Goal: Task Accomplishment & Management: Use online tool/utility

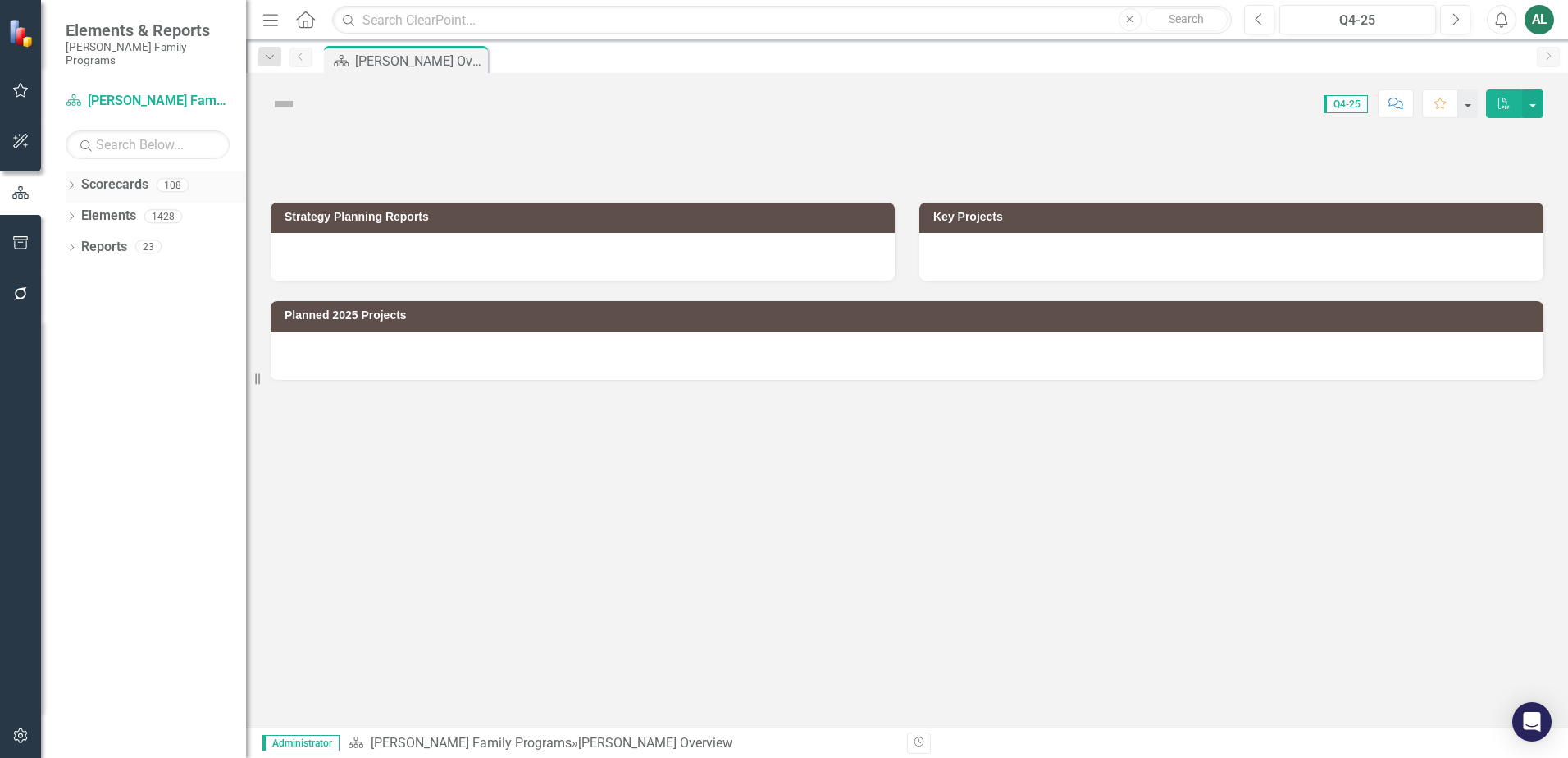
click at [75, 182] on icon "Dropdown" at bounding box center [71, 187] width 11 height 9
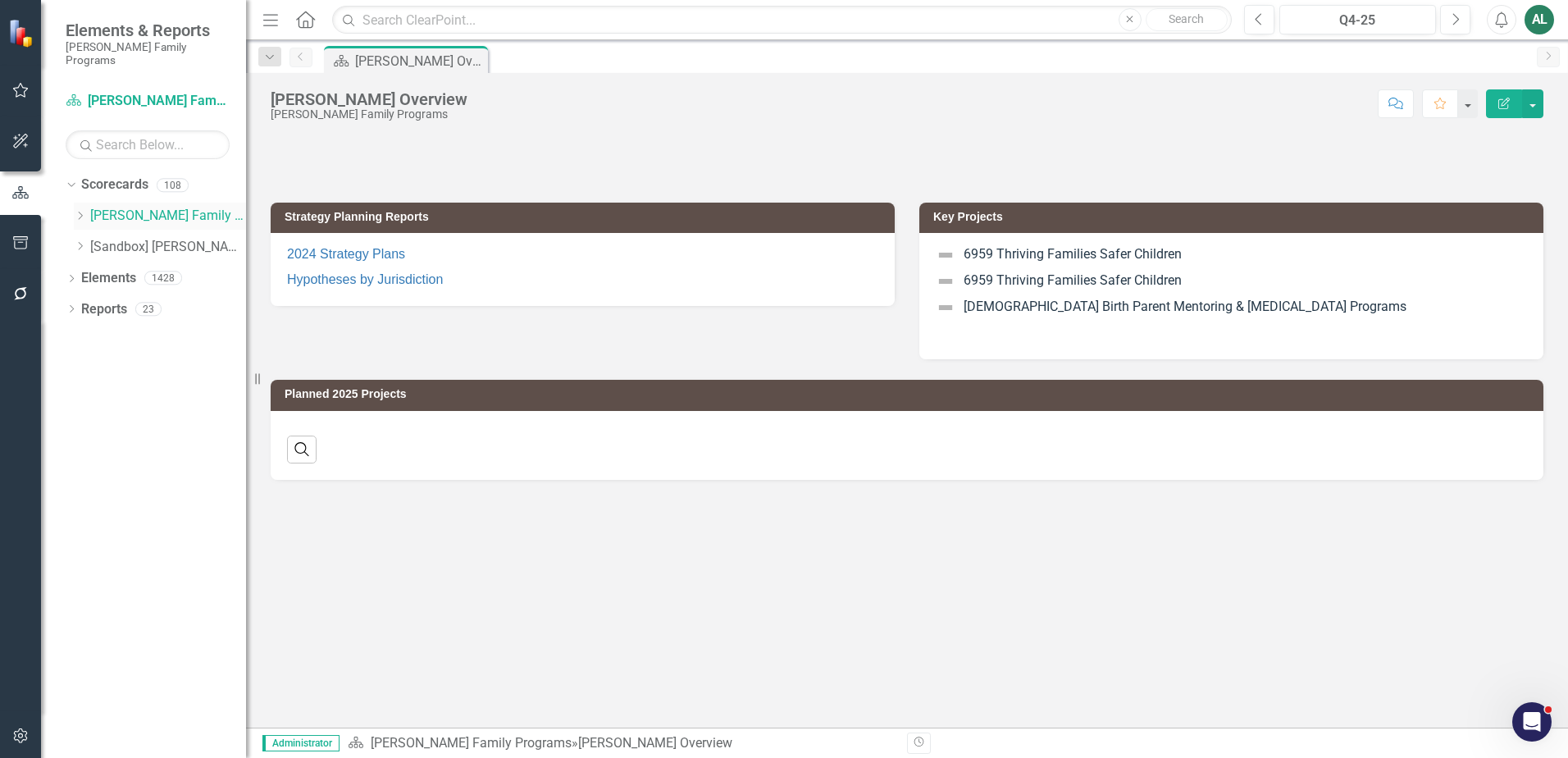
click at [80, 211] on icon "Dropdown" at bounding box center [79, 215] width 12 height 9
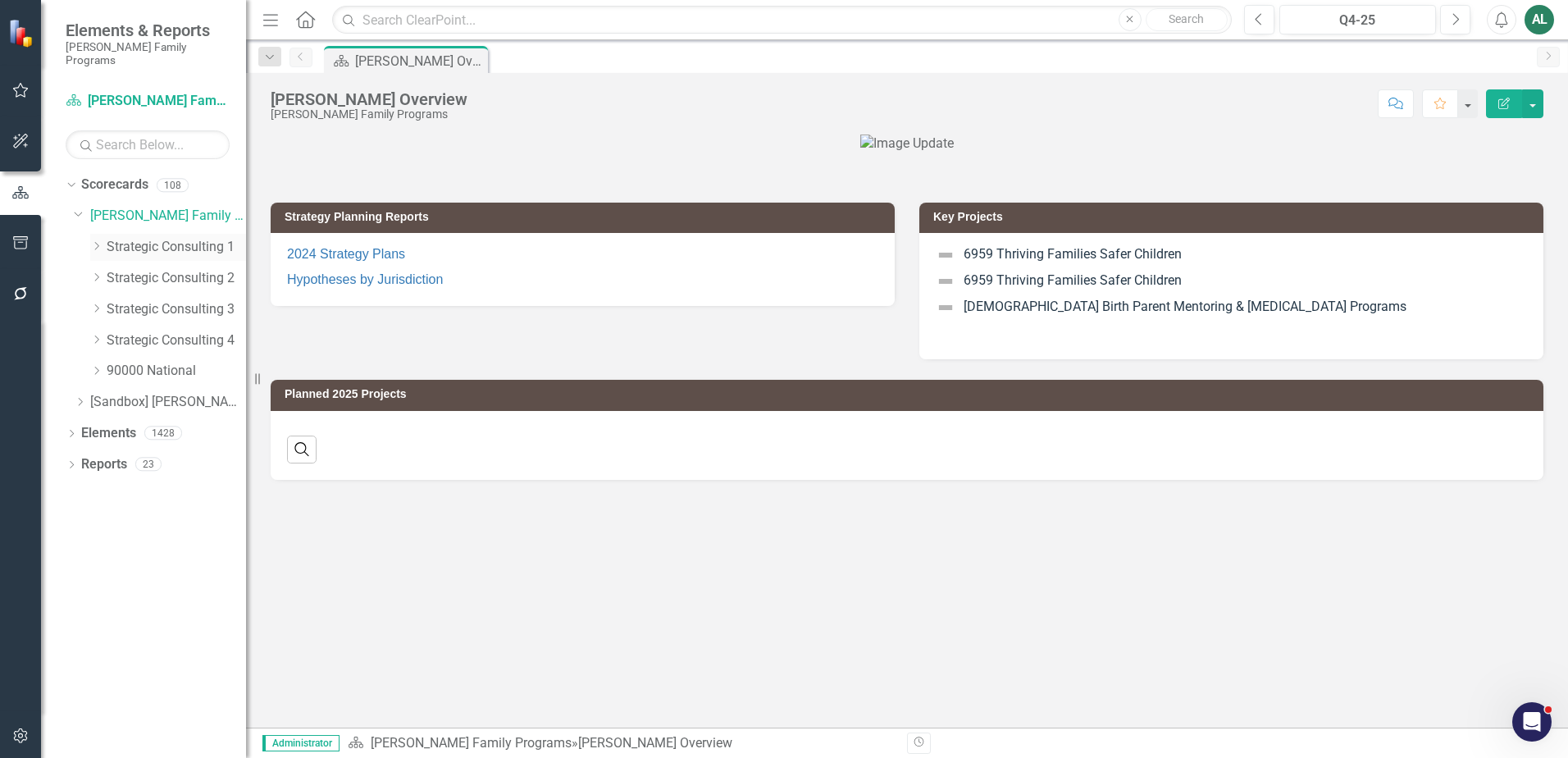
click at [97, 241] on icon "Dropdown" at bounding box center [96, 245] width 12 height 9
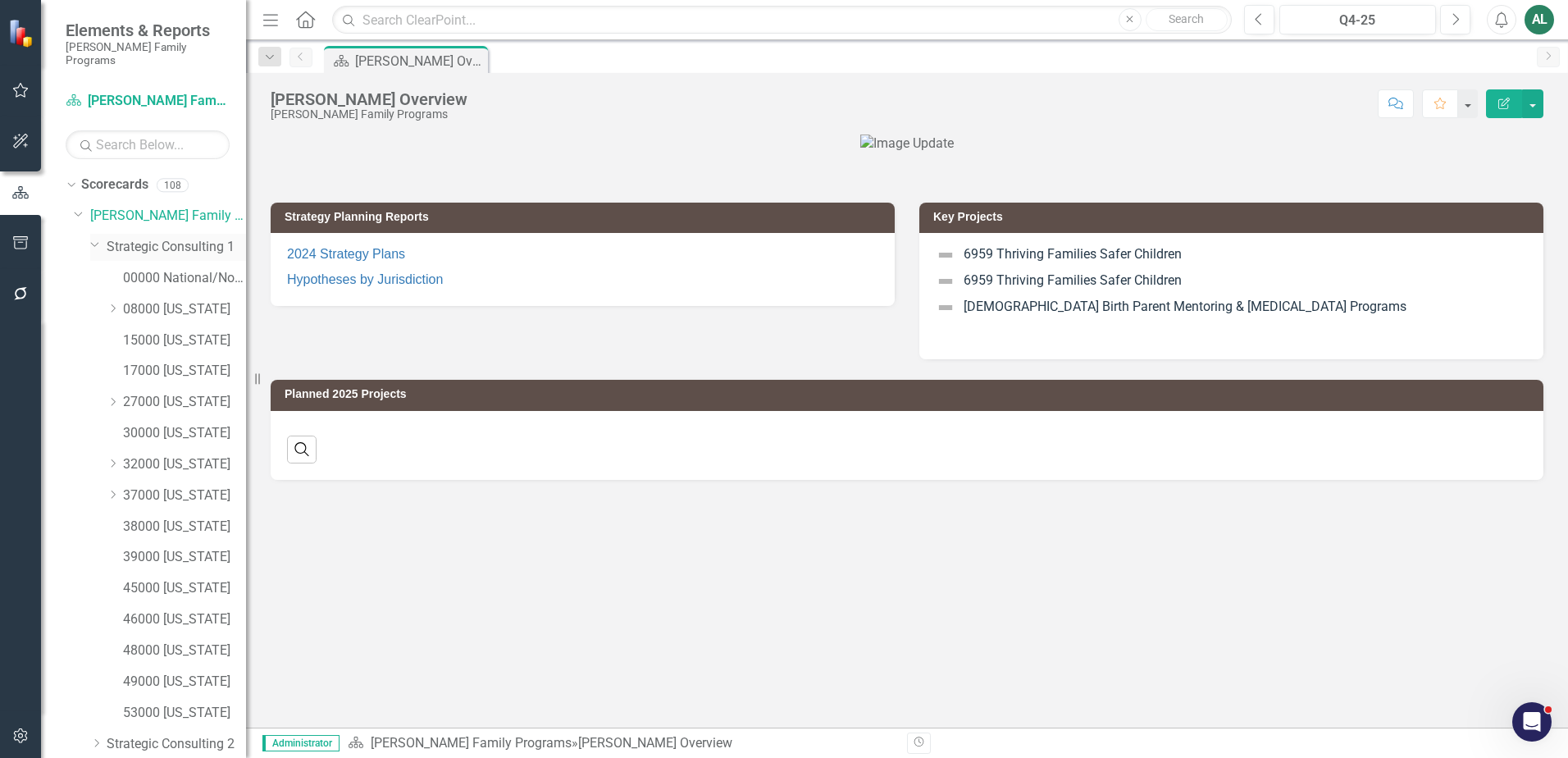
click at [190, 238] on link "Strategic Consulting 1" at bounding box center [176, 247] width 139 height 19
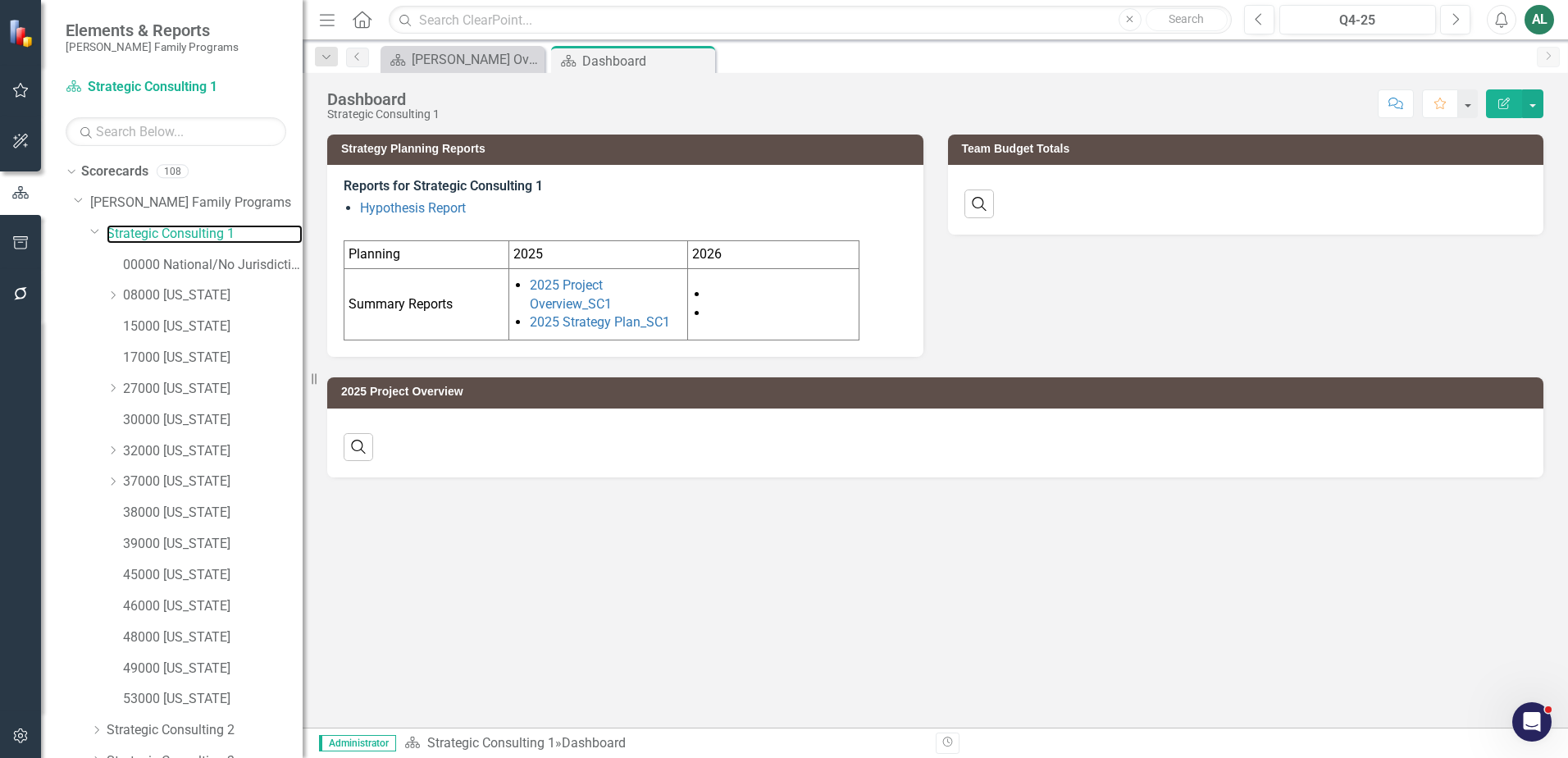
drag, startPoint x: 248, startPoint y: 221, endPoint x: 303, endPoint y: 217, distance: 55.1
click at [303, 217] on div "Resize" at bounding box center [309, 379] width 13 height 758
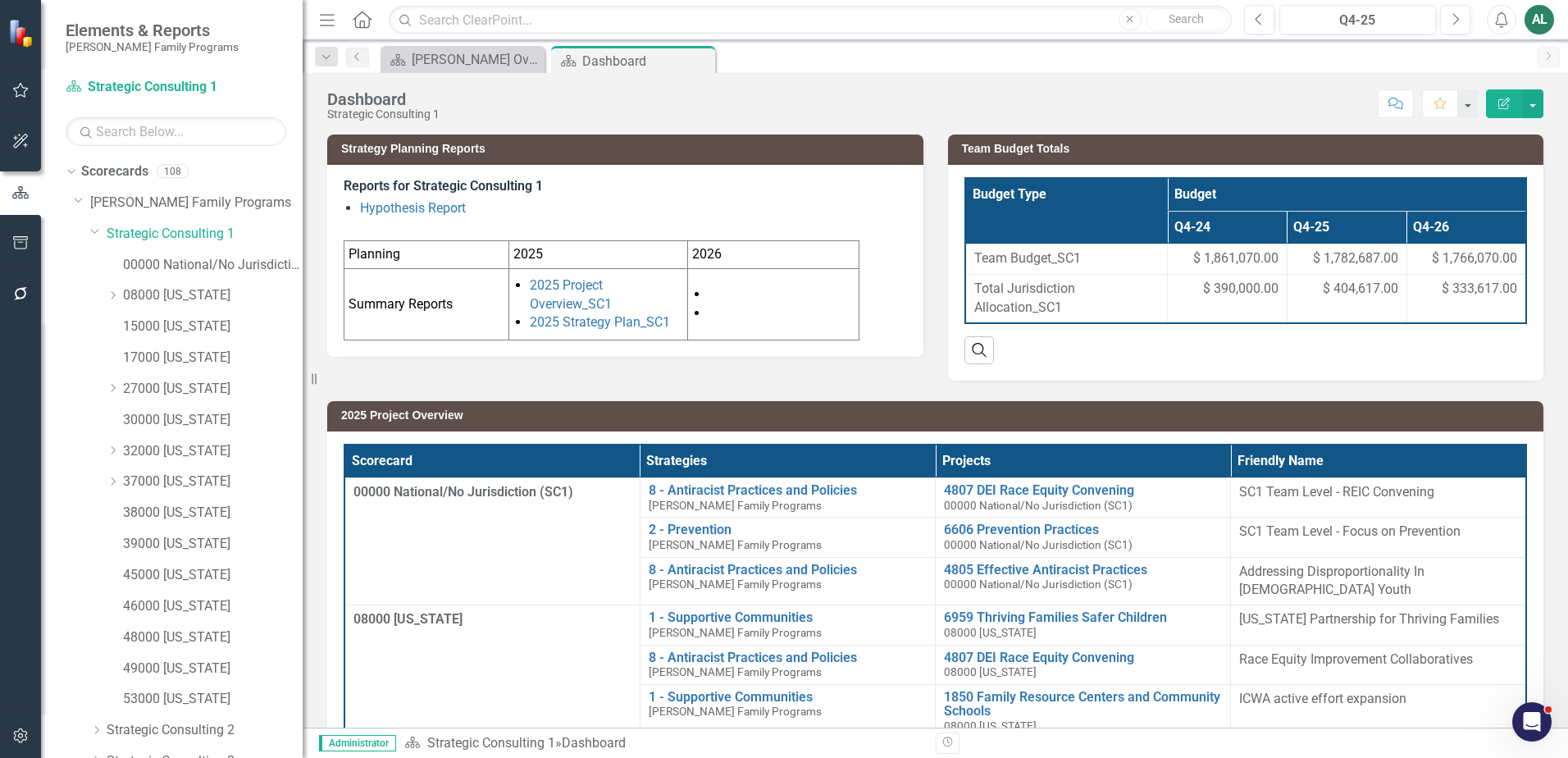
click at [1418, 197] on th "Budget" at bounding box center [1347, 194] width 358 height 33
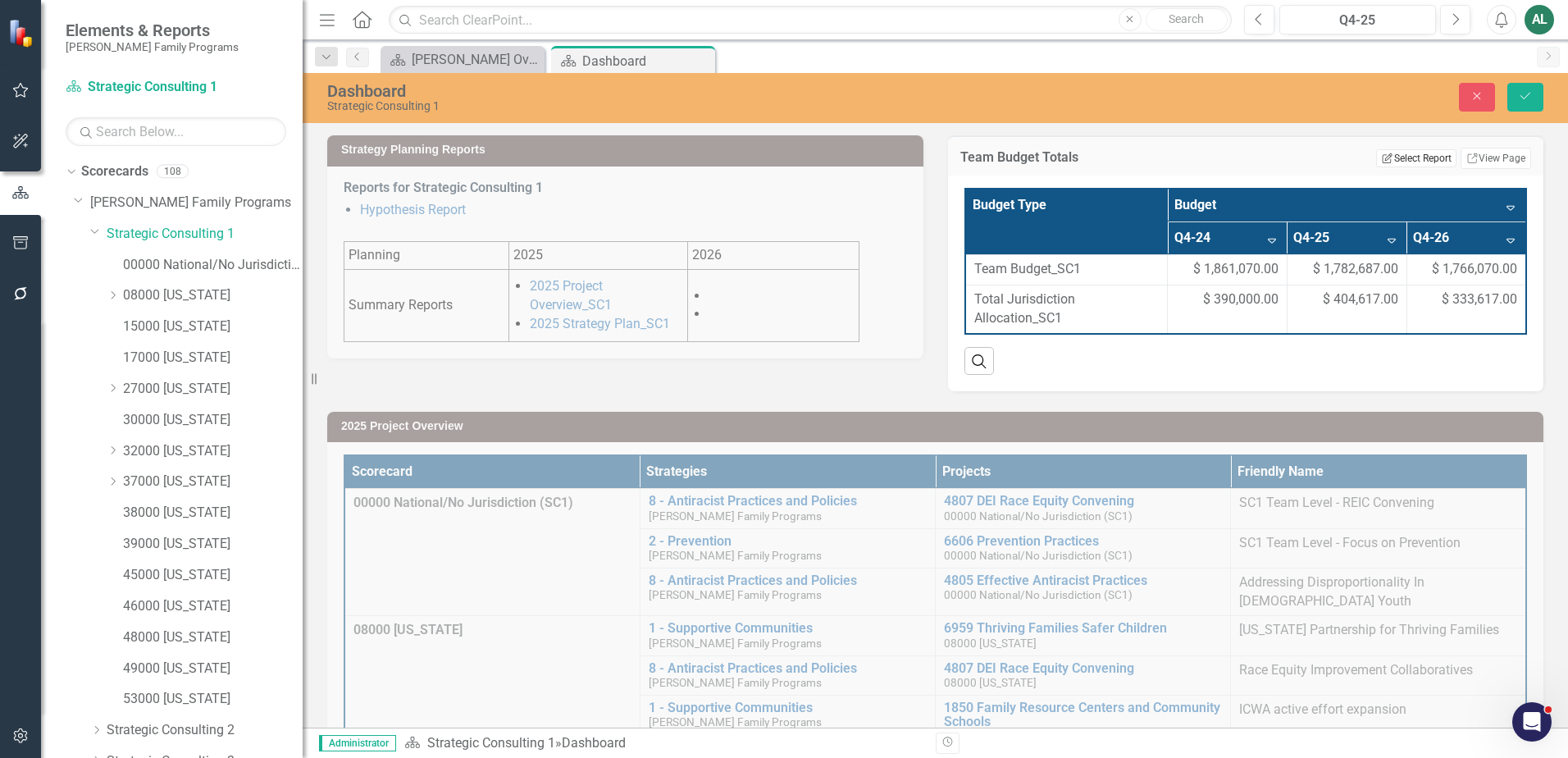
click at [1411, 165] on button "Edit Report Select Report" at bounding box center [1416, 158] width 80 height 18
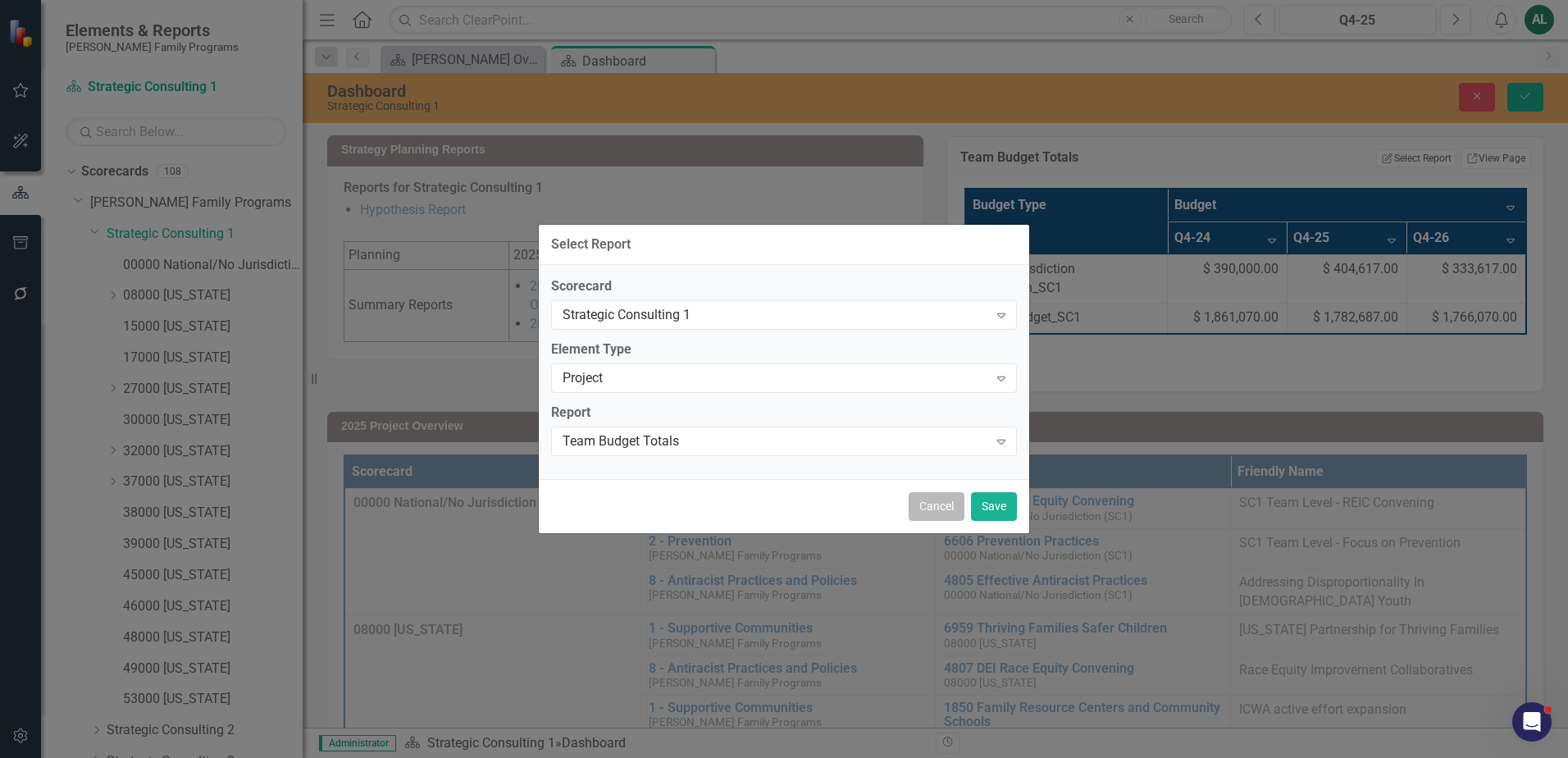
click at [911, 509] on button "Cancel" at bounding box center [936, 506] width 55 height 29
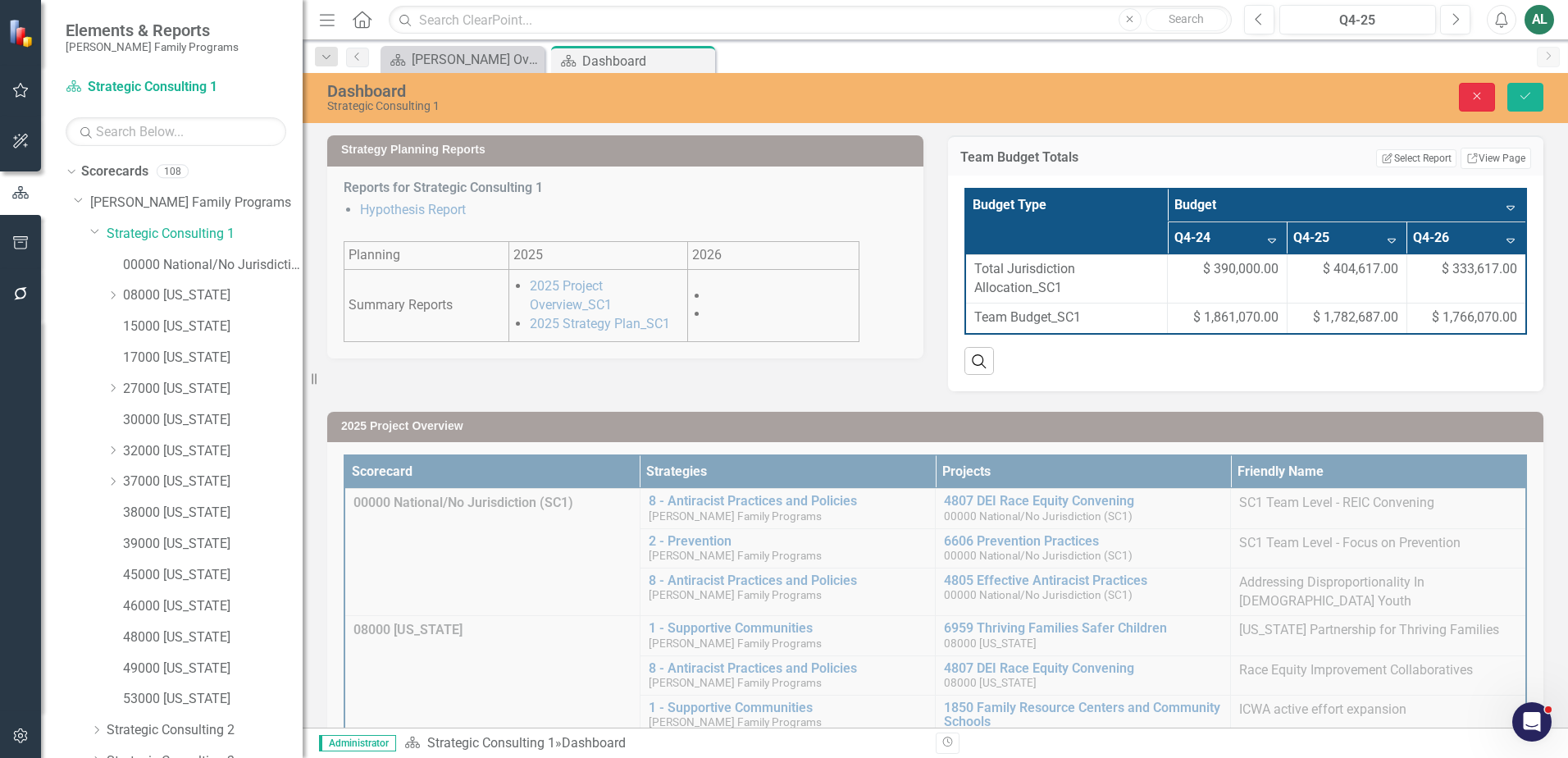
click at [1481, 98] on icon "Close" at bounding box center [1477, 96] width 15 height 11
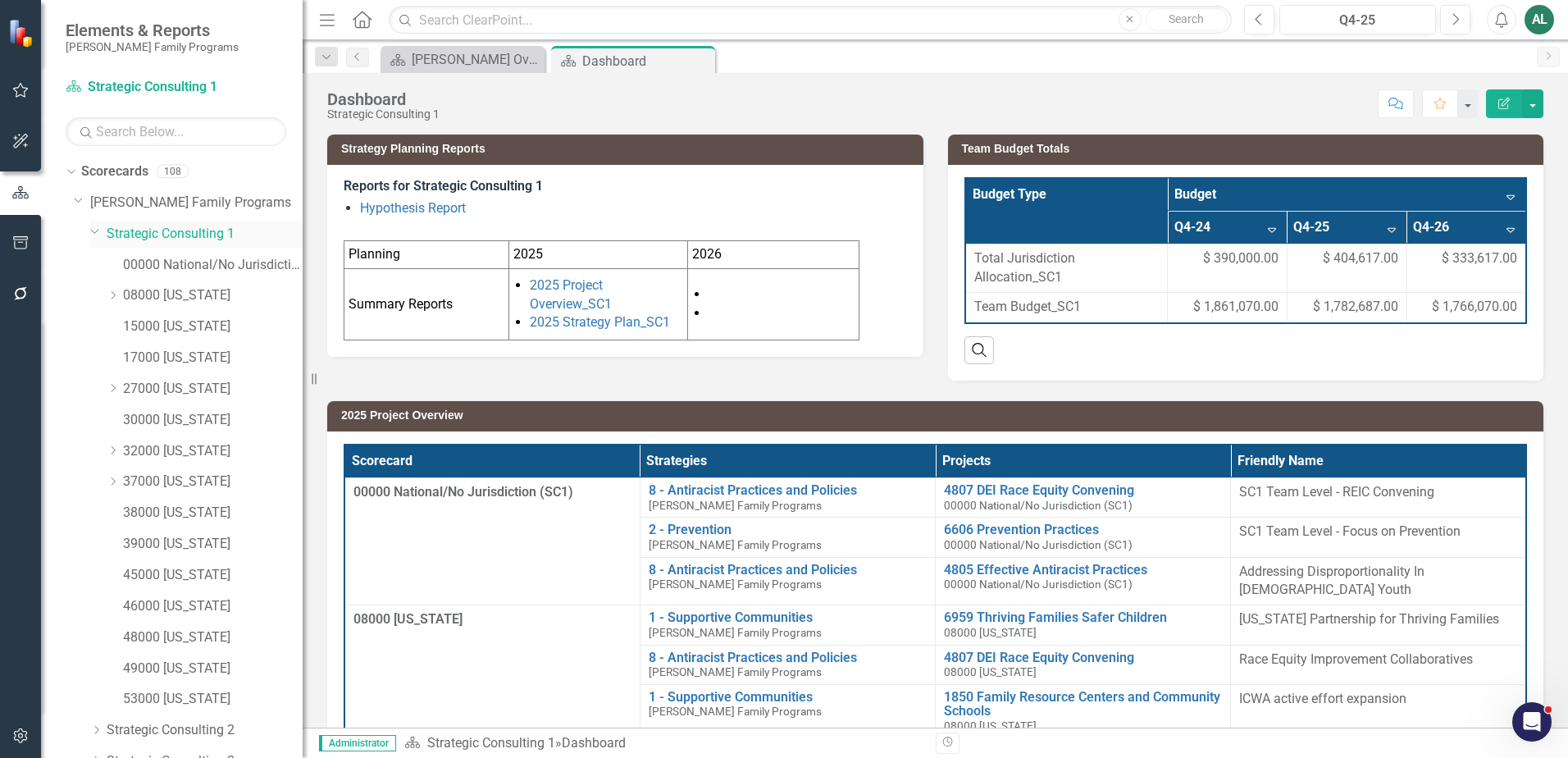
click at [92, 233] on icon "Dropdown" at bounding box center [95, 230] width 9 height 12
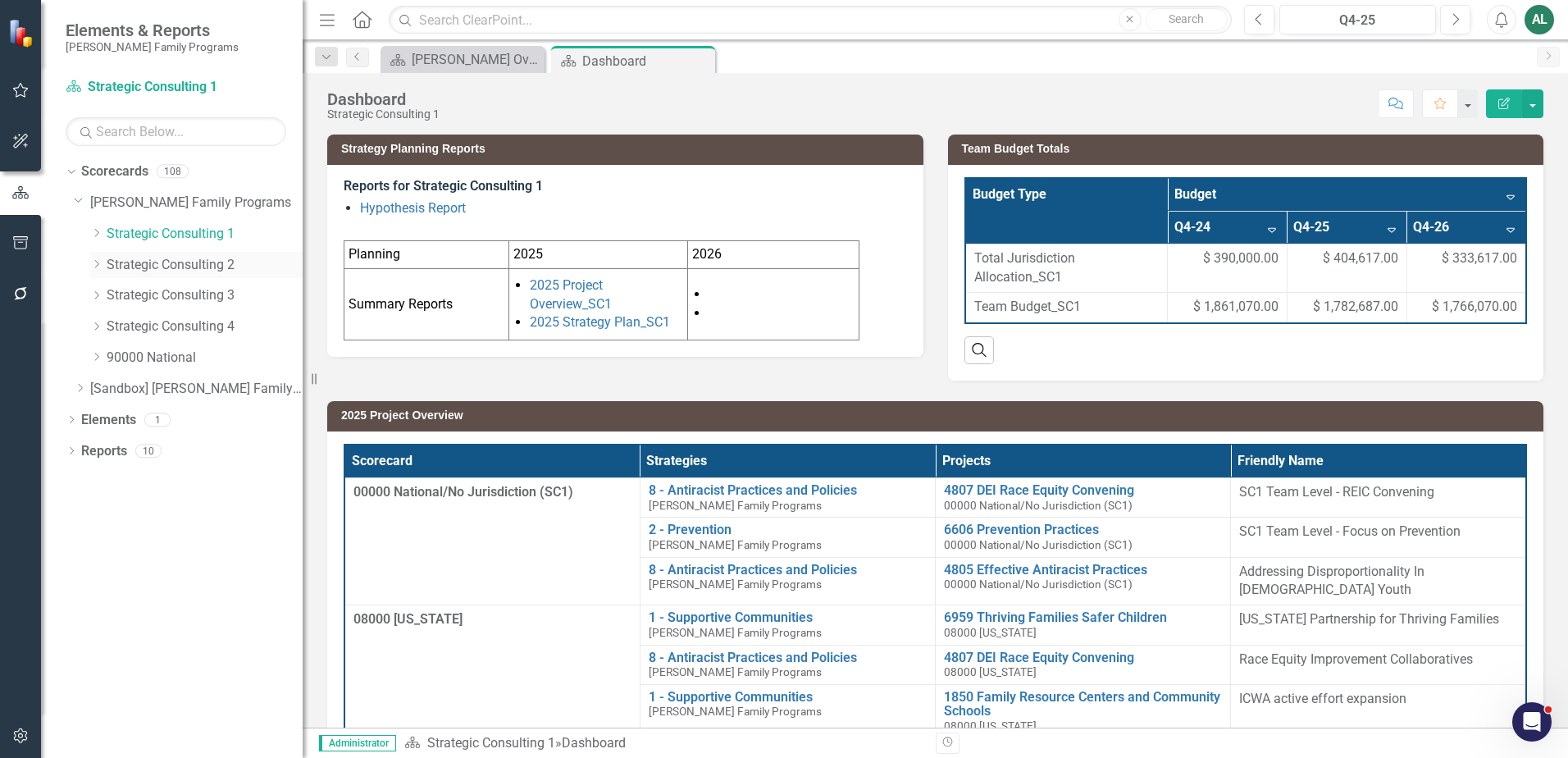
click at [99, 267] on icon "Dropdown" at bounding box center [96, 264] width 12 height 9
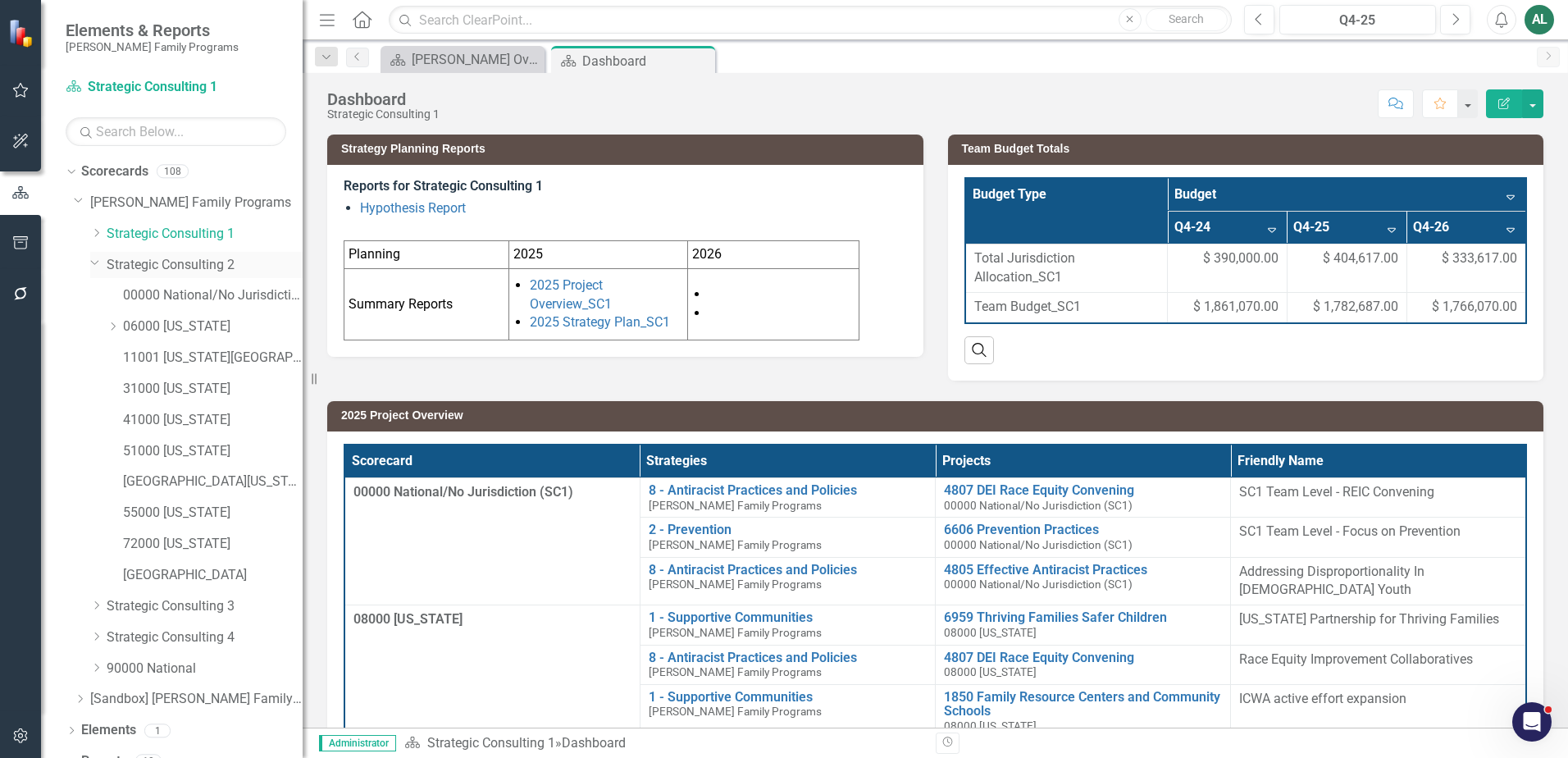
click at [171, 269] on link "Strategic Consulting 2" at bounding box center [204, 265] width 196 height 19
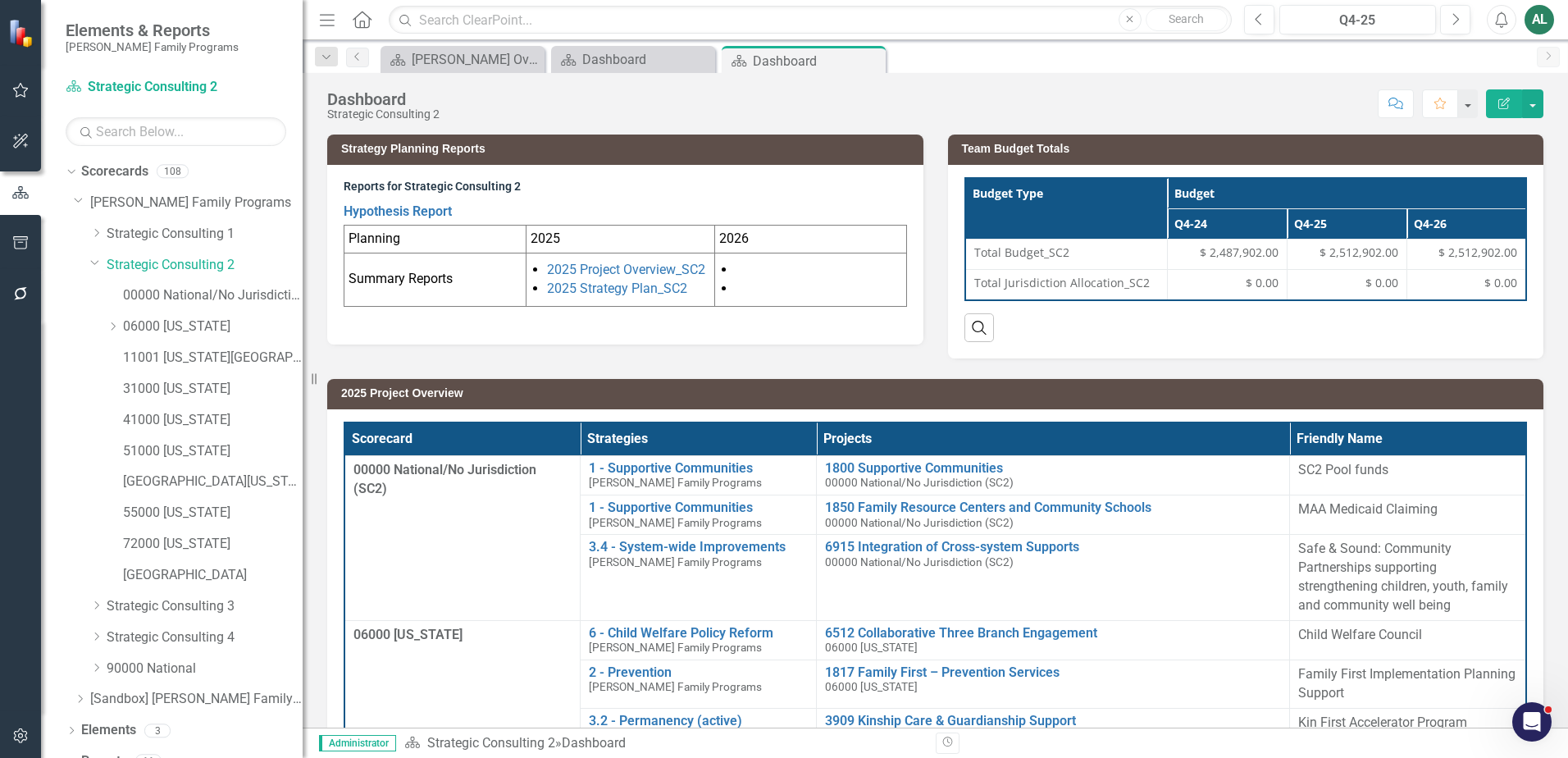
click at [1407, 150] on h3 "Team Budget Totals" at bounding box center [1249, 149] width 574 height 12
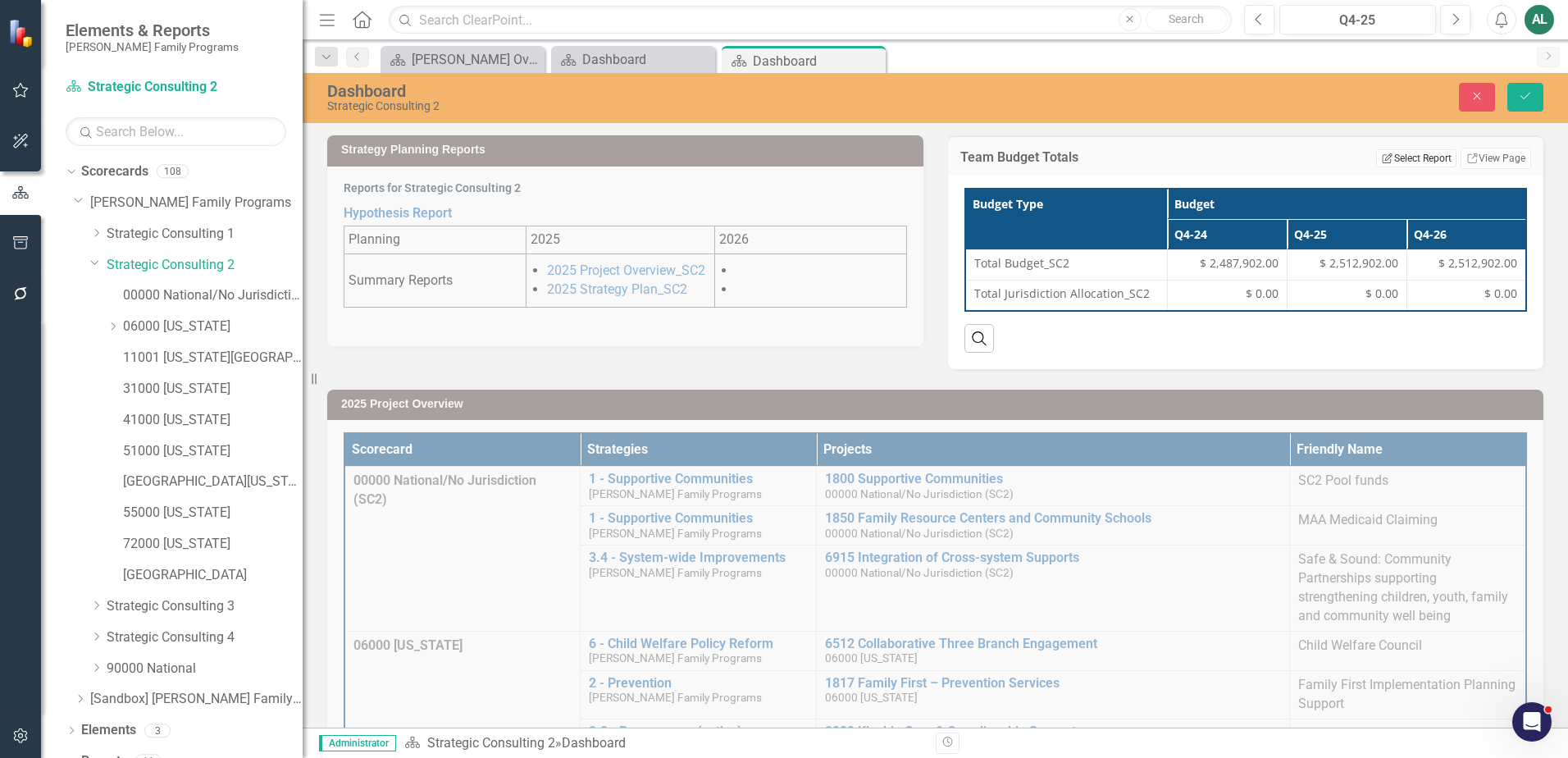
click at [1405, 161] on button "Edit Report Select Report" at bounding box center [1416, 158] width 80 height 18
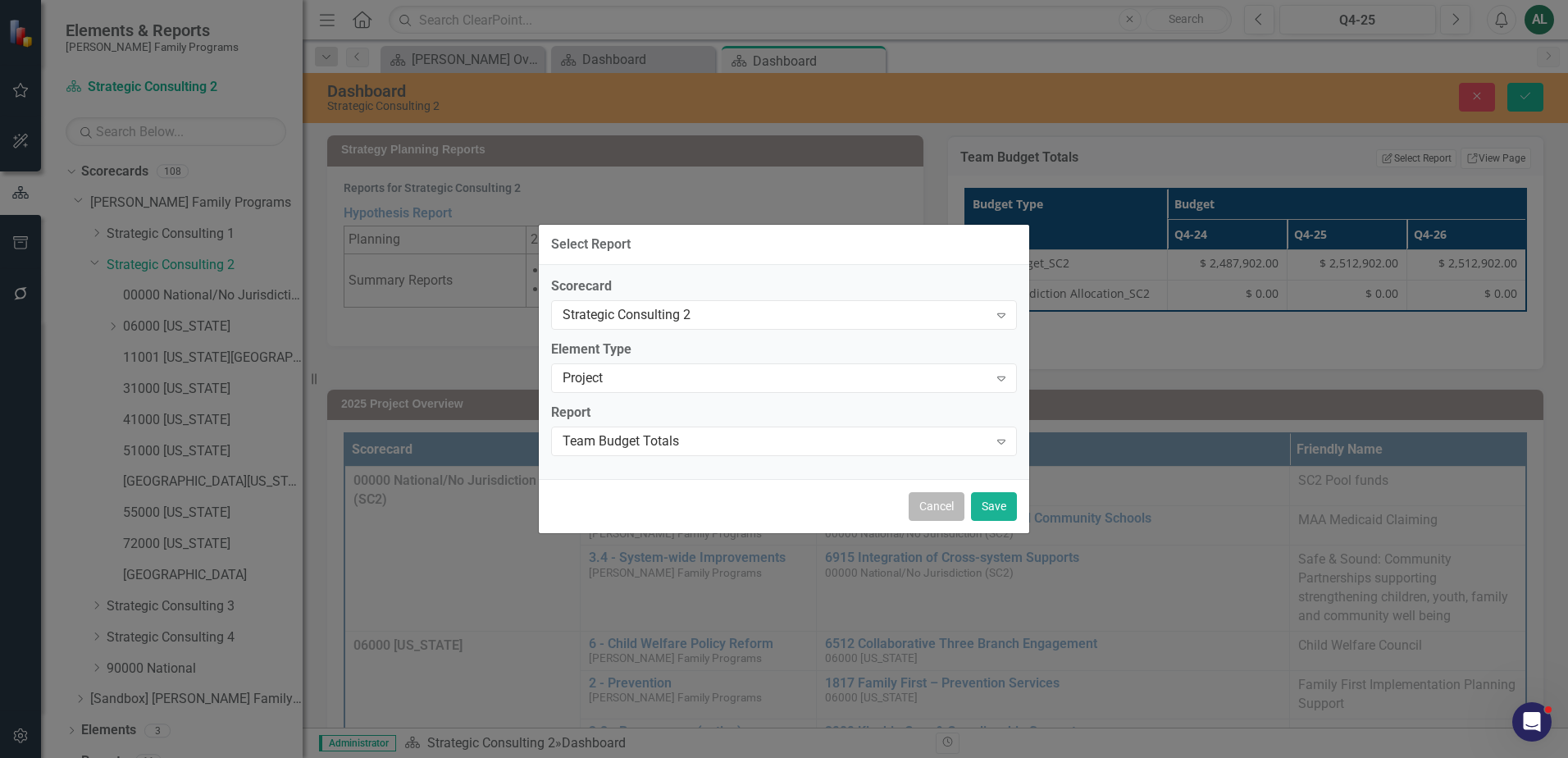
click at [921, 509] on button "Cancel" at bounding box center [936, 506] width 55 height 29
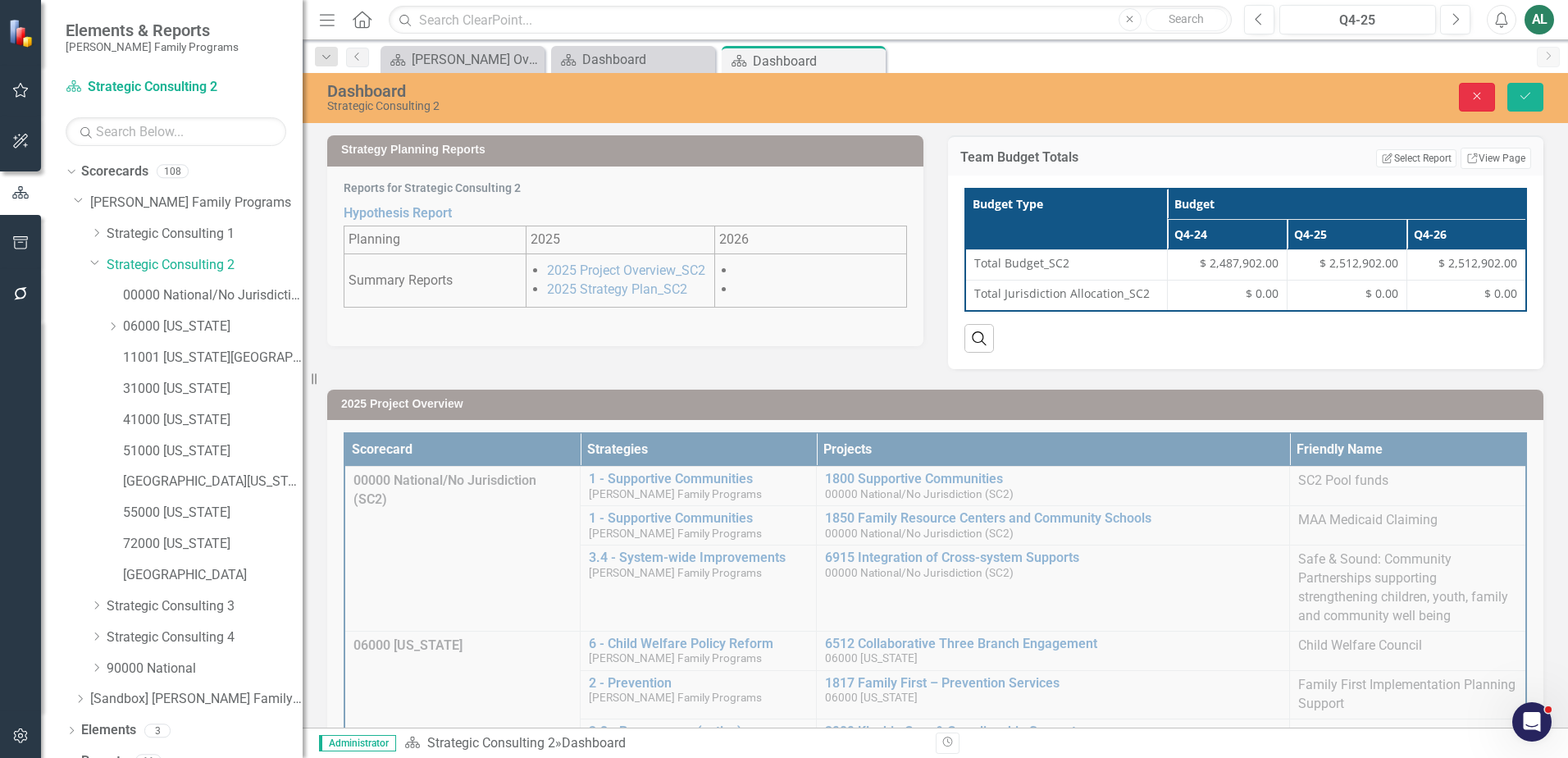
click at [1473, 96] on icon "Close" at bounding box center [1477, 96] width 15 height 11
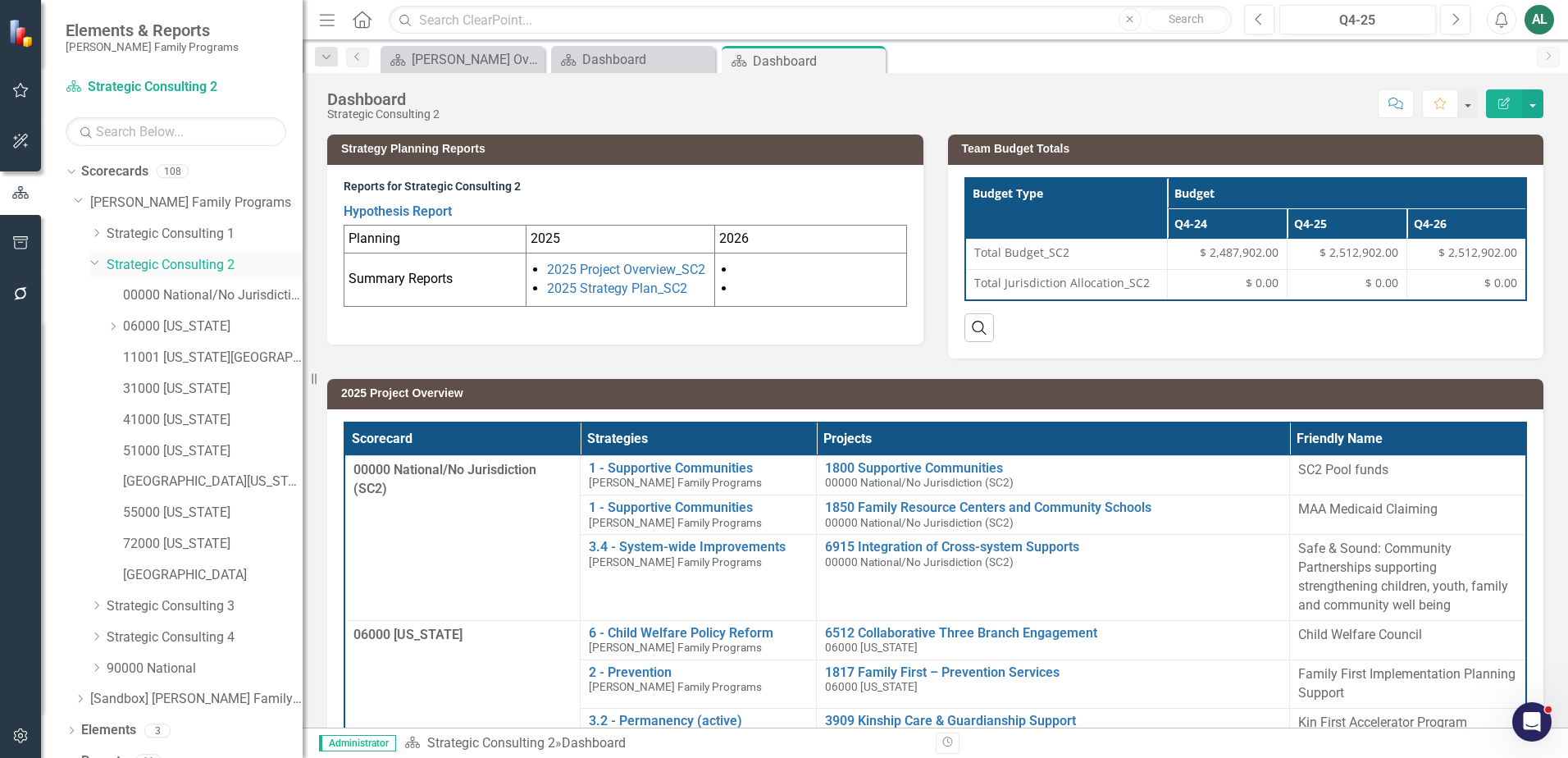
click at [90, 257] on icon "Dropdown" at bounding box center [95, 261] width 9 height 12
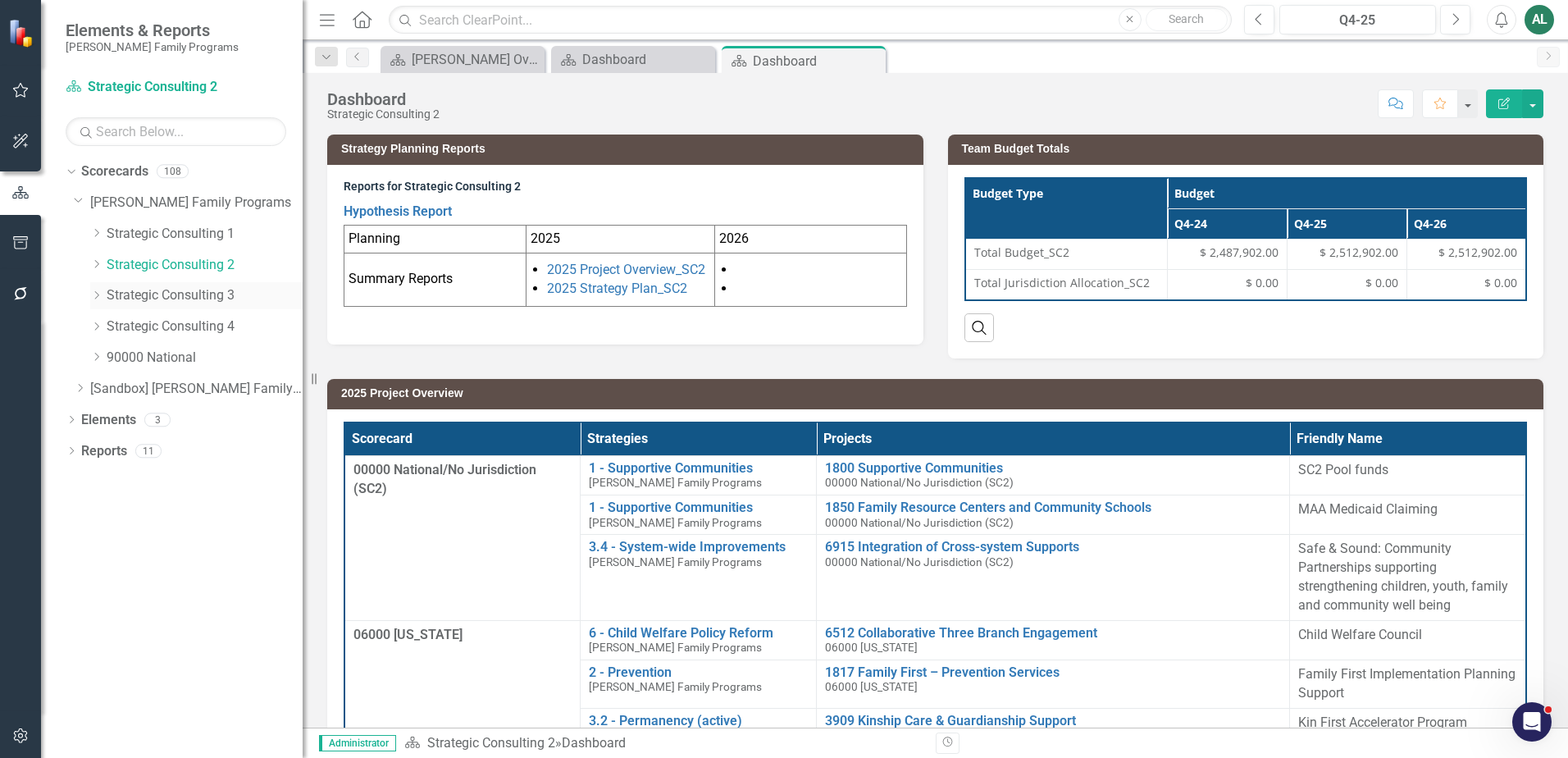
click at [93, 296] on icon "Dropdown" at bounding box center [96, 295] width 12 height 9
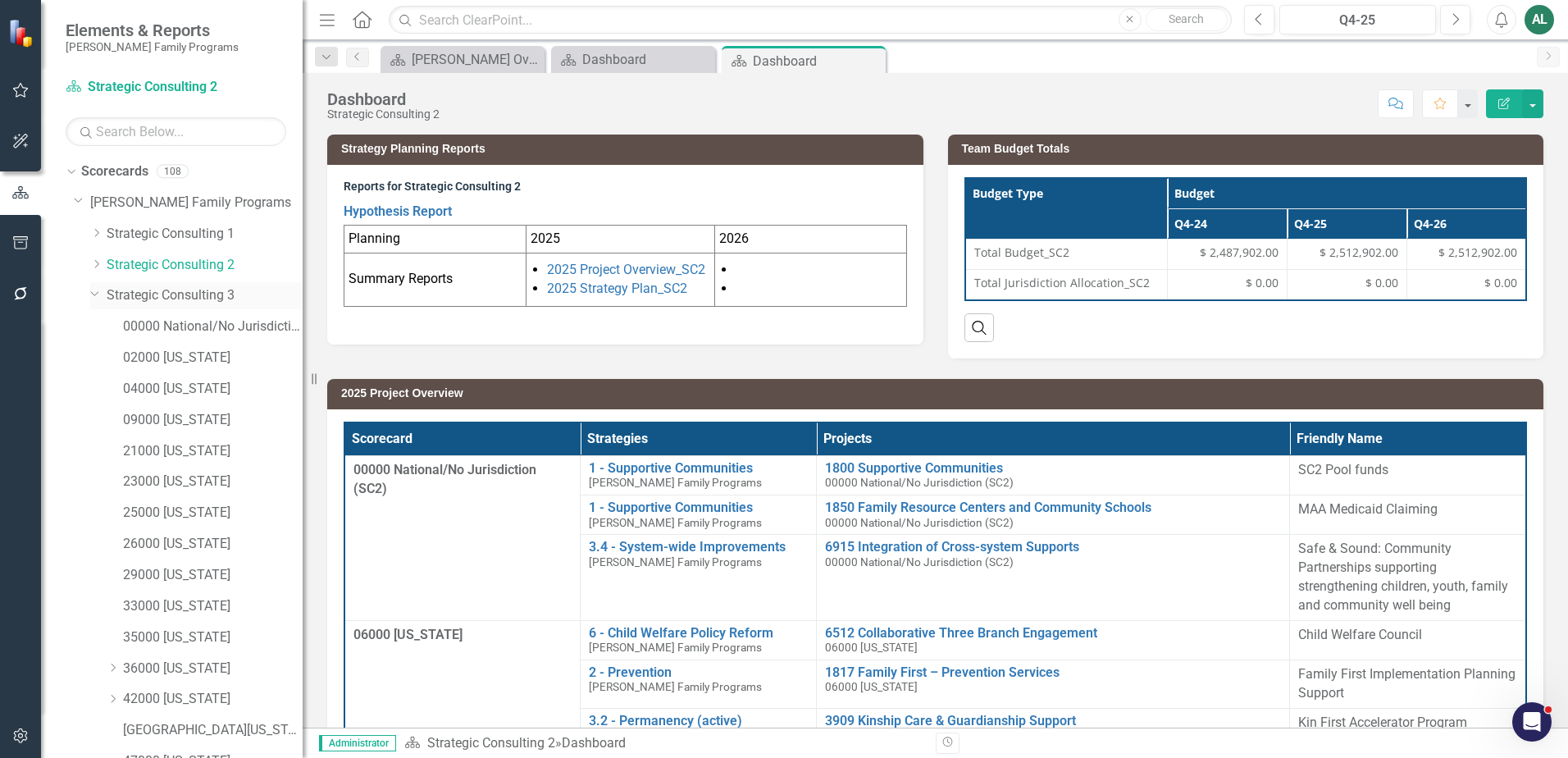
click at [196, 295] on link "Strategic Consulting 3" at bounding box center [204, 295] width 196 height 19
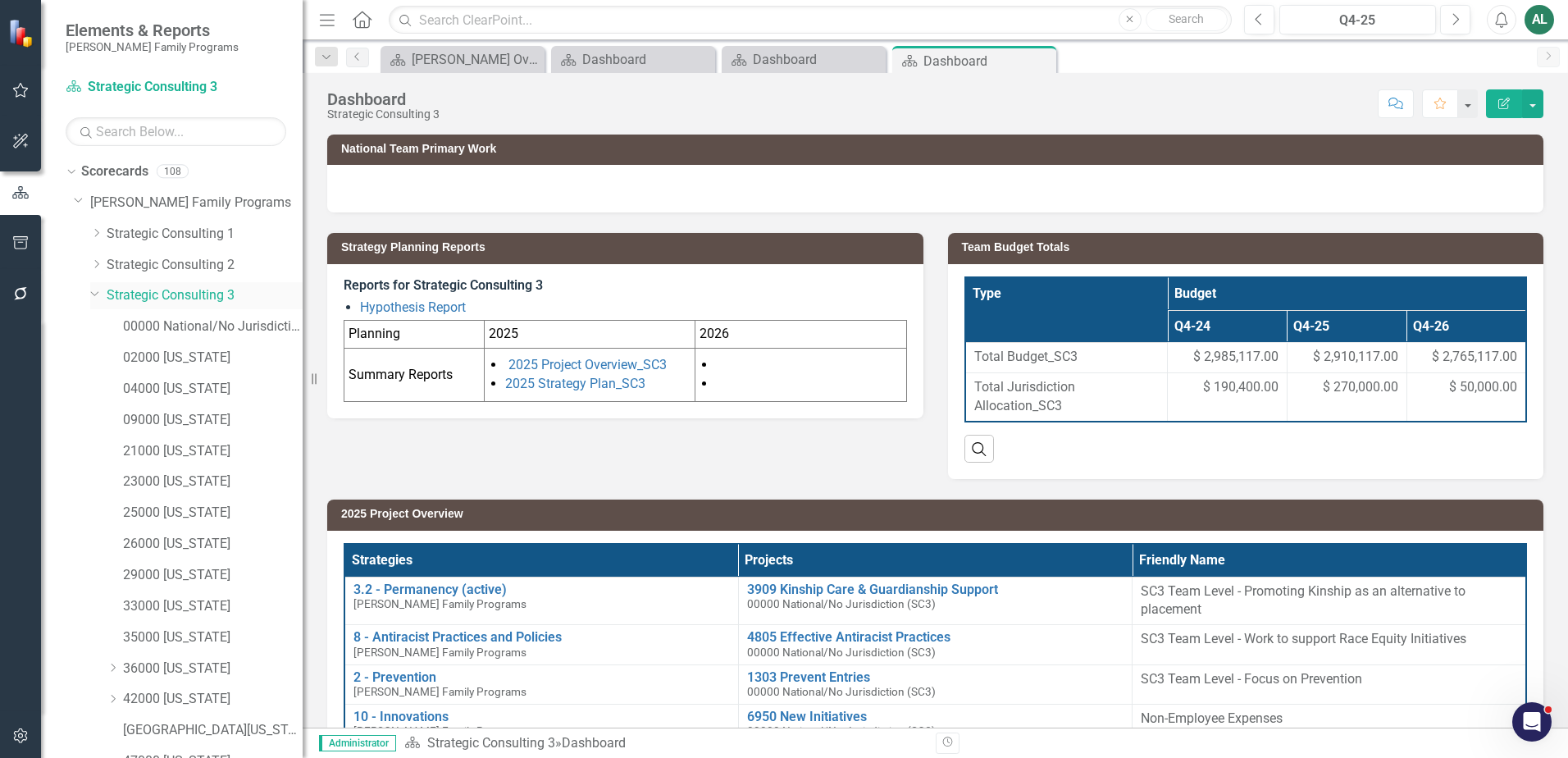
click at [95, 297] on icon "Dropdown" at bounding box center [95, 292] width 9 height 12
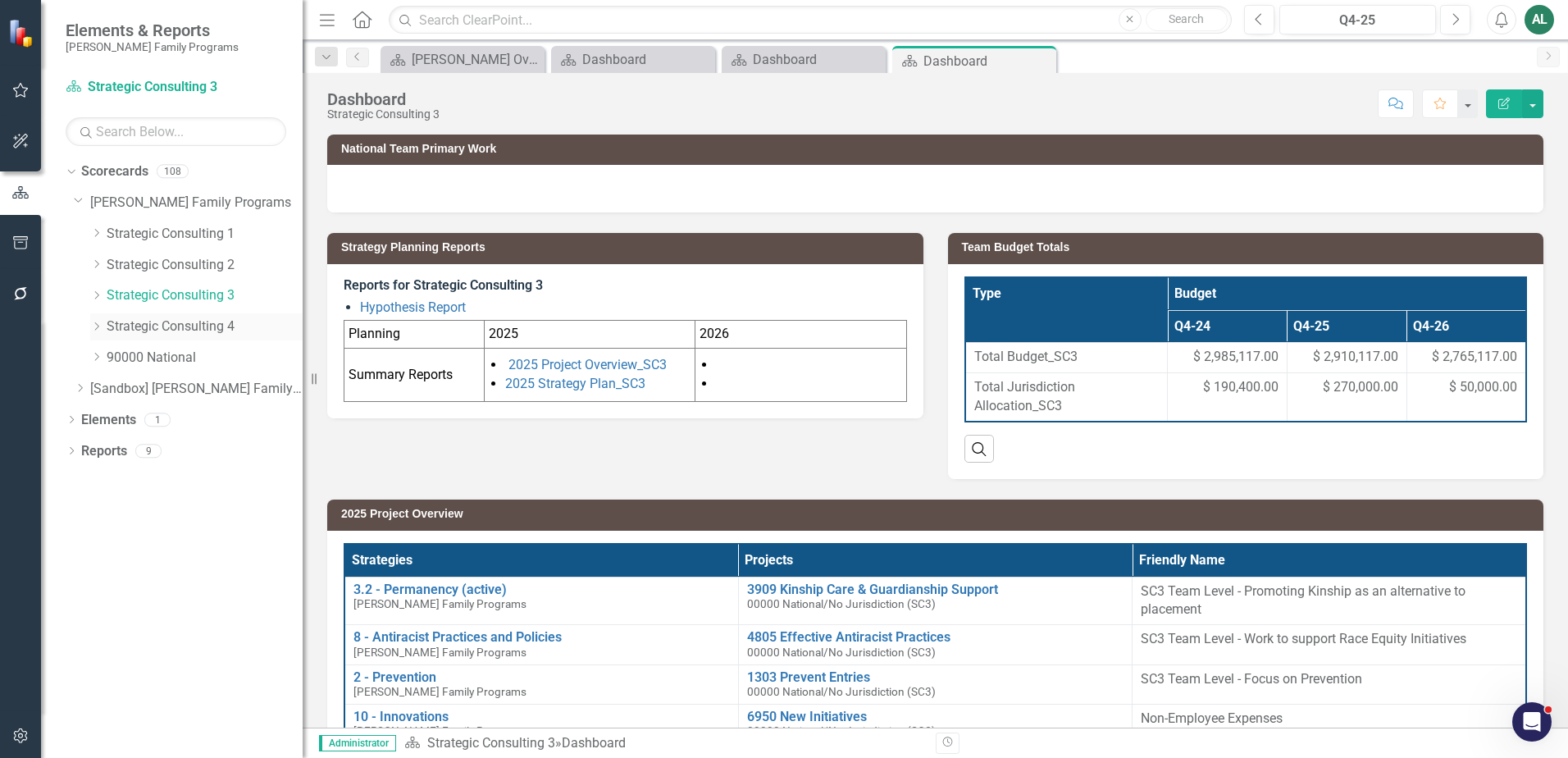
click at [99, 324] on icon "Dropdown" at bounding box center [96, 326] width 12 height 9
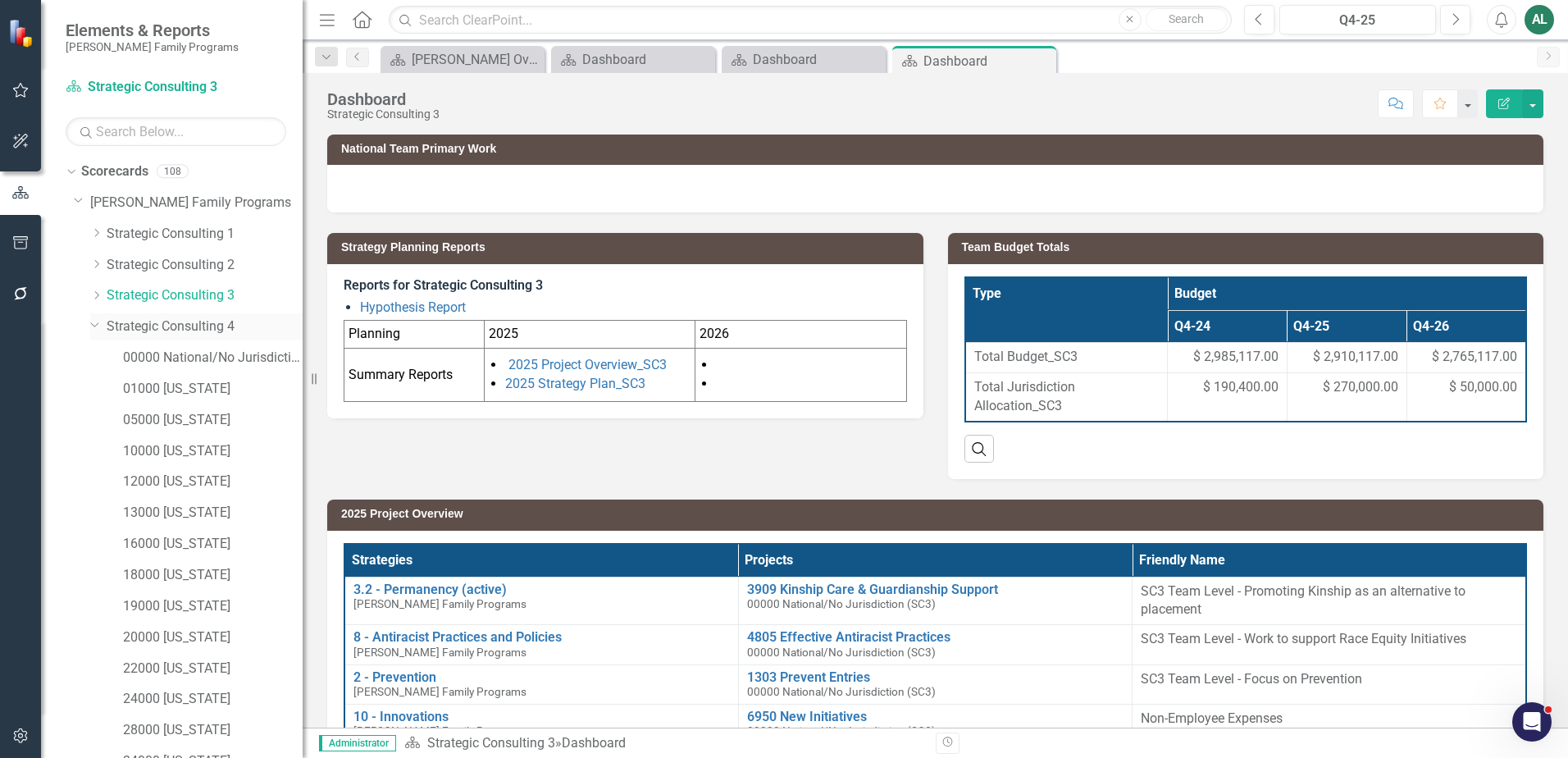
click at [211, 332] on link "Strategic Consulting 4" at bounding box center [204, 326] width 196 height 19
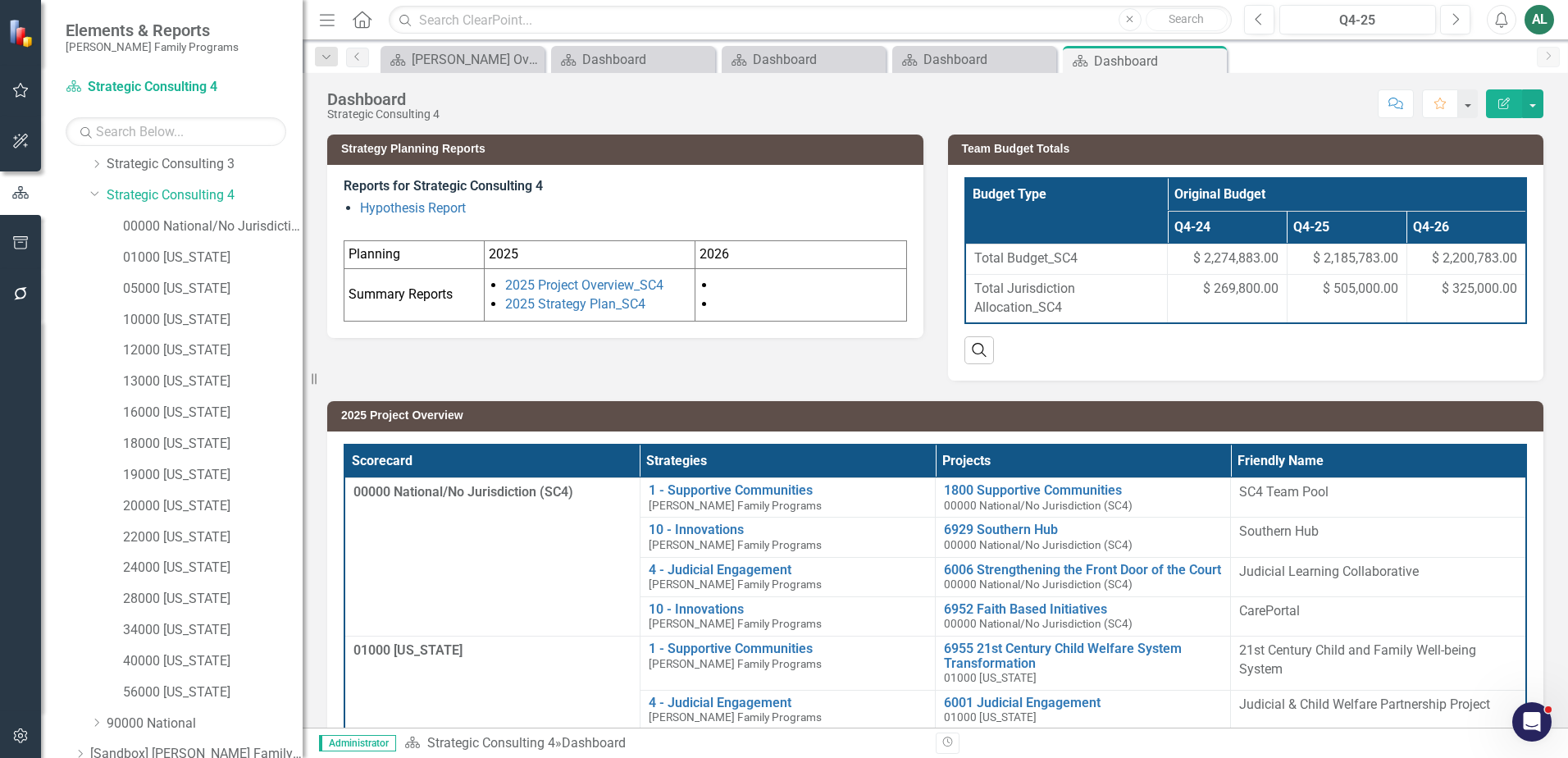
scroll to position [208, 0]
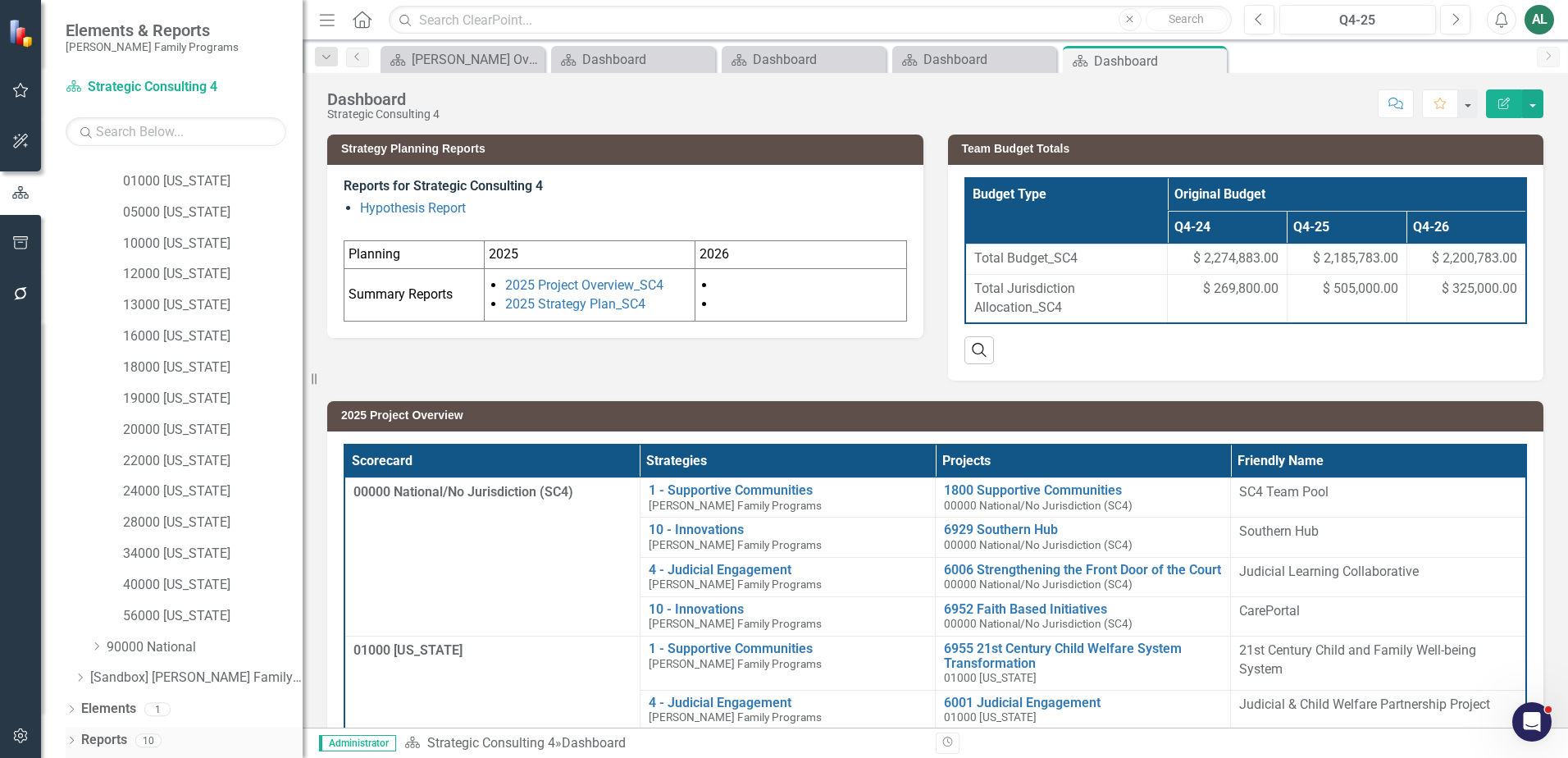
click at [70, 734] on div "Dropdown Reports 10" at bounding box center [184, 741] width 237 height 31
click at [71, 735] on div "Dropdown" at bounding box center [71, 741] width 11 height 14
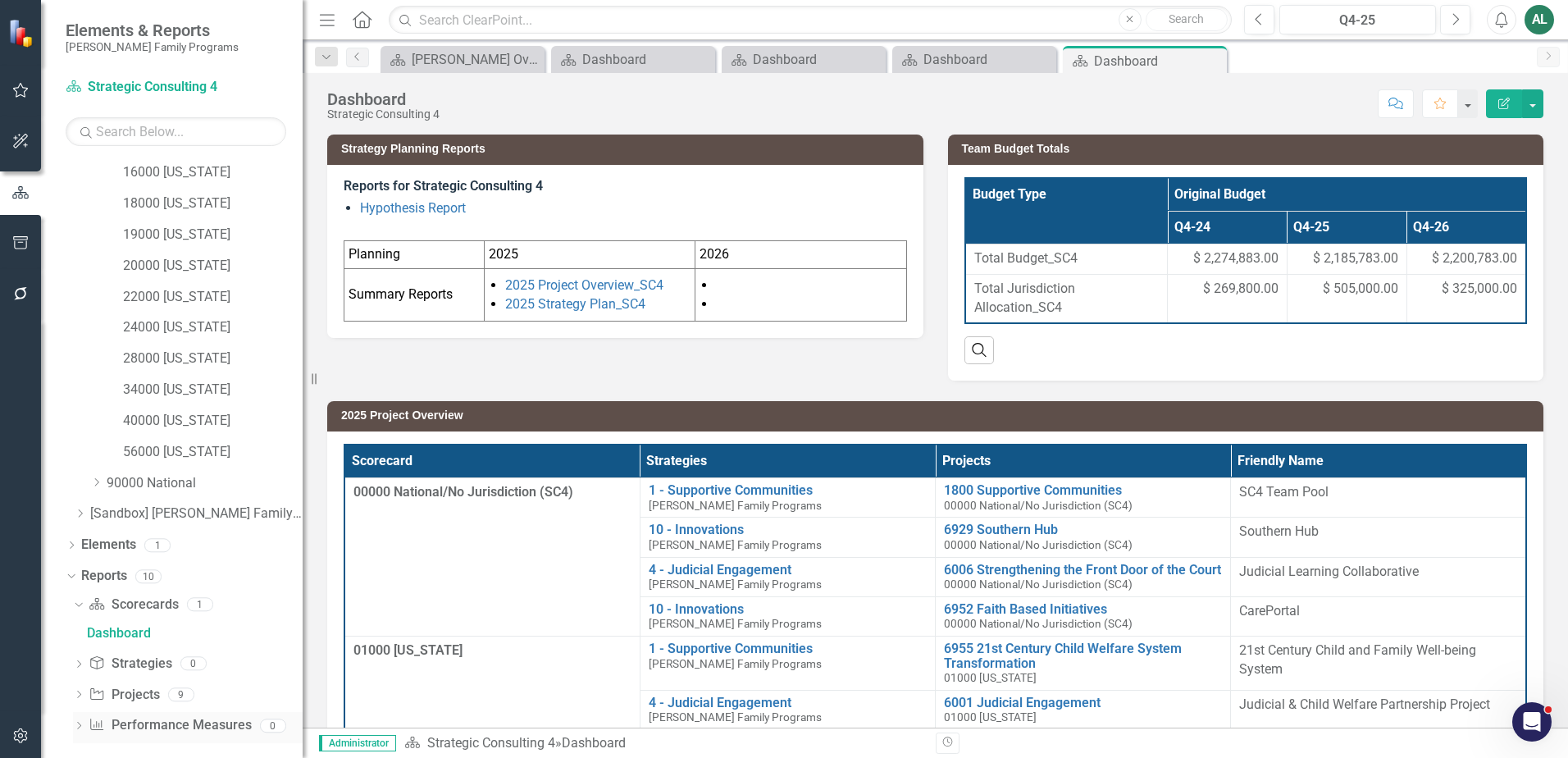
scroll to position [381, 0]
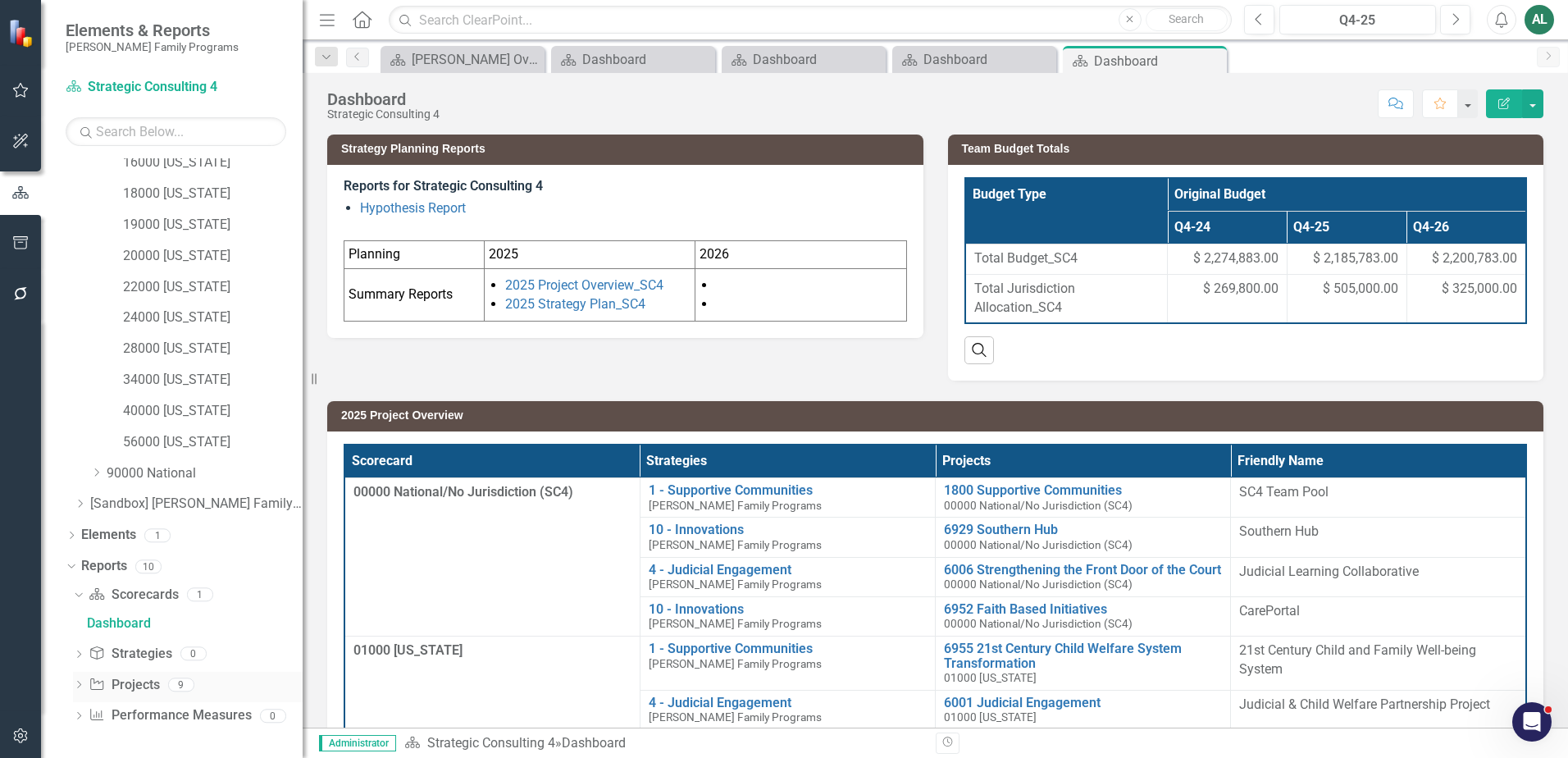
click at [82, 684] on icon "Dropdown" at bounding box center [79, 687] width 11 height 9
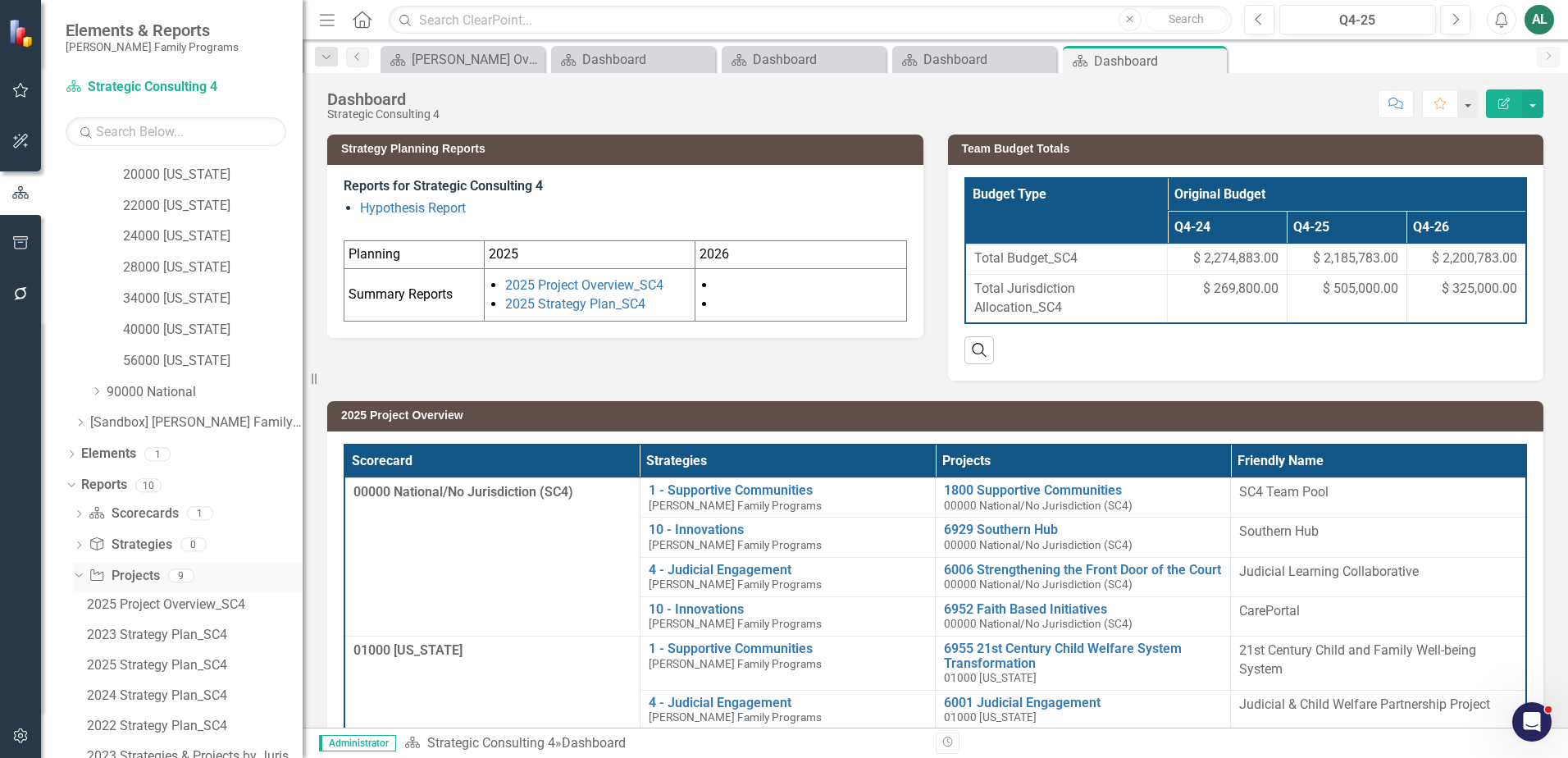
scroll to position [624, 0]
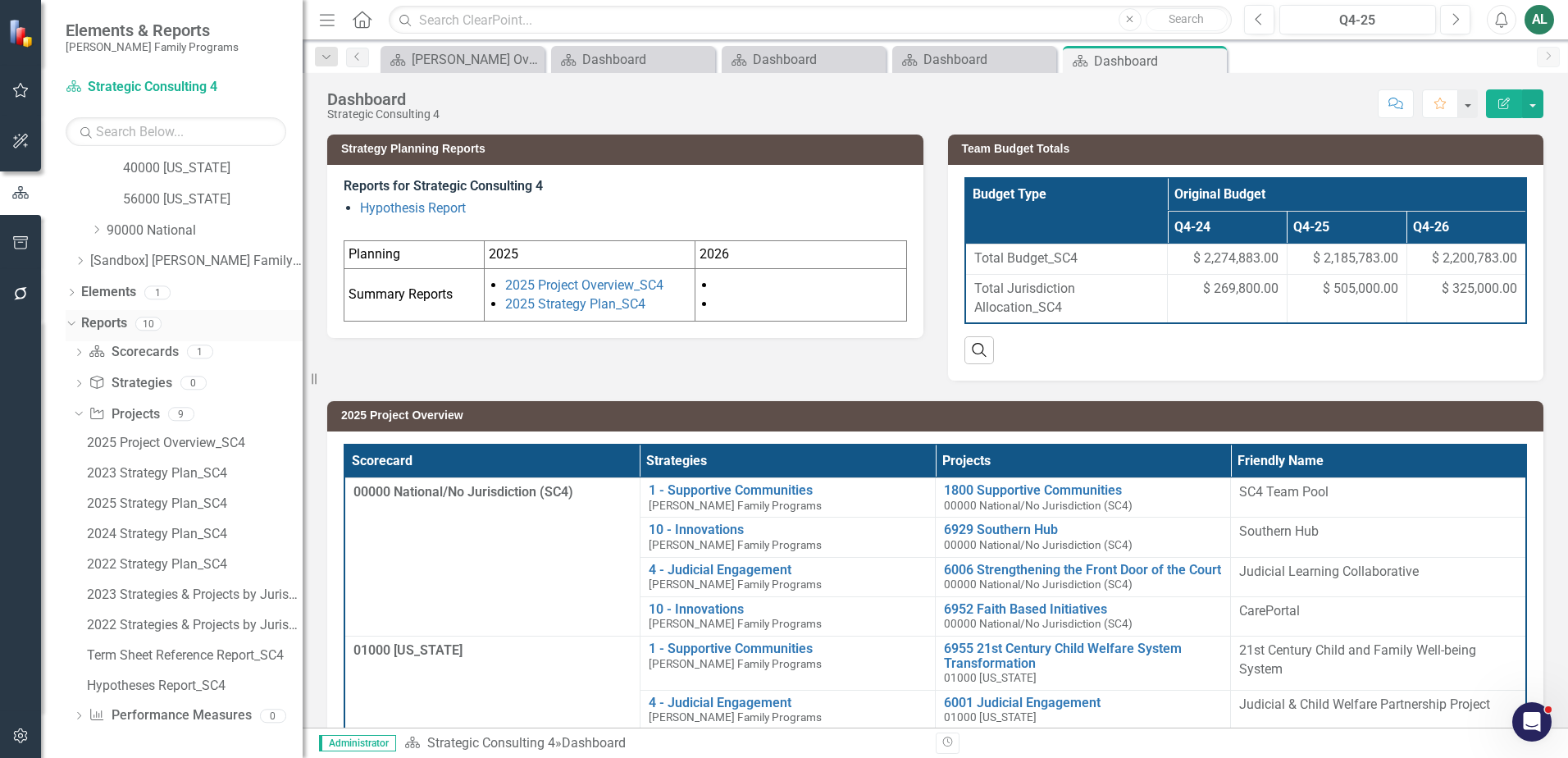
click at [74, 322] on icon at bounding box center [71, 324] width 8 height 4
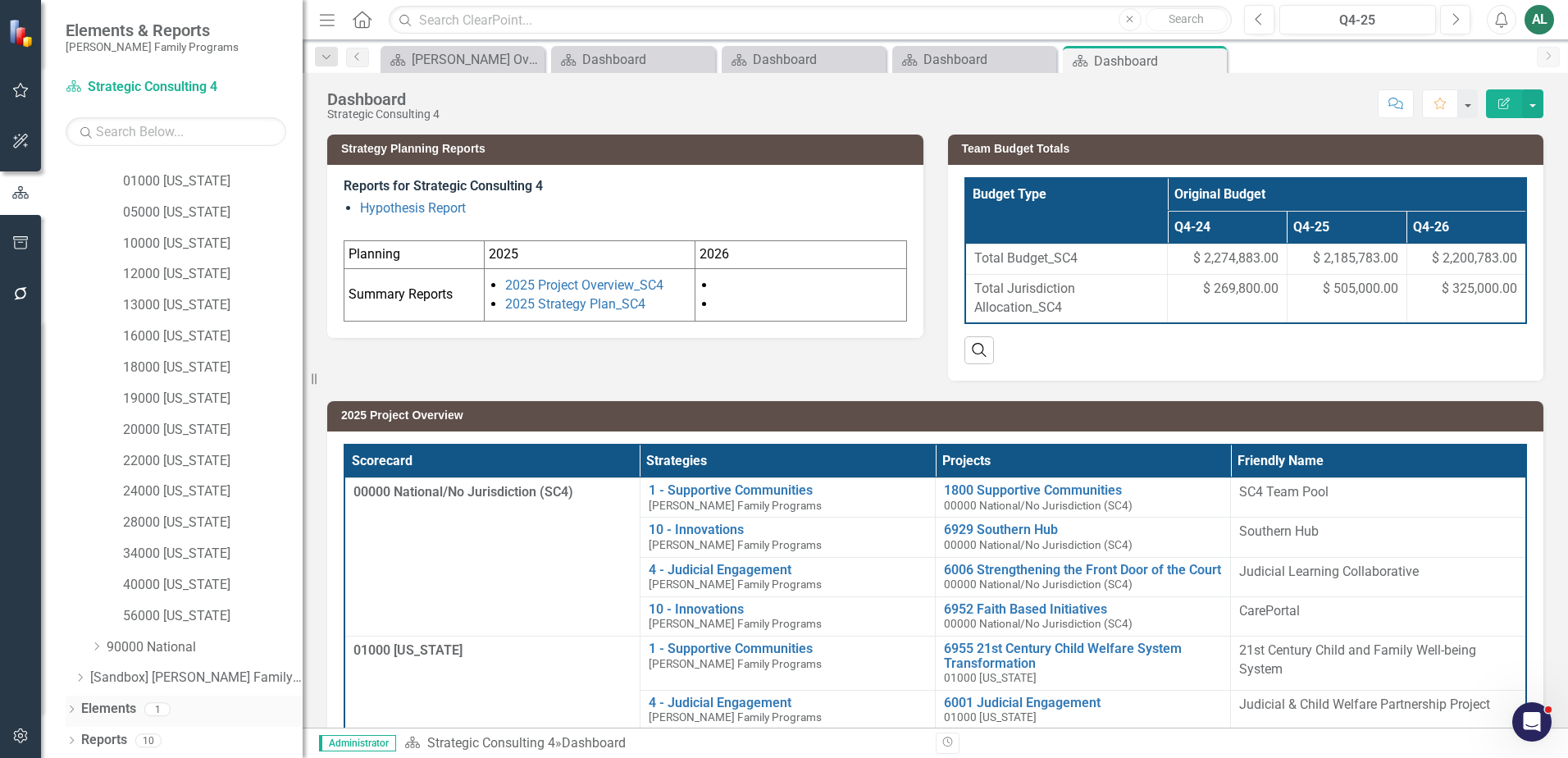
click at [71, 707] on icon "Dropdown" at bounding box center [71, 711] width 11 height 9
click at [79, 676] on icon "Dropdown" at bounding box center [79, 680] width 11 height 9
click at [202, 672] on div "Team Budget Totals" at bounding box center [192, 676] width 117 height 15
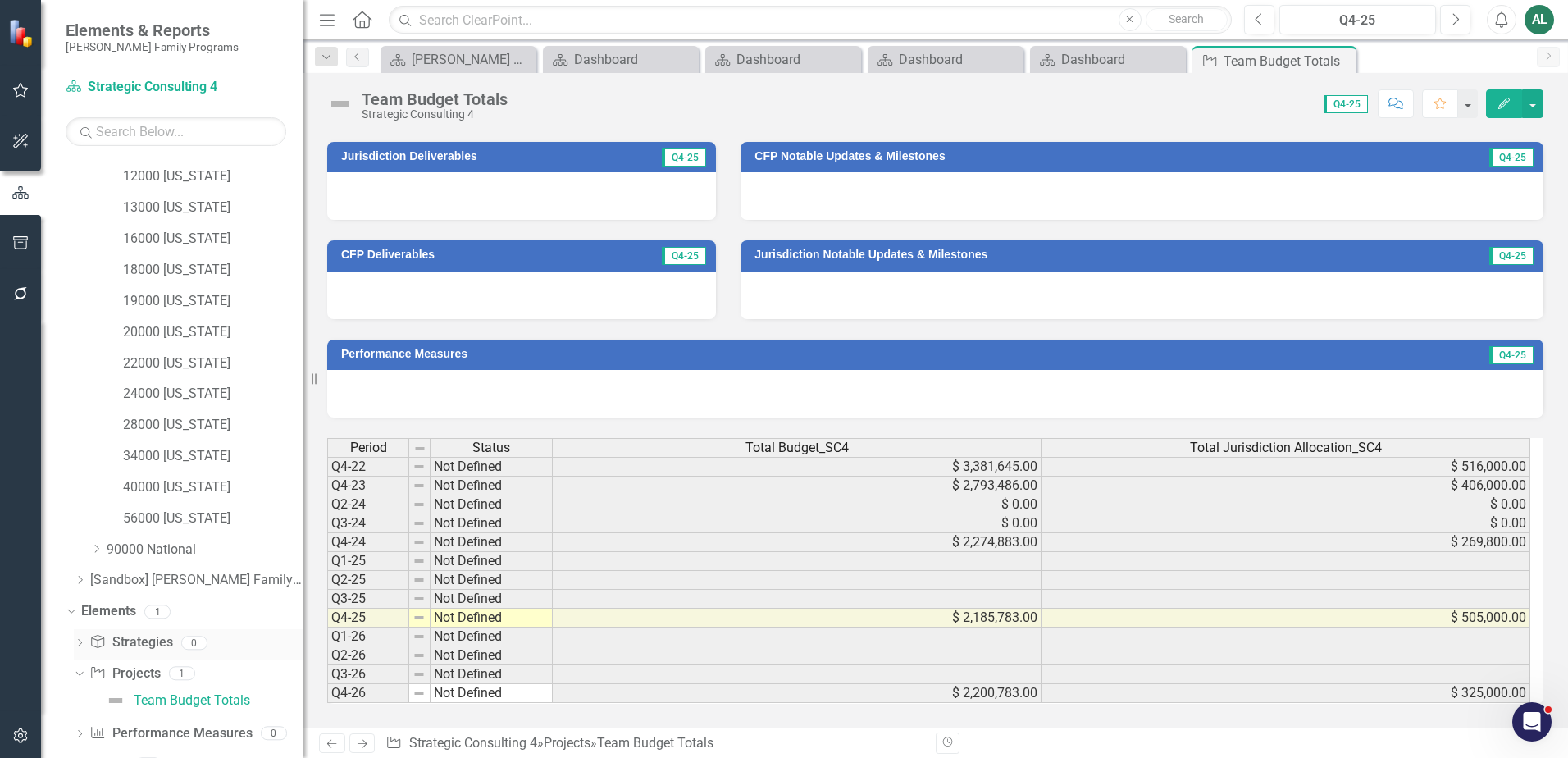
scroll to position [329, 0]
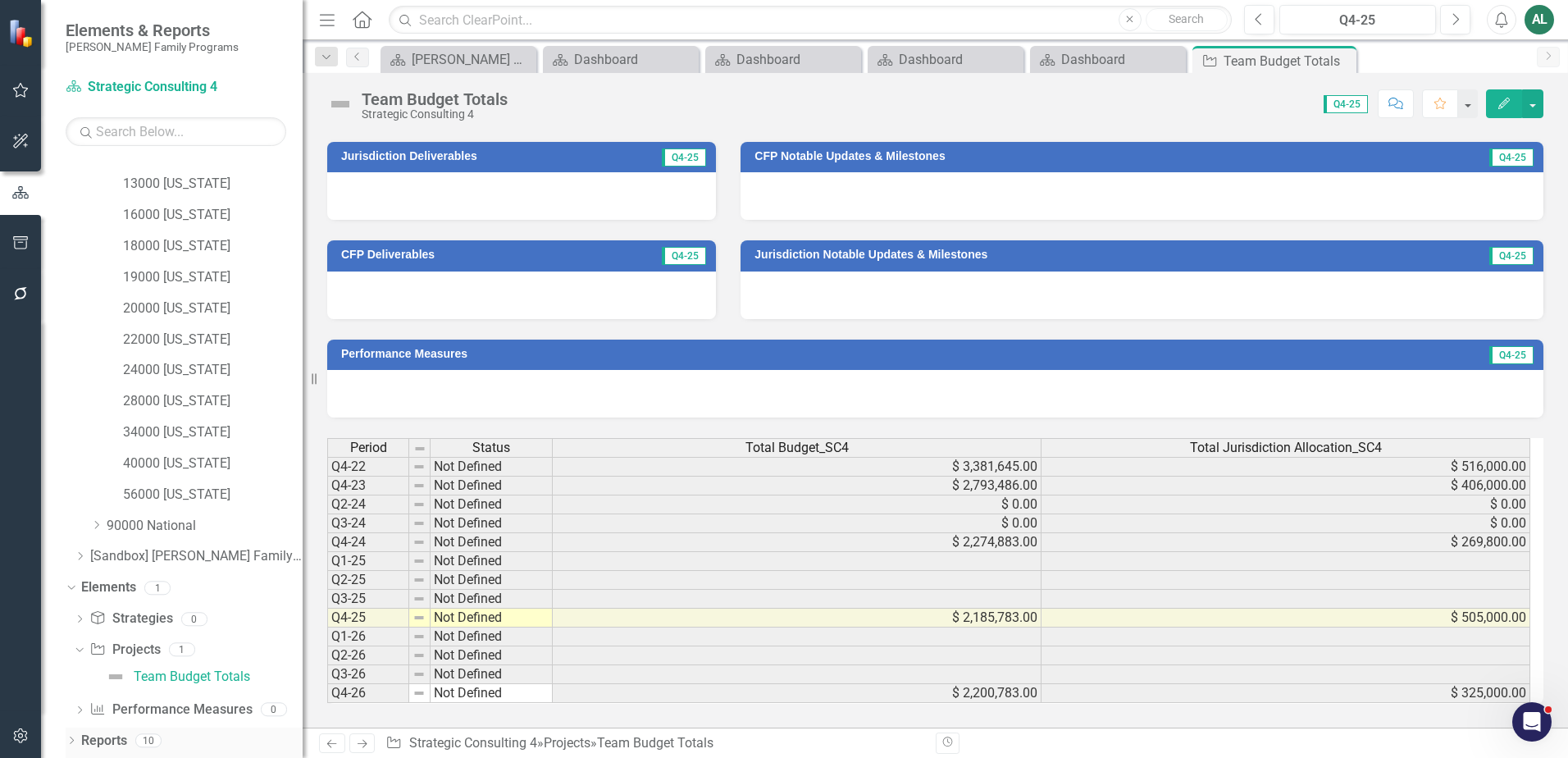
click at [73, 740] on icon "Dropdown" at bounding box center [71, 742] width 11 height 9
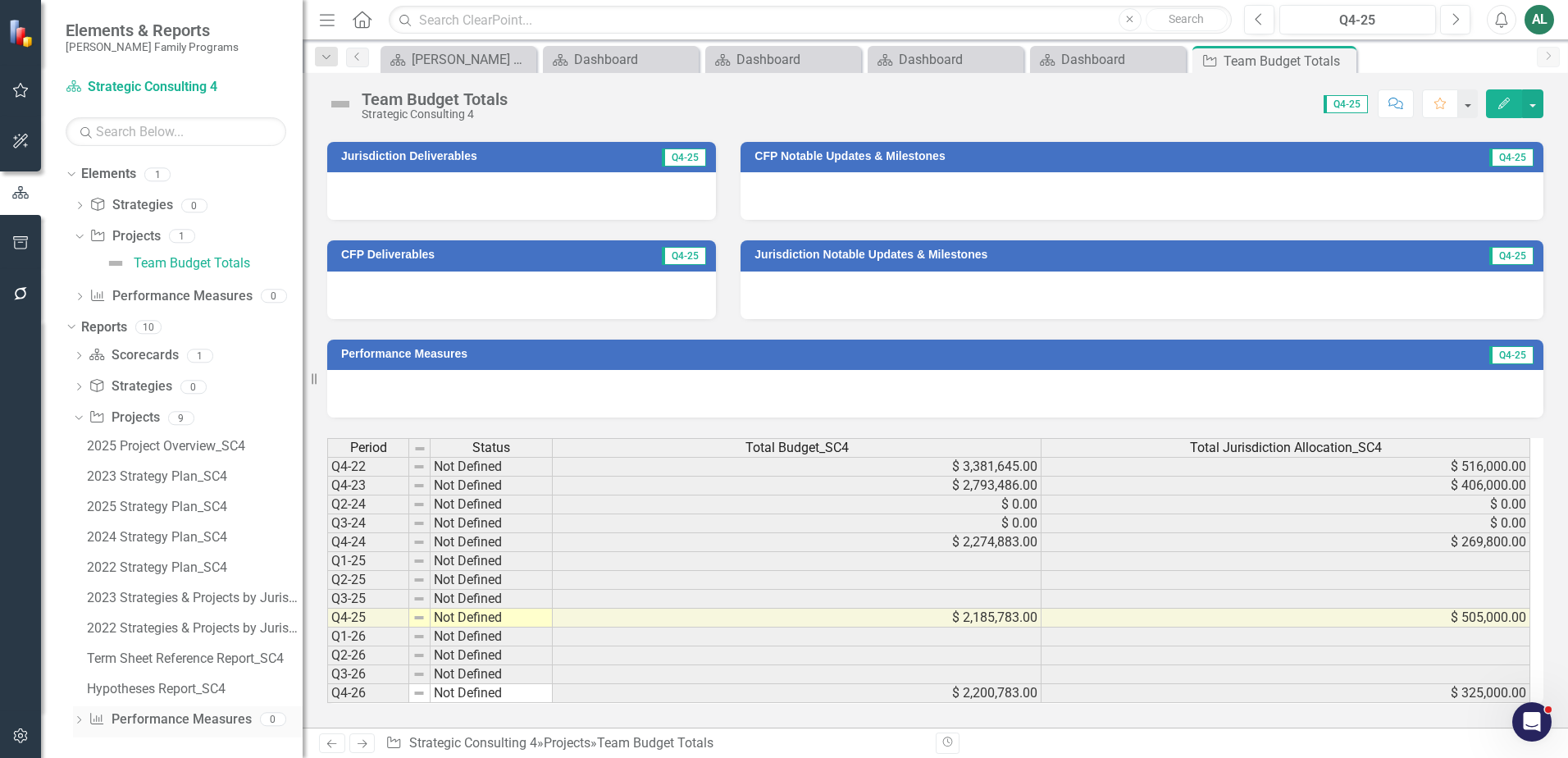
scroll to position [746, 0]
click at [803, 63] on div "Dashboard" at bounding box center [786, 59] width 100 height 21
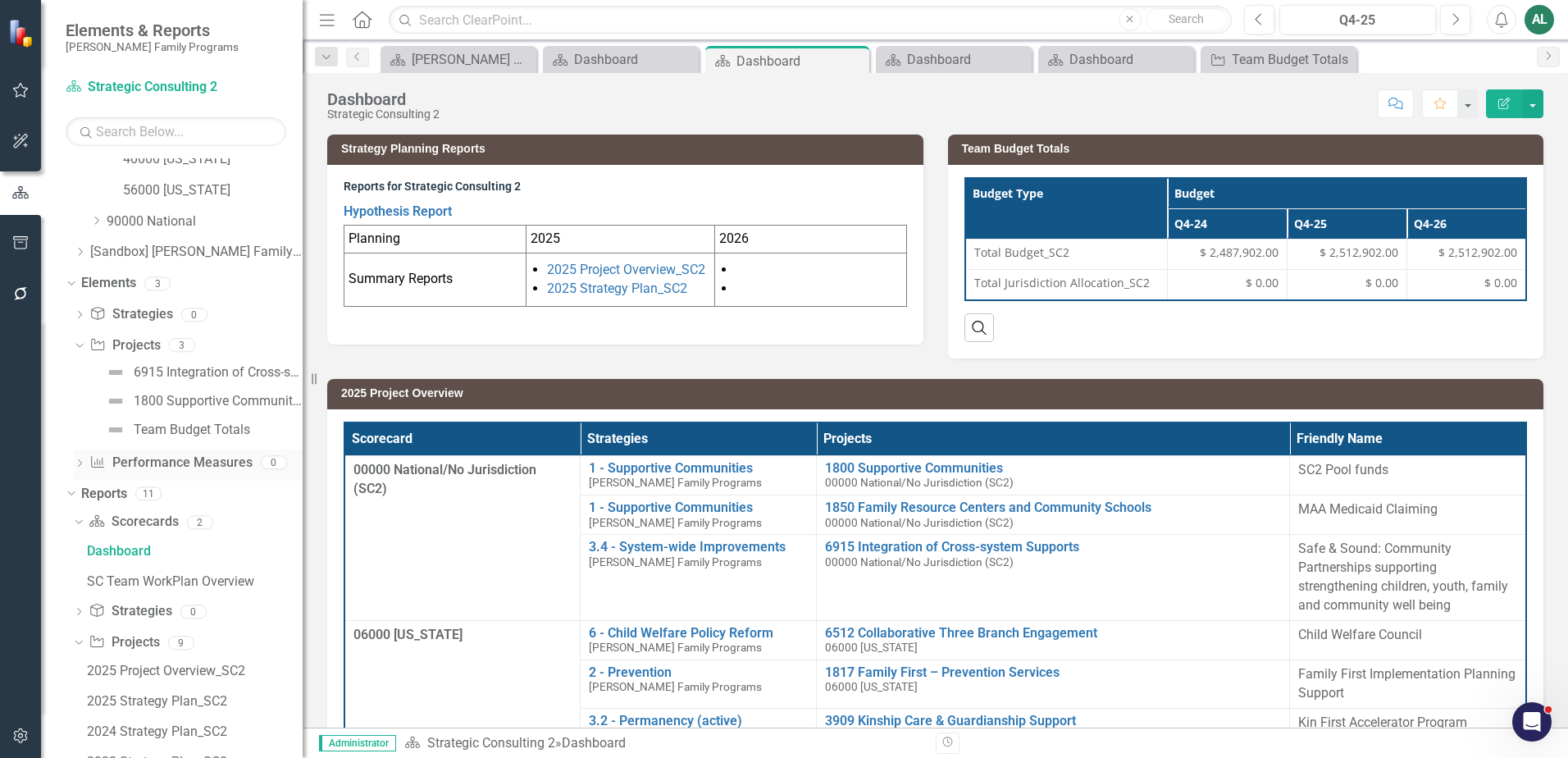
scroll to position [861, 0]
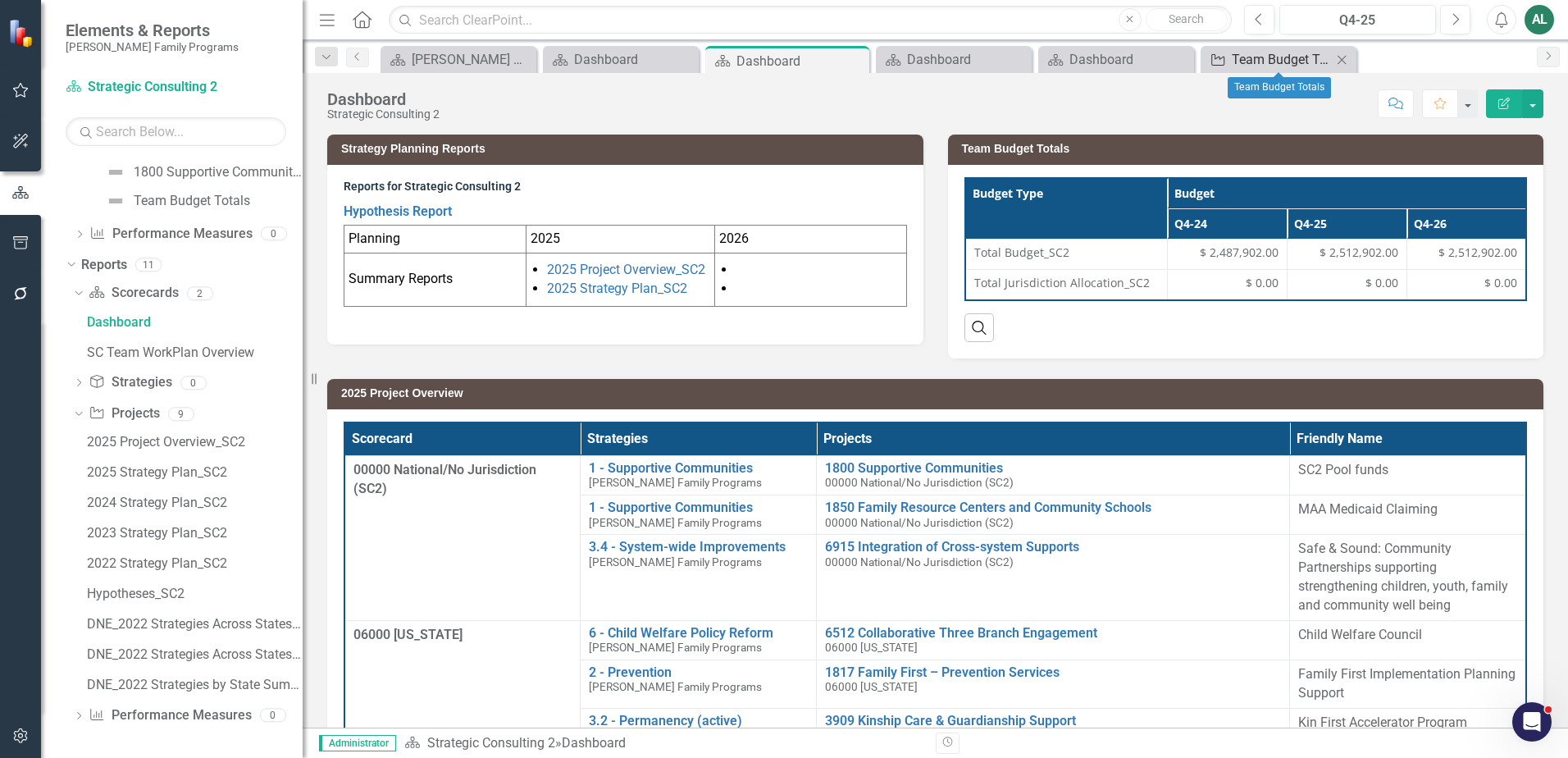
click at [1286, 61] on div "Team Budget Totals" at bounding box center [1282, 59] width 100 height 21
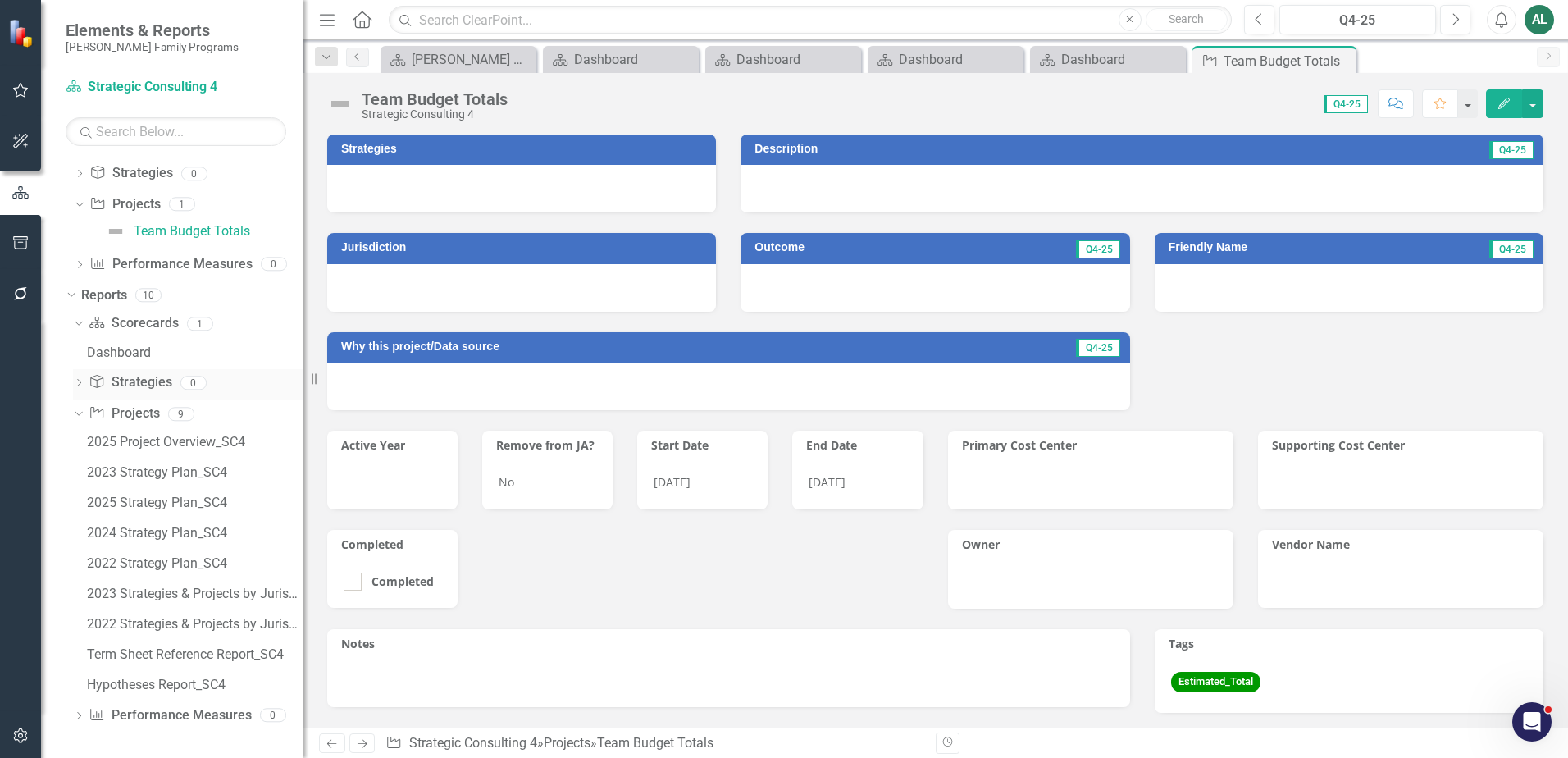
scroll to position [774, 0]
click at [177, 447] on div "2025 Project Overview_SC4" at bounding box center [194, 442] width 215 height 15
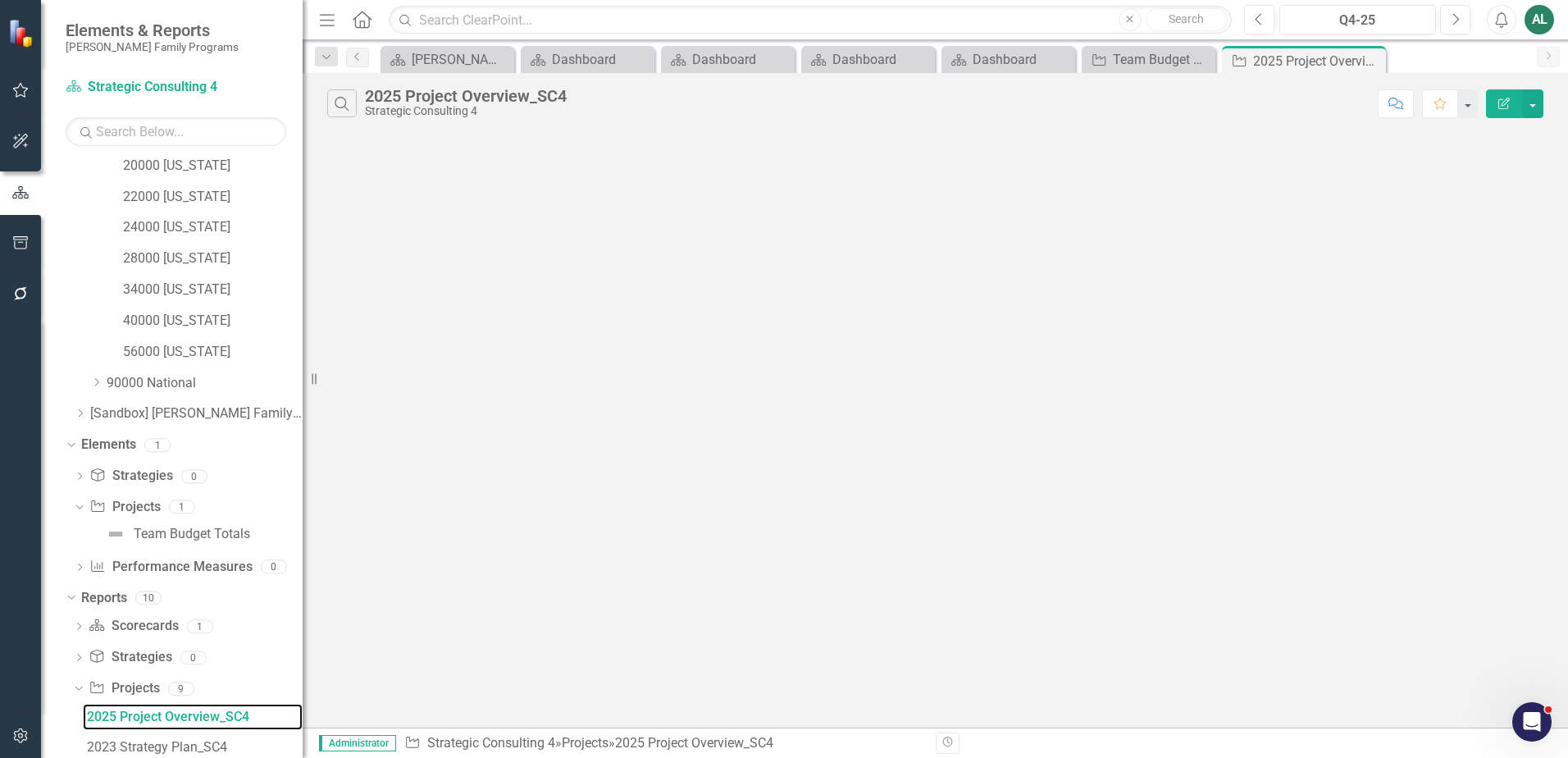
scroll to position [444, 0]
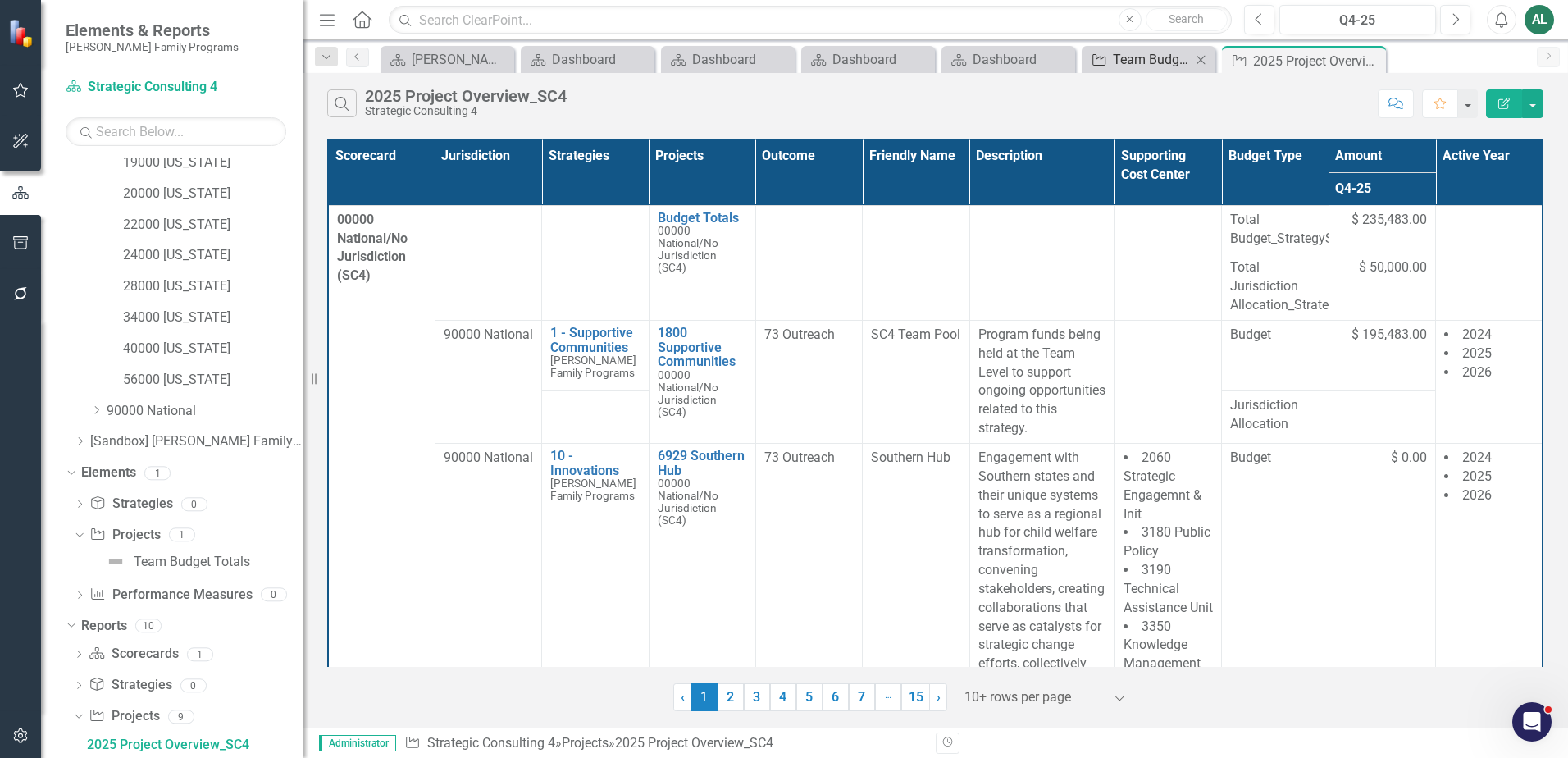
click at [1152, 62] on div "Team Budget Totals" at bounding box center [1151, 59] width 78 height 21
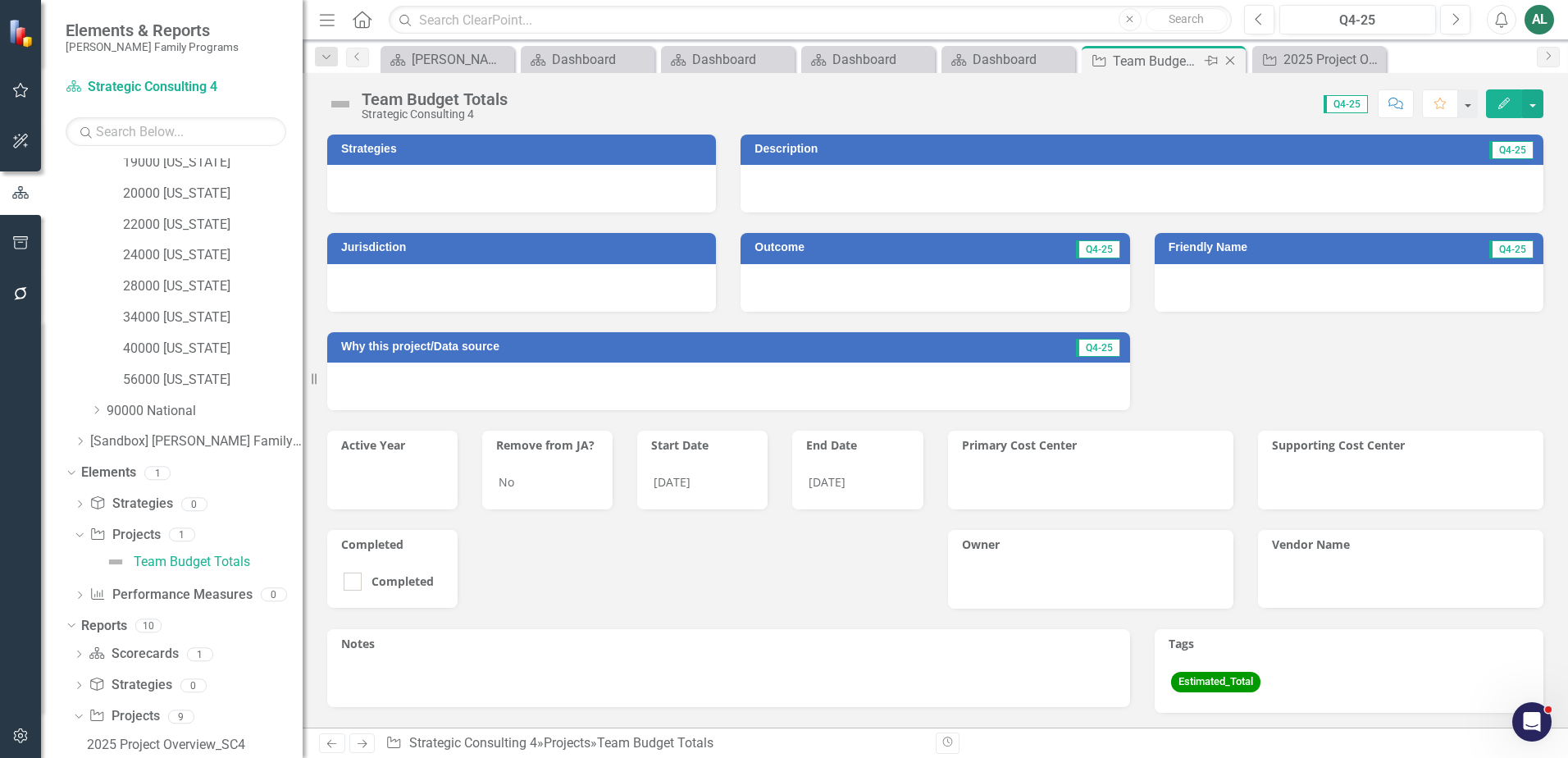
scroll to position [261, 0]
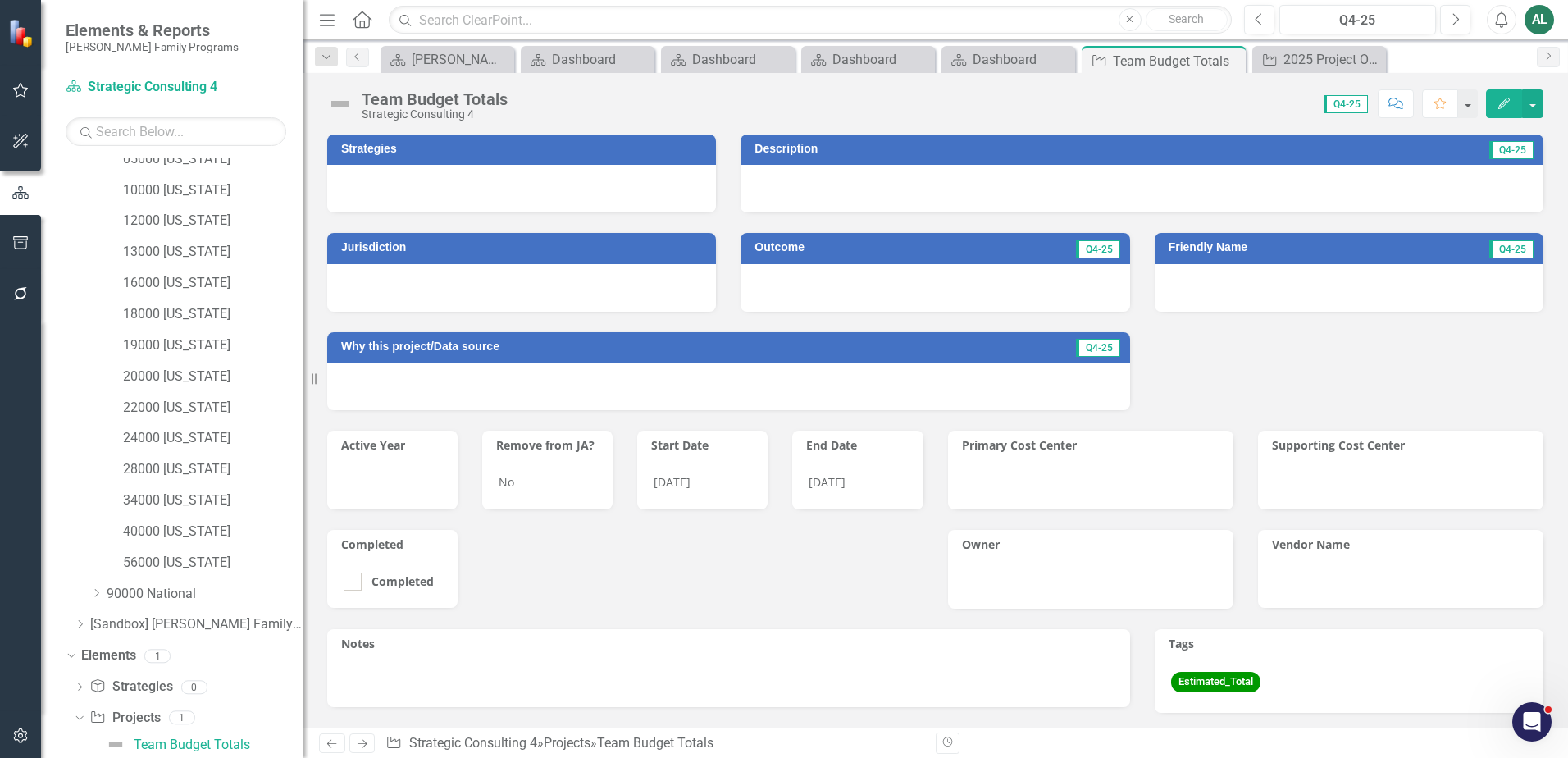
click at [1497, 105] on icon "Edit" at bounding box center [1504, 103] width 15 height 11
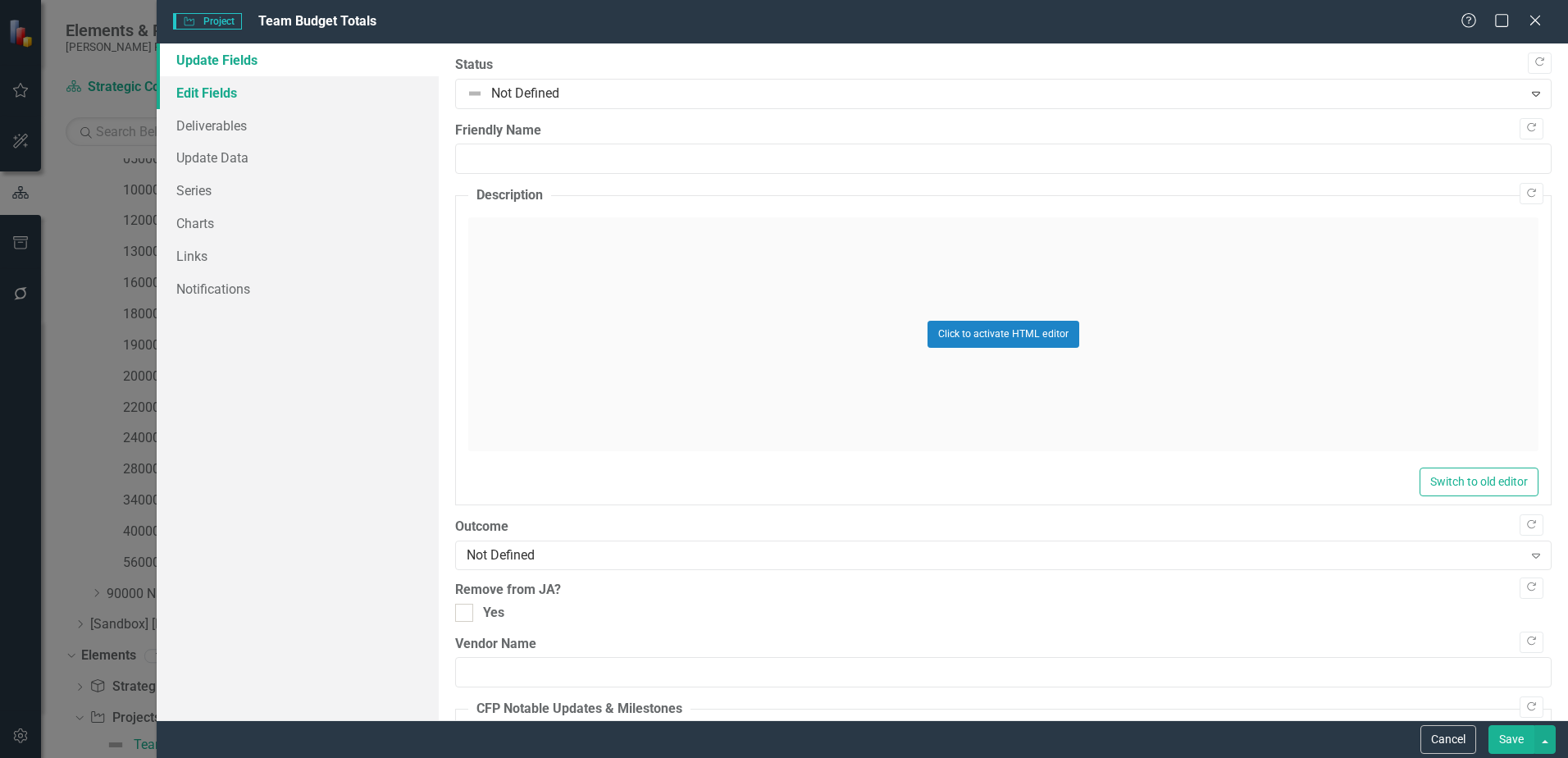
click at [225, 98] on link "Edit Fields" at bounding box center [298, 92] width 282 height 33
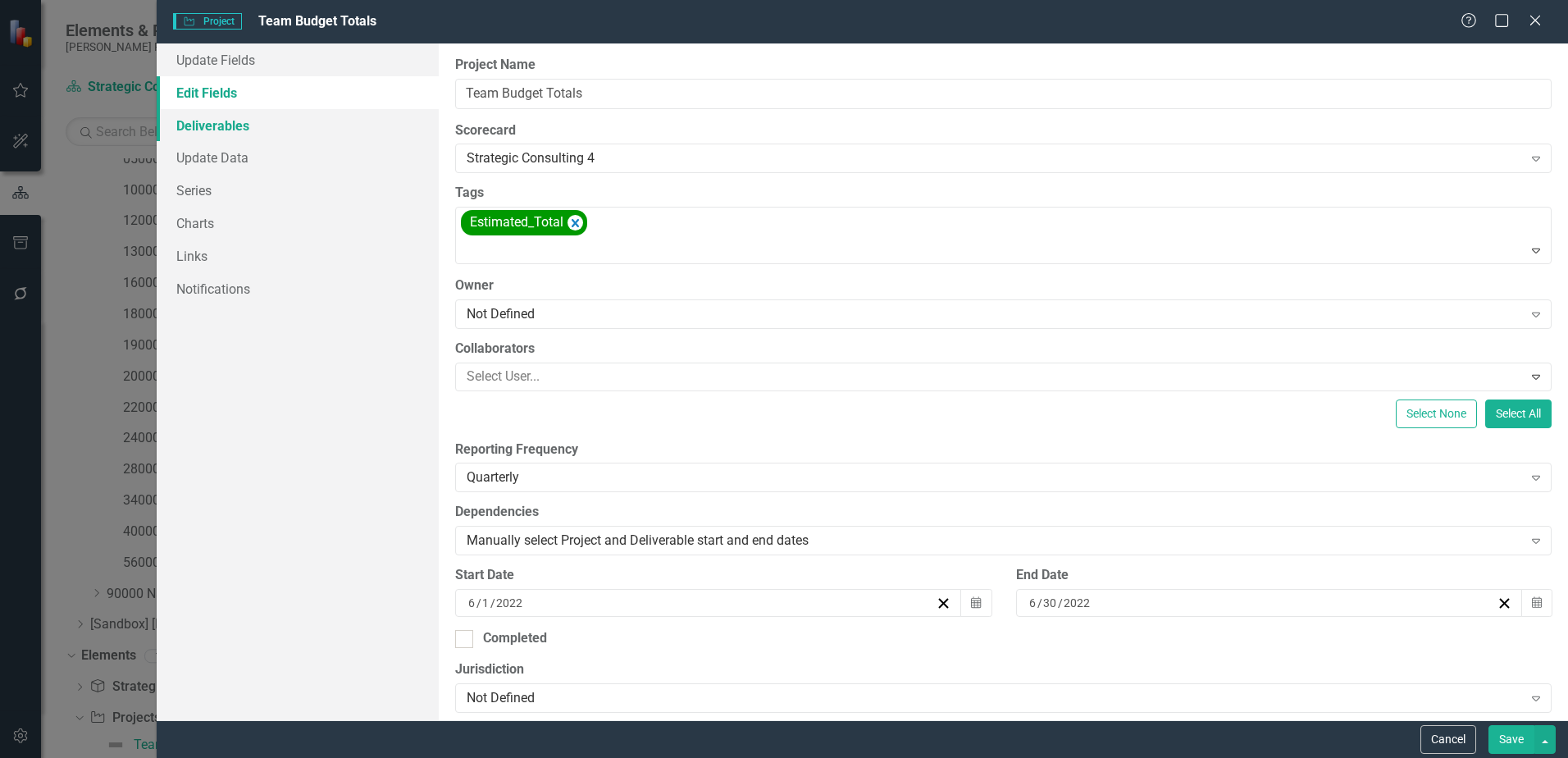
click at [232, 133] on link "Deliverables" at bounding box center [298, 125] width 282 height 33
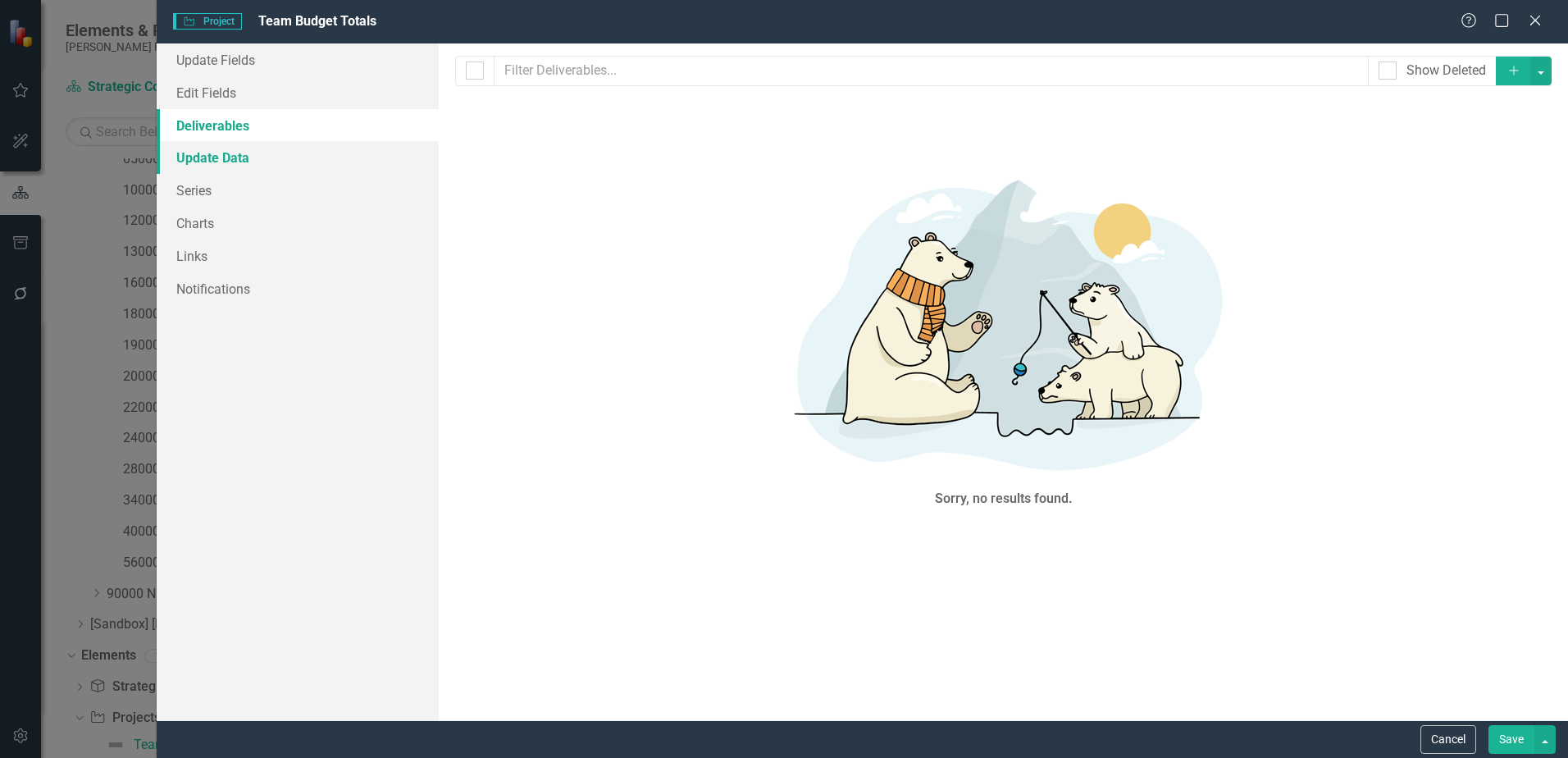
click at [230, 157] on link "Update Data" at bounding box center [298, 157] width 282 height 33
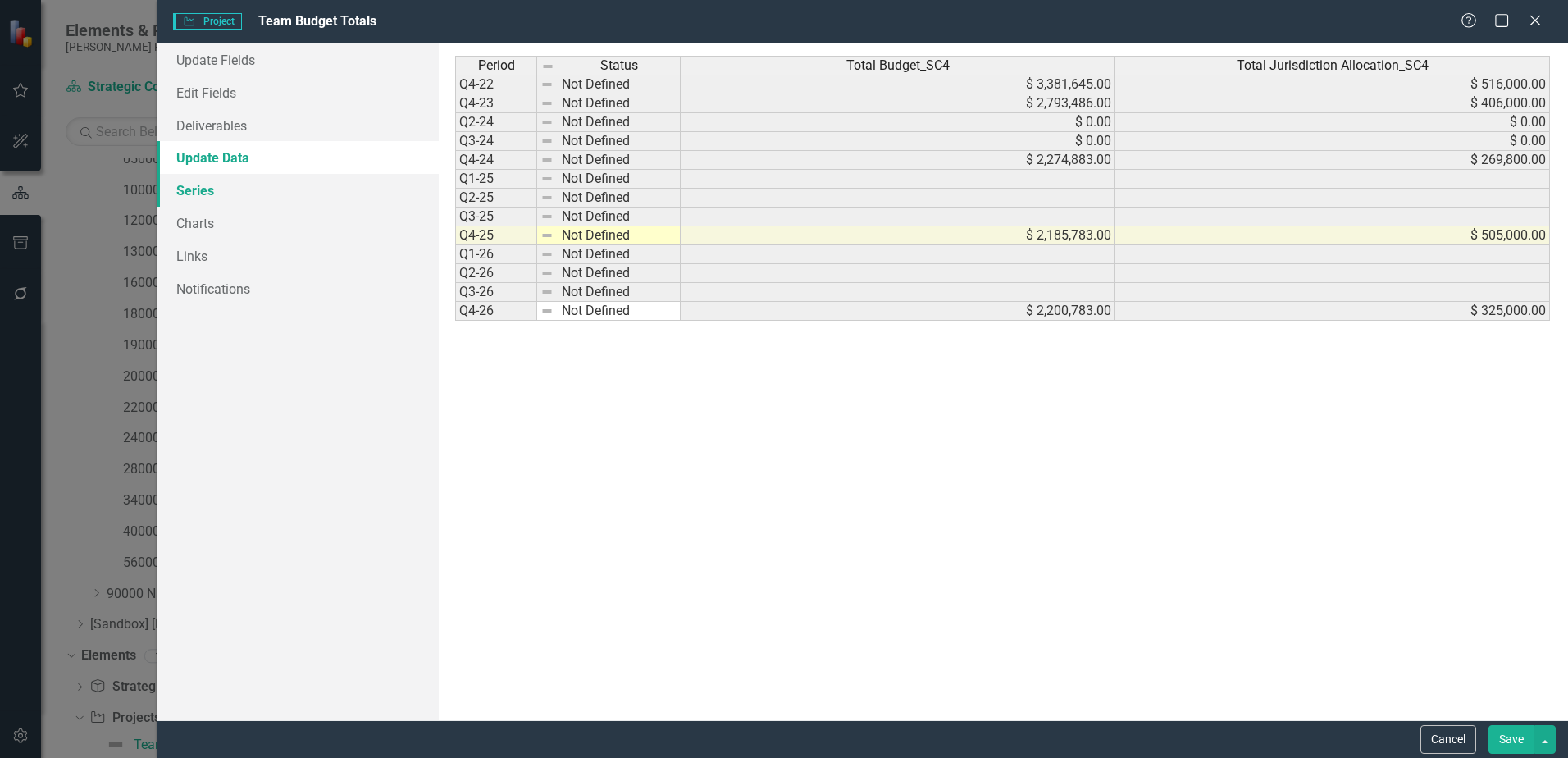
click at [226, 180] on link "Series" at bounding box center [298, 190] width 282 height 33
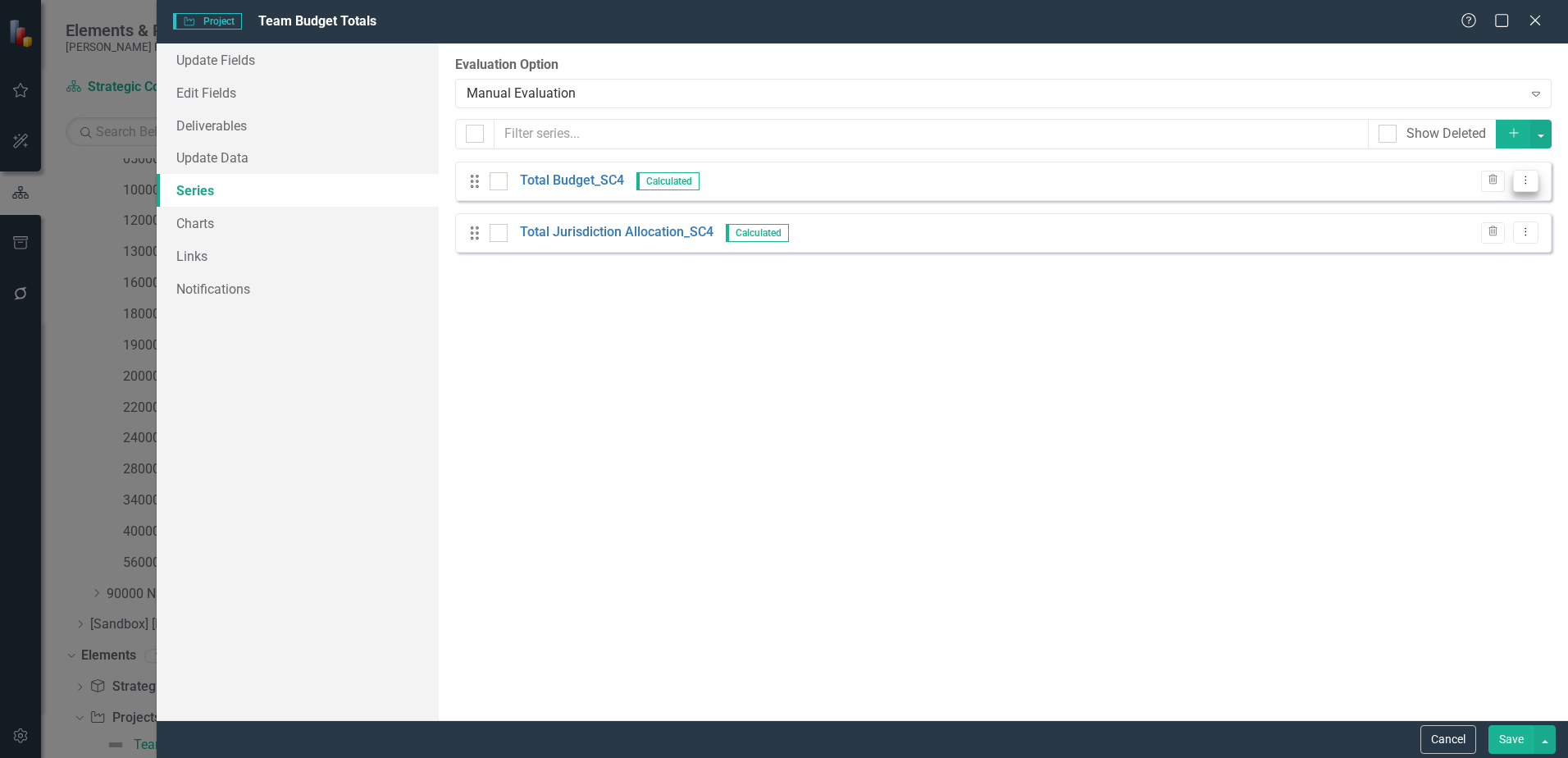
click at [1519, 185] on icon "Dropdown Menu" at bounding box center [1526, 180] width 14 height 10
click at [1478, 208] on link "Edit Edit Measure Series" at bounding box center [1445, 208] width 186 height 30
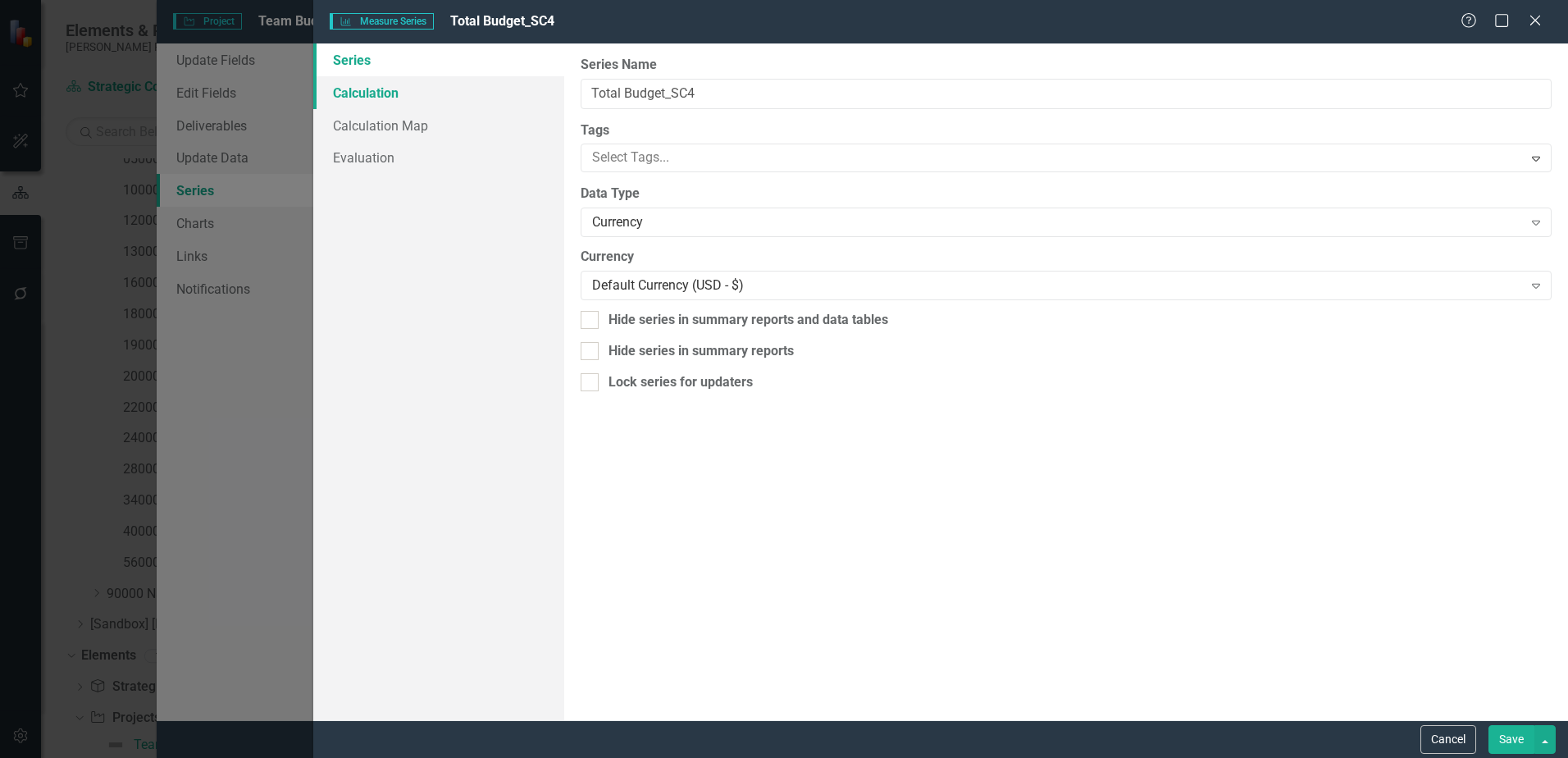
click at [423, 93] on link "Calculation" at bounding box center [438, 92] width 251 height 33
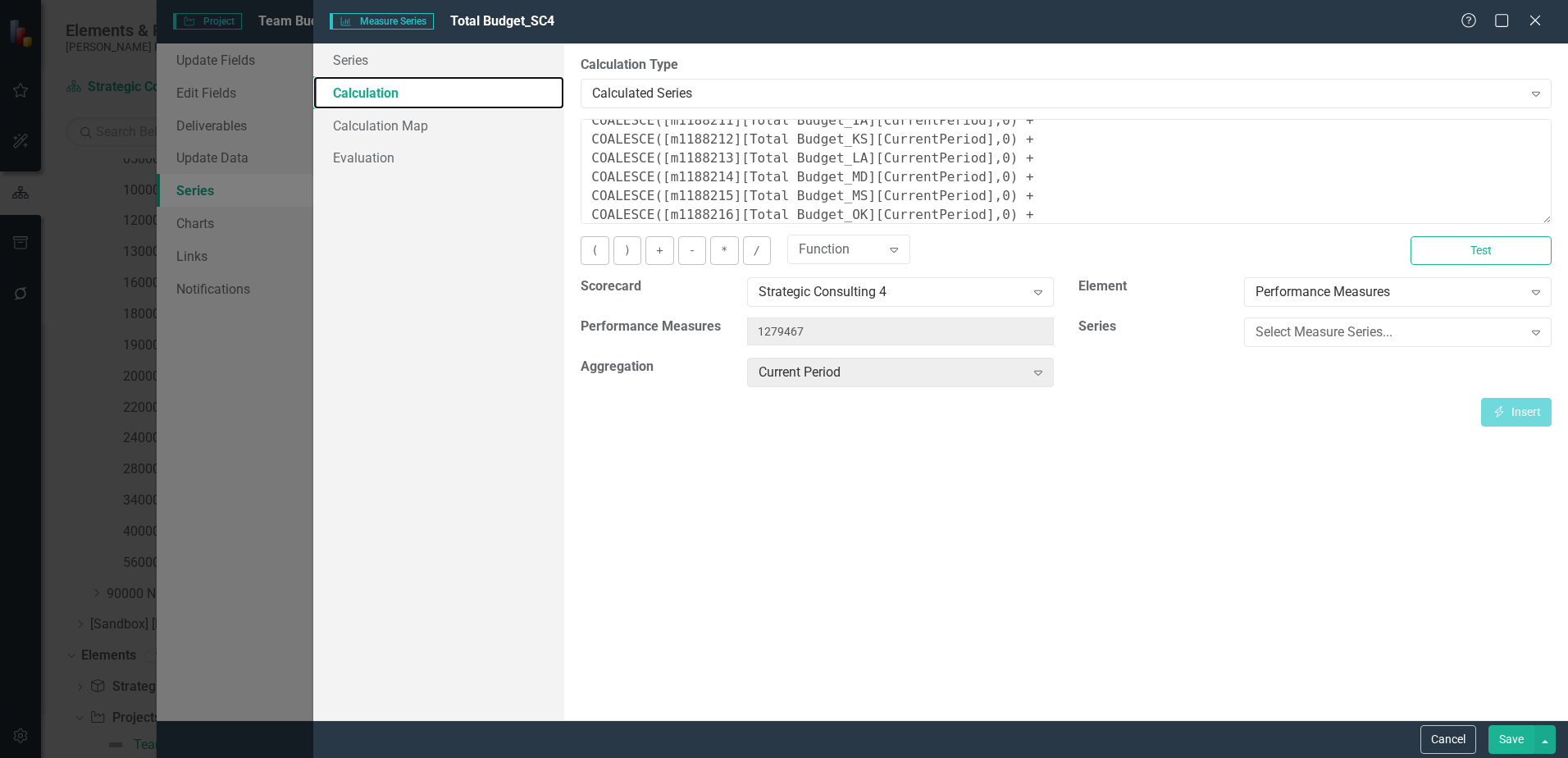
scroll to position [187, 0]
click at [1433, 735] on button "Cancel" at bounding box center [1448, 739] width 55 height 29
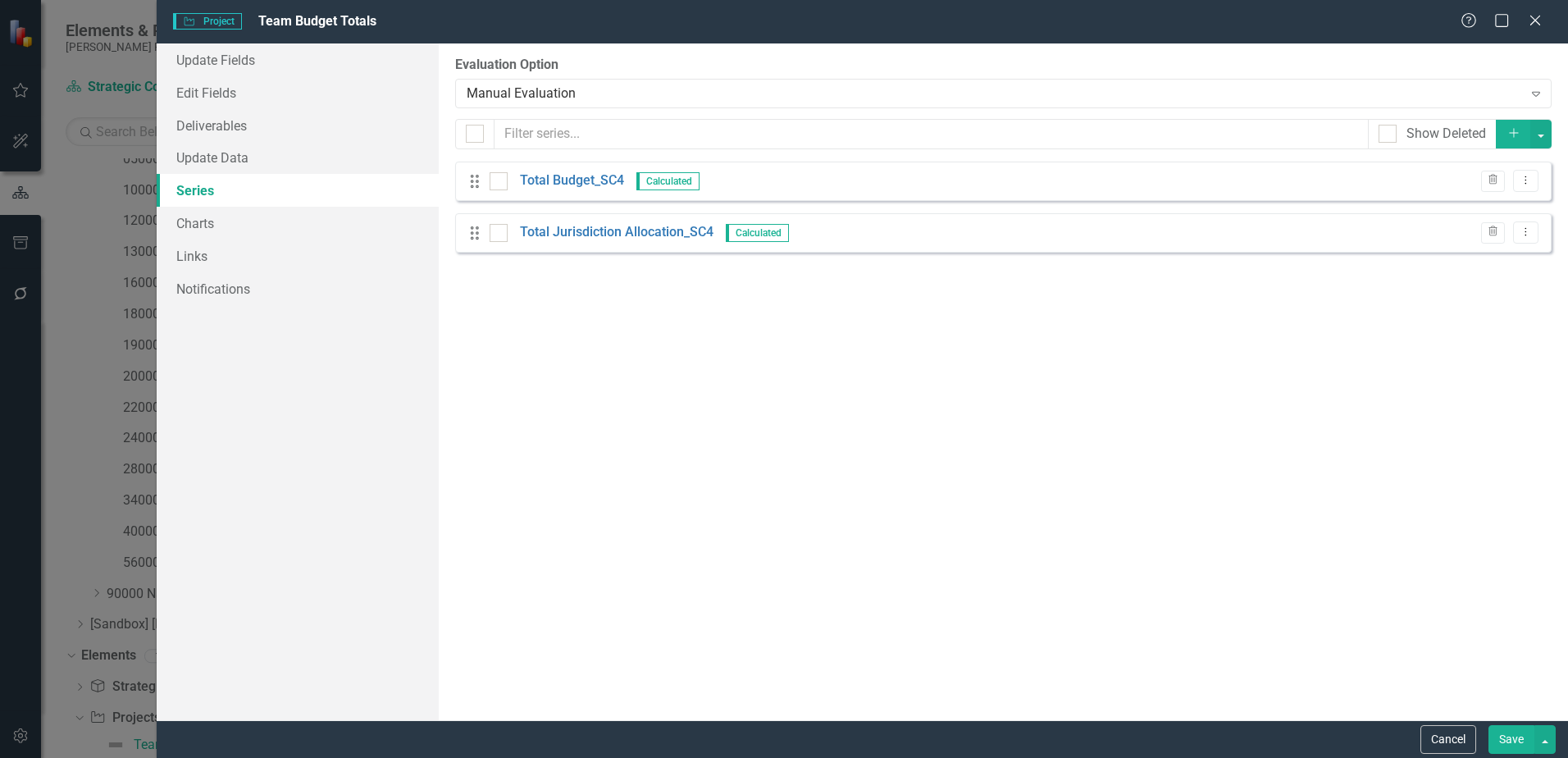
click at [1431, 730] on button "Cancel" at bounding box center [1448, 739] width 55 height 29
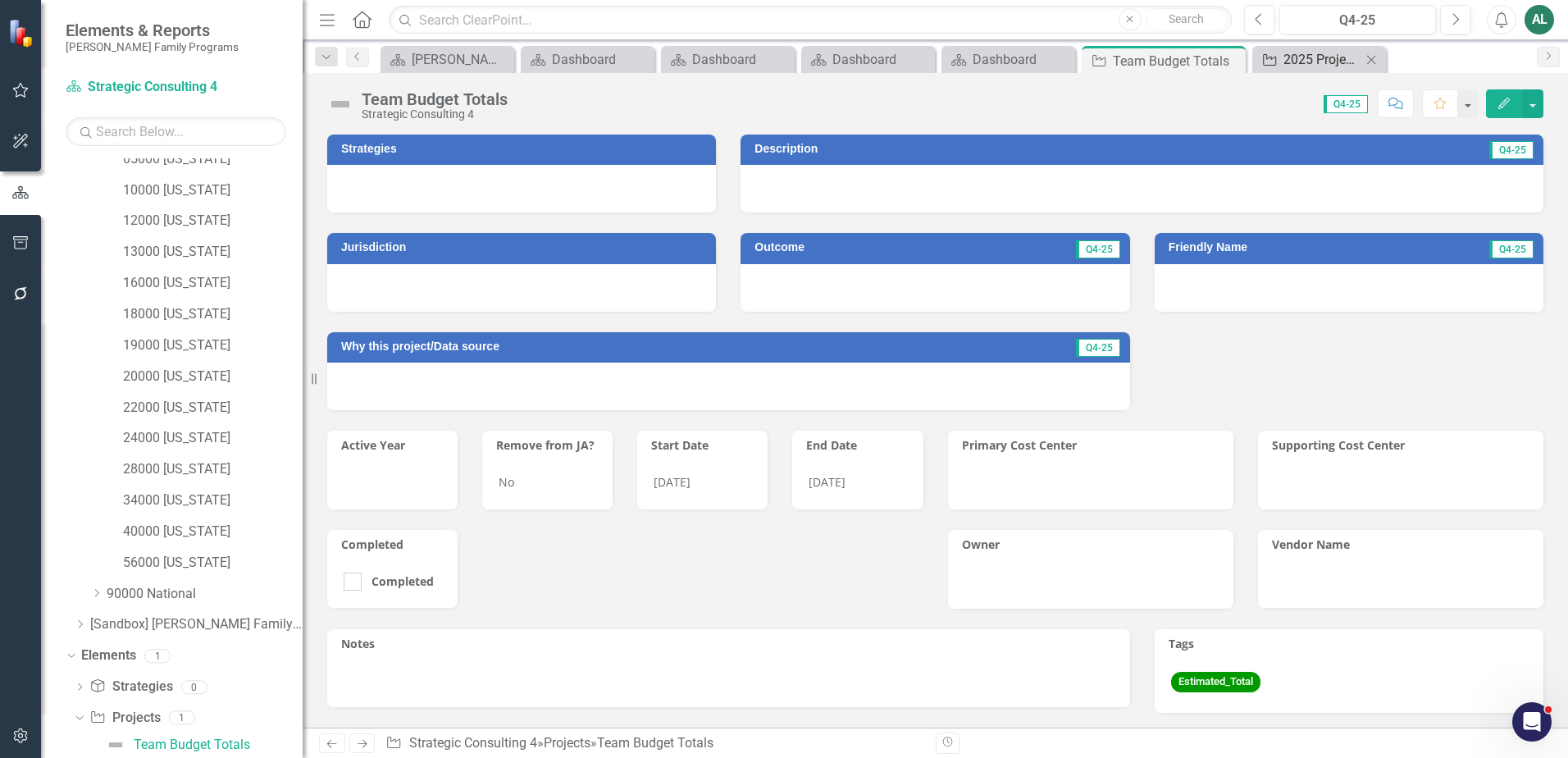
click at [1283, 58] on div "2025 Project Overview_SC4" at bounding box center [1322, 59] width 78 height 21
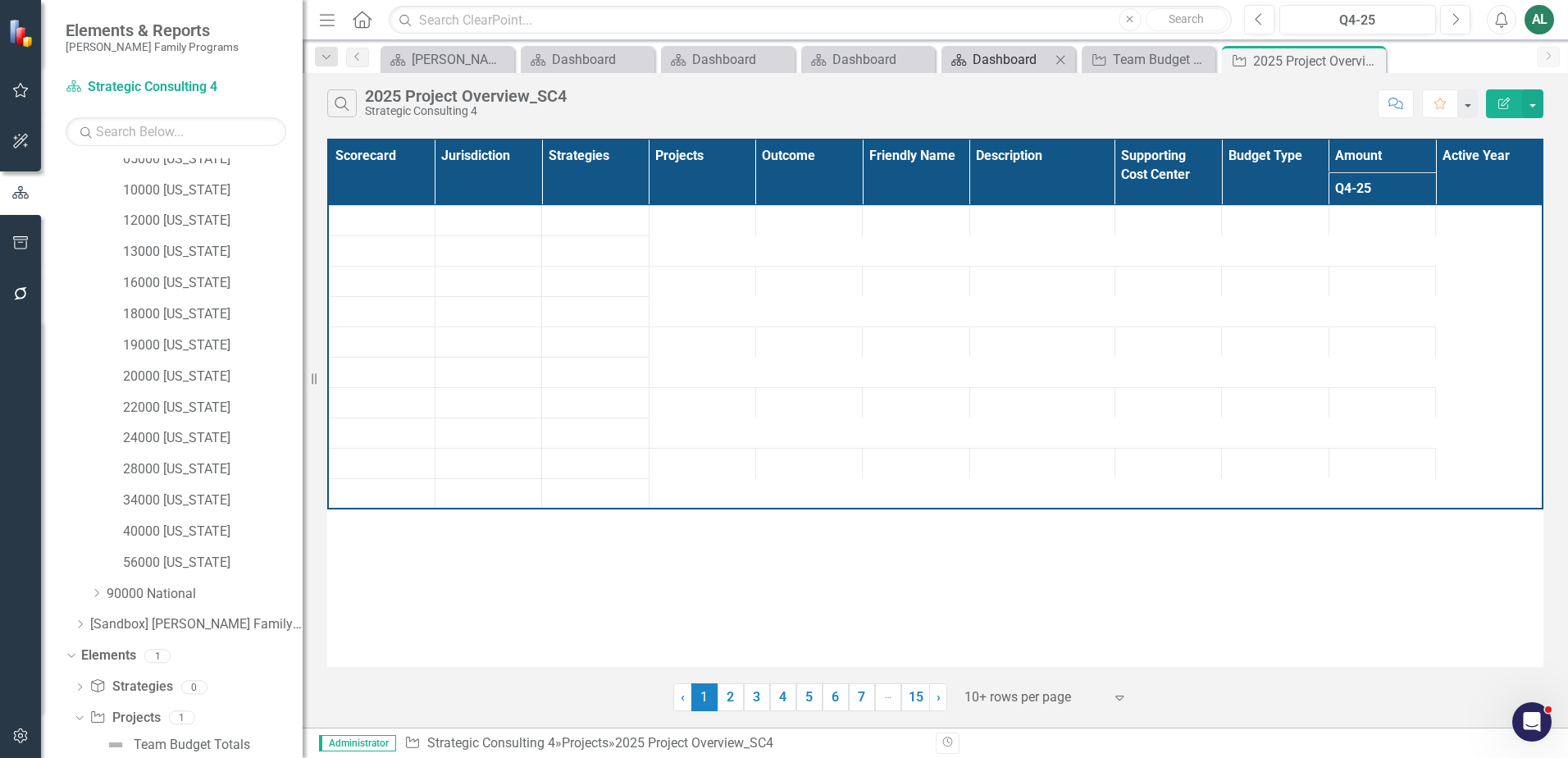
scroll to position [444, 0]
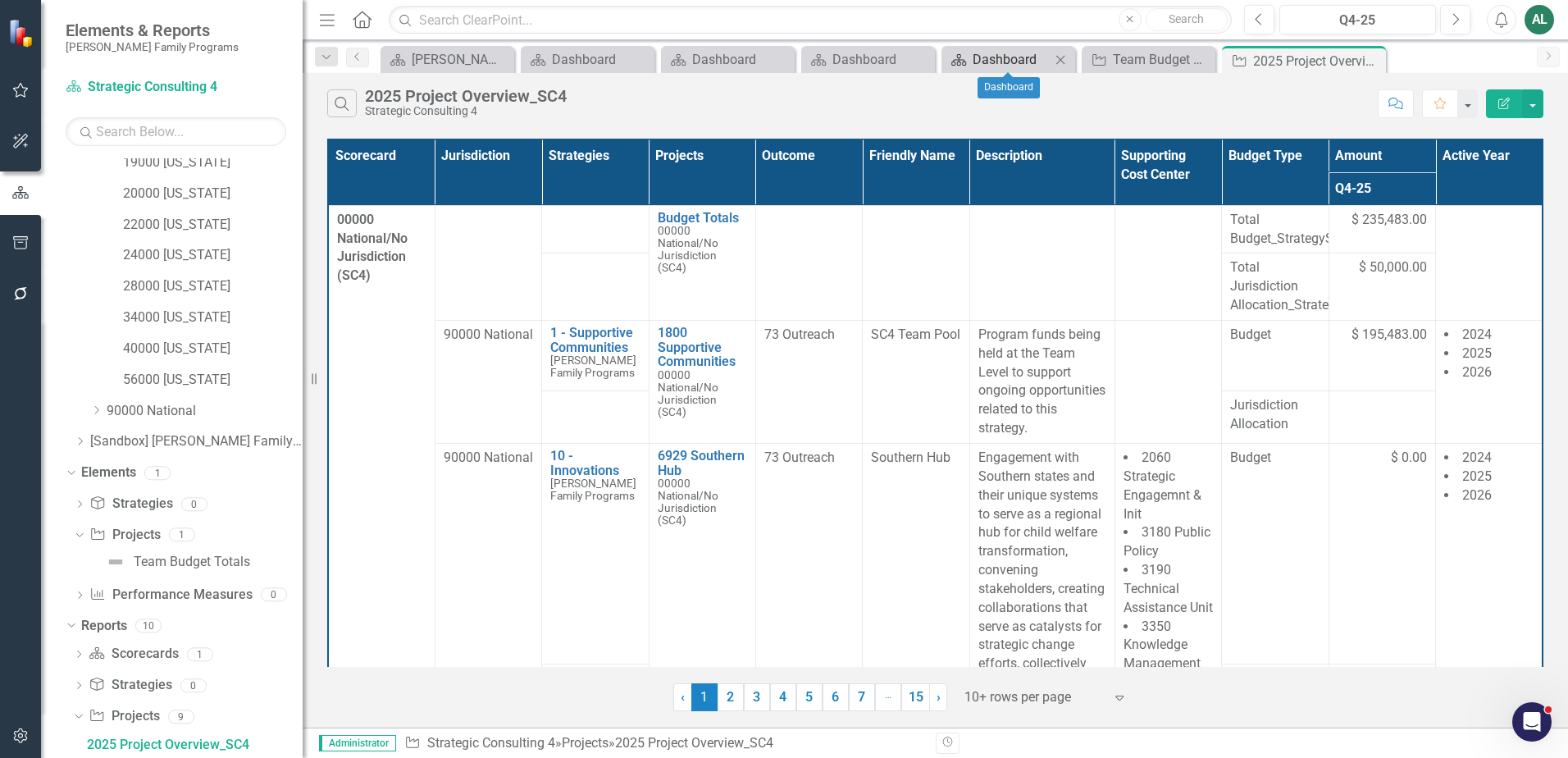
click at [1004, 66] on div "Dashboard" at bounding box center [1011, 59] width 78 height 21
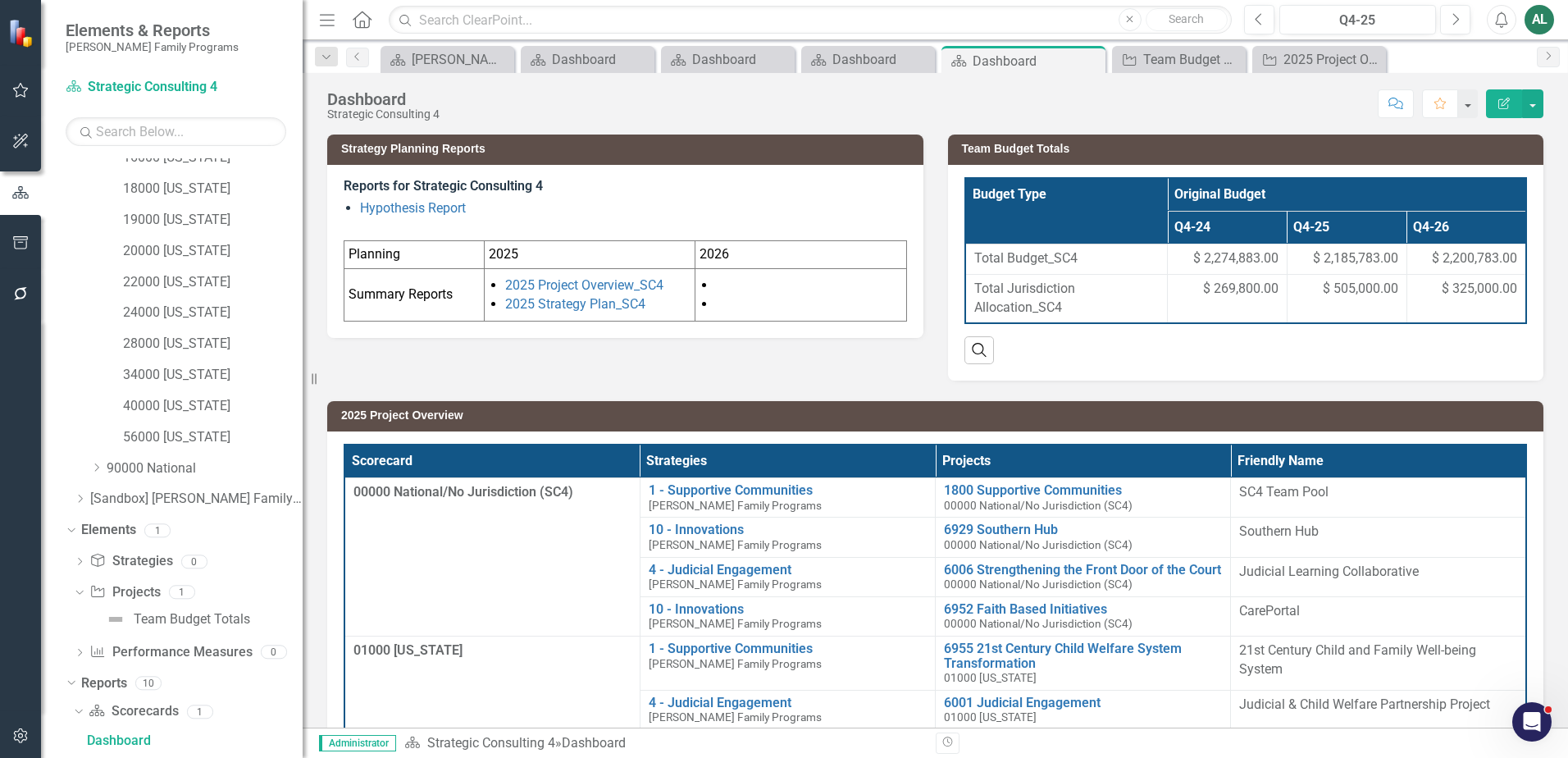
scroll to position [381, 0]
click at [229, 384] on link "34000 [US_STATE]" at bounding box center [213, 380] width 180 height 19
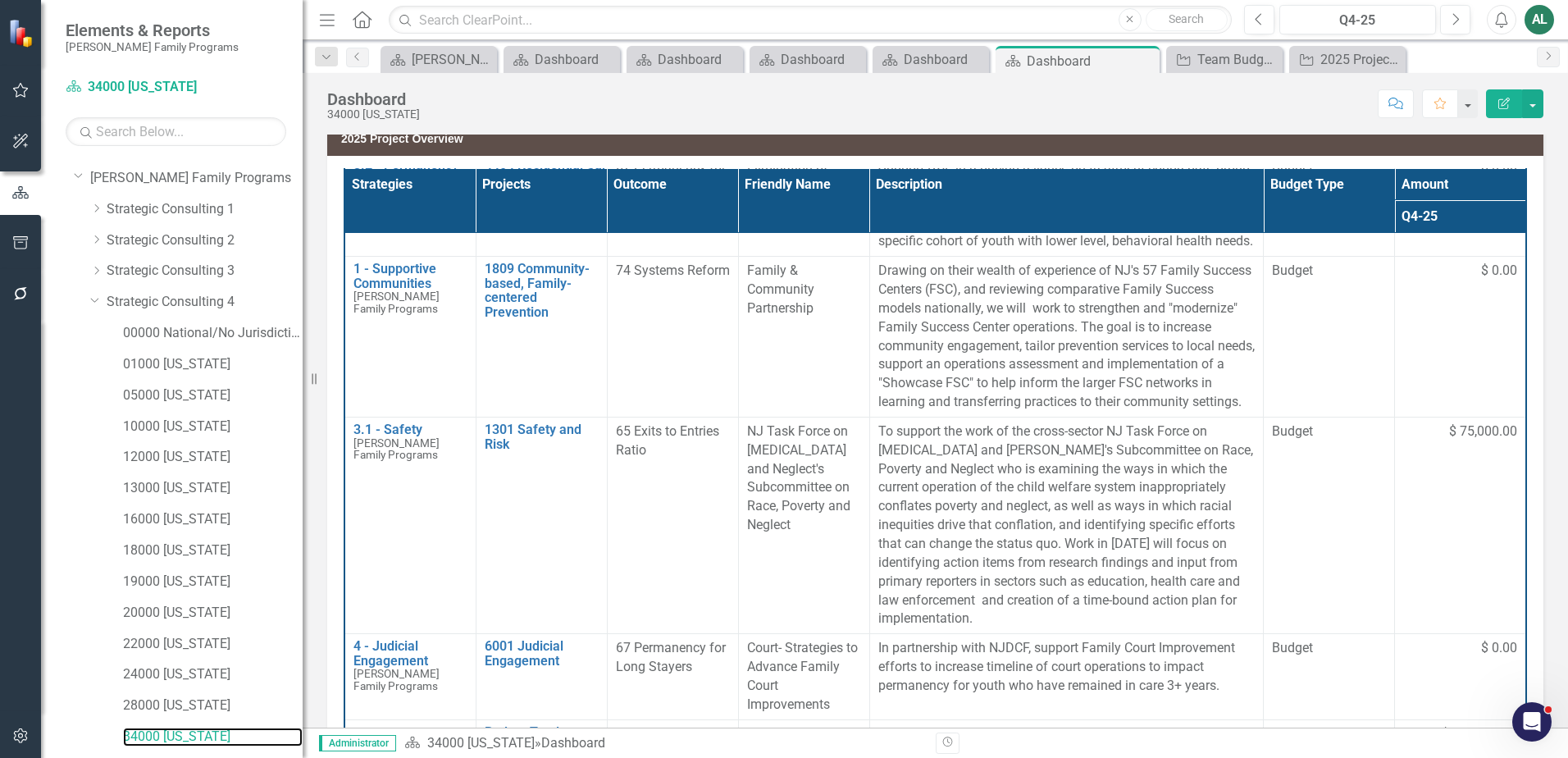
scroll to position [246, 0]
click at [1459, 16] on icon "Next" at bounding box center [1455, 20] width 9 height 15
click at [1460, 16] on button "Next" at bounding box center [1455, 19] width 30 height 29
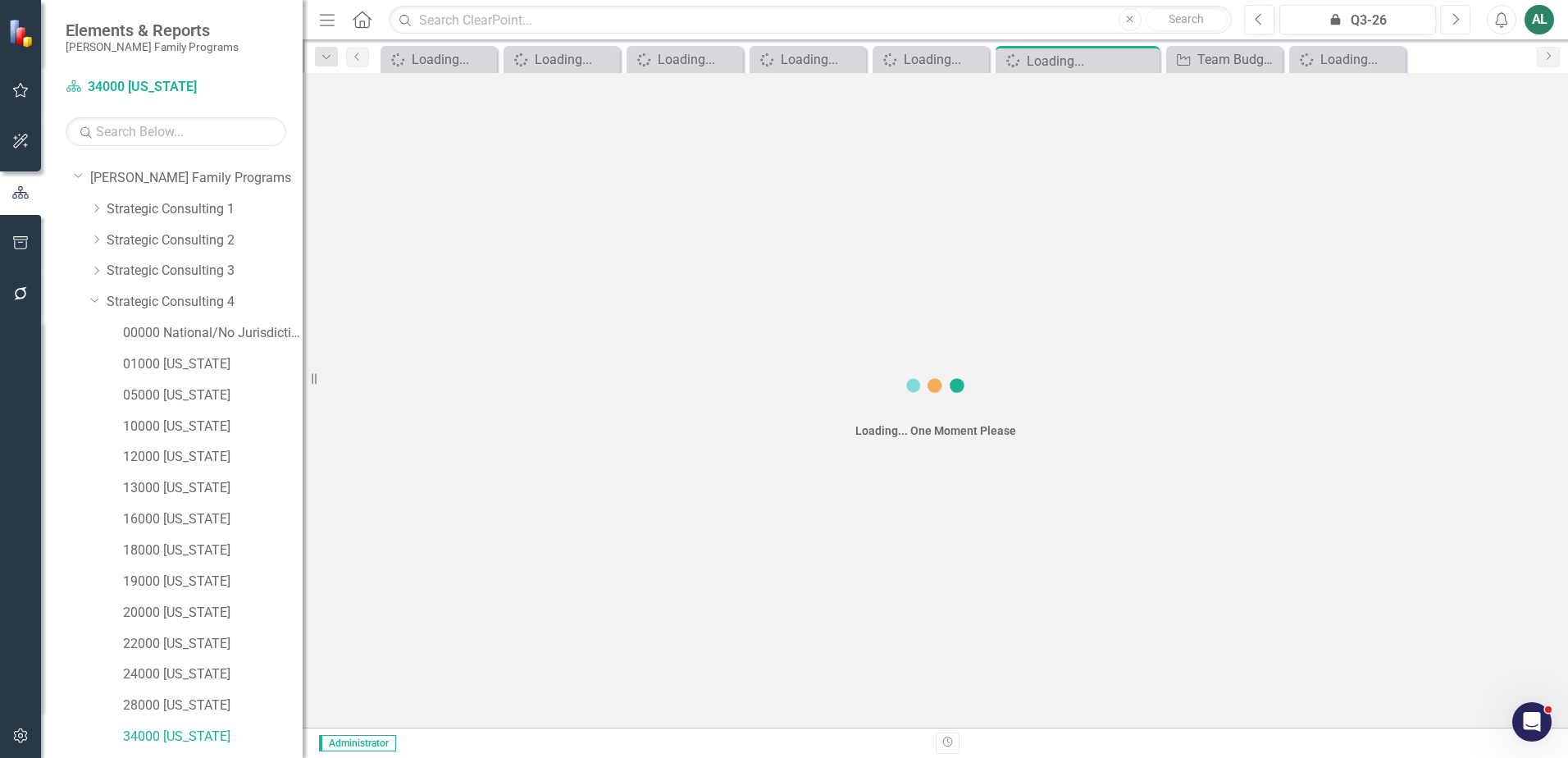
click at [1463, 17] on button "Next" at bounding box center [1455, 19] width 30 height 29
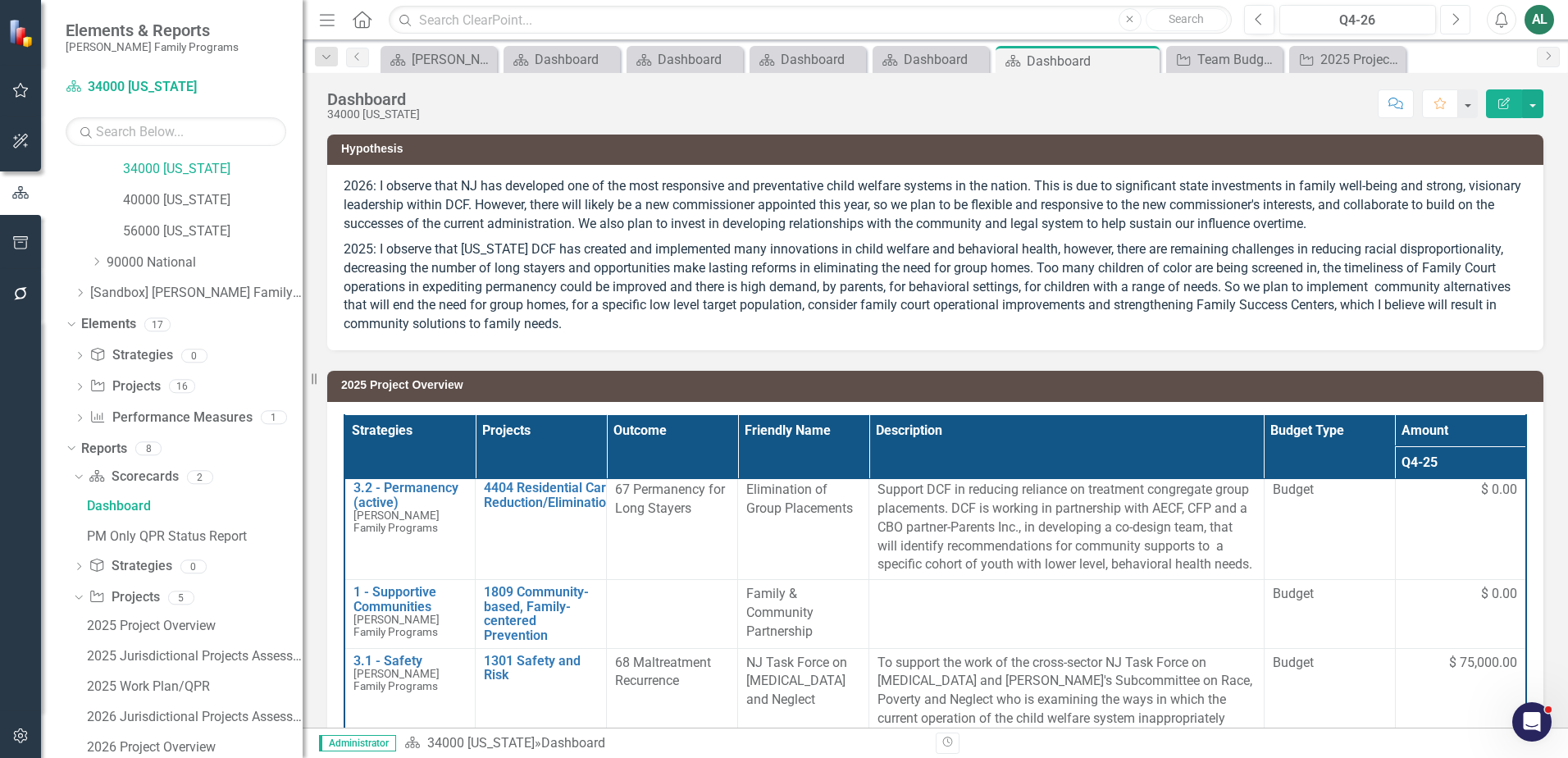
scroll to position [655, 0]
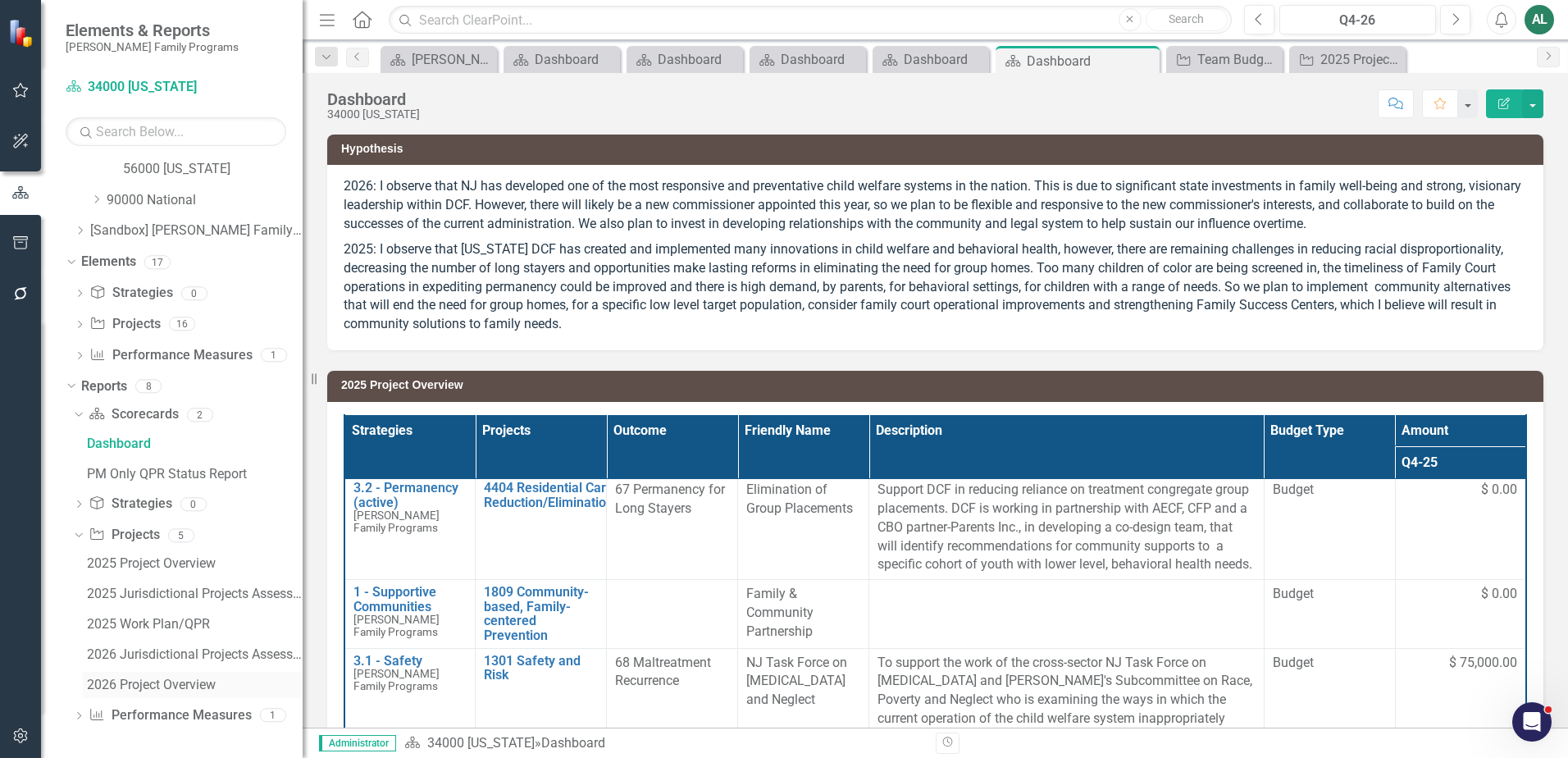
click at [158, 686] on div "2026 Project Overview" at bounding box center [194, 685] width 215 height 15
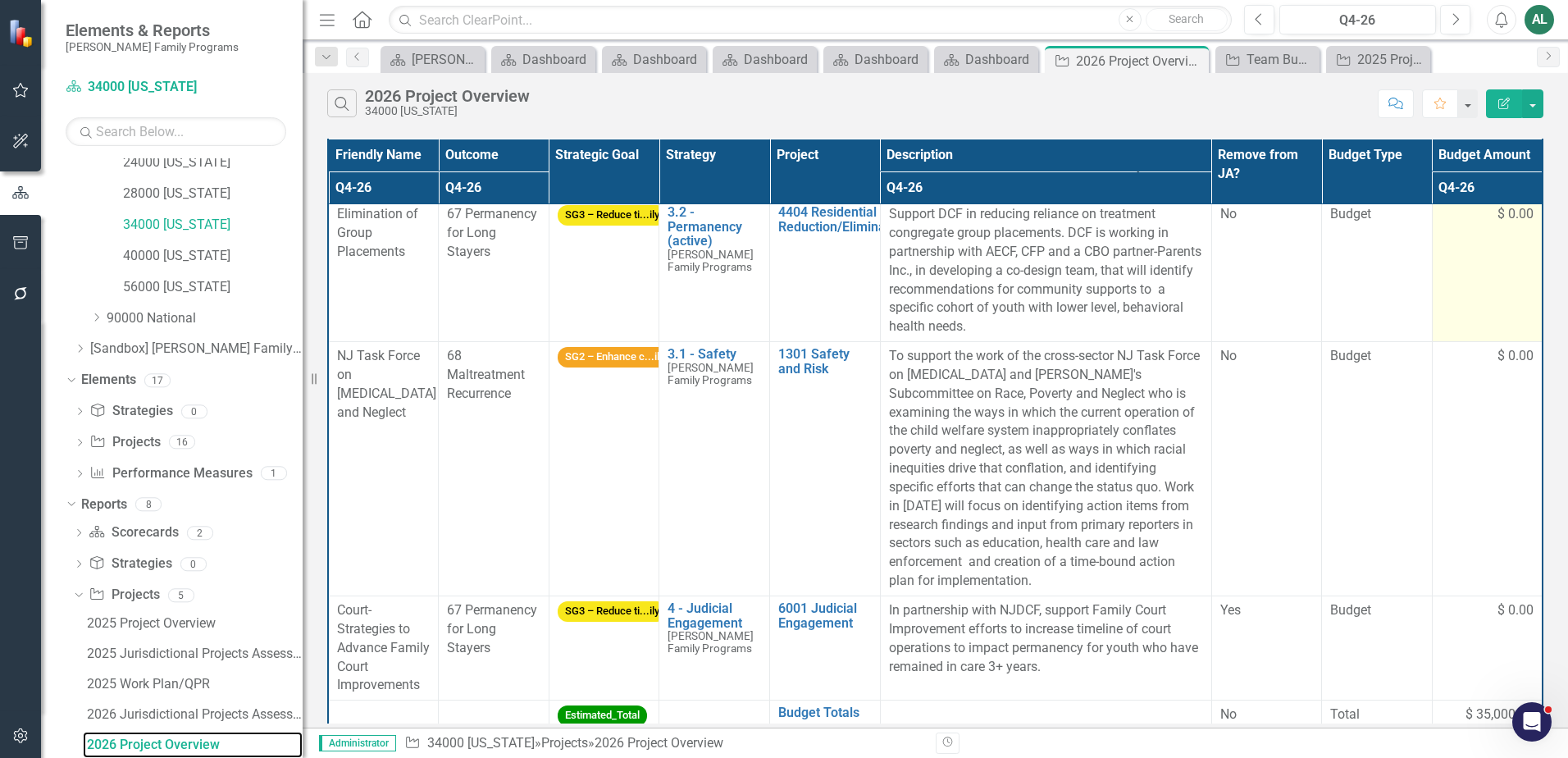
scroll to position [242, 0]
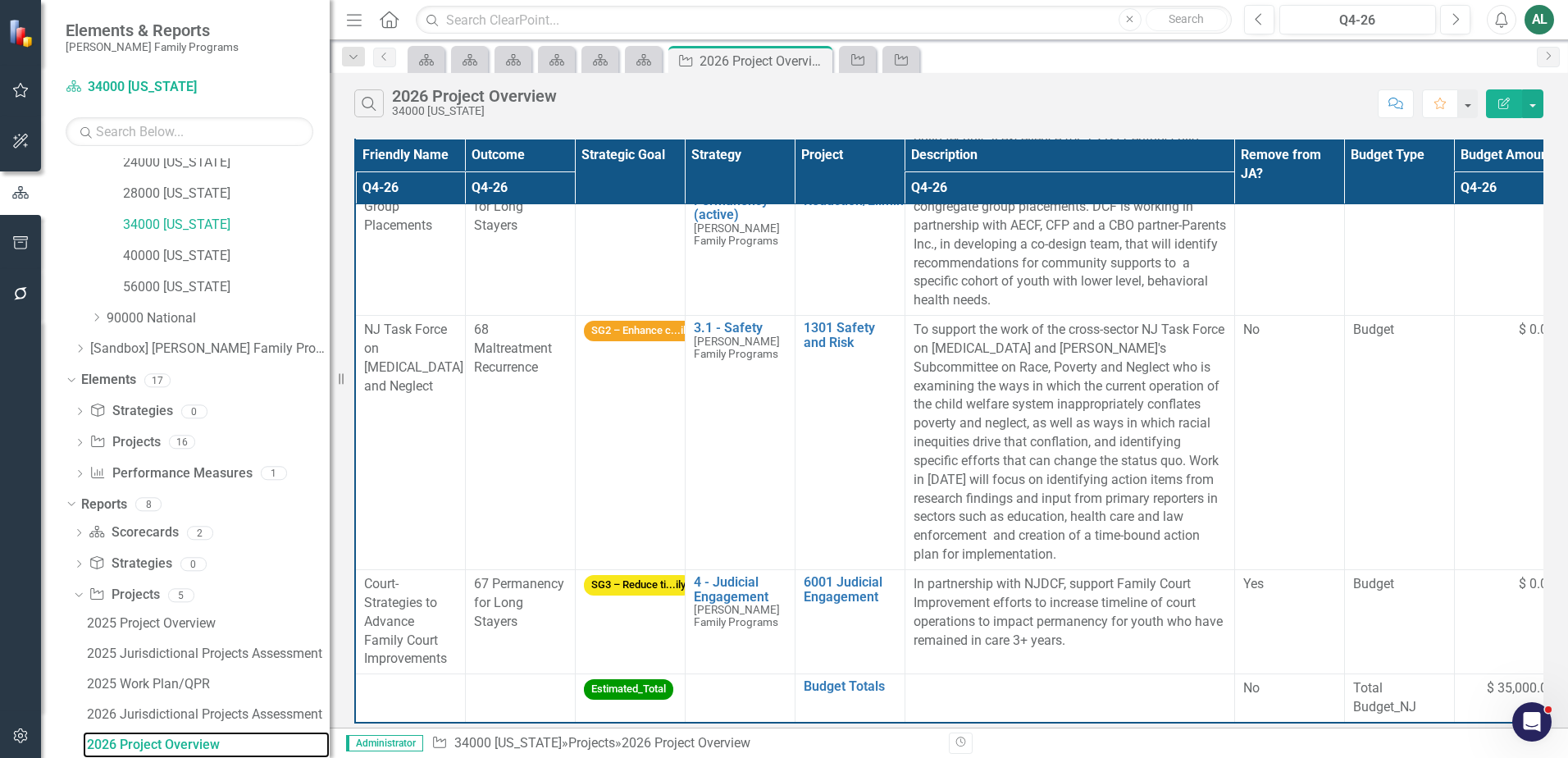
drag, startPoint x: 303, startPoint y: 408, endPoint x: 329, endPoint y: 405, distance: 26.2
click at [329, 405] on div "Resize" at bounding box center [336, 379] width 13 height 758
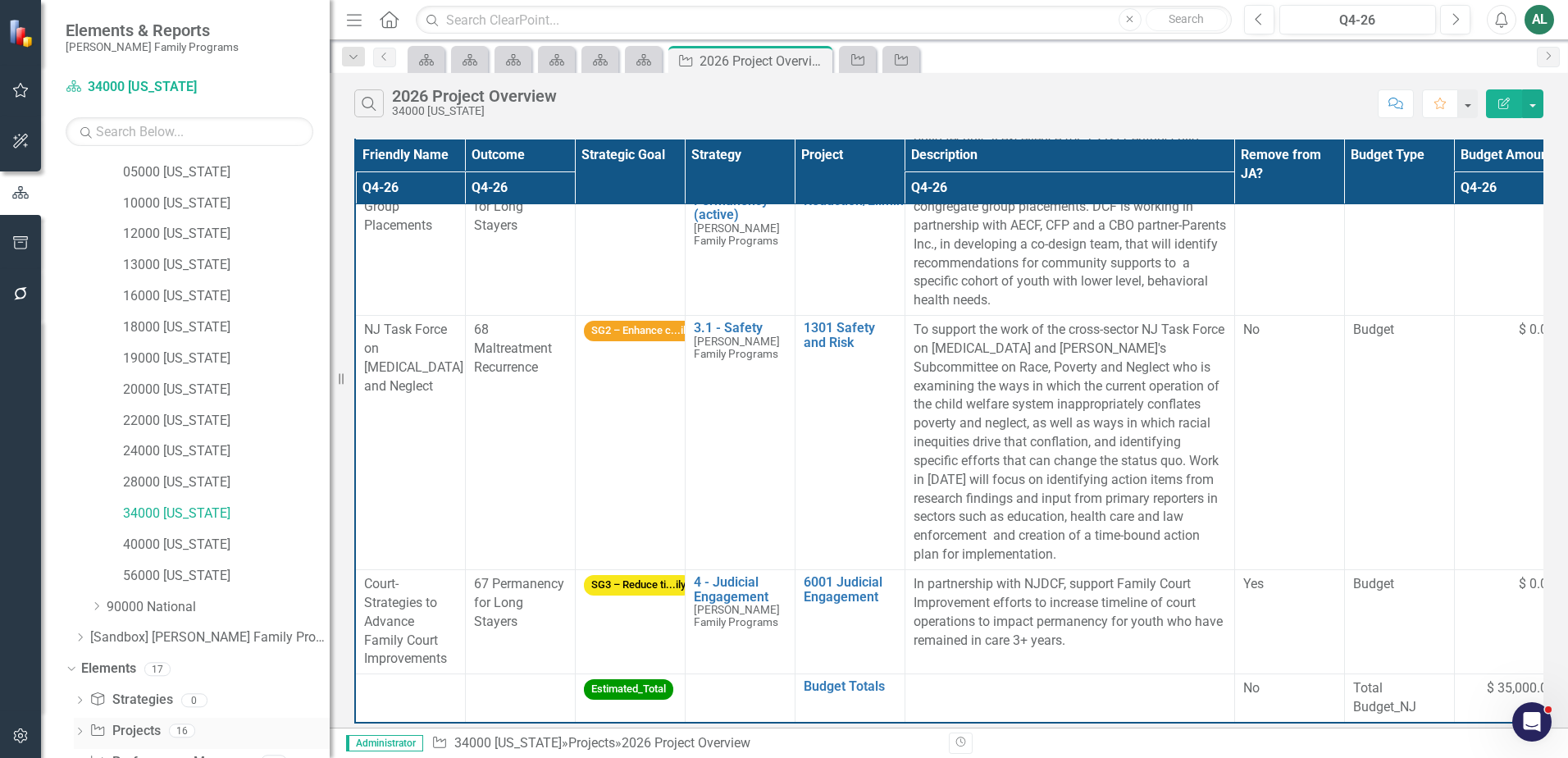
scroll to position [208, 0]
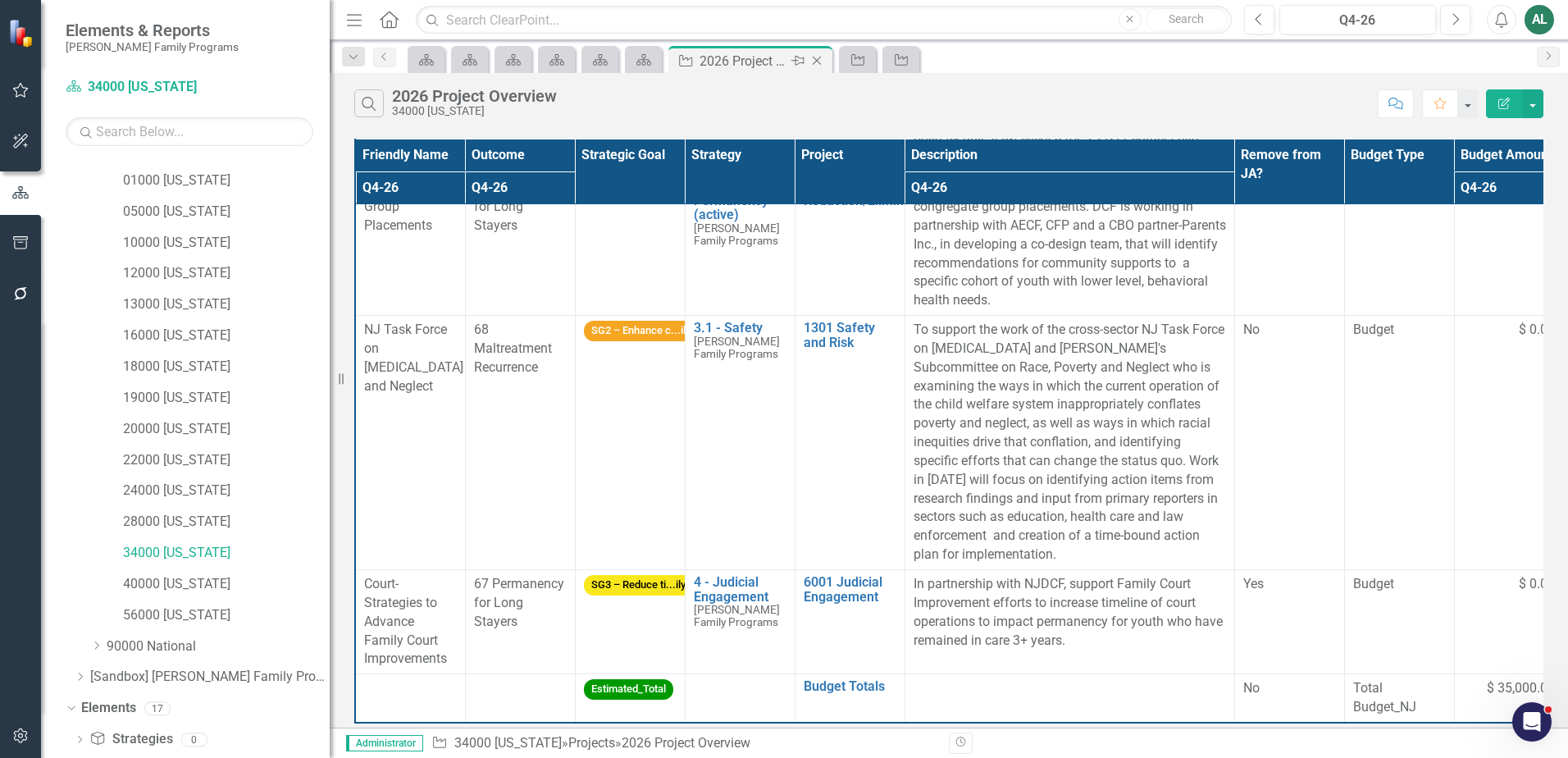
click at [817, 61] on icon "Close" at bounding box center [816, 61] width 16 height 13
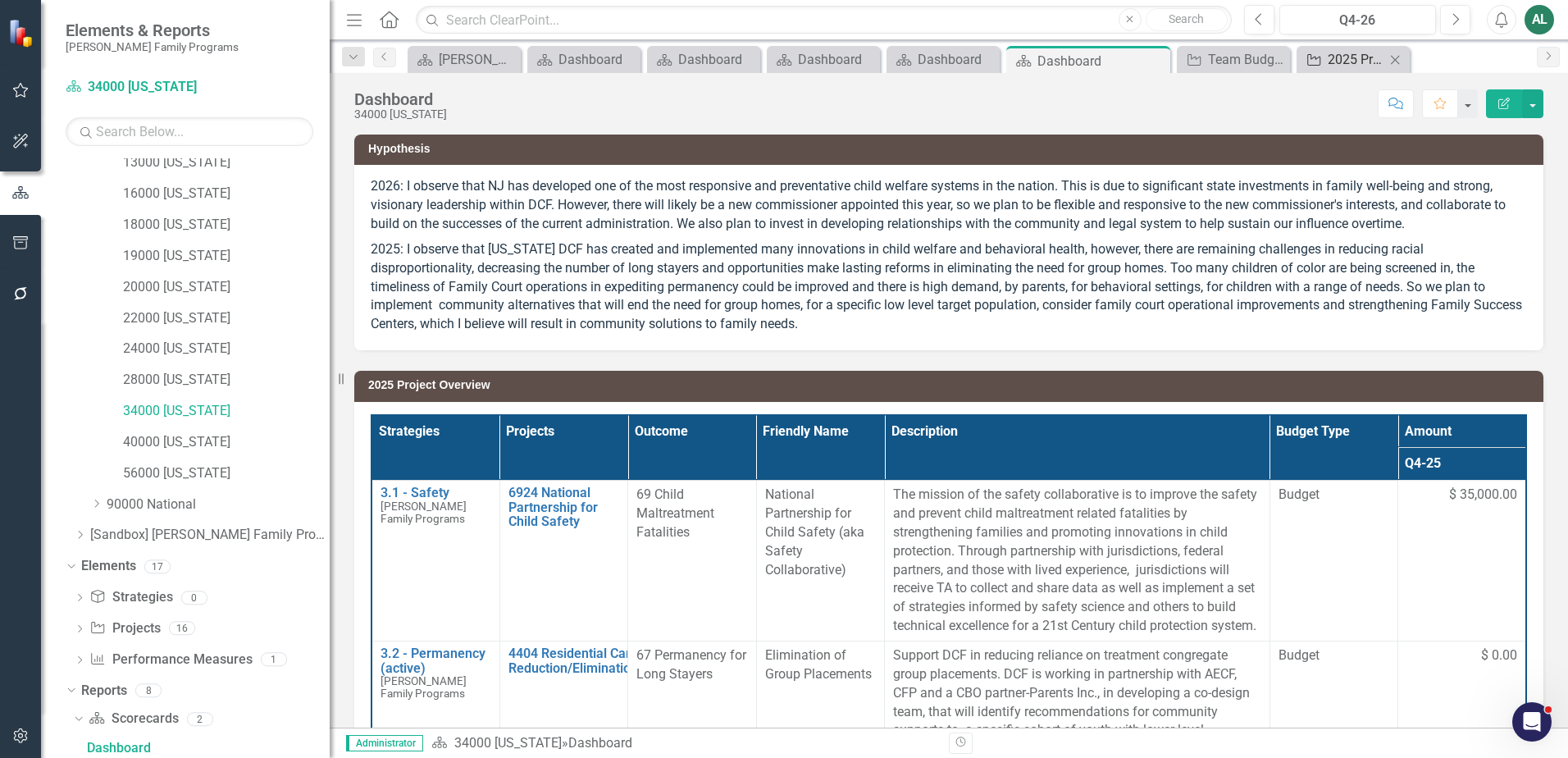
scroll to position [353, 0]
click at [0, 0] on icon "Close" at bounding box center [0, 0] width 0 height 0
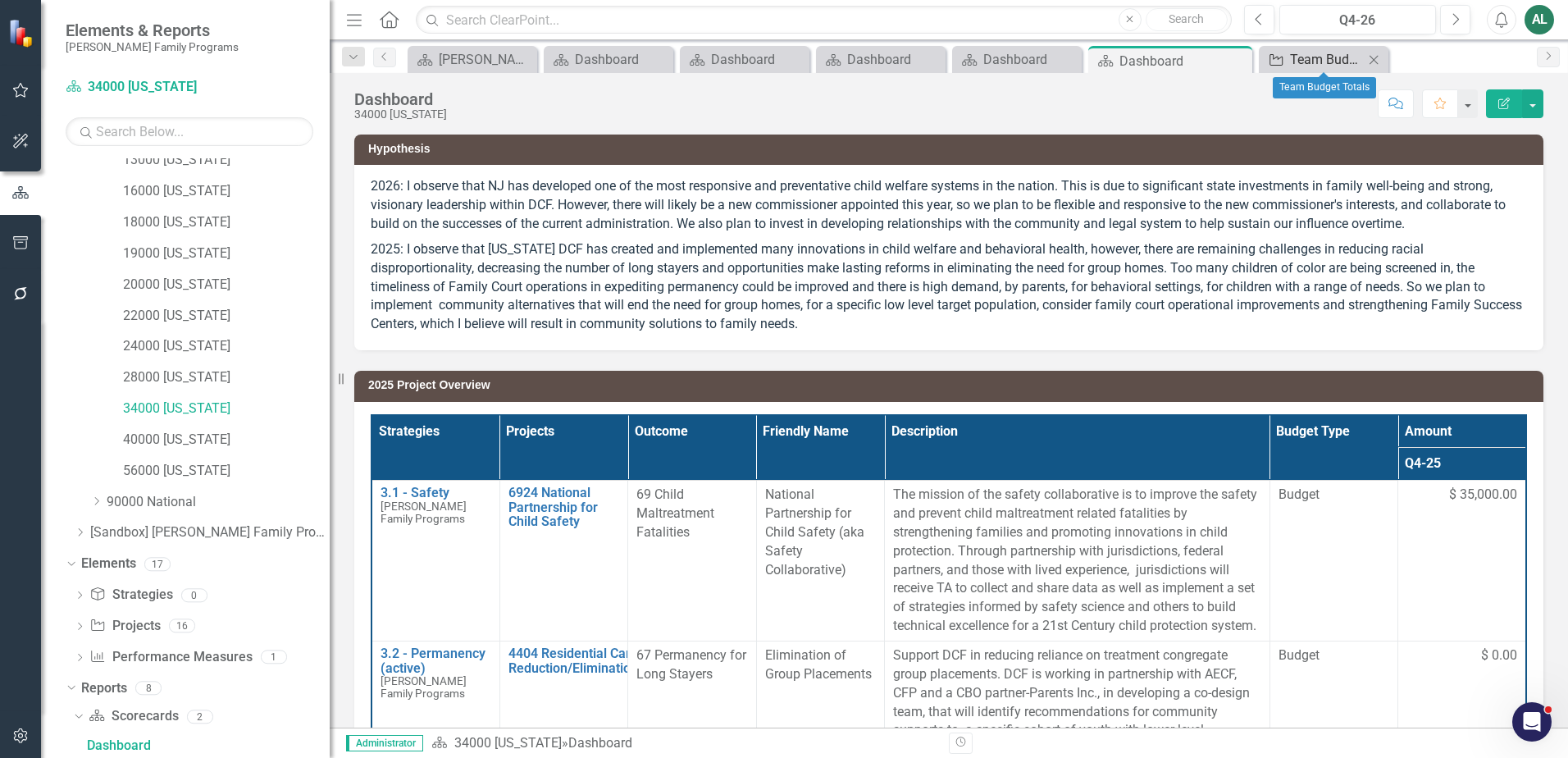
click at [1319, 60] on div "Team Budget Totals" at bounding box center [1326, 59] width 73 height 21
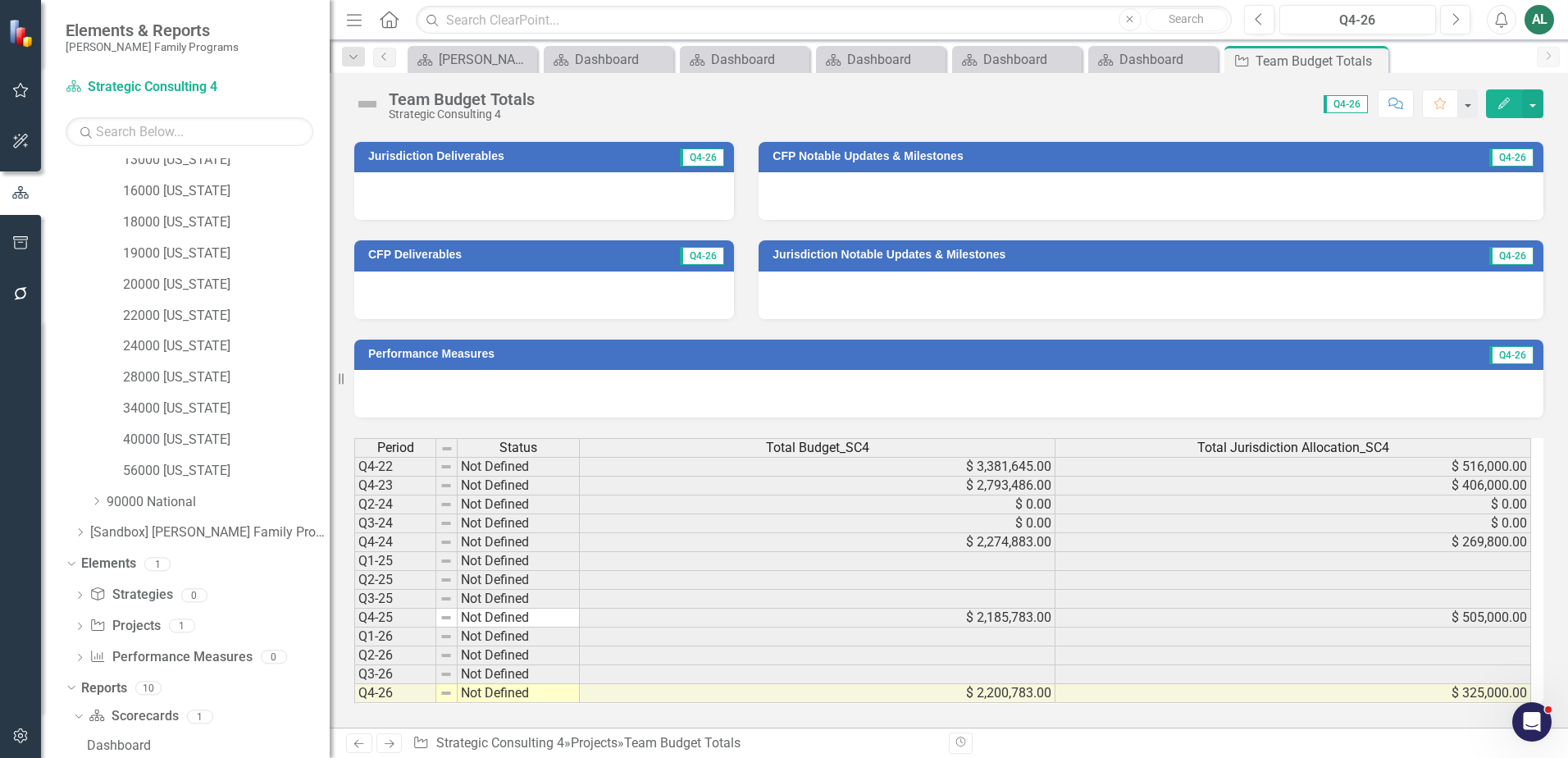
scroll to position [509, 0]
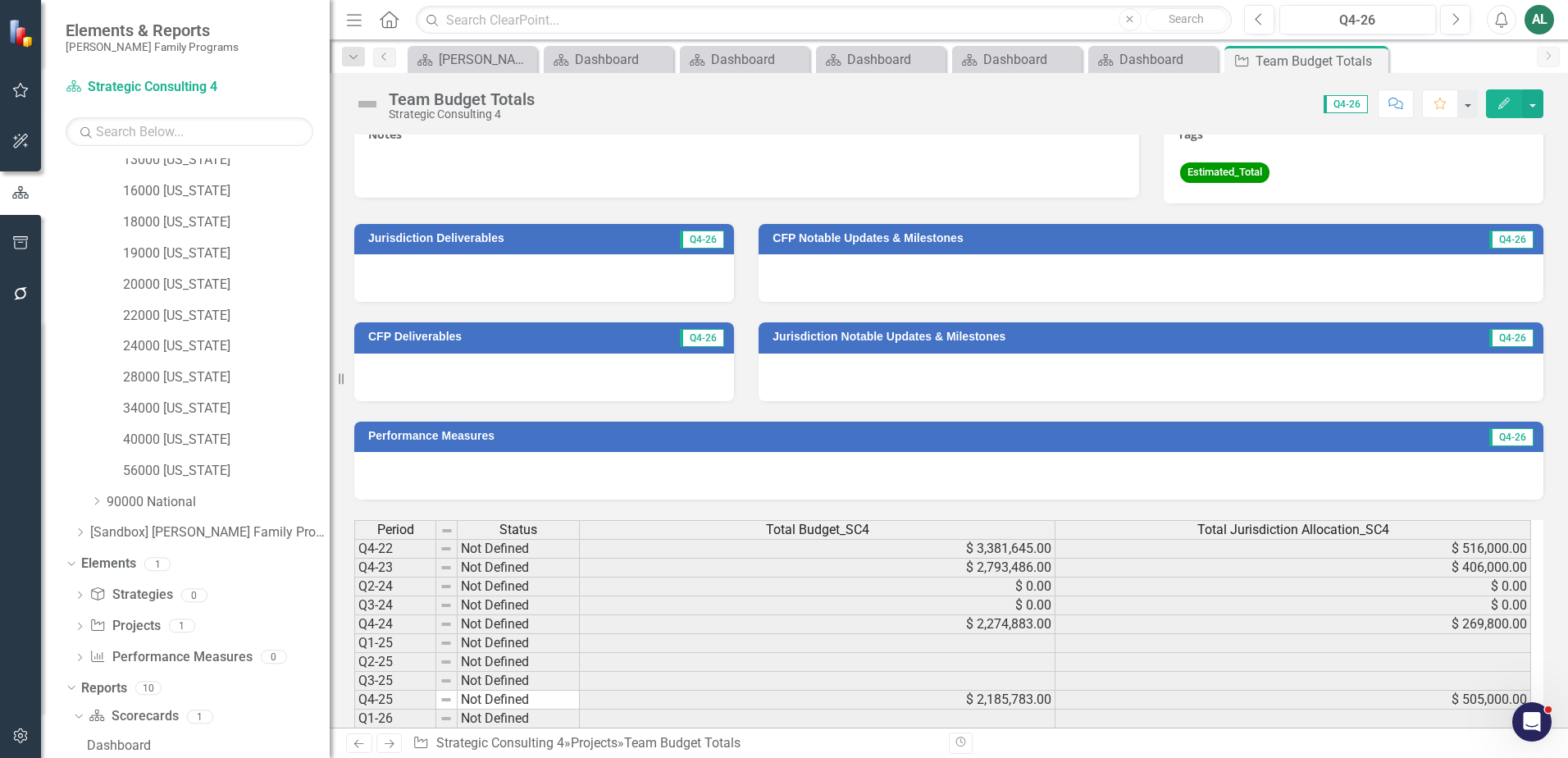
click at [1513, 105] on button "Edit" at bounding box center [1504, 103] width 36 height 29
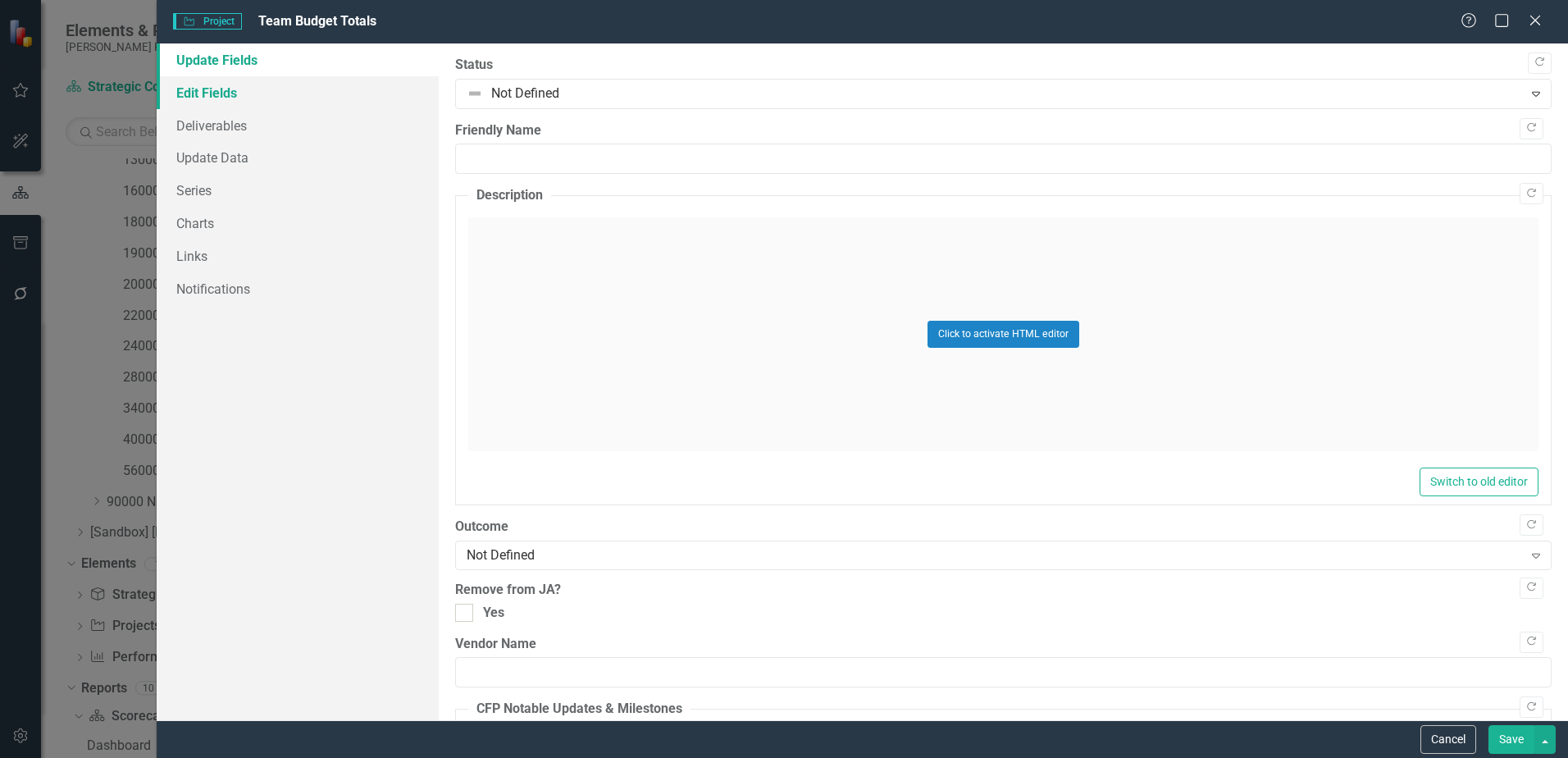
click at [261, 87] on link "Edit Fields" at bounding box center [298, 92] width 282 height 33
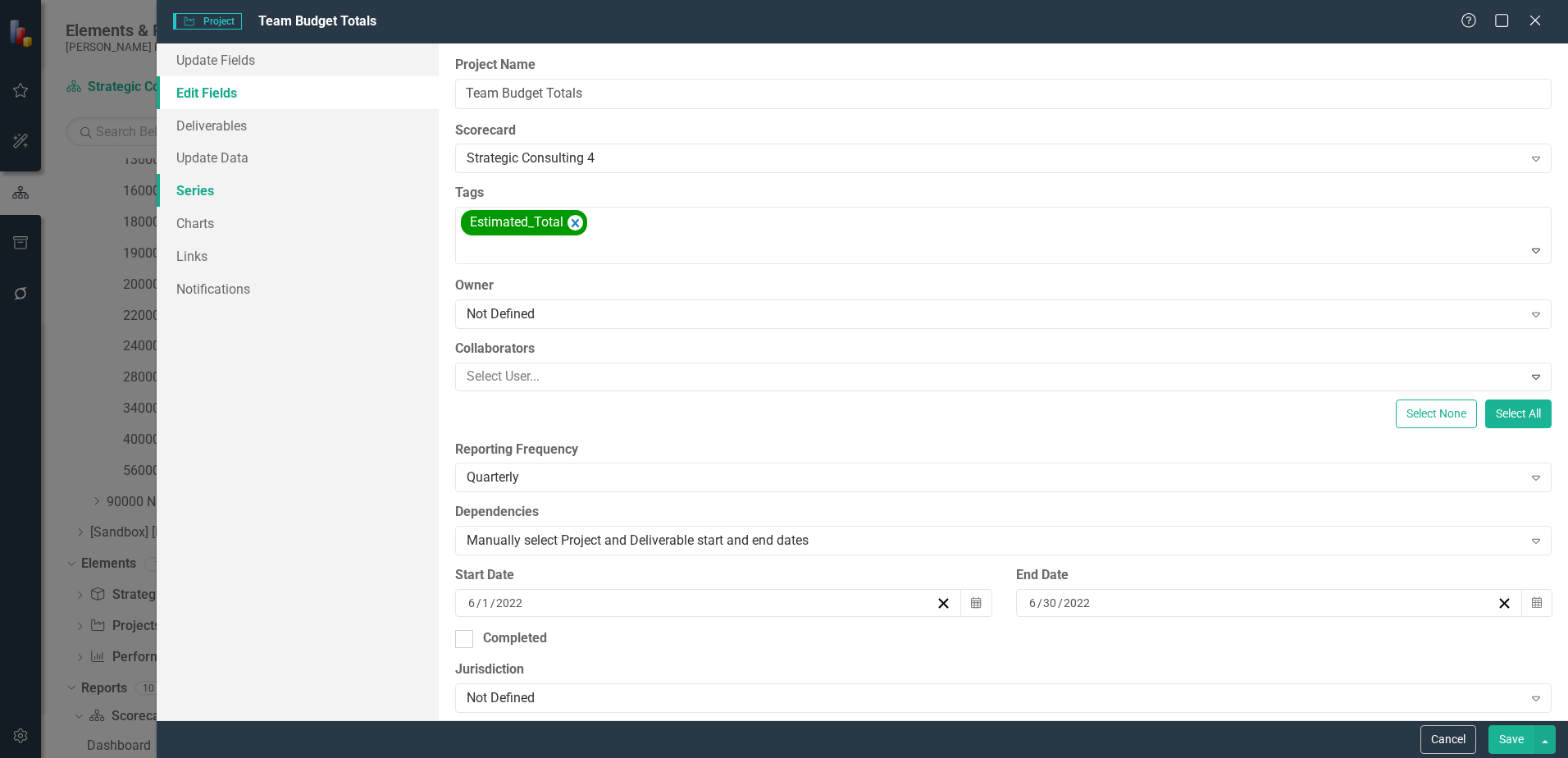
click at [232, 182] on link "Series" at bounding box center [298, 190] width 282 height 33
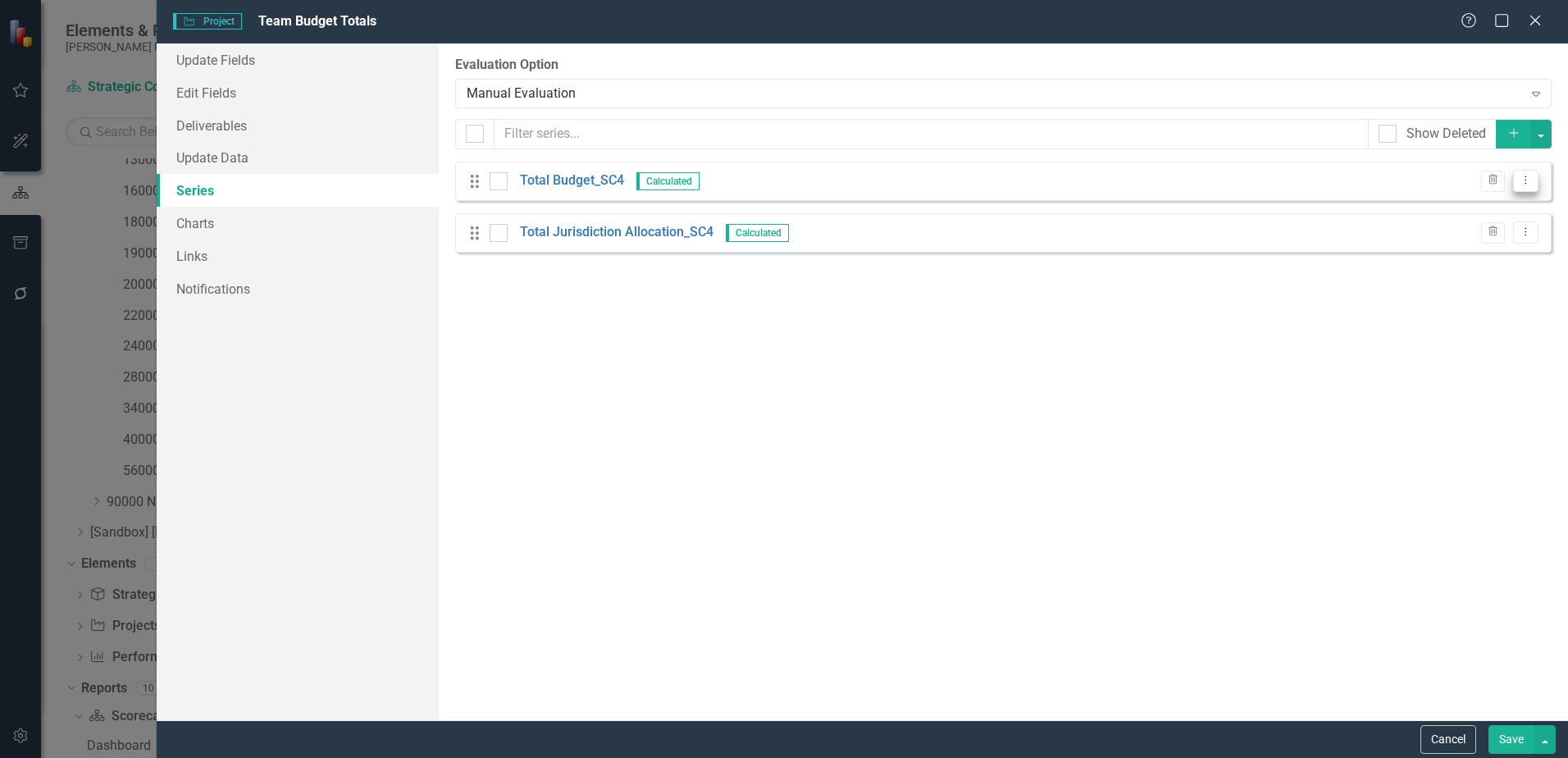
click at [1523, 182] on icon "Dropdown Menu" at bounding box center [1526, 180] width 14 height 10
click at [1500, 205] on link "Edit Edit Measure Series" at bounding box center [1445, 208] width 186 height 30
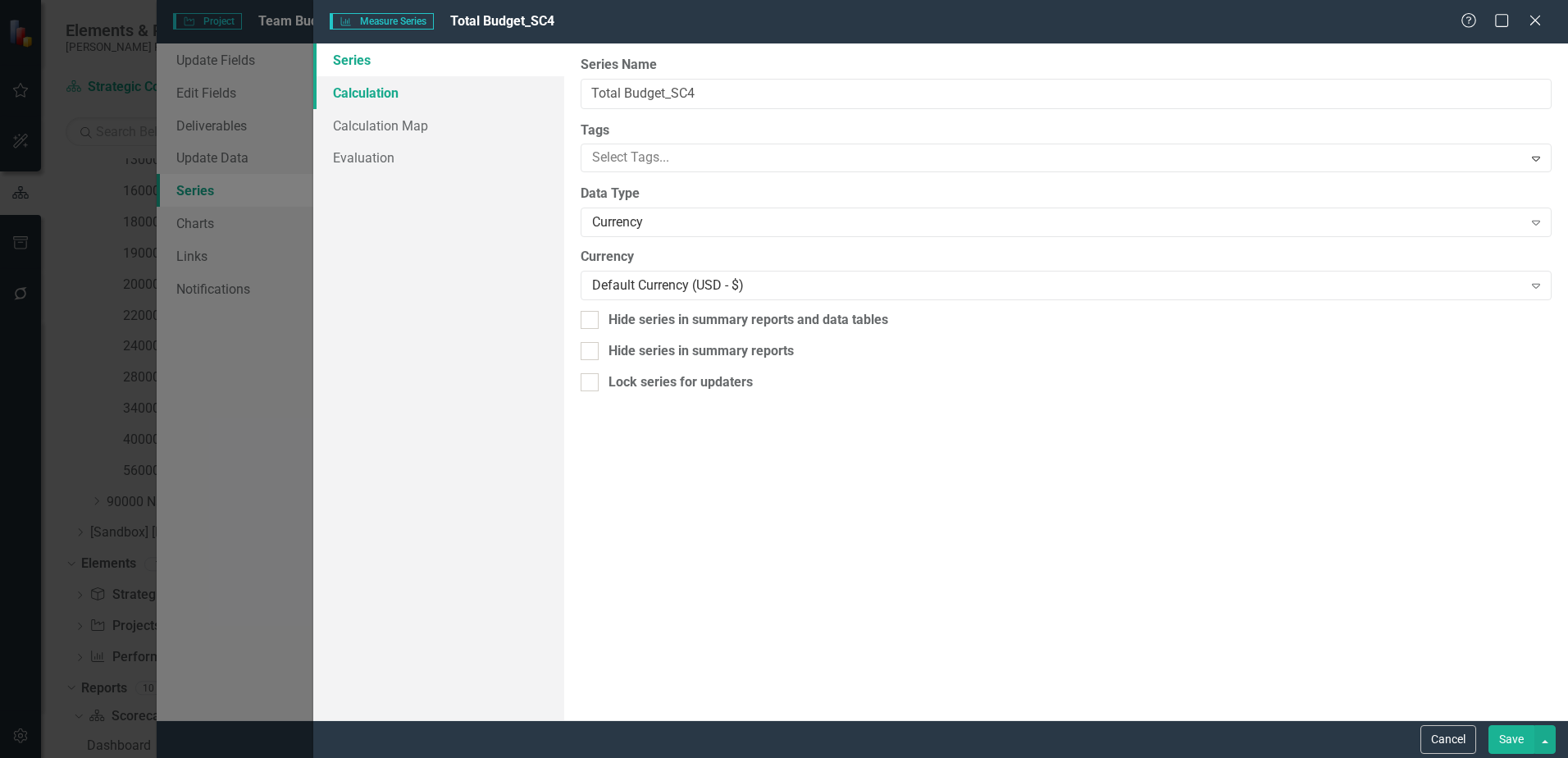
click at [449, 87] on link "Calculation" at bounding box center [438, 92] width 251 height 33
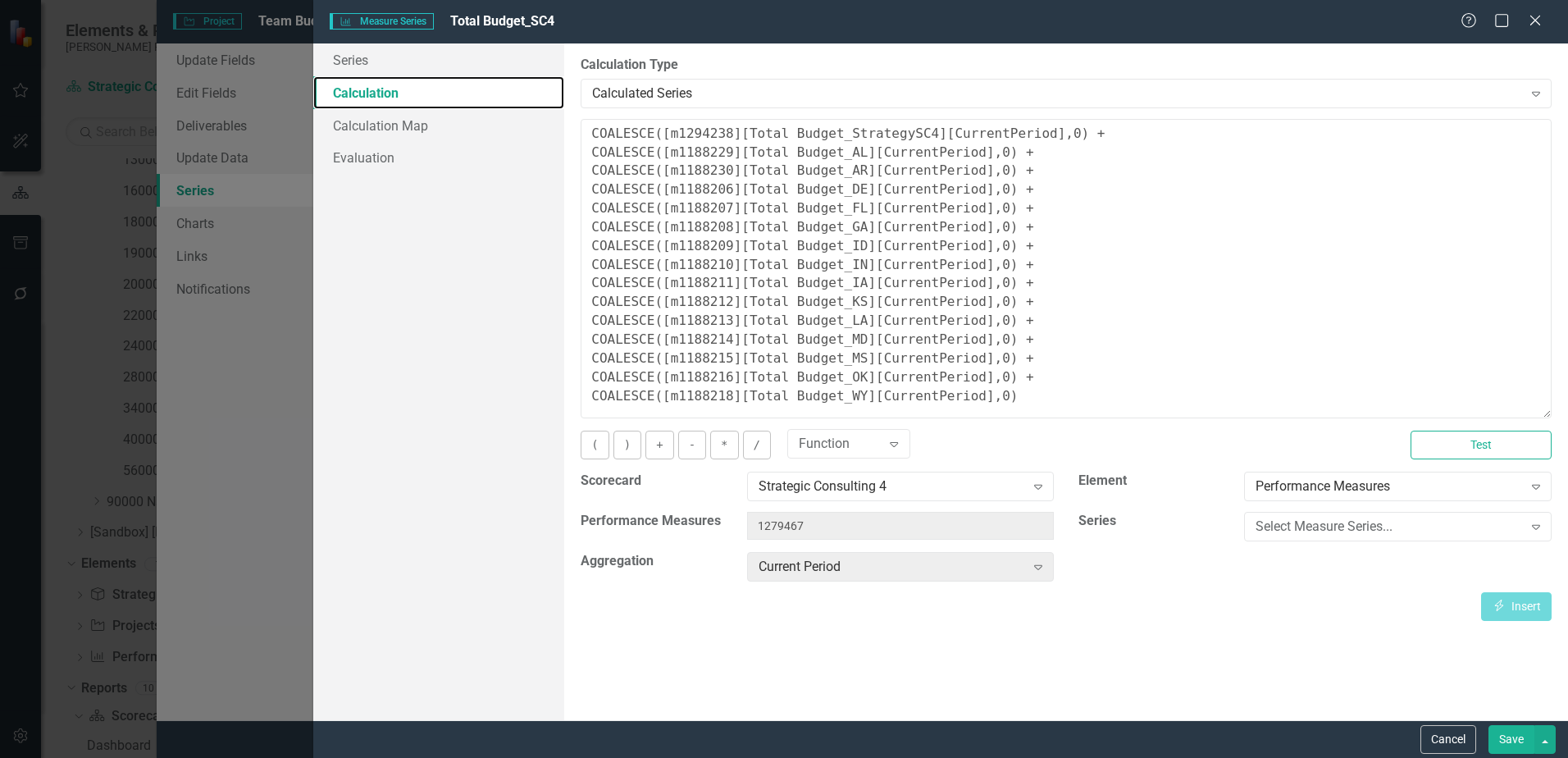
drag, startPoint x: 1545, startPoint y: 218, endPoint x: 1504, endPoint y: 412, distance: 198.3
click at [1504, 412] on textarea "COALESCE([m1294238][Total Budget_StrategySC4][CurrentPeriod],0) + COALESCE([m11…" at bounding box center [1066, 268] width 971 height 299
click at [414, 23] on span "Measure Series Measure Series" at bounding box center [381, 21] width 103 height 16
click at [1437, 738] on button "Cancel" at bounding box center [1448, 739] width 55 height 29
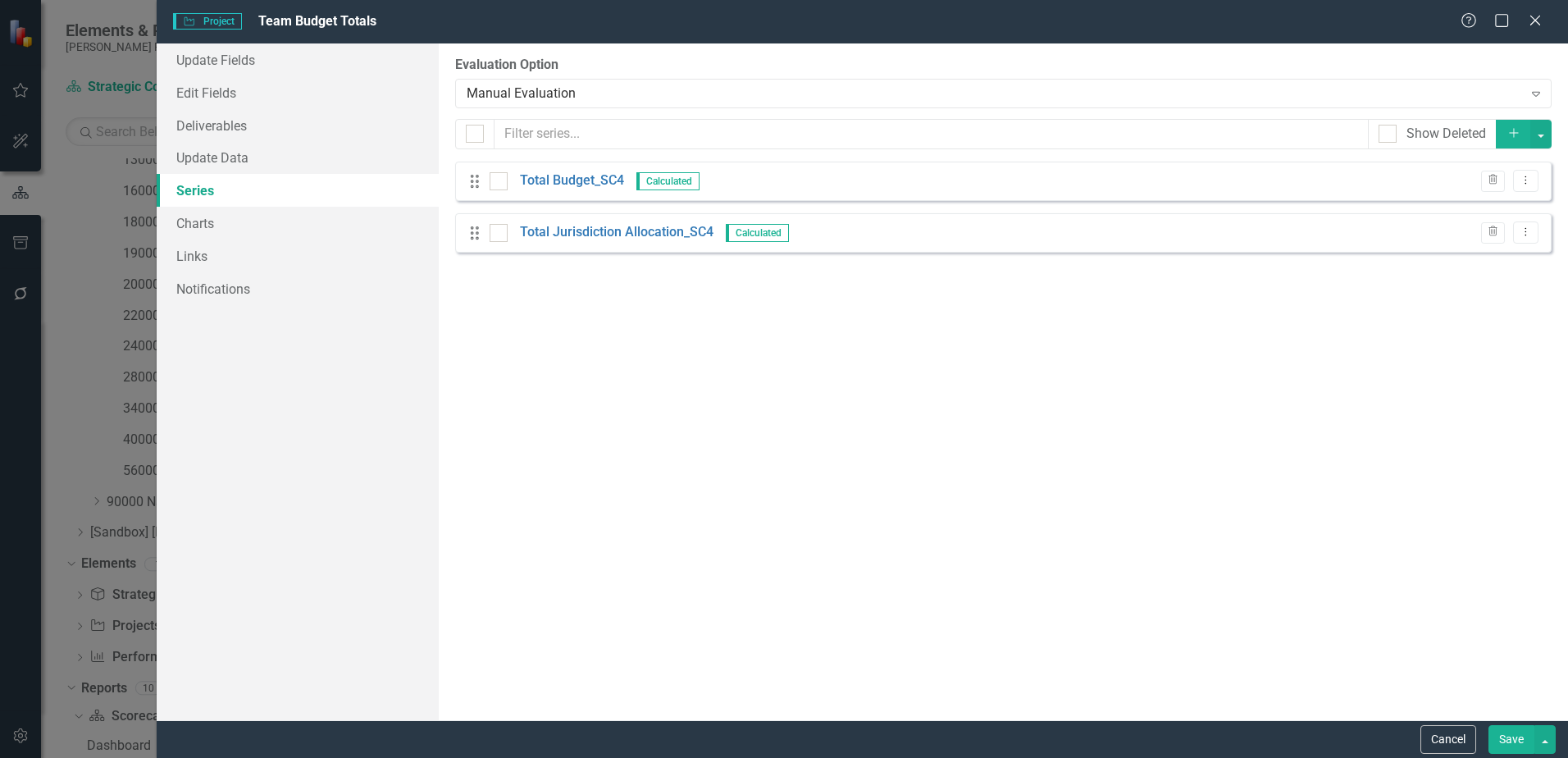
click at [1448, 754] on div "Cancel Save" at bounding box center [863, 738] width 1411 height 38
click at [1431, 748] on button "Cancel" at bounding box center [1448, 739] width 55 height 29
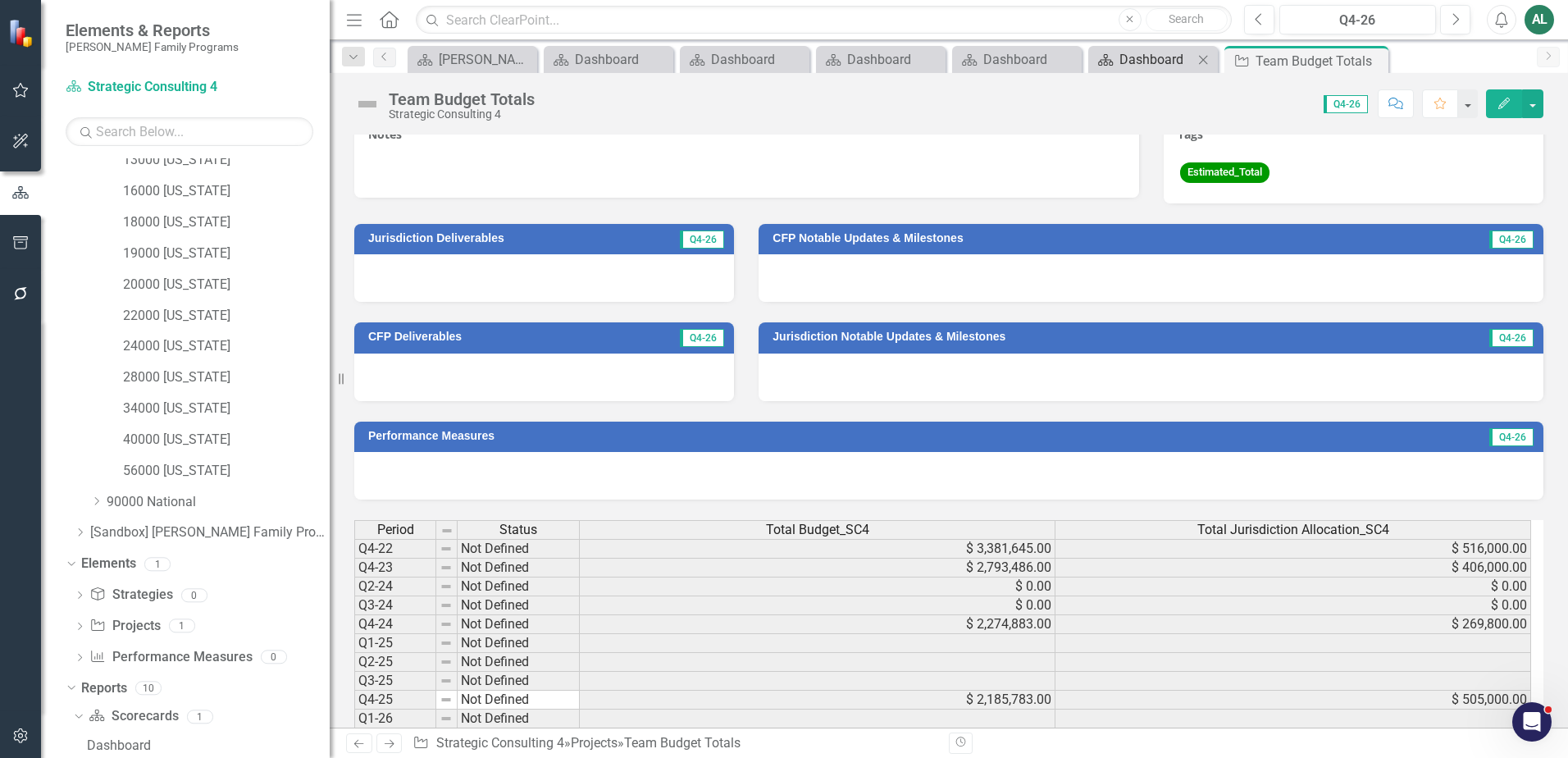
click at [1134, 61] on div "Dashboard" at bounding box center [1156, 59] width 73 height 21
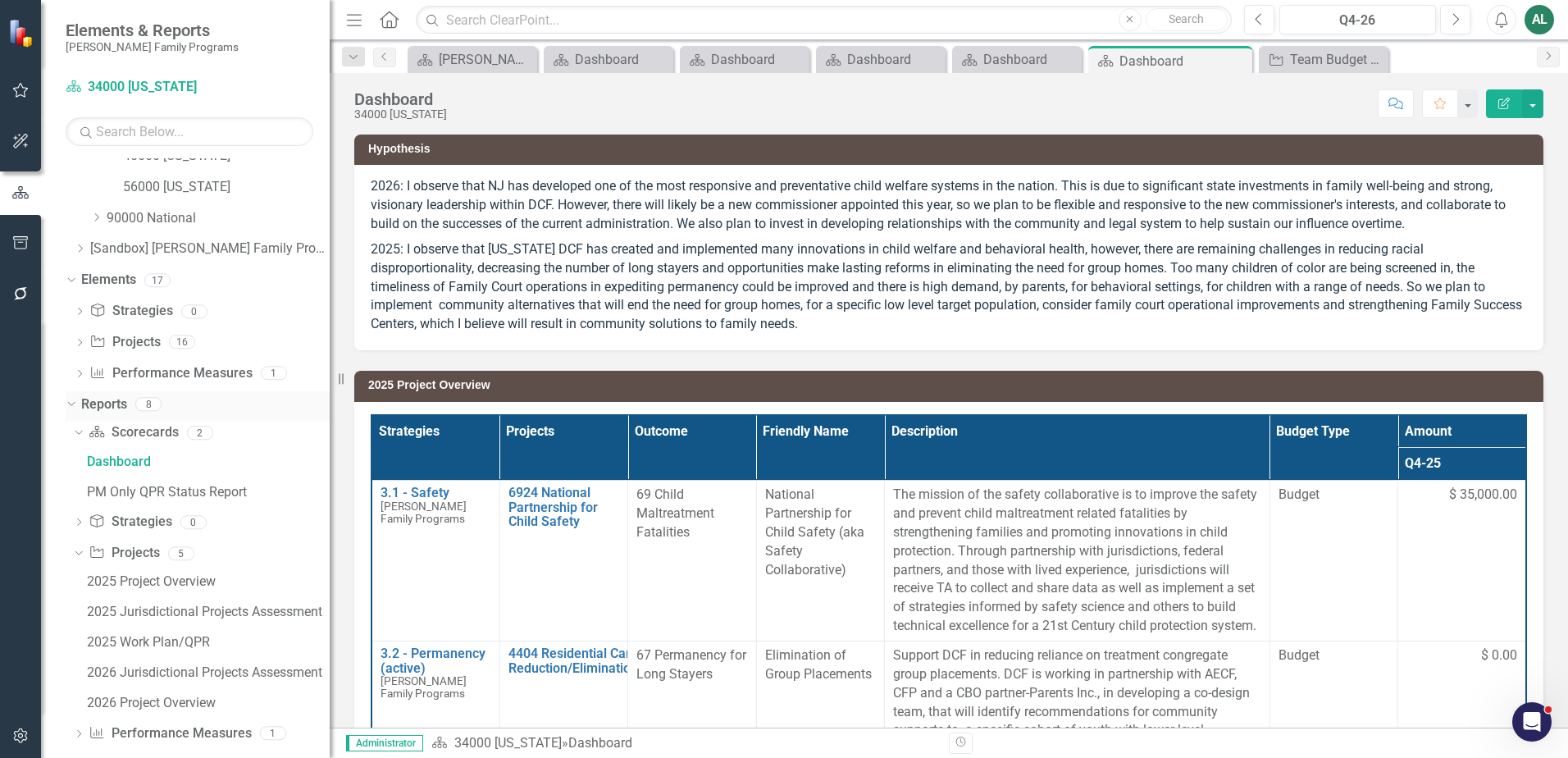
scroll to position [655, 0]
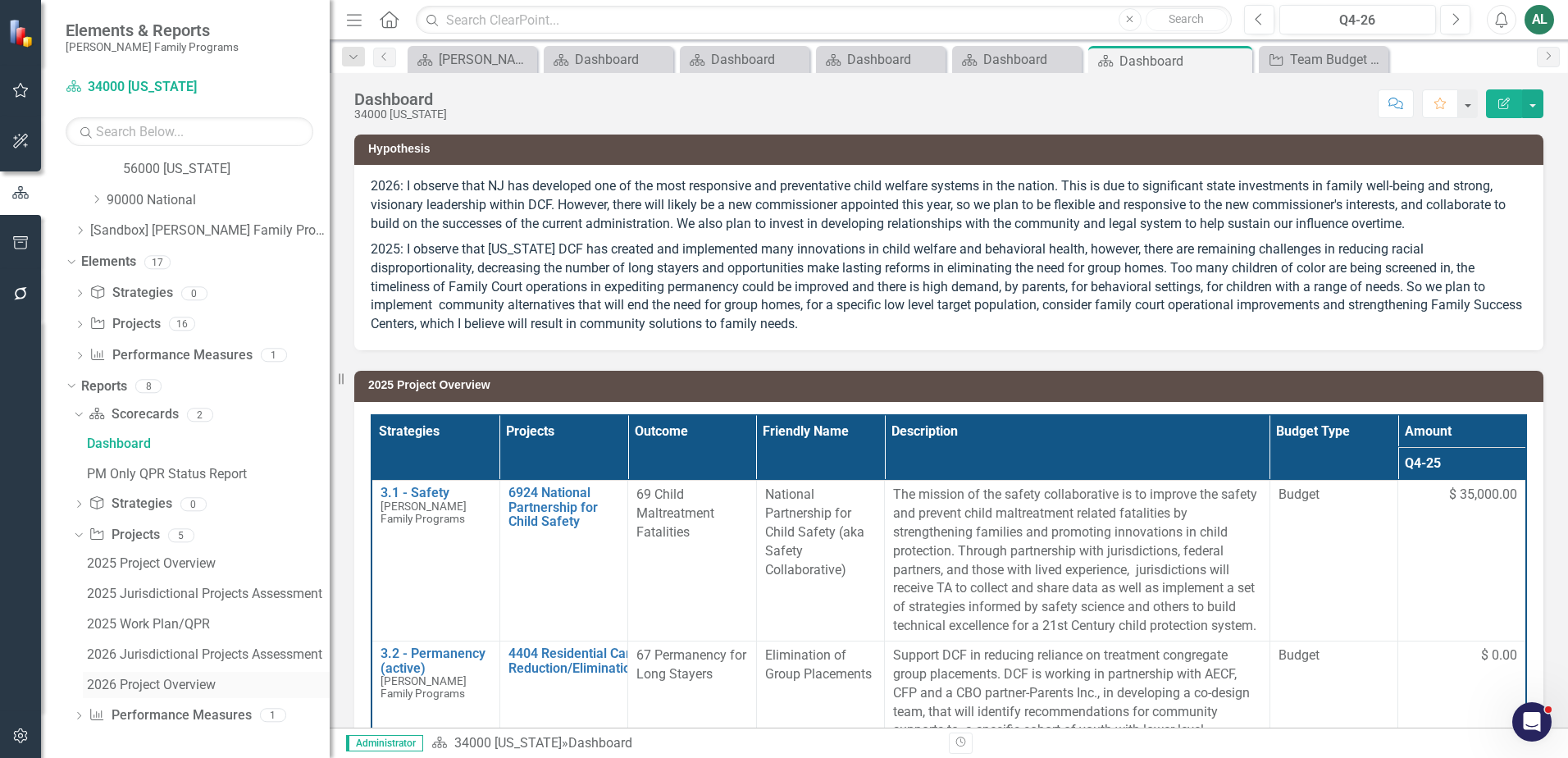
click at [150, 684] on div "2026 Project Overview" at bounding box center [208, 685] width 243 height 15
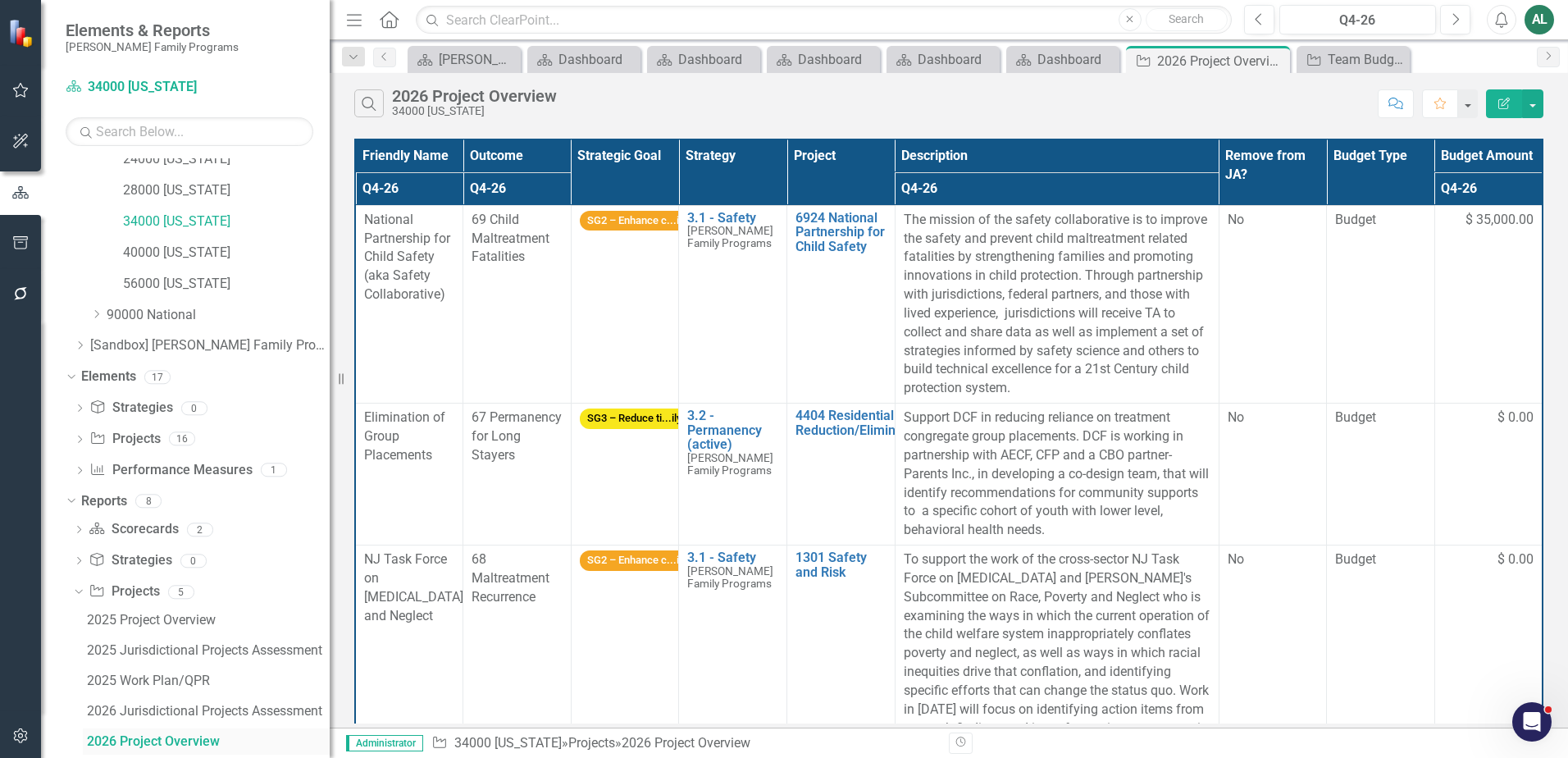
scroll to position [536, 0]
click at [169, 740] on div "2026 Project Overview" at bounding box center [208, 745] width 243 height 15
click at [1281, 61] on icon "Close" at bounding box center [1274, 61] width 16 height 13
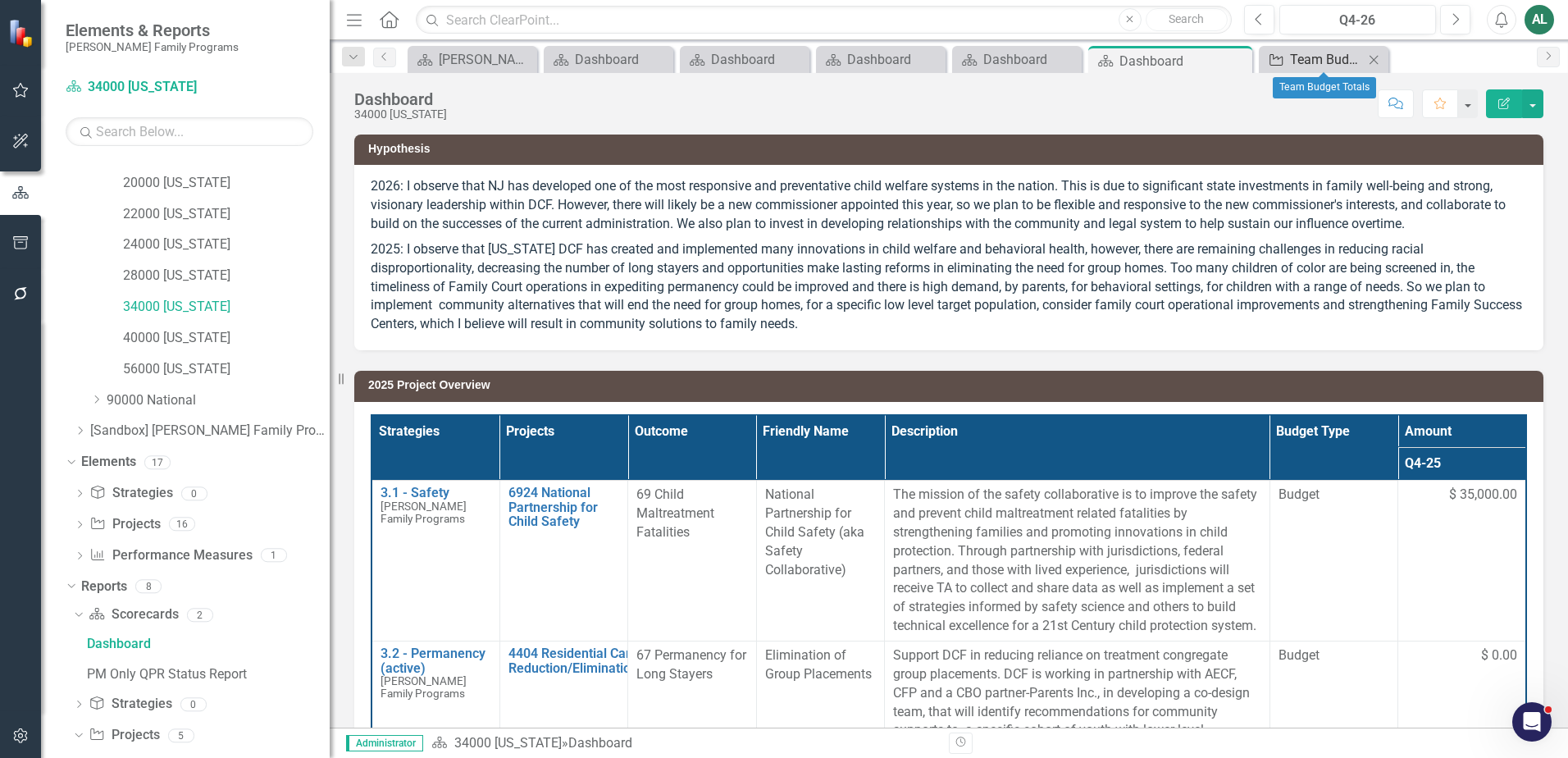
scroll to position [0, 27]
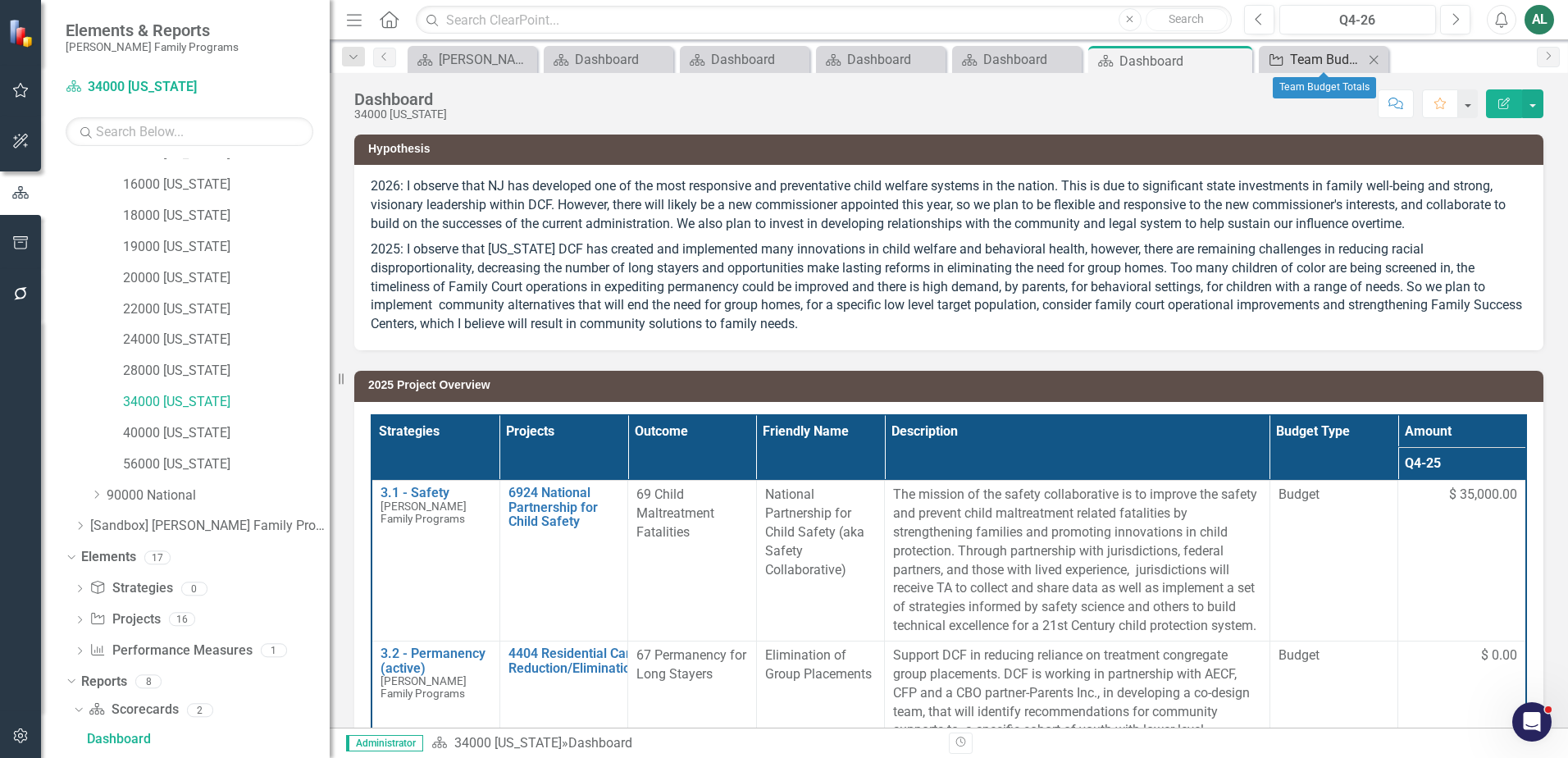
click at [1283, 60] on icon "Project" at bounding box center [1275, 60] width 16 height 13
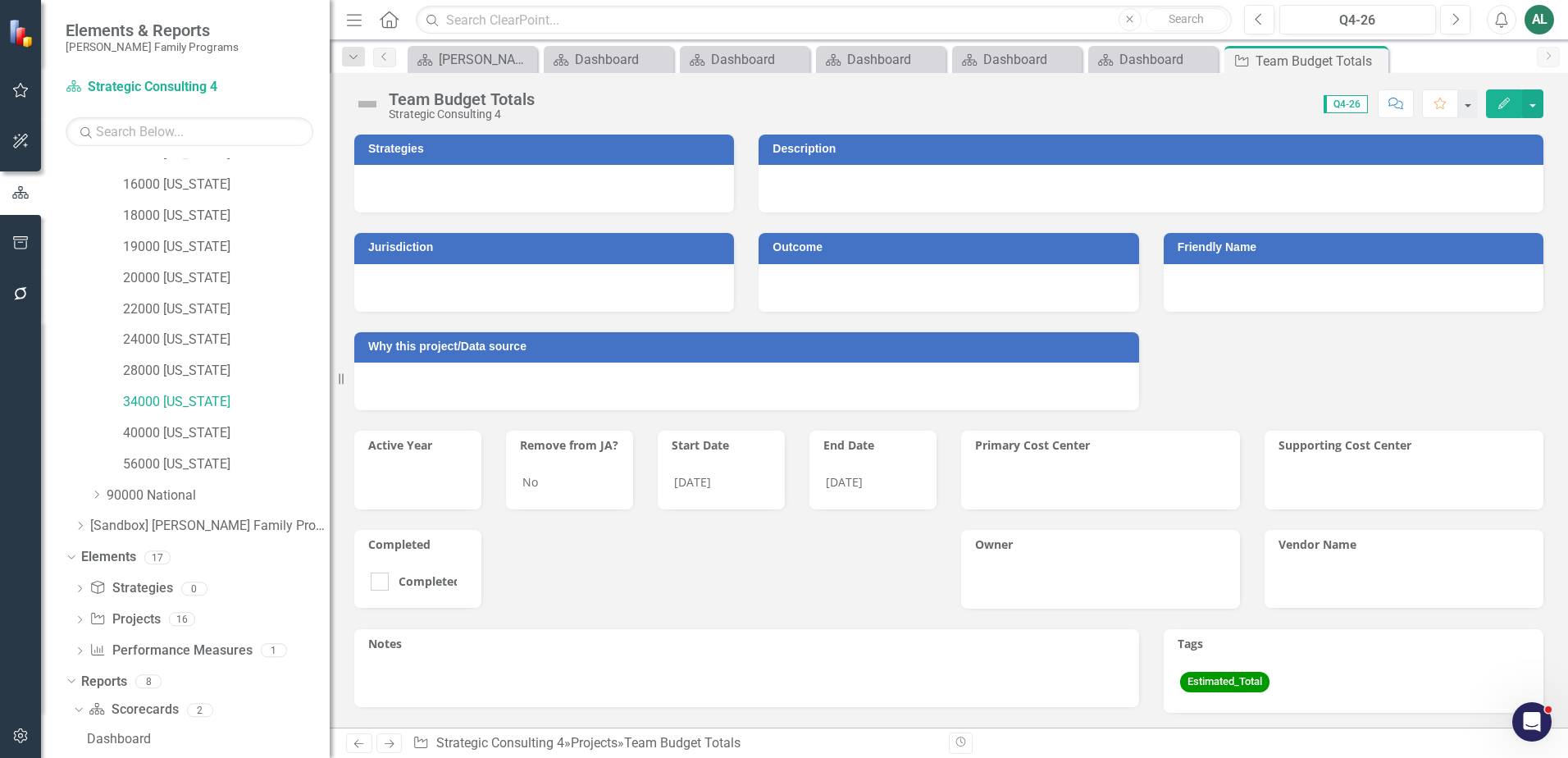
scroll to position [353, 0]
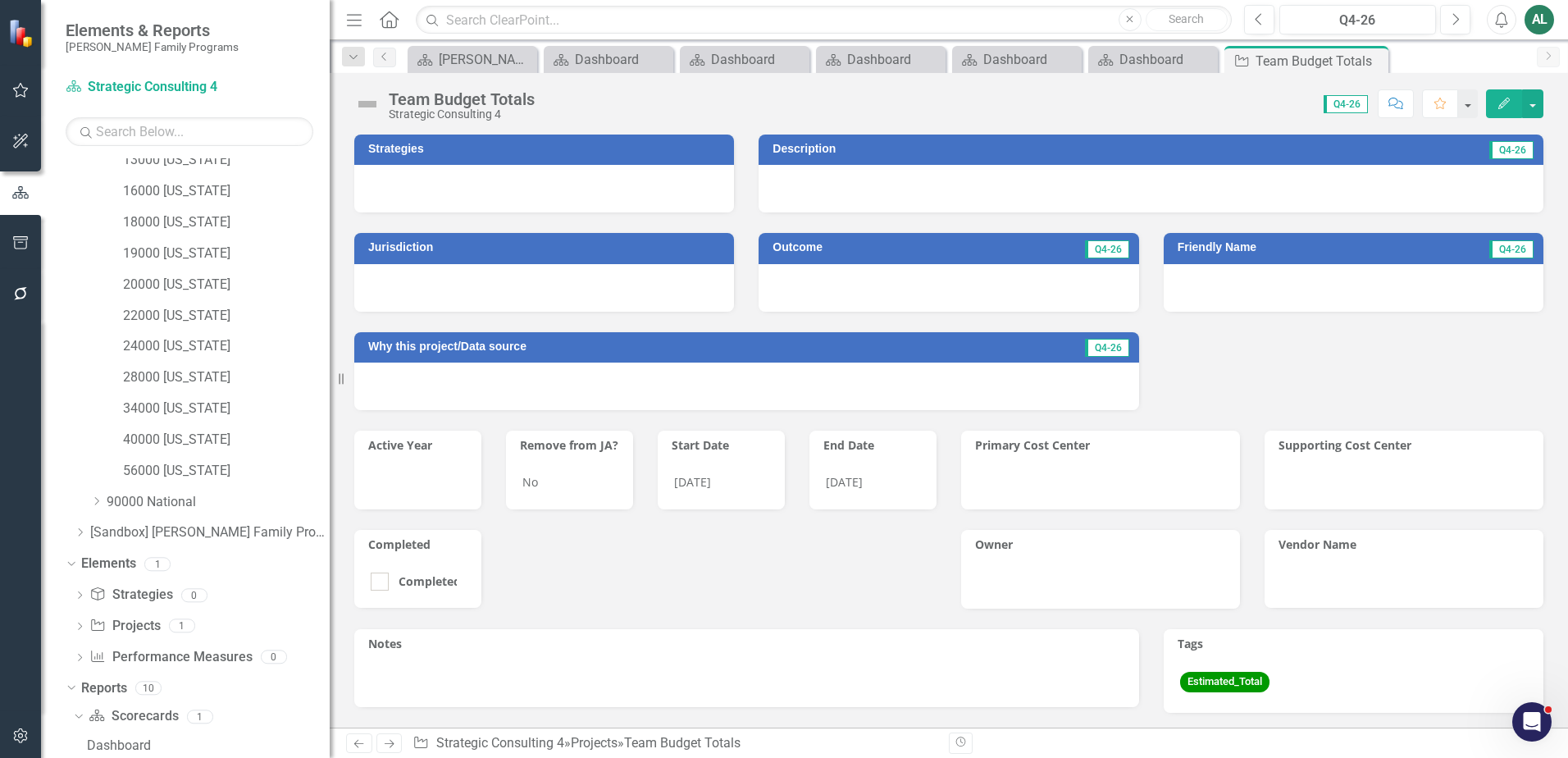
click at [1510, 102] on icon "Edit" at bounding box center [1504, 103] width 15 height 11
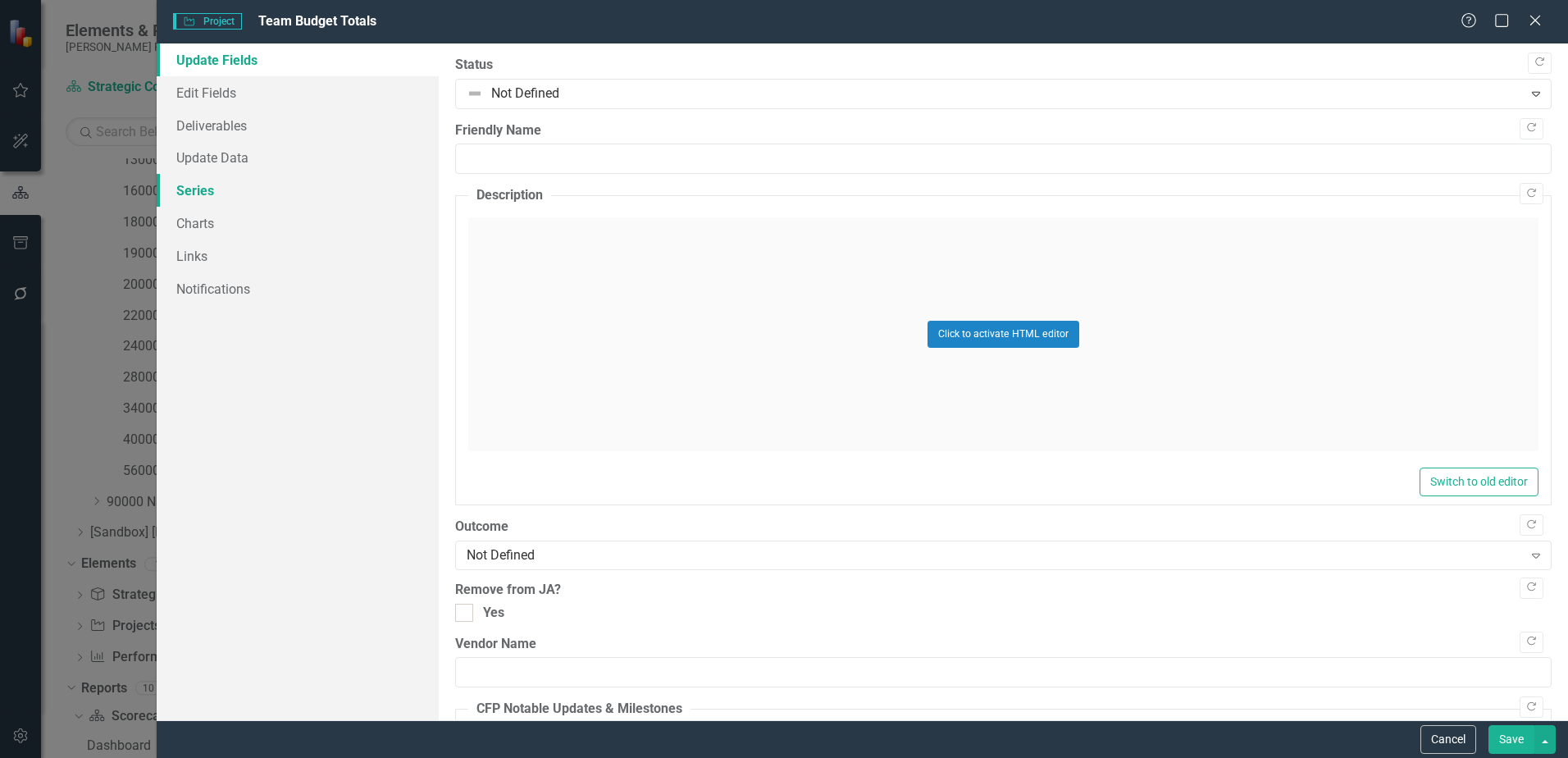
click at [240, 185] on link "Series" at bounding box center [298, 190] width 282 height 33
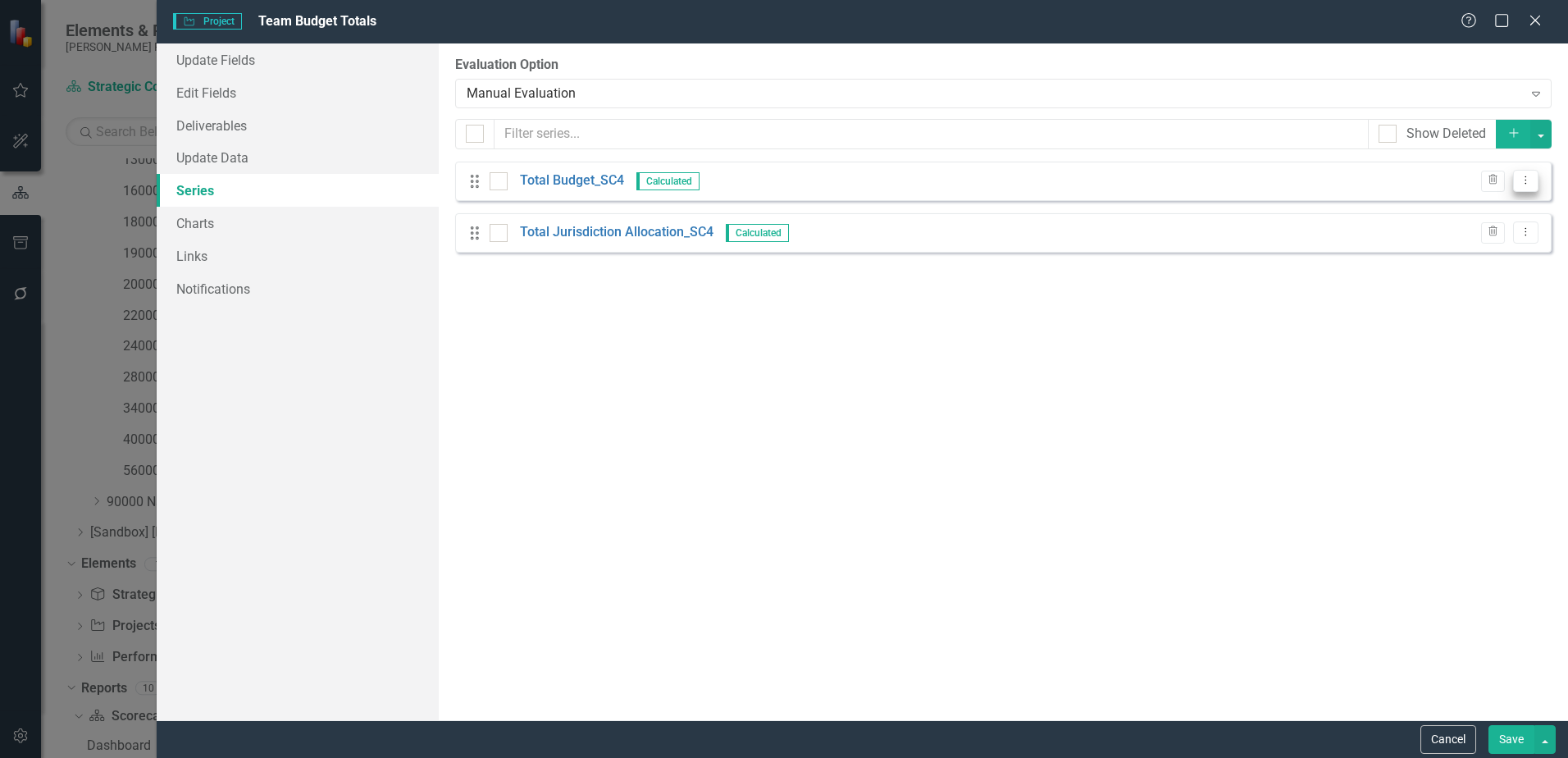
click at [1521, 178] on icon "Dropdown Menu" at bounding box center [1526, 180] width 14 height 10
click at [1511, 213] on link "Edit Edit Measure Series" at bounding box center [1445, 208] width 186 height 30
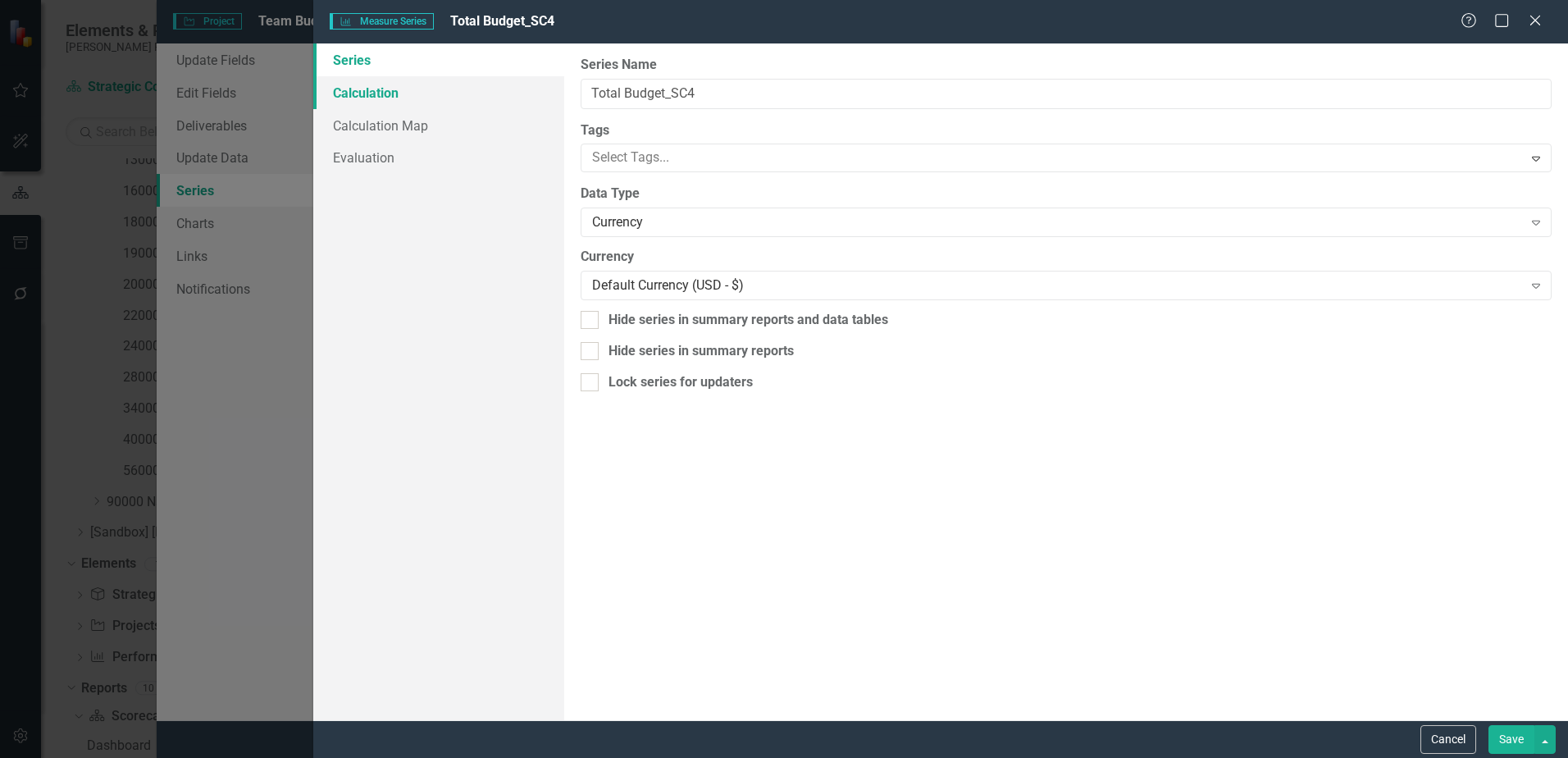
click at [419, 82] on link "Calculation" at bounding box center [438, 92] width 251 height 33
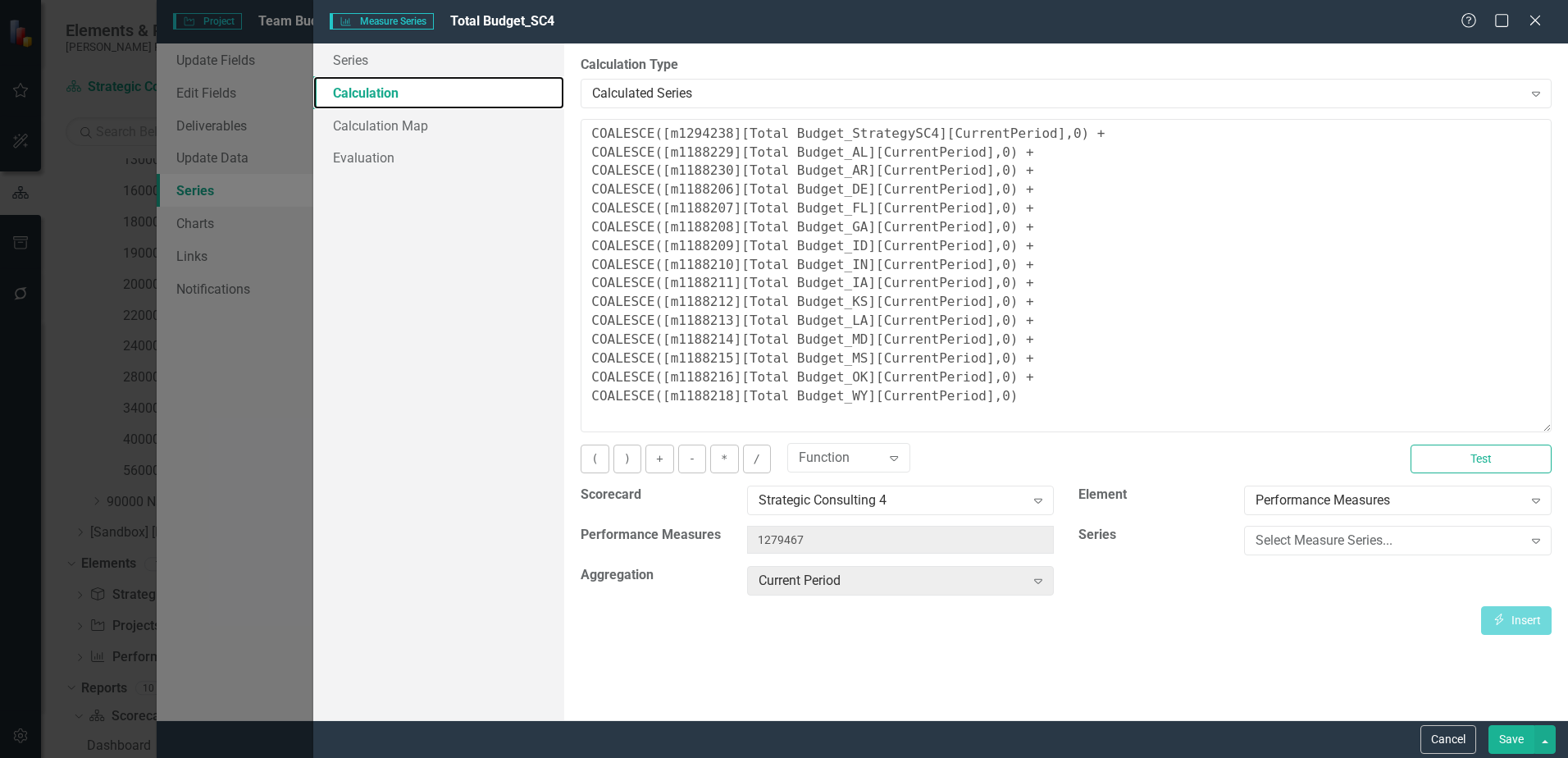
drag, startPoint x: 1548, startPoint y: 217, endPoint x: 1516, endPoint y: 425, distance: 210.4
click at [1517, 425] on textarea "COALESCE([m1294238][Total Budget_StrategySC4][CurrentPeriod],0) + COALESCE([m11…" at bounding box center [1066, 275] width 971 height 313
click at [1010, 360] on textarea "COALESCE([m1294238][Total Budget_StrategySC4][CurrentPeriod],0) + COALESCE([m11…" at bounding box center [1066, 276] width 971 height 314
drag, startPoint x: 1007, startPoint y: 361, endPoint x: 586, endPoint y: 366, distance: 421.0
click at [586, 366] on textarea "COALESCE([m1294238][Total Budget_StrategySC4][CurrentPeriod],0) + COALESCE([m11…" at bounding box center [1066, 276] width 971 height 314
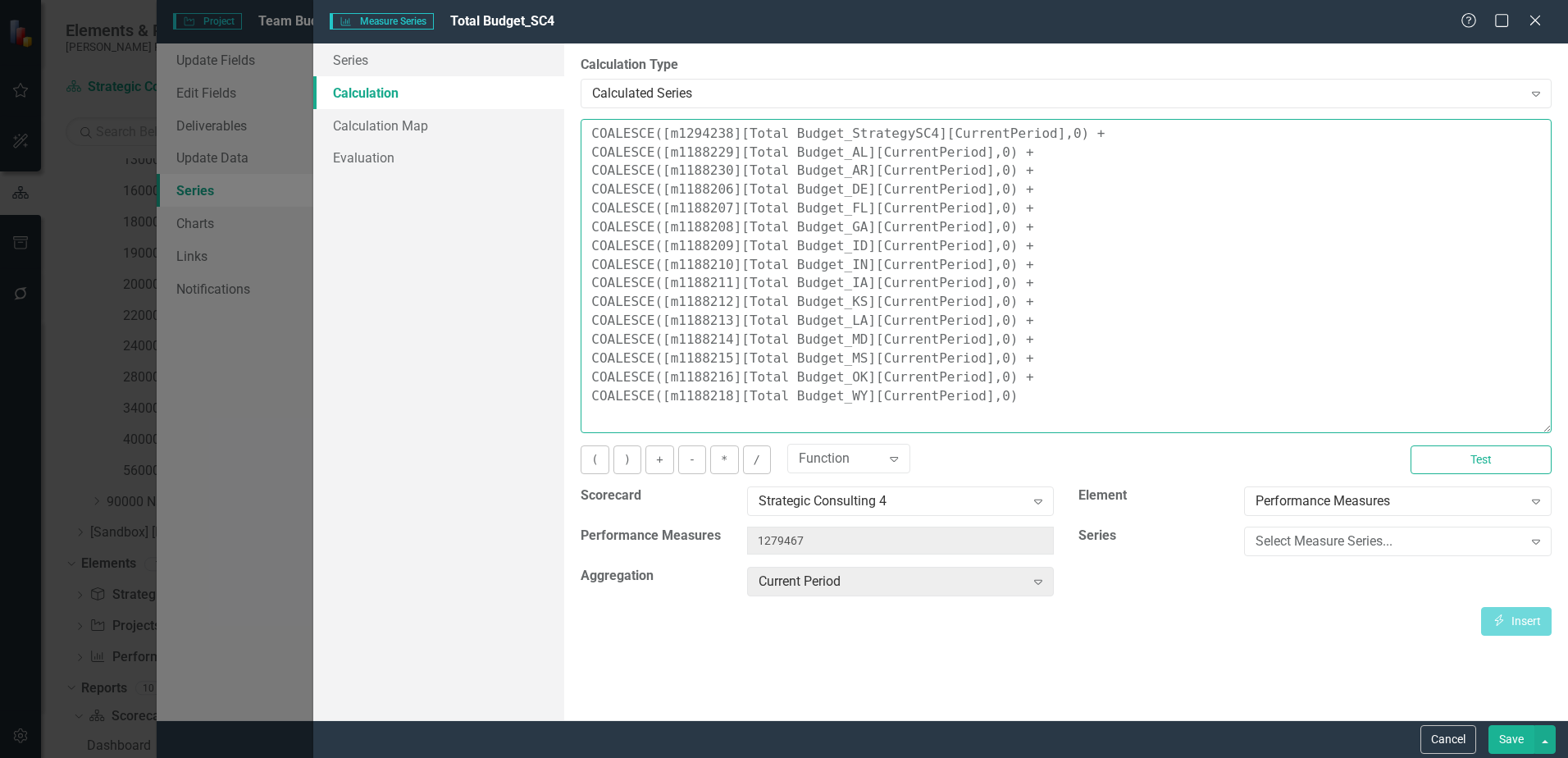
click at [1022, 355] on textarea "COALESCE([m1294238][Total Budget_StrategySC4][CurrentPeriod],0) + COALESCE([m11…" at bounding box center [1066, 276] width 971 height 314
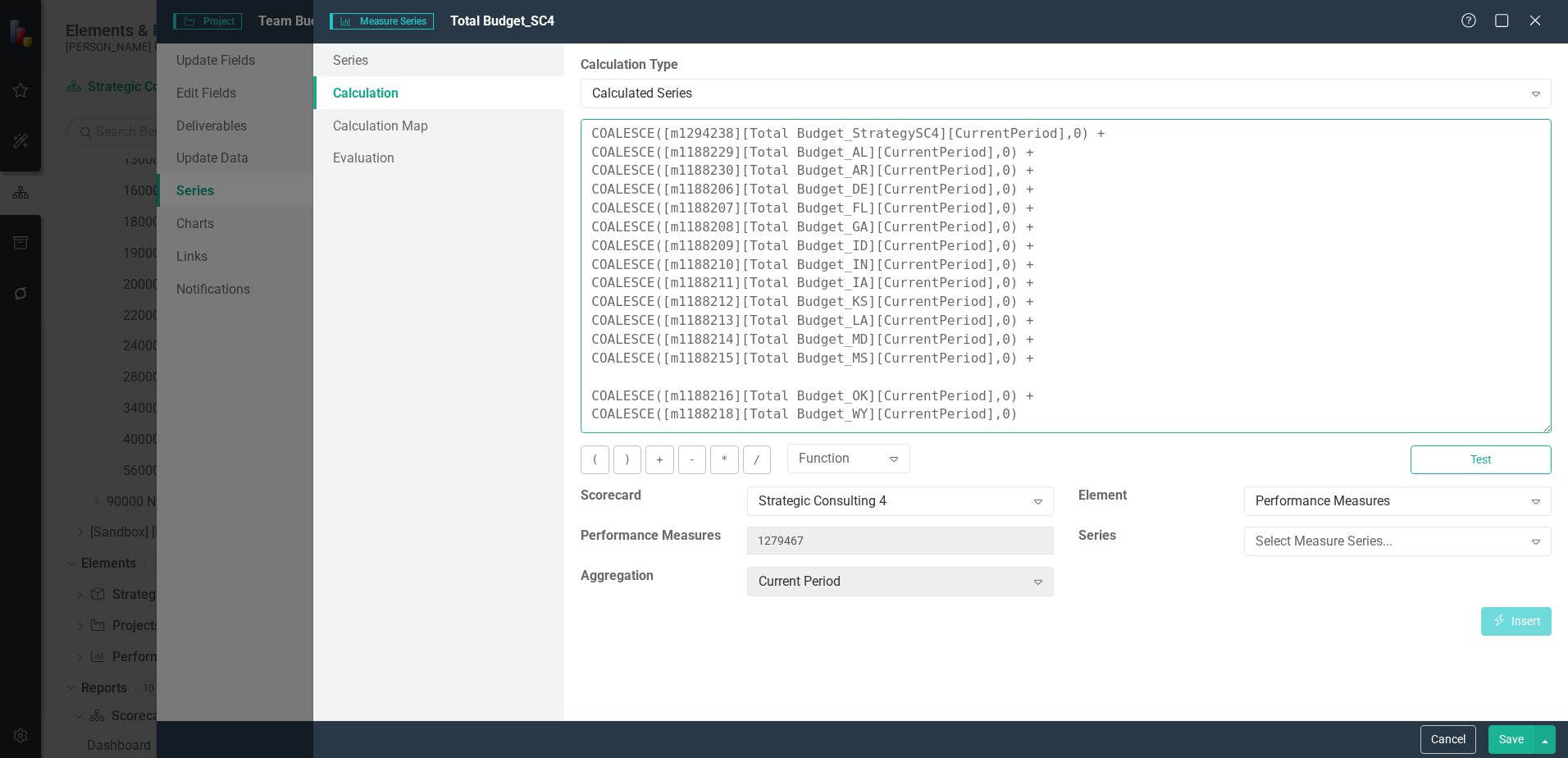
paste textarea "COALESCE([m1188215][Total Budget_MS][CurrentPeriod],0) +"
drag, startPoint x: 719, startPoint y: 377, endPoint x: 664, endPoint y: 376, distance: 55.0
click at [664, 376] on textarea "COALESCE([m1294238][Total Budget_StrategySC4][CurrentPeriod],0) + COALESCE([m11…" at bounding box center [1066, 276] width 971 height 314
click at [1027, 380] on textarea "COALESCE([m1294238][Total Budget_StrategySC4][CurrentPeriod],0) + COALESCE([m11…" at bounding box center [1066, 276] width 971 height 314
type textarea "COALESCE([m1294238][Total Budget_StrategySC4][CurrentPeriod],0) + COALESCE([m11…"
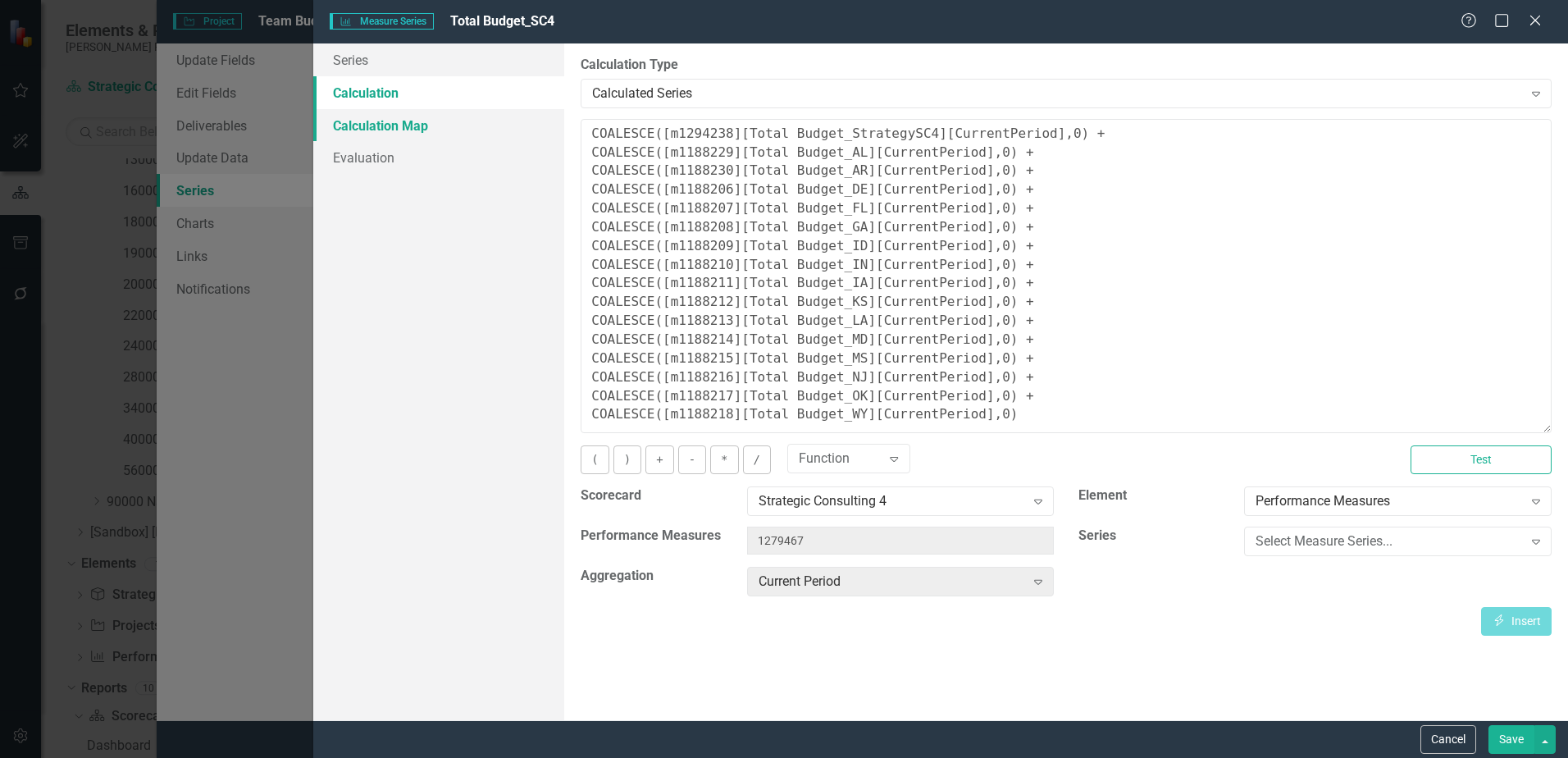
click at [420, 118] on link "Calculation Map" at bounding box center [438, 125] width 251 height 33
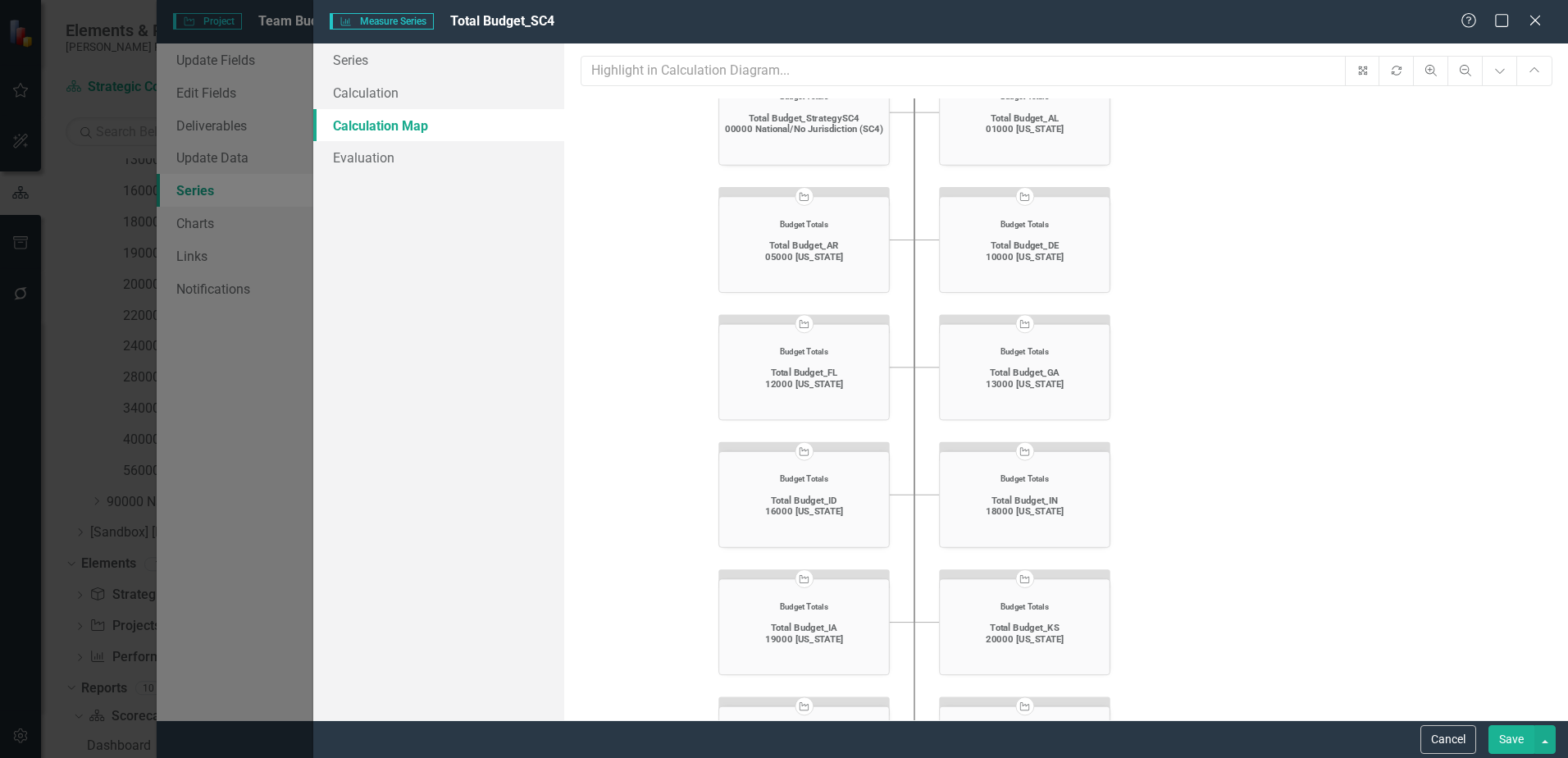
drag, startPoint x: 1393, startPoint y: 470, endPoint x: 1111, endPoint y: 167, distance: 413.9
click at [1111, 167] on icon "Project Team Budget Totals Total Budget_SC4 $ 2,200,783.00 View Calculation ico…" at bounding box center [1066, 436] width 971 height 675
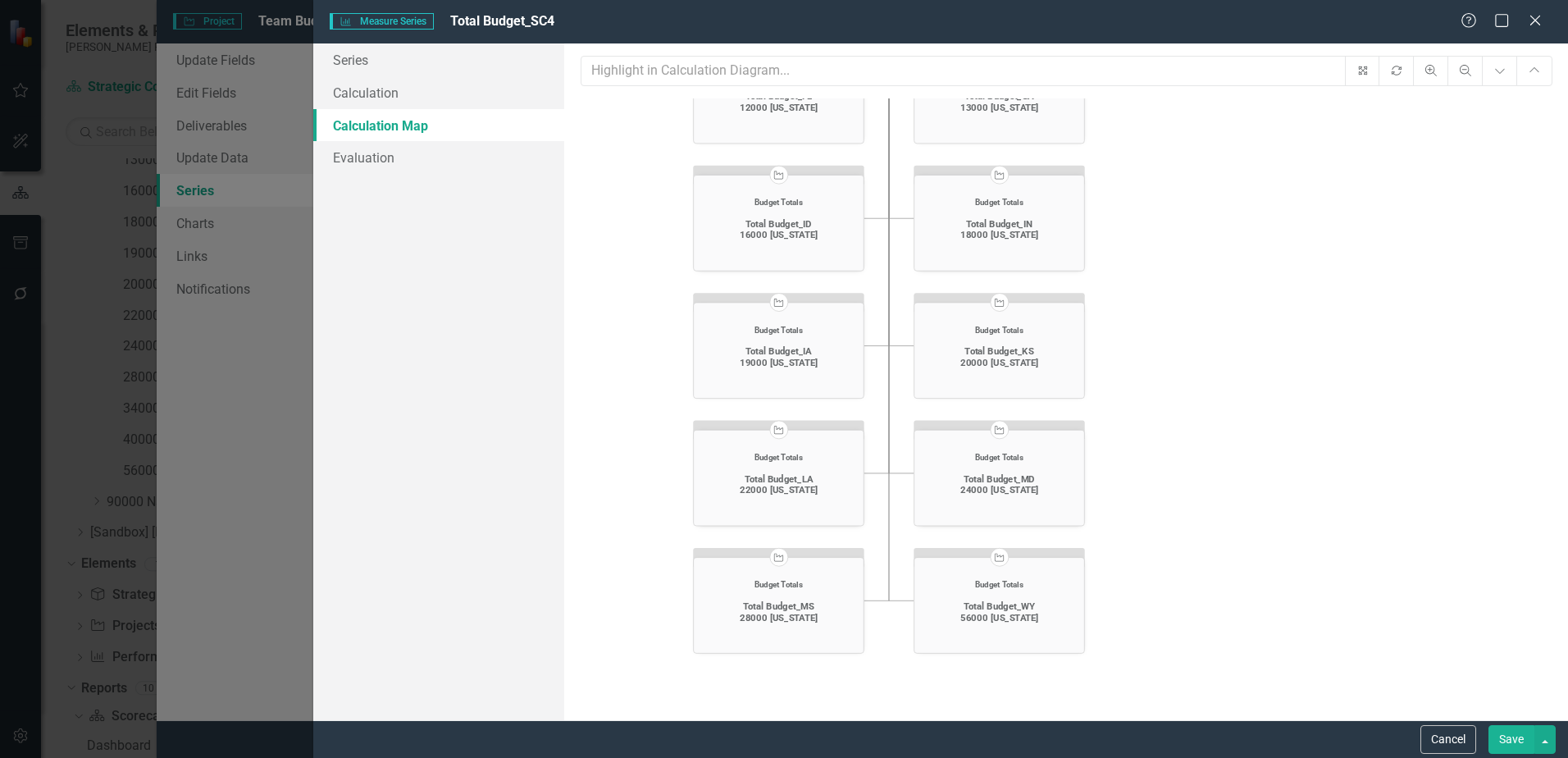
drag, startPoint x: 1172, startPoint y: 491, endPoint x: 1189, endPoint y: 240, distance: 251.6
click at [1189, 240] on icon "Project Team Budget Totals Total Budget_SC4 $ 2,200,783.00 View Calculation ico…" at bounding box center [1066, 436] width 971 height 675
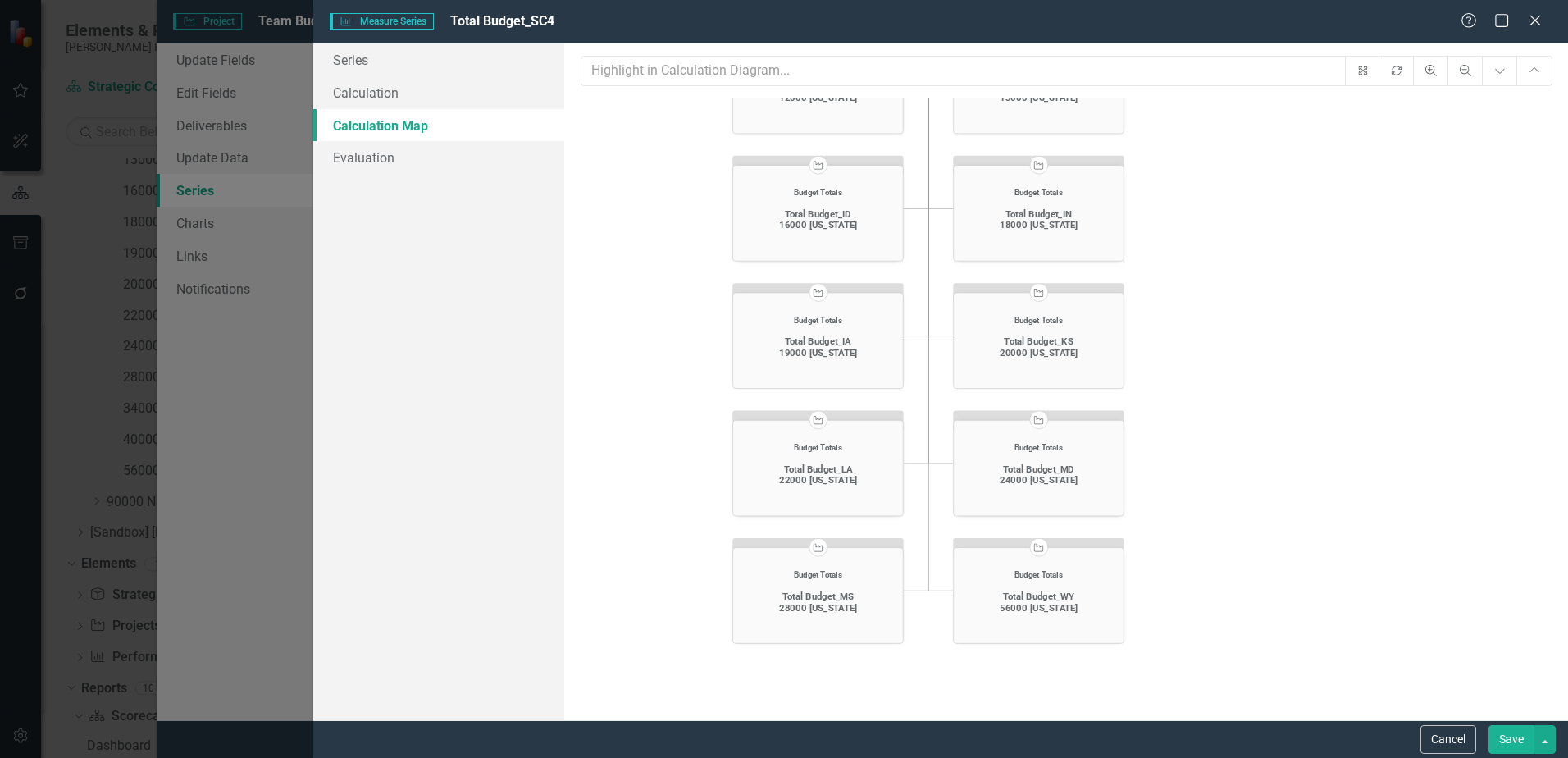
drag, startPoint x: 1203, startPoint y: 386, endPoint x: 1242, endPoint y: 477, distance: 99.0
click at [1241, 474] on icon "Project Team Budget Totals Total Budget_SC4 $ 2,200,783.00 View Calculation ico…" at bounding box center [1066, 436] width 971 height 675
click at [408, 98] on link "Calculation" at bounding box center [438, 92] width 251 height 33
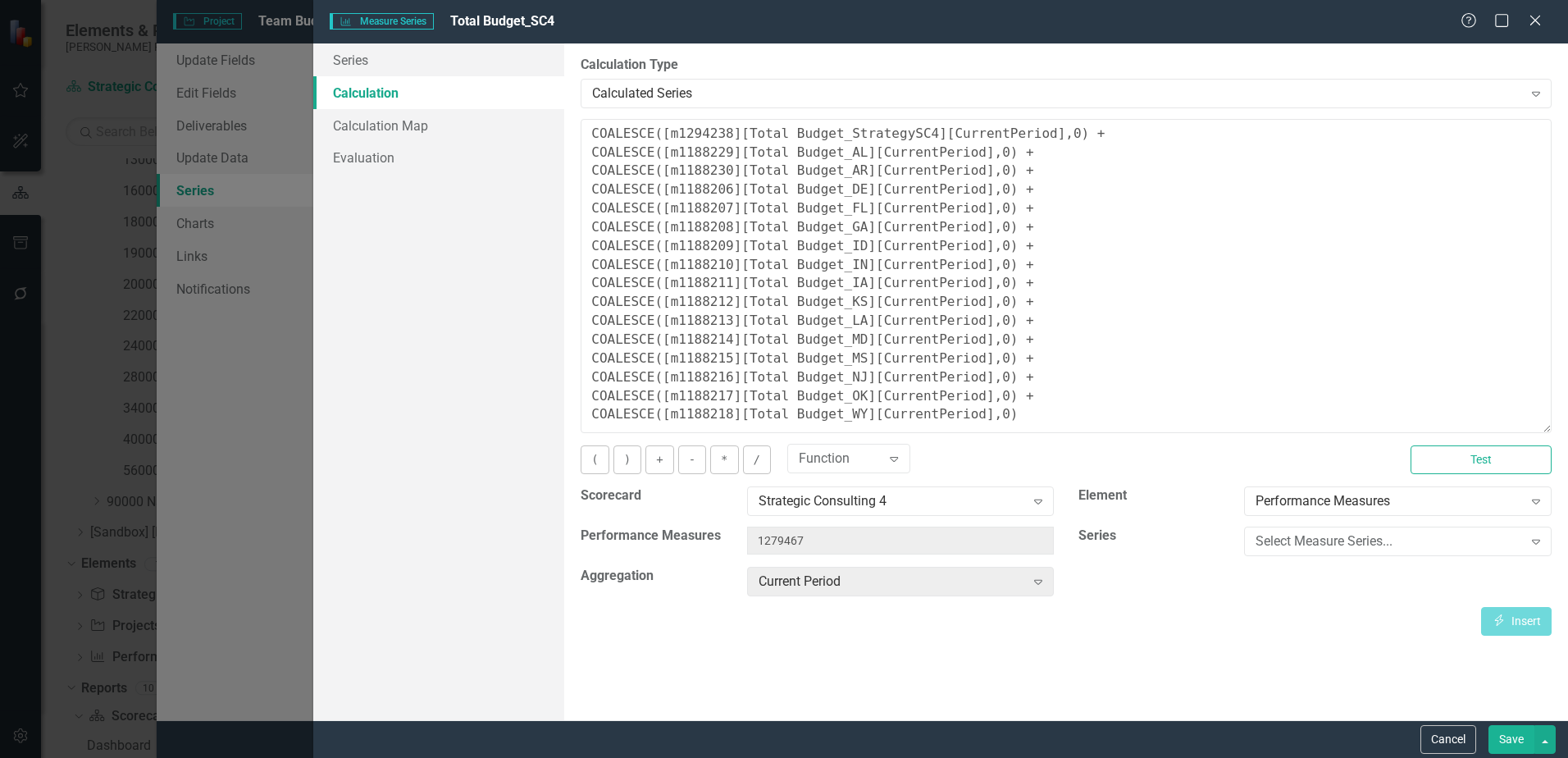
click at [1498, 738] on button "Save" at bounding box center [1511, 739] width 46 height 29
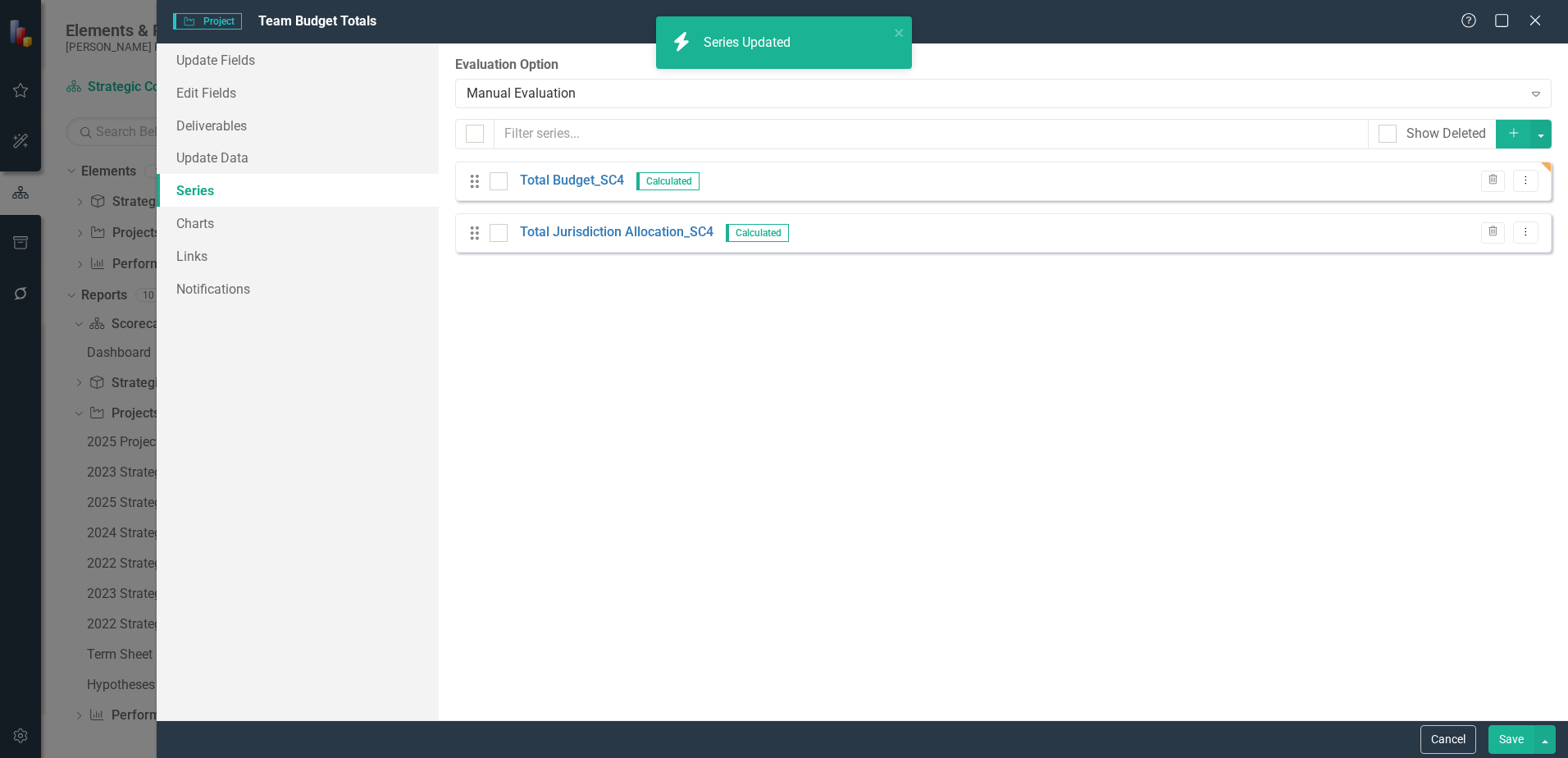
scroll to position [73, 0]
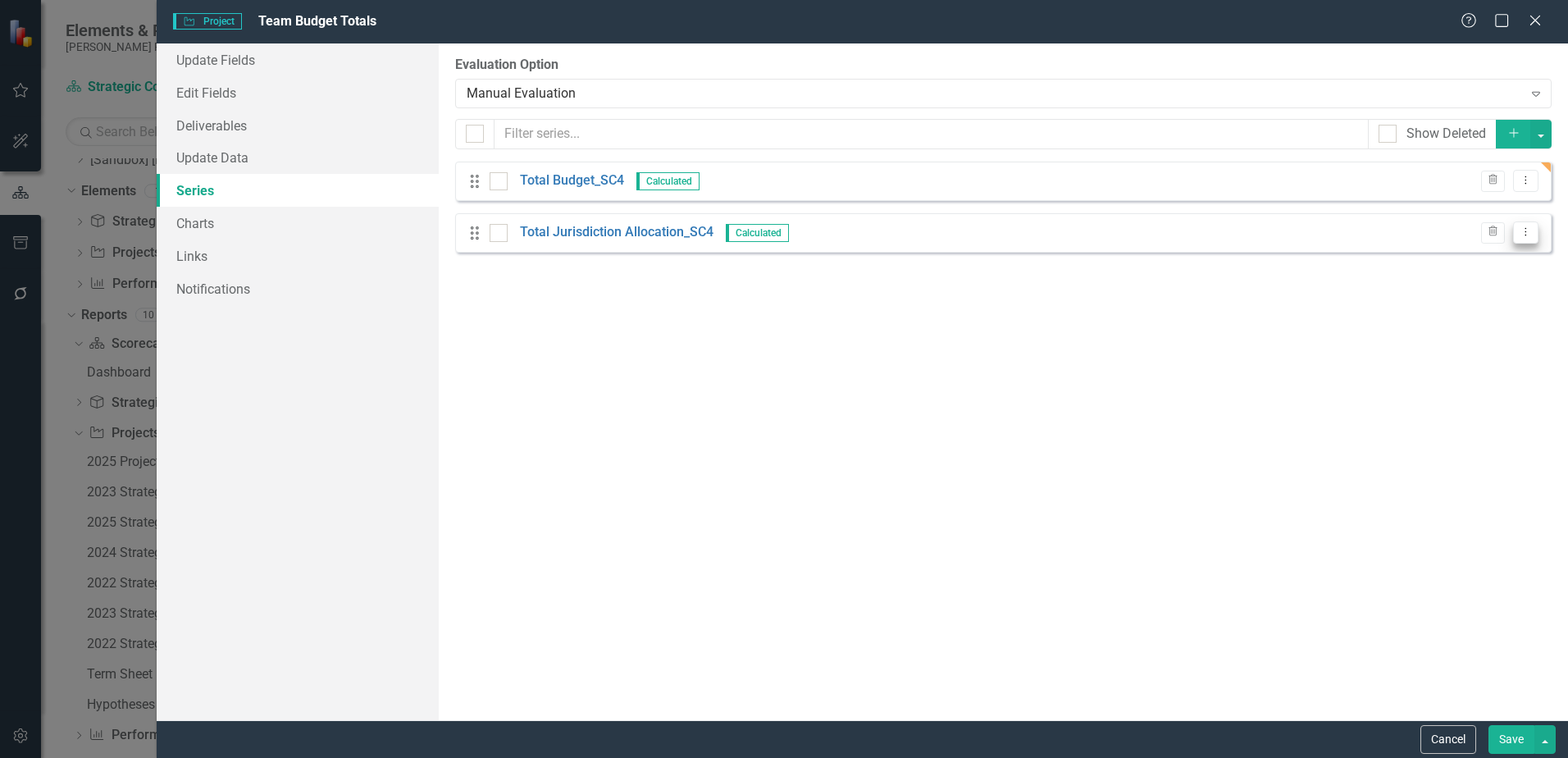
click at [1531, 233] on icon "Dropdown Menu" at bounding box center [1526, 231] width 14 height 10
click at [1515, 253] on link "Edit Edit Measure Series" at bounding box center [1445, 260] width 186 height 30
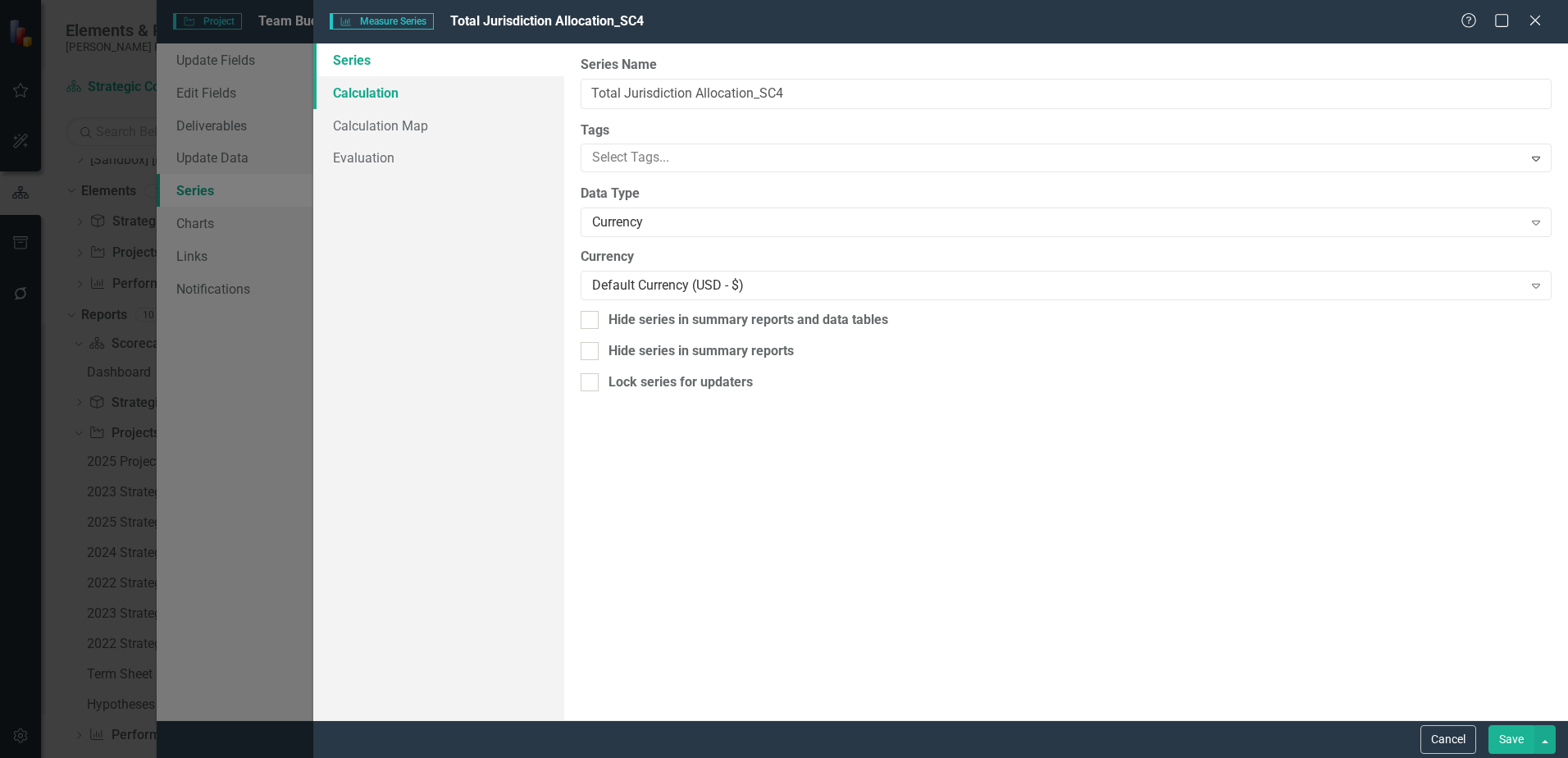
click at [377, 97] on link "Calculation" at bounding box center [438, 92] width 251 height 33
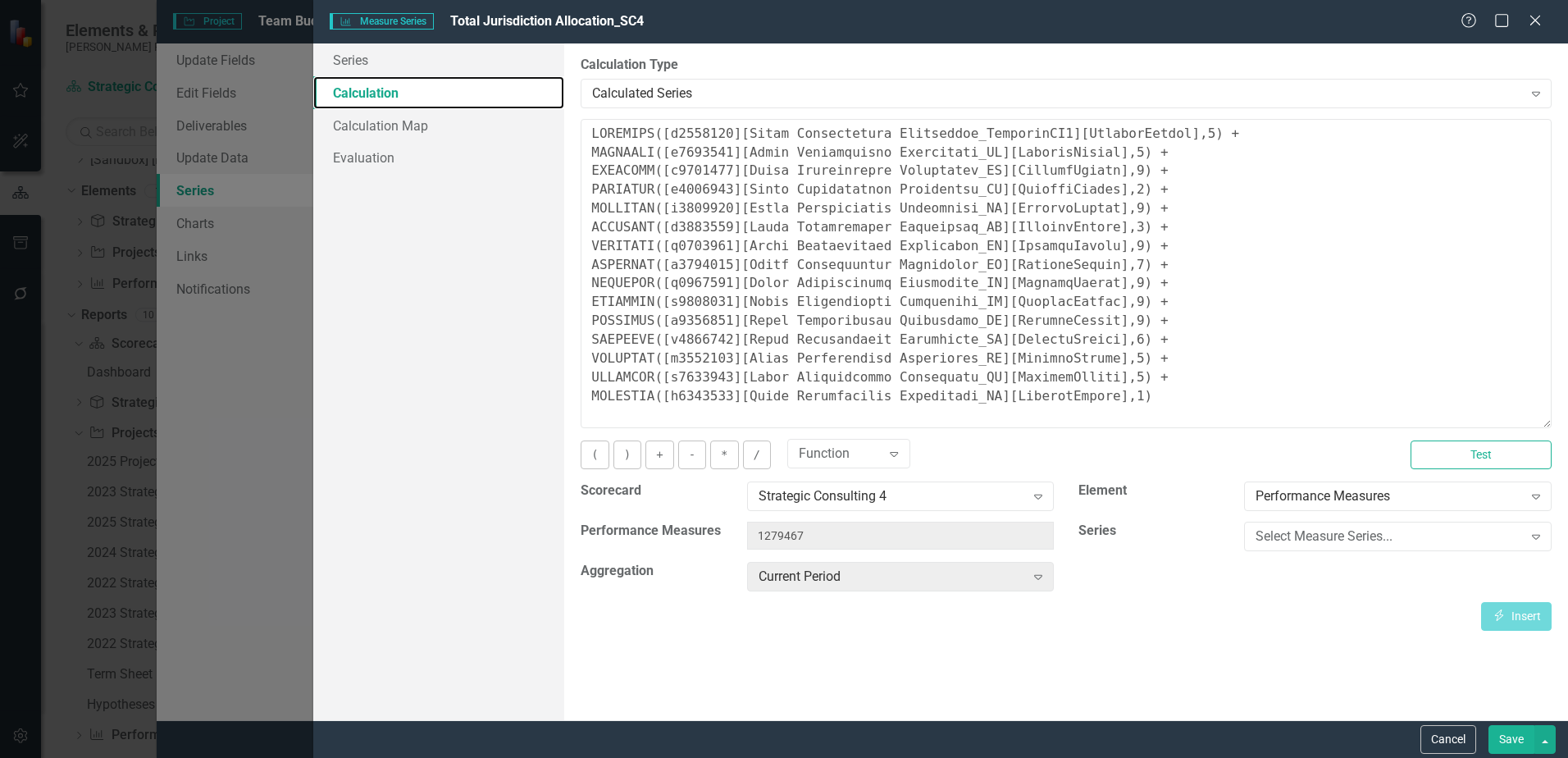
drag, startPoint x: 1546, startPoint y: 220, endPoint x: 1545, endPoint y: 423, distance: 203.0
click at [1545, 423] on textarea at bounding box center [1066, 273] width 971 height 309
drag, startPoint x: 1117, startPoint y: 355, endPoint x: 584, endPoint y: 355, distance: 533.0
click at [584, 355] on textarea at bounding box center [1066, 273] width 971 height 309
click at [1180, 355] on textarea at bounding box center [1066, 273] width 971 height 309
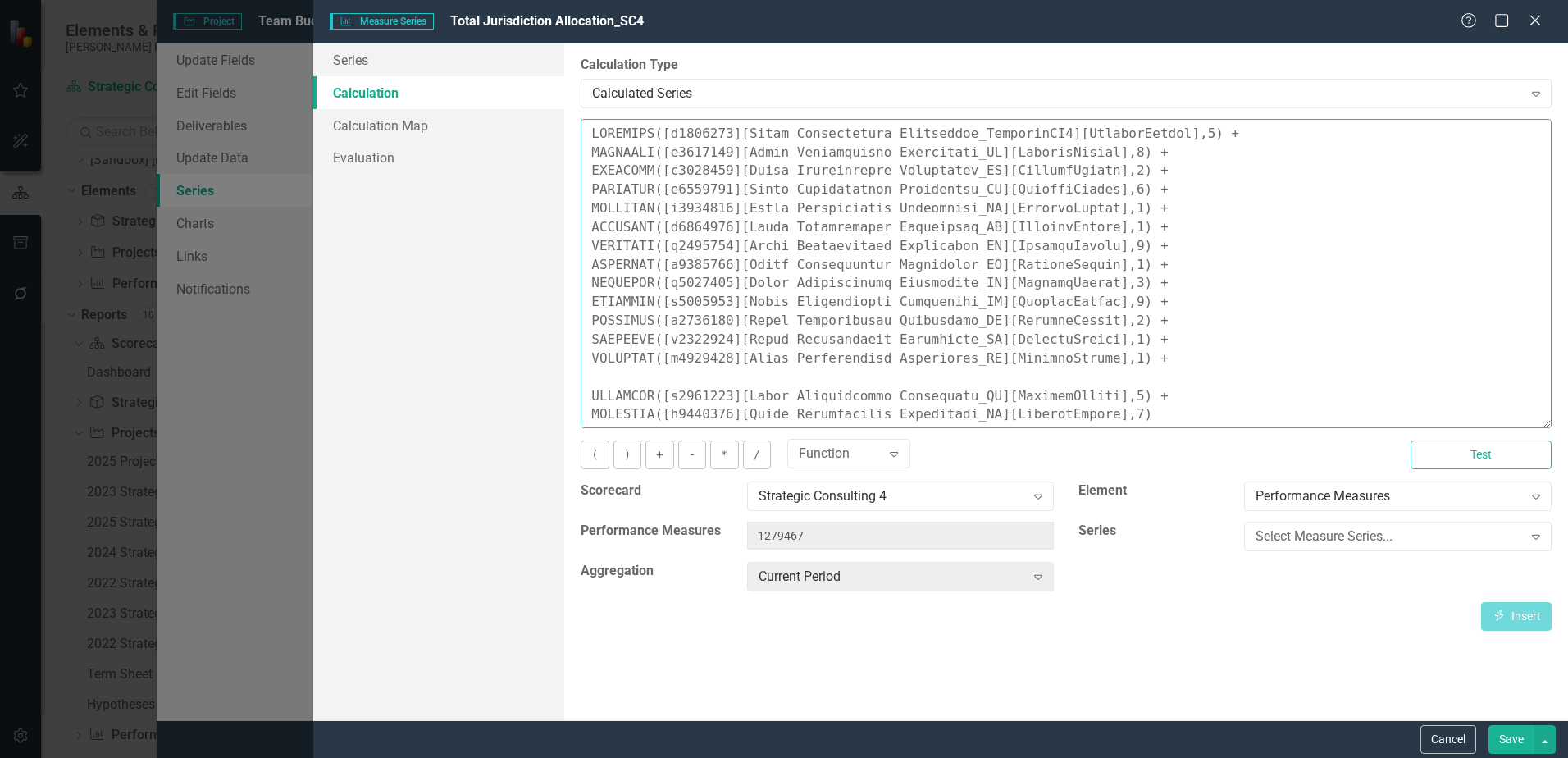
paste textarea "COALESCE([m1188215][Total Jurisdiction Allocation_MS][CurrentPeriod],0) +"
click at [1239, 340] on textarea at bounding box center [1066, 273] width 971 height 309
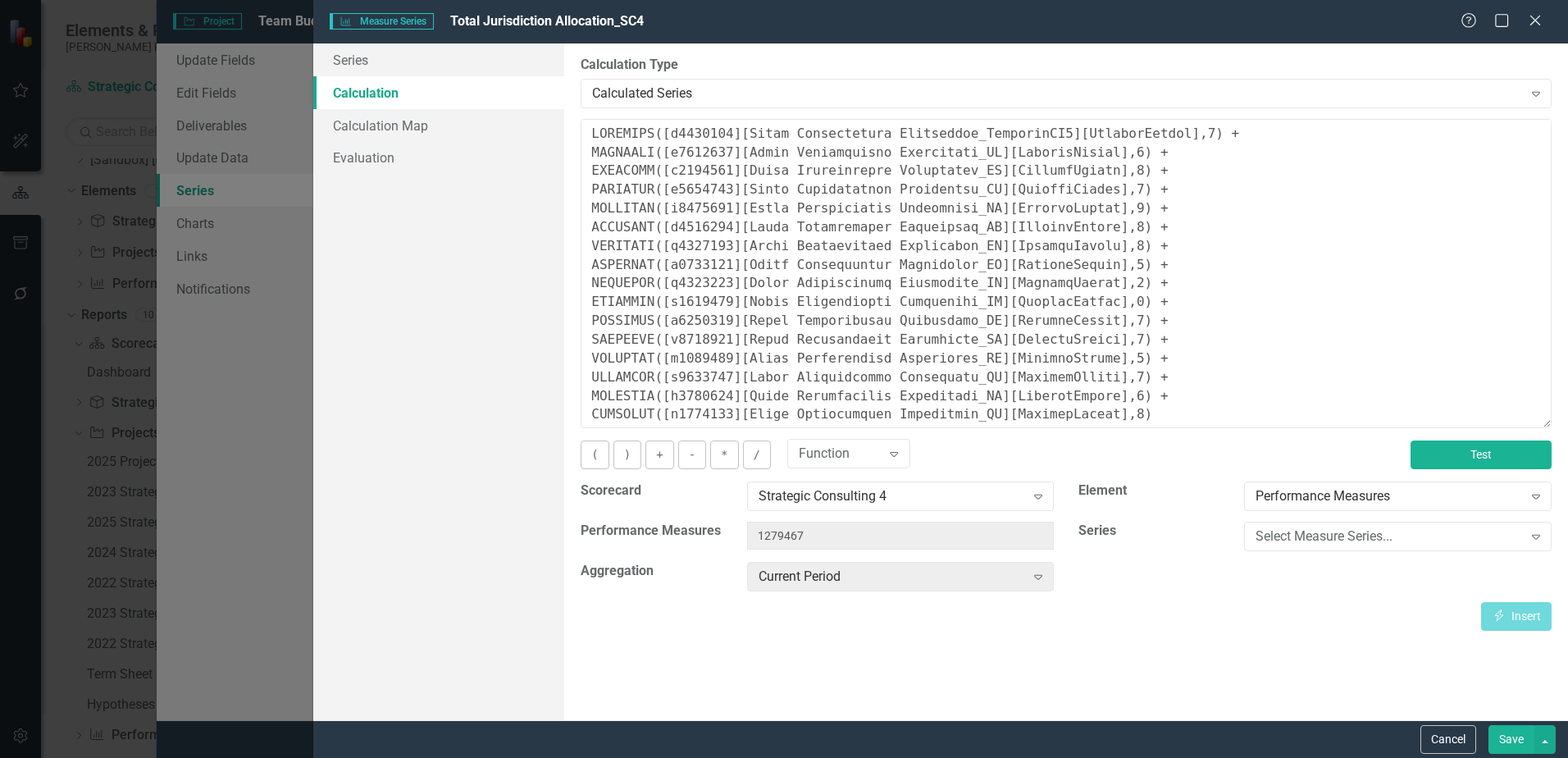
click at [1455, 443] on button "Test" at bounding box center [1481, 454] width 141 height 29
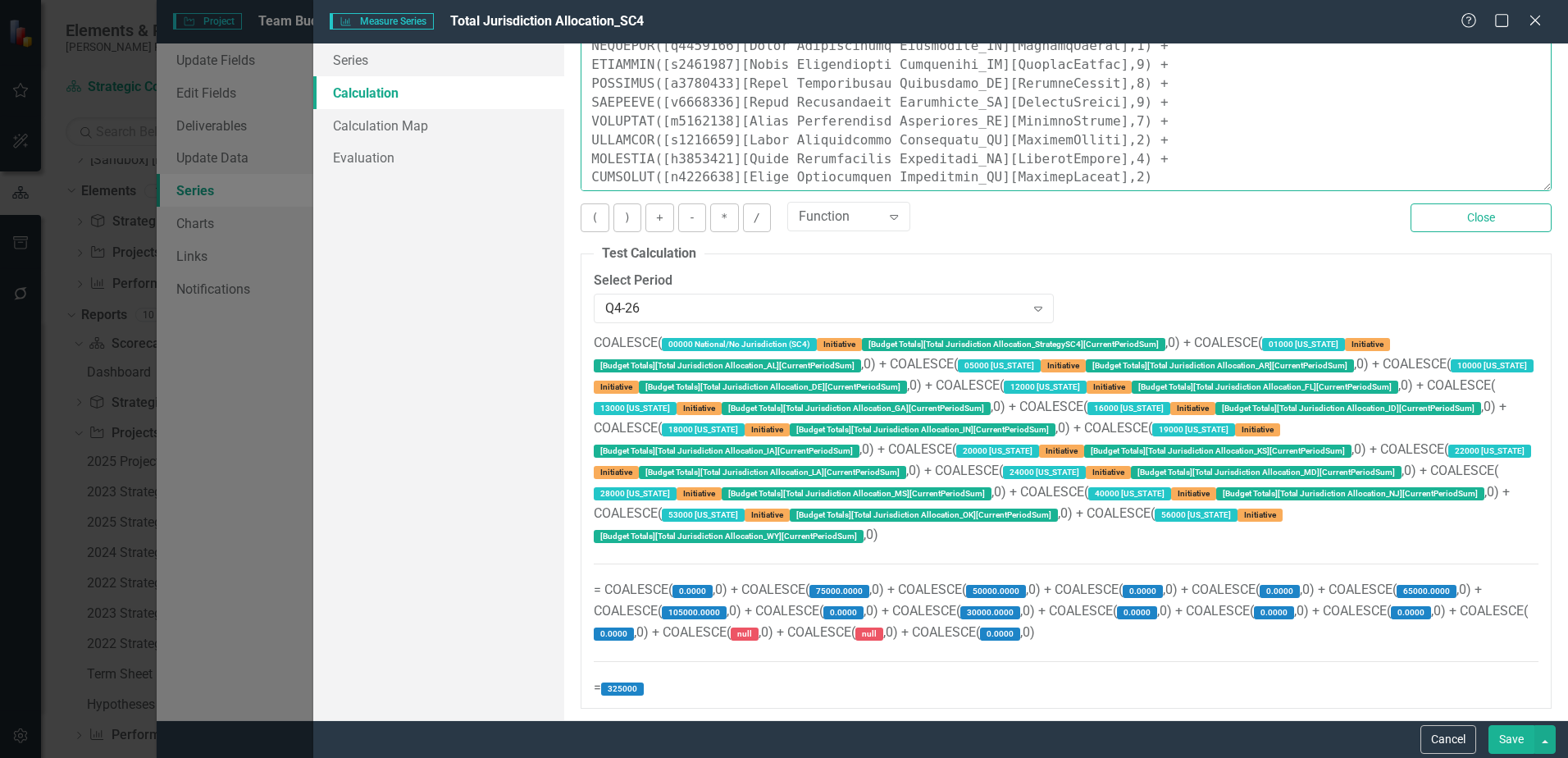
scroll to position [238, 0]
type textarea "COALESCE([m1294238][Total Jurisdiction Allocation_StrategySC4][CurrentPeriod],0…"
click at [1514, 739] on button "Save" at bounding box center [1511, 739] width 46 height 29
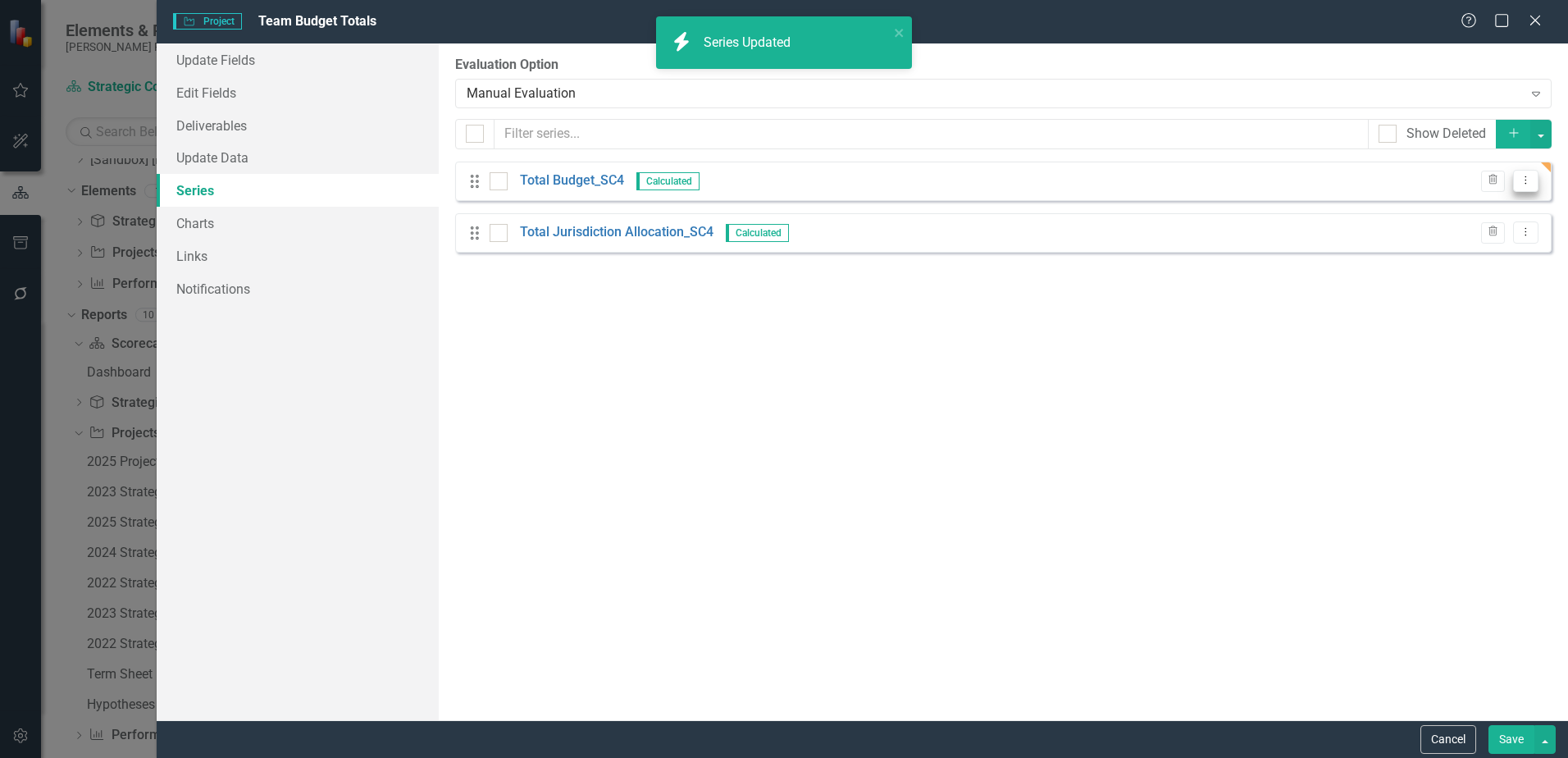
click at [1520, 181] on icon "Dropdown Menu" at bounding box center [1526, 180] width 14 height 10
click at [1474, 199] on link "Edit Edit Measure Series" at bounding box center [1445, 208] width 186 height 30
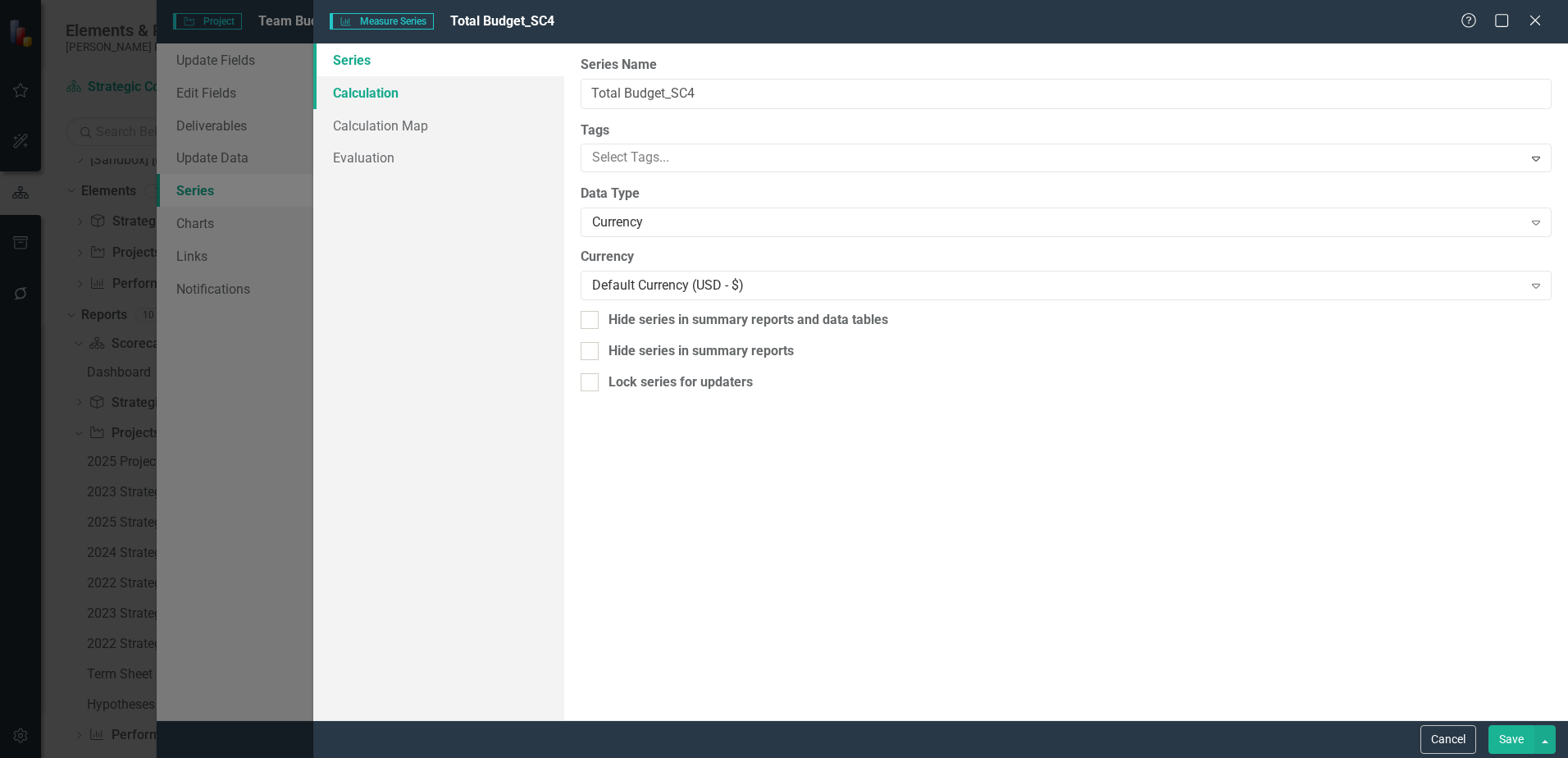
click at [380, 89] on link "Calculation" at bounding box center [438, 92] width 251 height 33
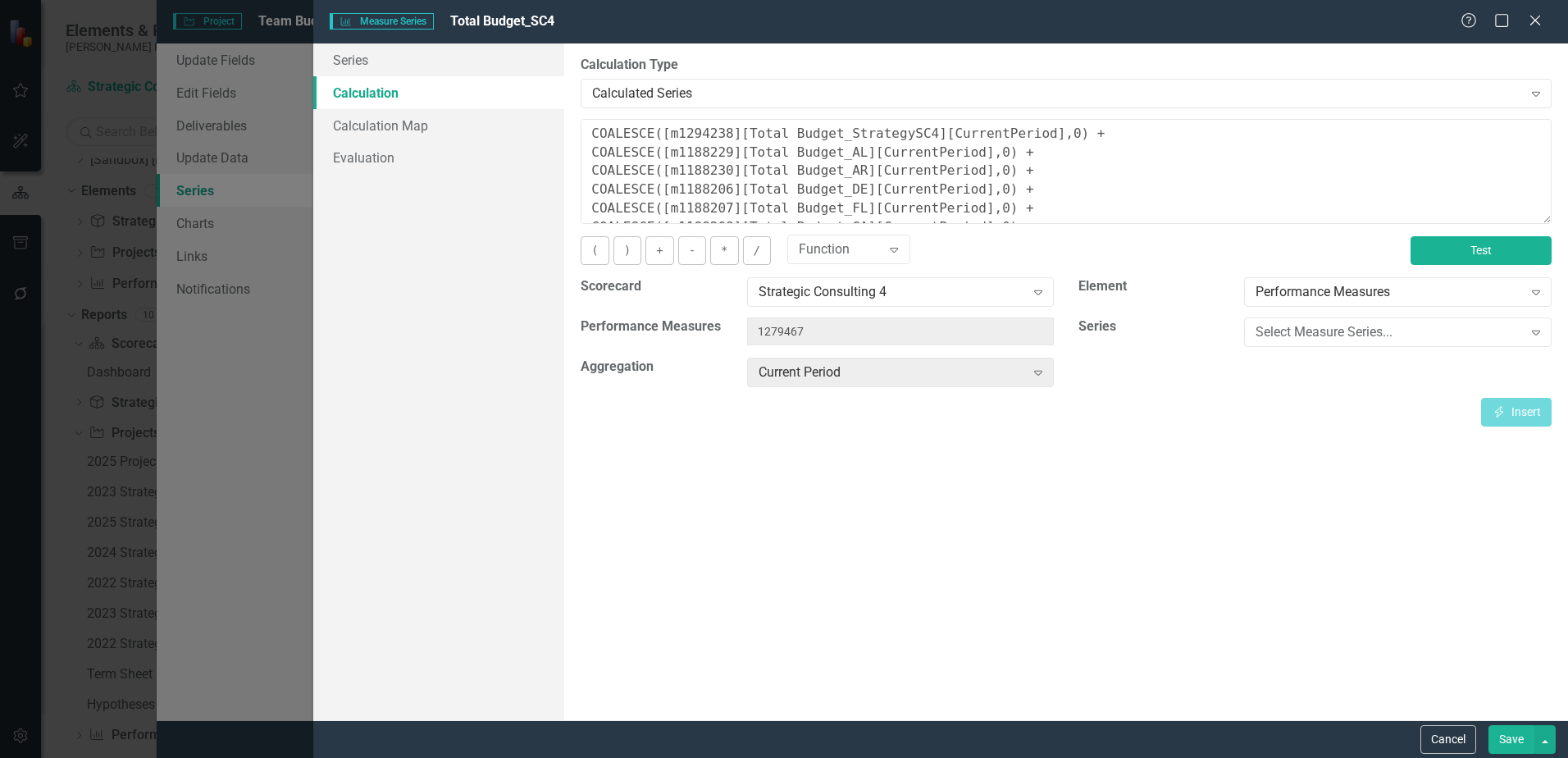
click at [1503, 260] on button "Test" at bounding box center [1481, 250] width 141 height 29
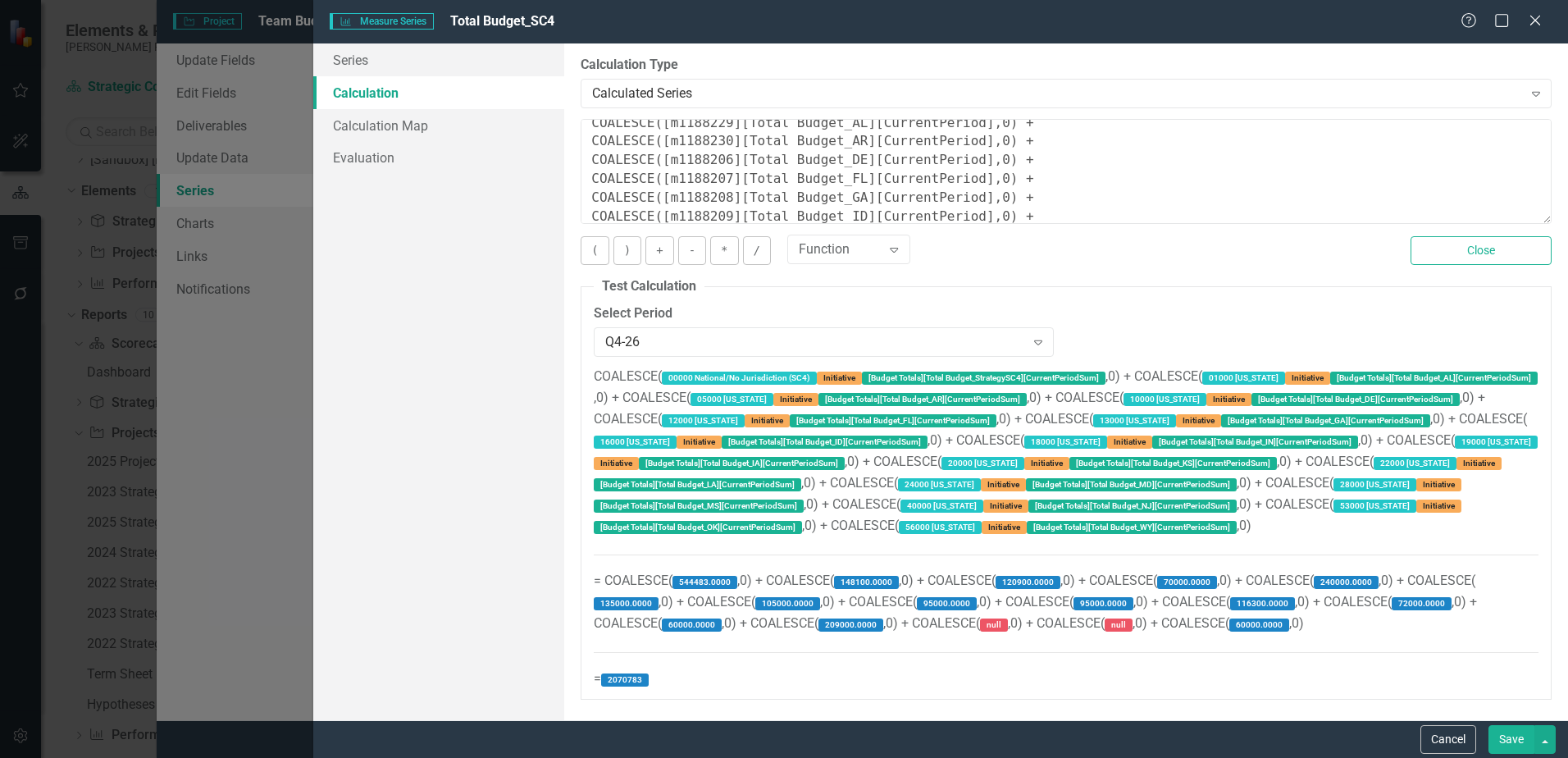
scroll to position [0, 0]
click at [995, 628] on label "null" at bounding box center [994, 624] width 28 height 13
click at [1005, 624] on label "null" at bounding box center [994, 624] width 28 height 13
drag, startPoint x: 1005, startPoint y: 624, endPoint x: 1025, endPoint y: 626, distance: 20.1
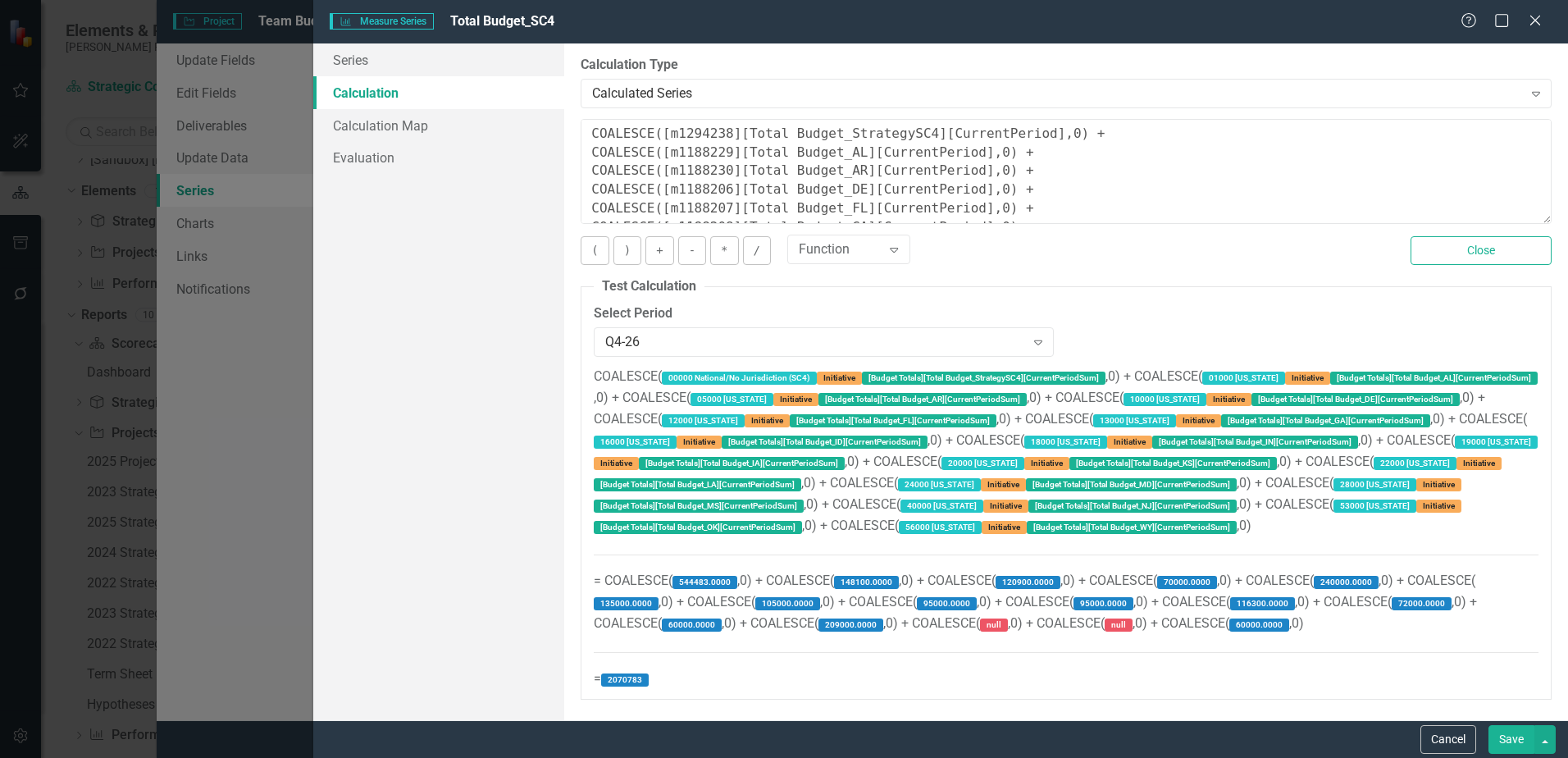
click at [1025, 626] on span "COALESCE( 00000 National/No Jurisdiction (SC4) Initiative [Budget Totals][Total…" at bounding box center [1066, 526] width 944 height 317
click at [1008, 624] on label "null" at bounding box center [994, 624] width 28 height 13
click at [1022, 624] on span "COALESCE( 00000 National/No Jurisdiction (SC4) Initiative [Budget Totals][Total…" at bounding box center [1066, 526] width 944 height 317
click at [1191, 295] on fieldset "Test Calculation Select Period Q4-26 Expand COALESCE( 00000 National/No Jurisdi…" at bounding box center [1066, 488] width 971 height 422
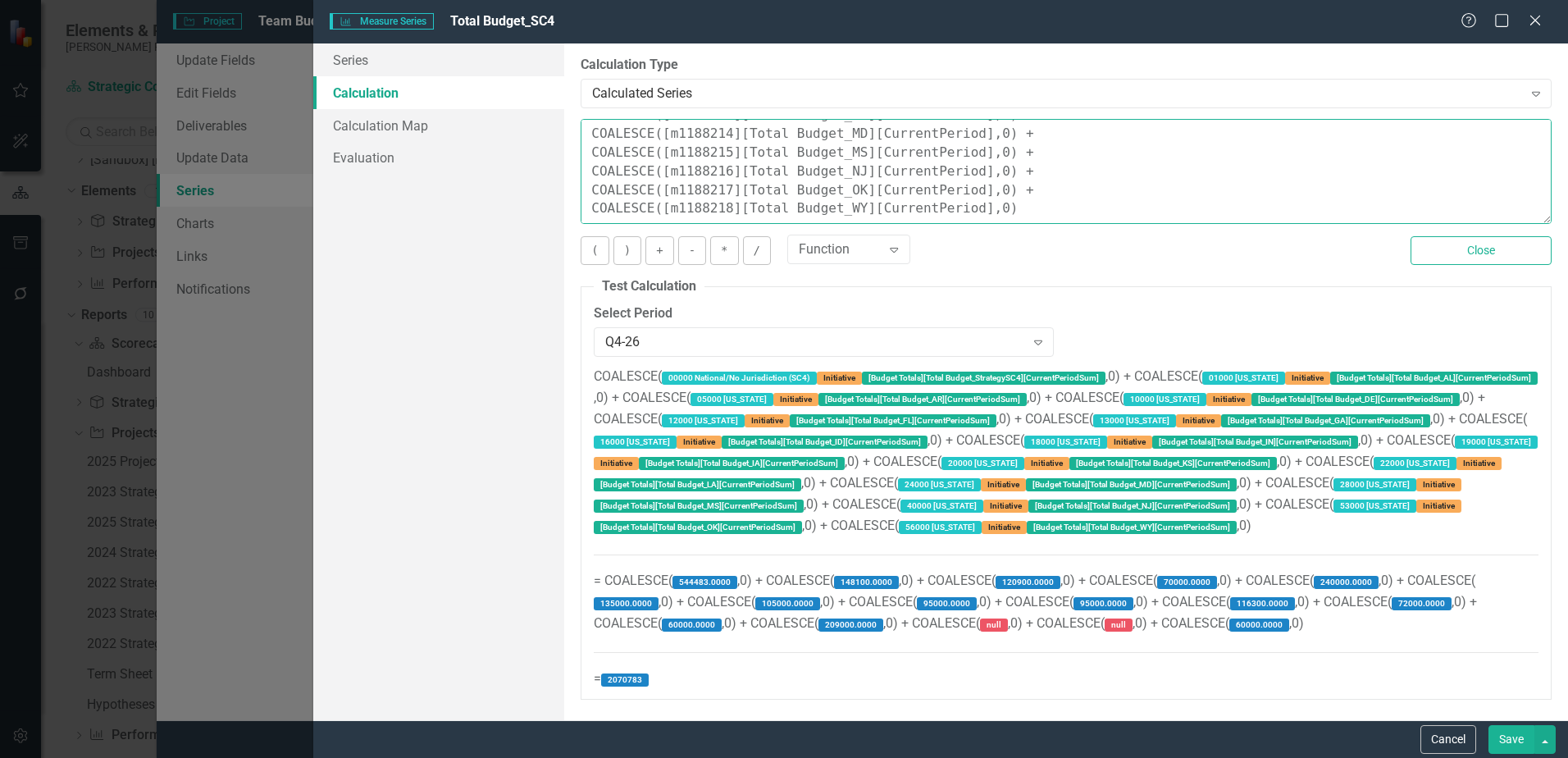
drag, startPoint x: 720, startPoint y: 152, endPoint x: 665, endPoint y: 150, distance: 55.0
click at [665, 150] on textarea "COALESCE([m1294238][Total Budget_StrategySC4][CurrentPeriod],0) + COALESCE([m11…" at bounding box center [1066, 171] width 971 height 105
drag, startPoint x: 660, startPoint y: 129, endPoint x: 742, endPoint y: 154, distance: 85.7
click at [742, 154] on textarea "COALESCE([m1294238][Total Budget_StrategySC4][CurrentPeriod],0) + COALESCE([m11…" at bounding box center [1066, 171] width 971 height 105
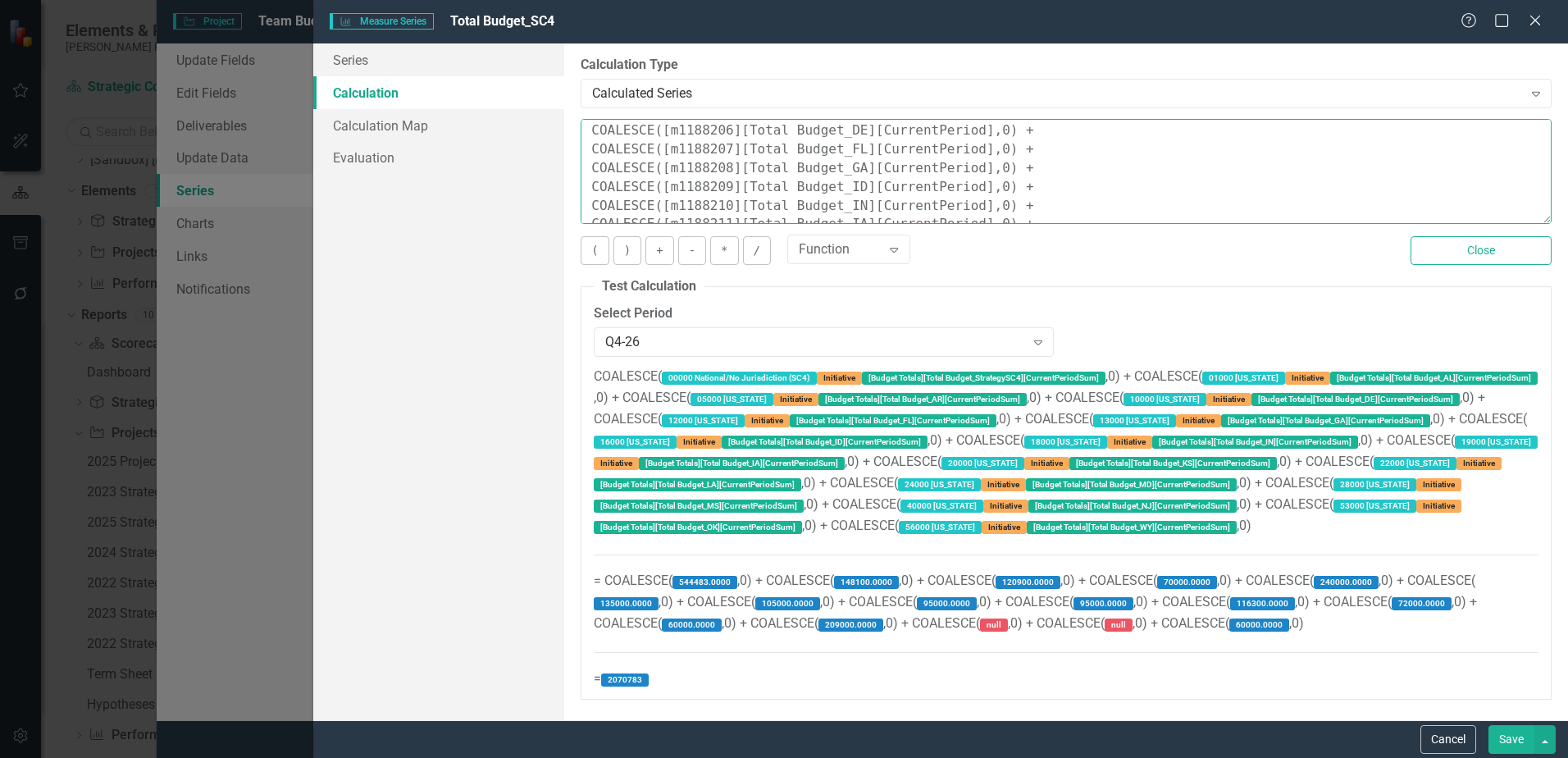
drag, startPoint x: 720, startPoint y: 170, endPoint x: 662, endPoint y: 168, distance: 58.0
click at [662, 168] on textarea "COALESCE([m1294238][Total Budget_StrategySC4][CurrentPeriod],0) + COALESCE([m11…" at bounding box center [1066, 171] width 971 height 105
click at [388, 433] on div "Series Calculation Calculation Map Evaluation" at bounding box center [438, 381] width 251 height 676
click at [1127, 619] on label "null" at bounding box center [1118, 624] width 28 height 13
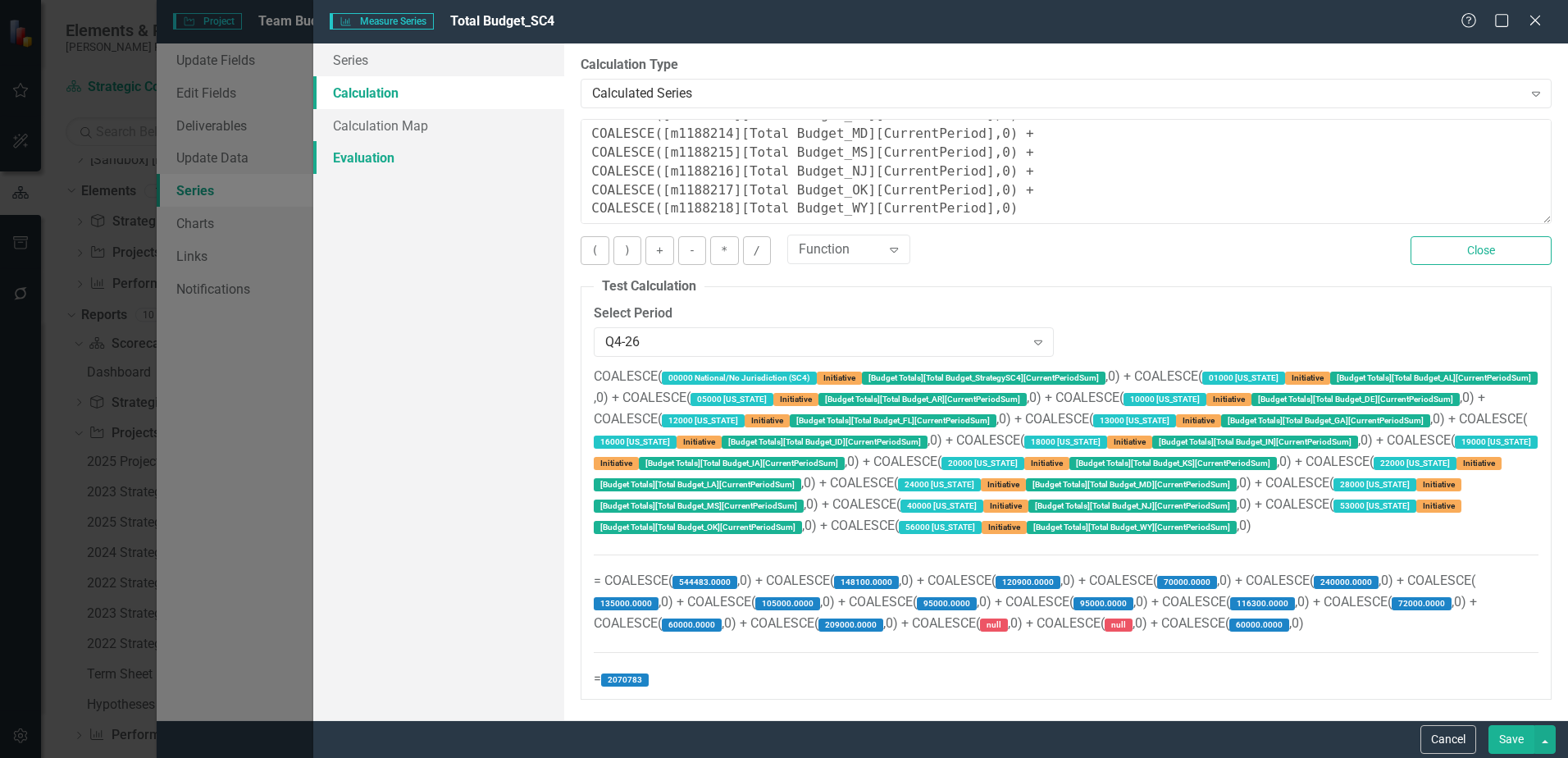
click at [453, 162] on link "Evaluation" at bounding box center [438, 157] width 251 height 33
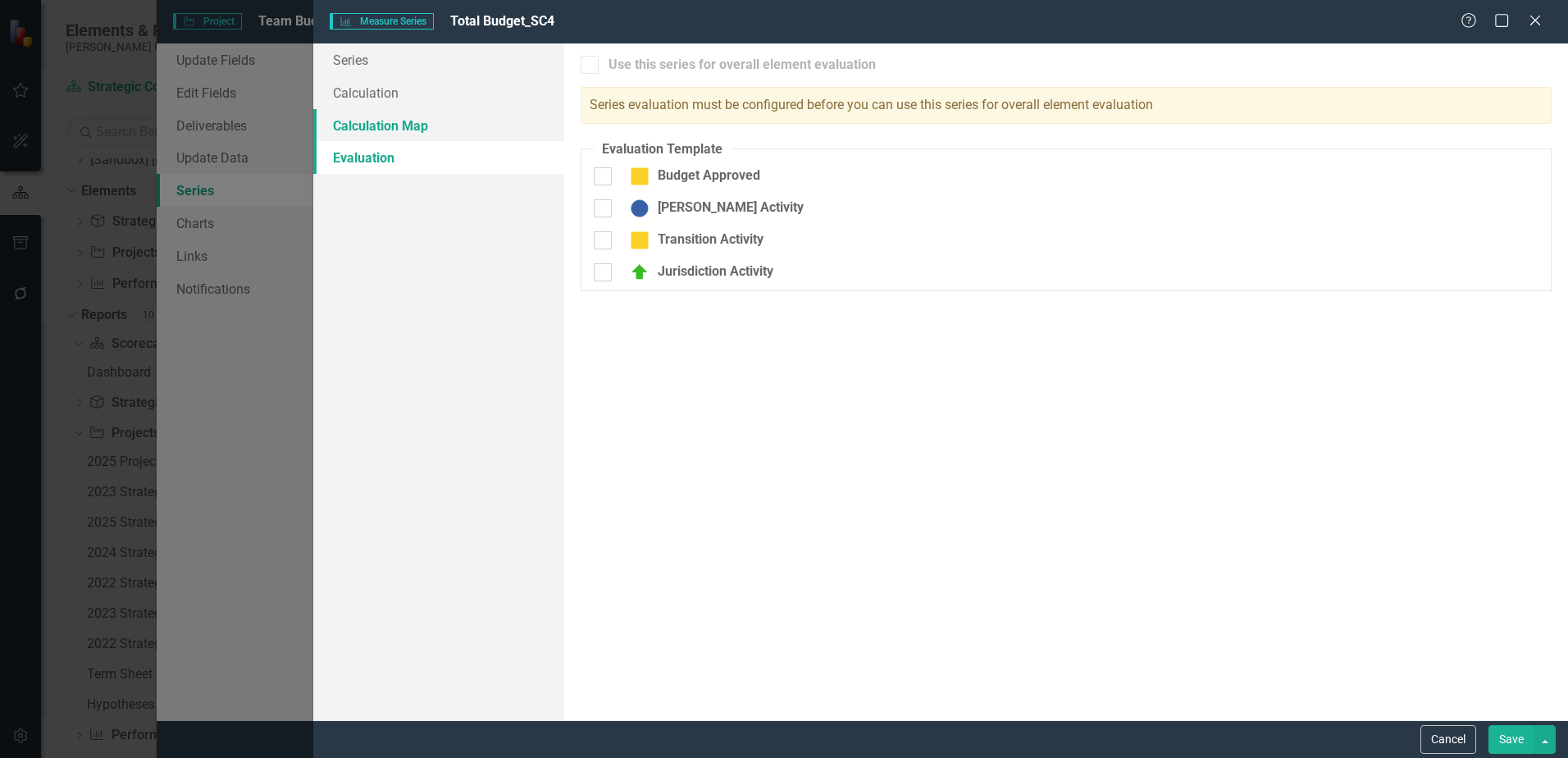
click at [440, 134] on link "Calculation Map" at bounding box center [438, 125] width 251 height 33
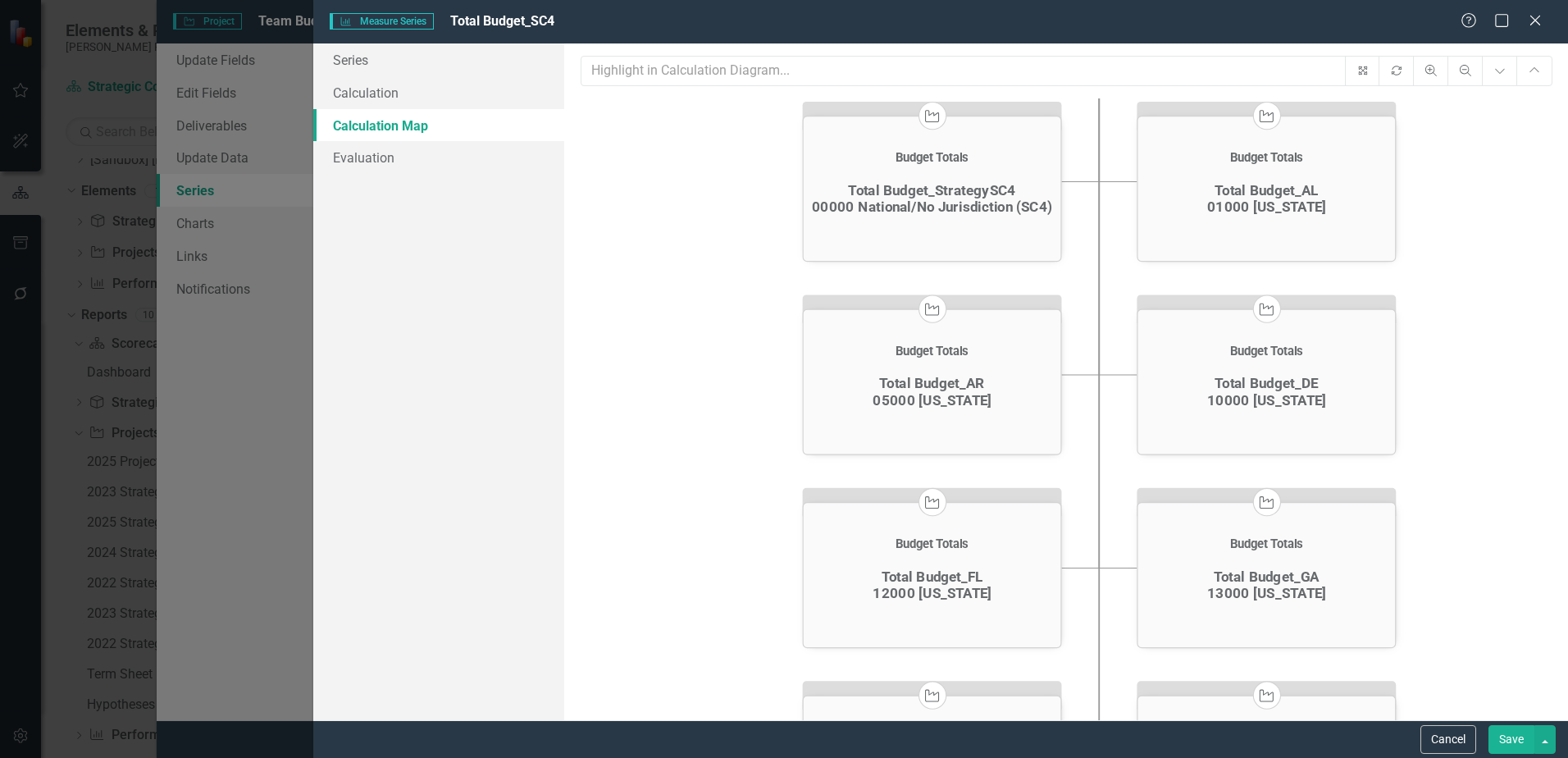
drag, startPoint x: 711, startPoint y: 387, endPoint x: 709, endPoint y: 167, distance: 220.0
click at [713, 163] on icon "Project Team Budget Totals Total Budget_SC4 $ 2,070,783.00 View Calculation ico…" at bounding box center [1066, 436] width 971 height 675
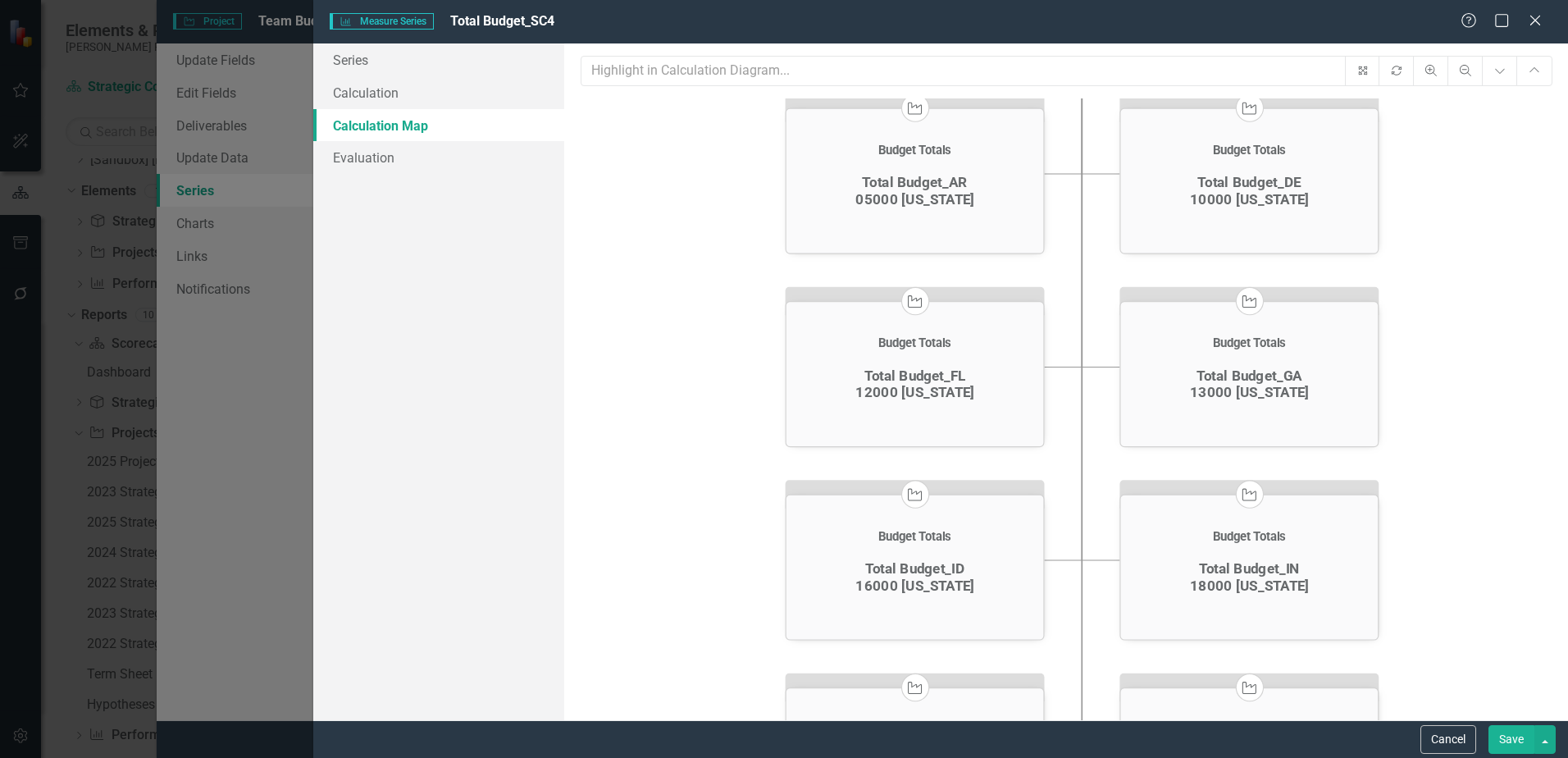
drag, startPoint x: 736, startPoint y: 425, endPoint x: 701, endPoint y: 182, distance: 245.5
click at [701, 182] on icon "Project Team Budget Totals Total Budget_SC4 $ 2,070,783.00 View Calculation ico…" at bounding box center [1066, 436] width 971 height 675
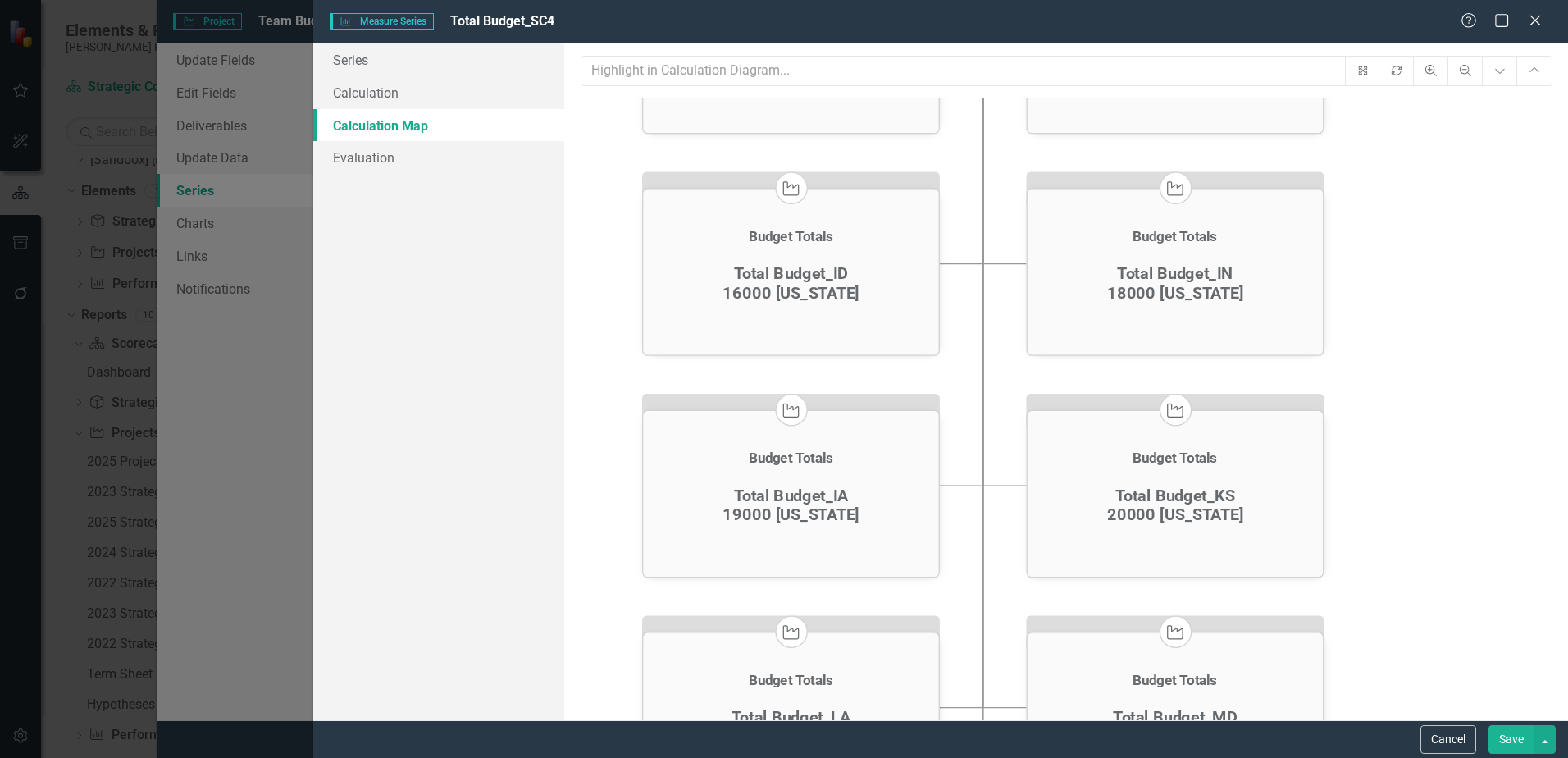
drag, startPoint x: 1408, startPoint y: 509, endPoint x: 1368, endPoint y: 265, distance: 247.3
click at [1367, 256] on icon "Project Team Budget Totals Total Budget_SC4 $ 2,070,783.00 View Calculation ico…" at bounding box center [1066, 436] width 971 height 675
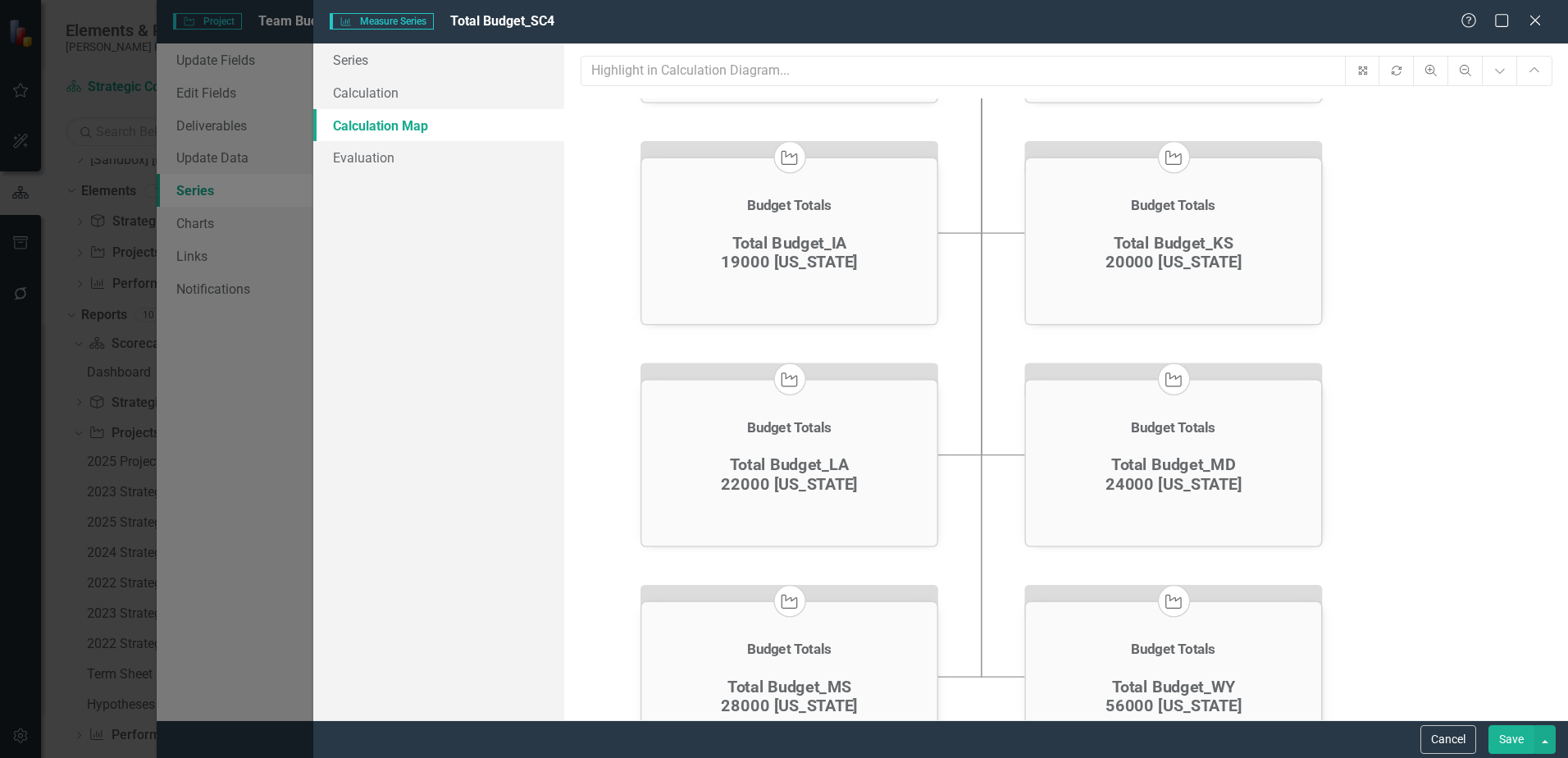
drag, startPoint x: 1381, startPoint y: 468, endPoint x: 1386, endPoint y: 236, distance: 232.1
click at [1387, 237] on icon "Project Team Budget Totals Total Budget_SC4 $ 2,070,783.00 View Calculation ico…" at bounding box center [1066, 436] width 971 height 675
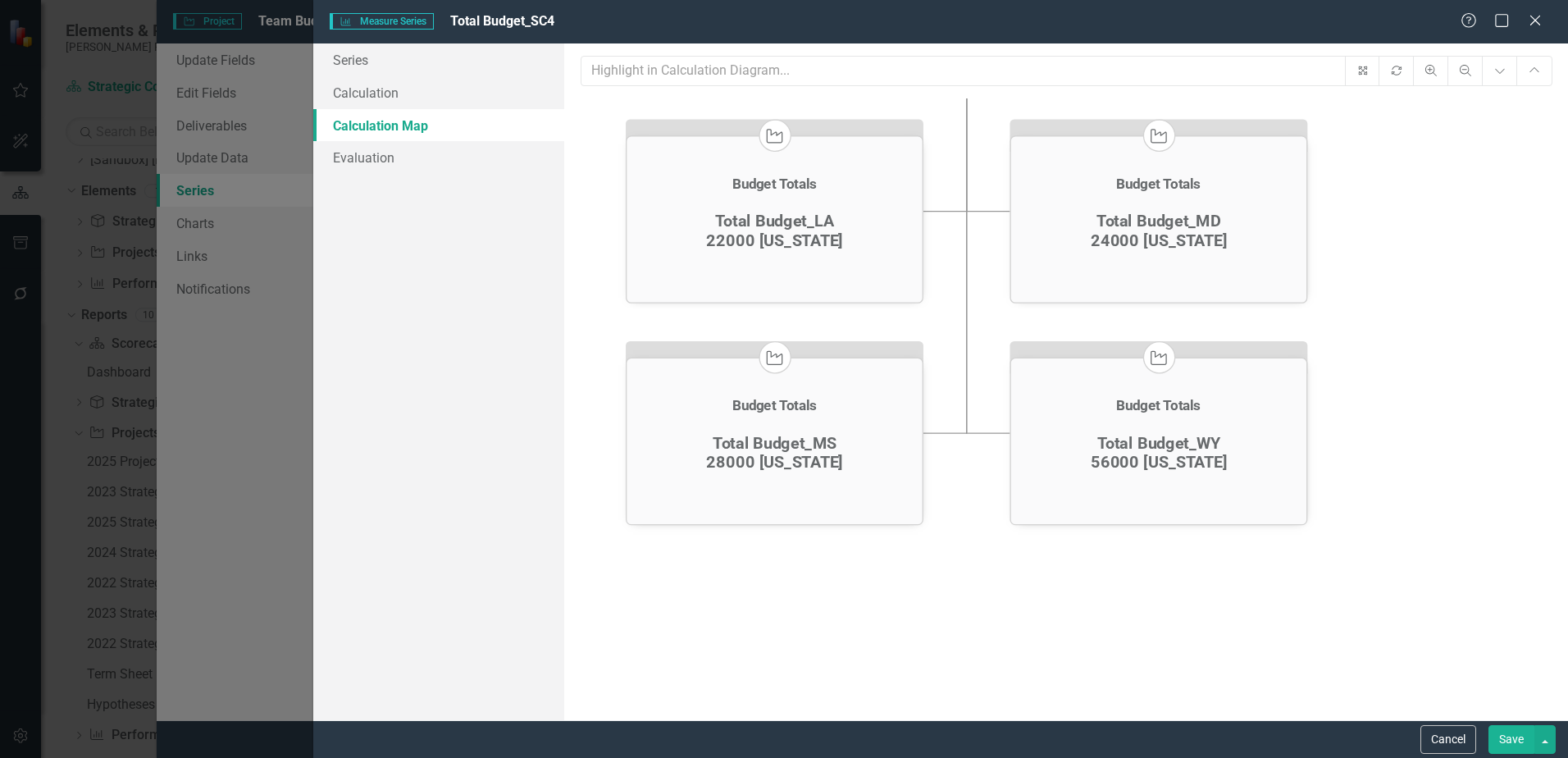
drag, startPoint x: 1380, startPoint y: 382, endPoint x: 1365, endPoint y: 134, distance: 248.5
click at [1365, 134] on icon "Project Team Budget Totals Total Budget_SC4 $ 2,070,783.00 View Calculation ico…" at bounding box center [1066, 436] width 971 height 675
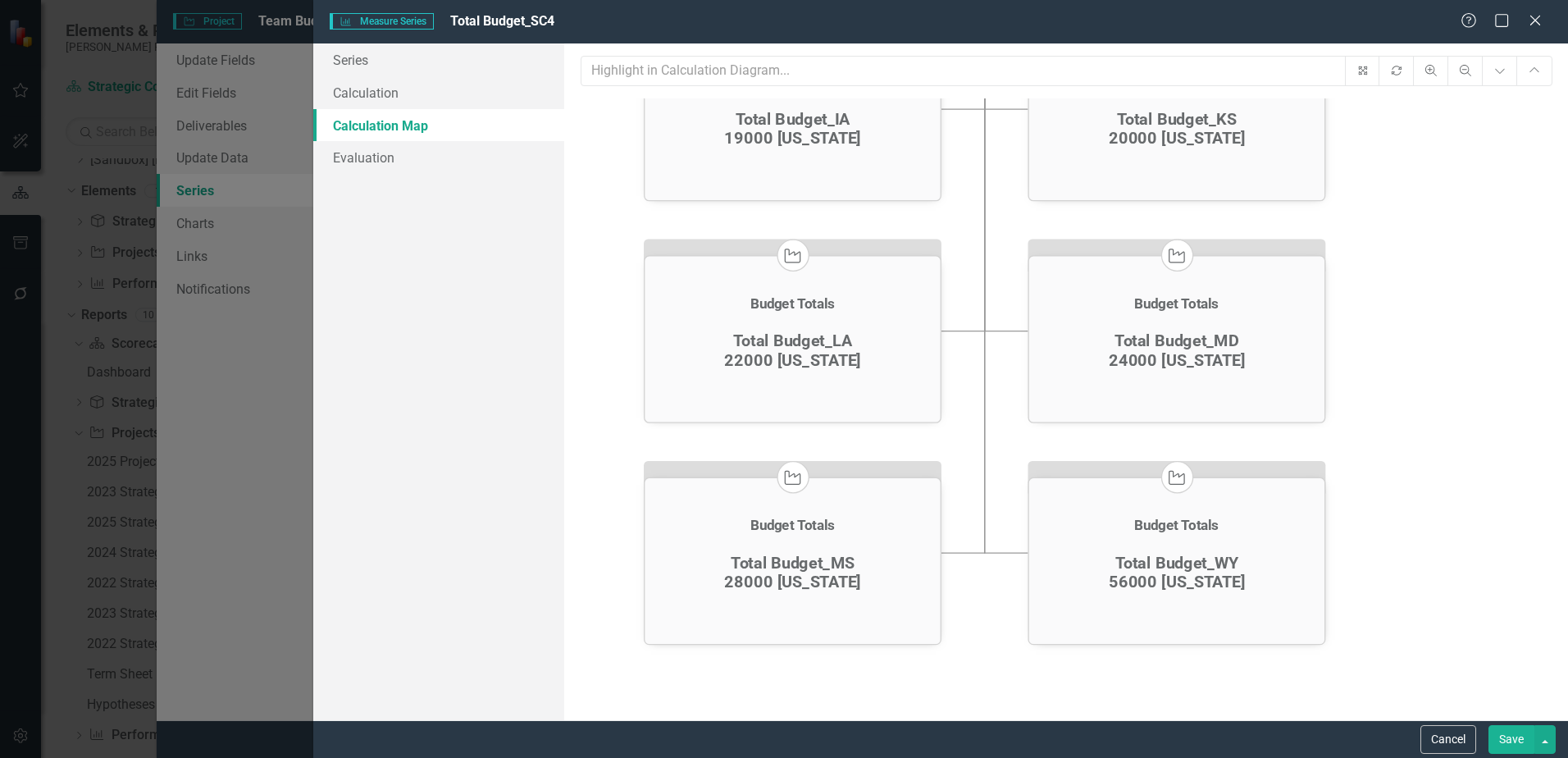
drag, startPoint x: 1371, startPoint y: 304, endPoint x: 1427, endPoint y: 466, distance: 171.4
click at [1397, 410] on icon "Project Team Budget Totals Total Budget_SC4 $ 2,070,783.00 View Calculation ico…" at bounding box center [1066, 436] width 971 height 675
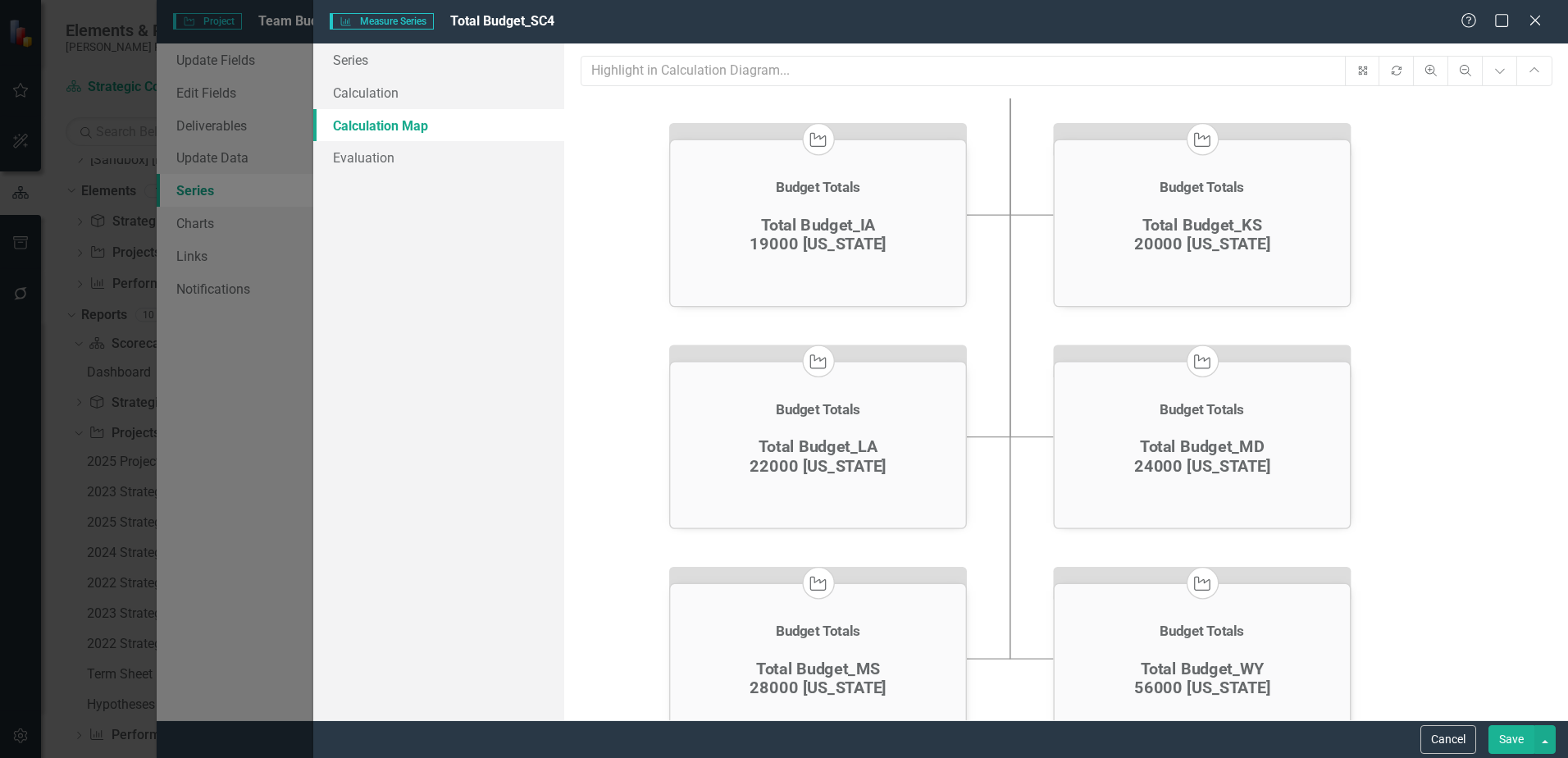
drag, startPoint x: 611, startPoint y: 221, endPoint x: 646, endPoint y: 485, distance: 266.3
click at [637, 476] on icon "Project Team Budget Totals Total Budget_SC4 $ 2,070,783.00 View Calculation ico…" at bounding box center [1066, 436] width 971 height 675
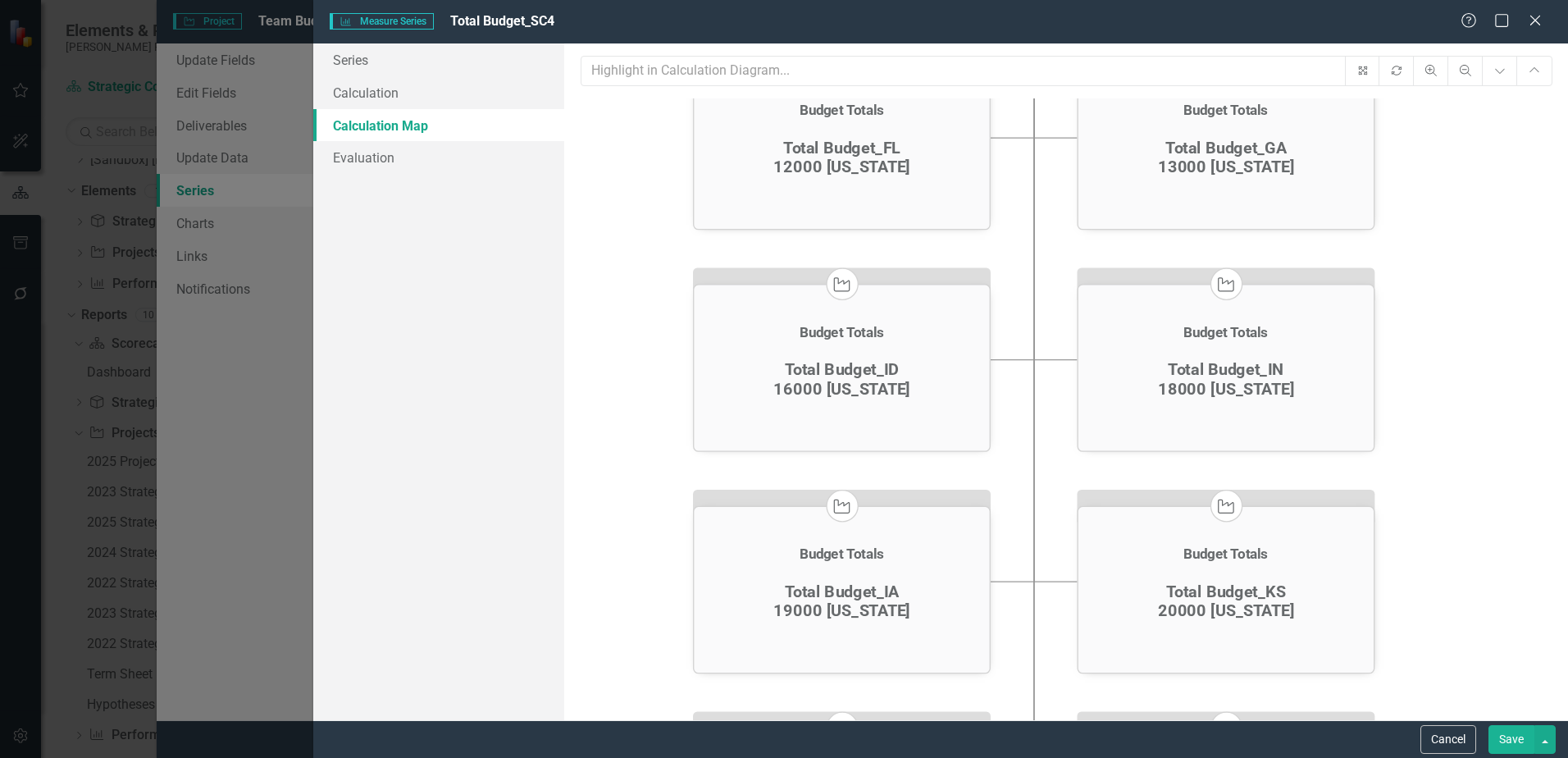
drag, startPoint x: 673, startPoint y: 214, endPoint x: 668, endPoint y: 619, distance: 405.0
click at [656, 585] on icon "Project Team Budget Totals Total Budget_SC4 $ 2,070,783.00 View Calculation ico…" at bounding box center [1066, 436] width 971 height 675
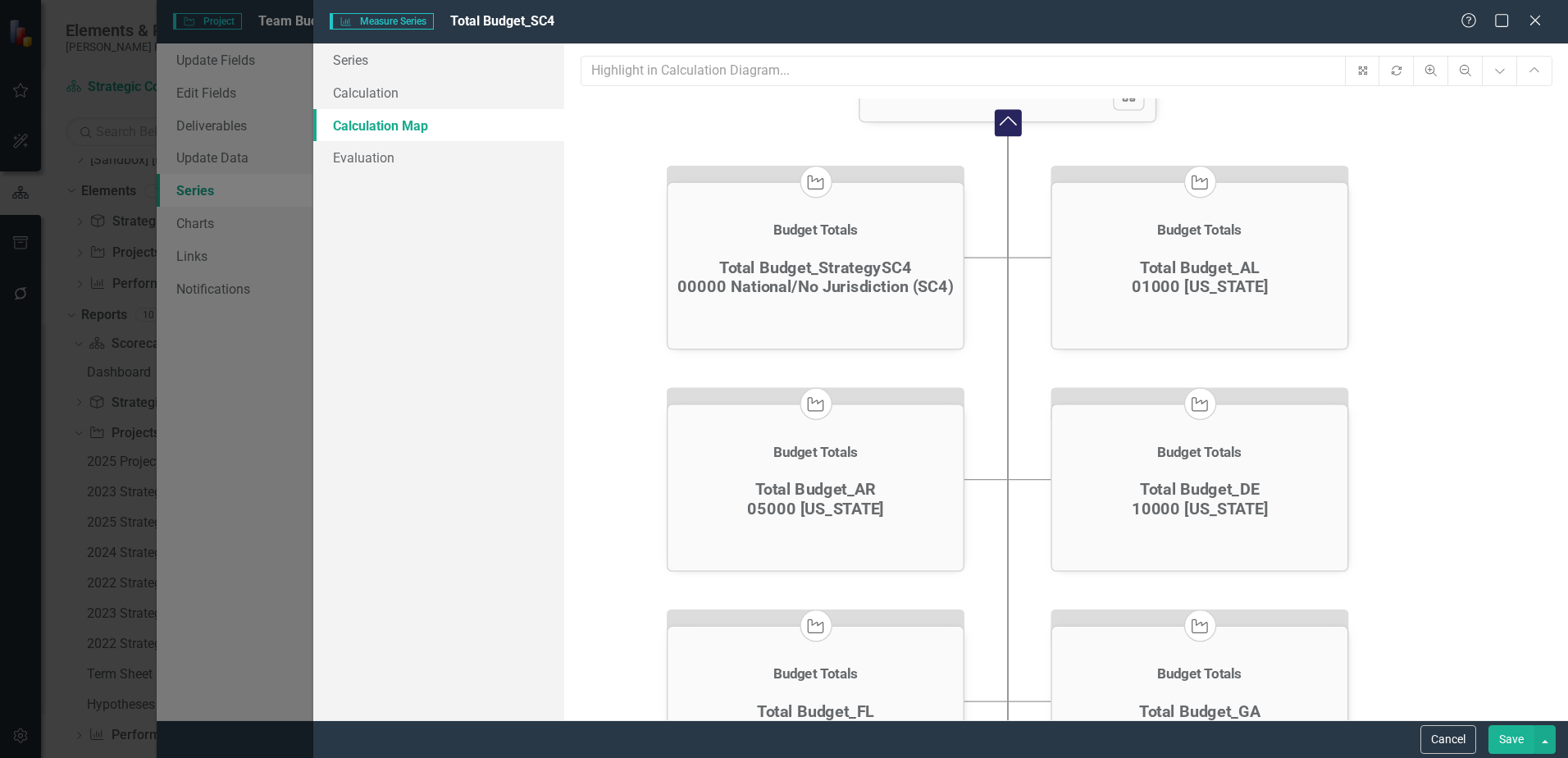
drag, startPoint x: 654, startPoint y: 505, endPoint x: 660, endPoint y: 578, distance: 73.2
click at [659, 576] on icon "Project Team Budget Totals Total Budget_SC4 $ 2,070,783.00 View Calculation ico…" at bounding box center [1066, 436] width 971 height 675
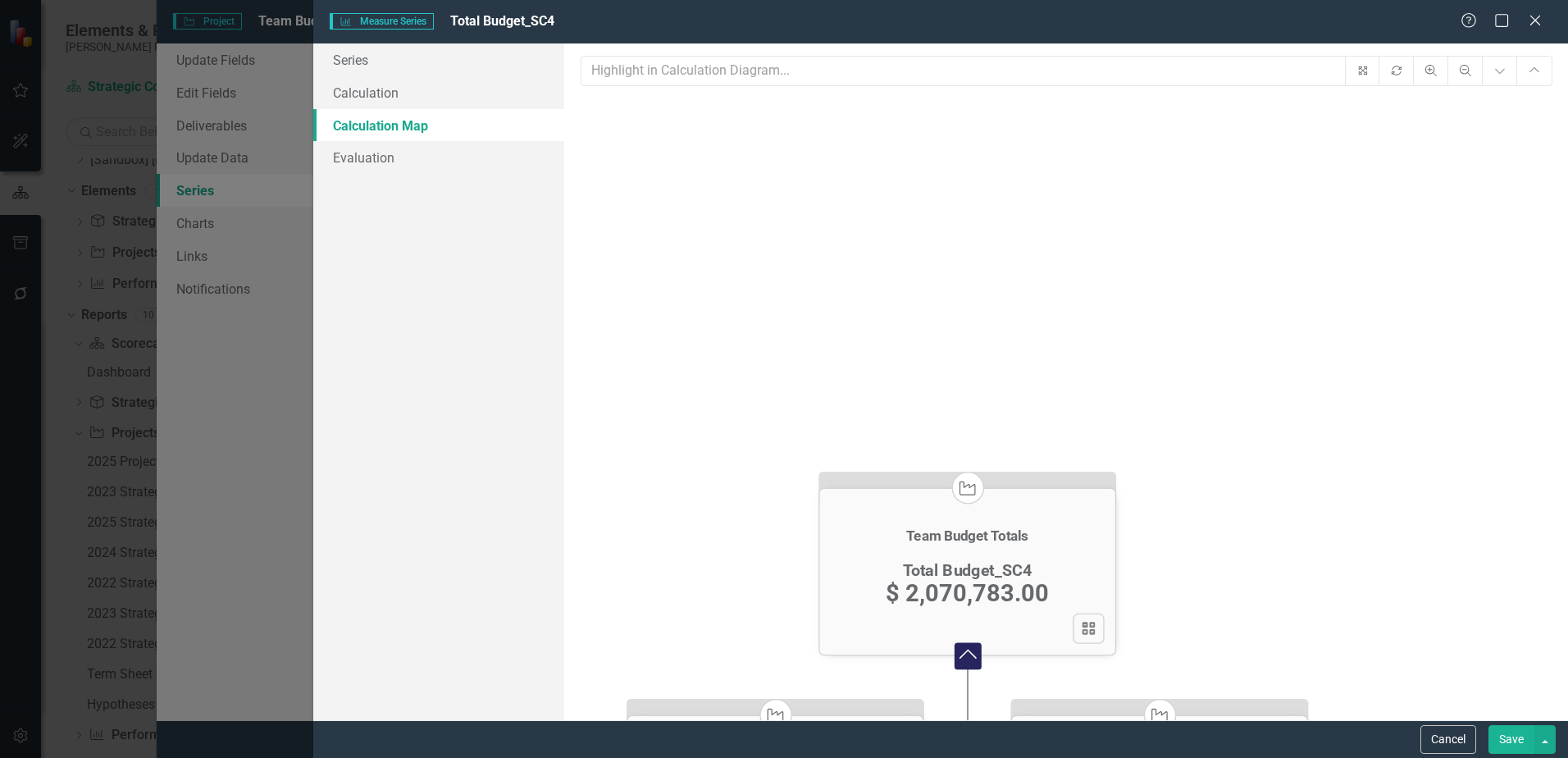
drag, startPoint x: 620, startPoint y: 135, endPoint x: 578, endPoint y: 655, distance: 521.7
click at [578, 655] on div "Fit icon.rotate Zoom In Zoom Out Expand Chart Collapse Chart Project Team Budge…" at bounding box center [1066, 381] width 1004 height 676
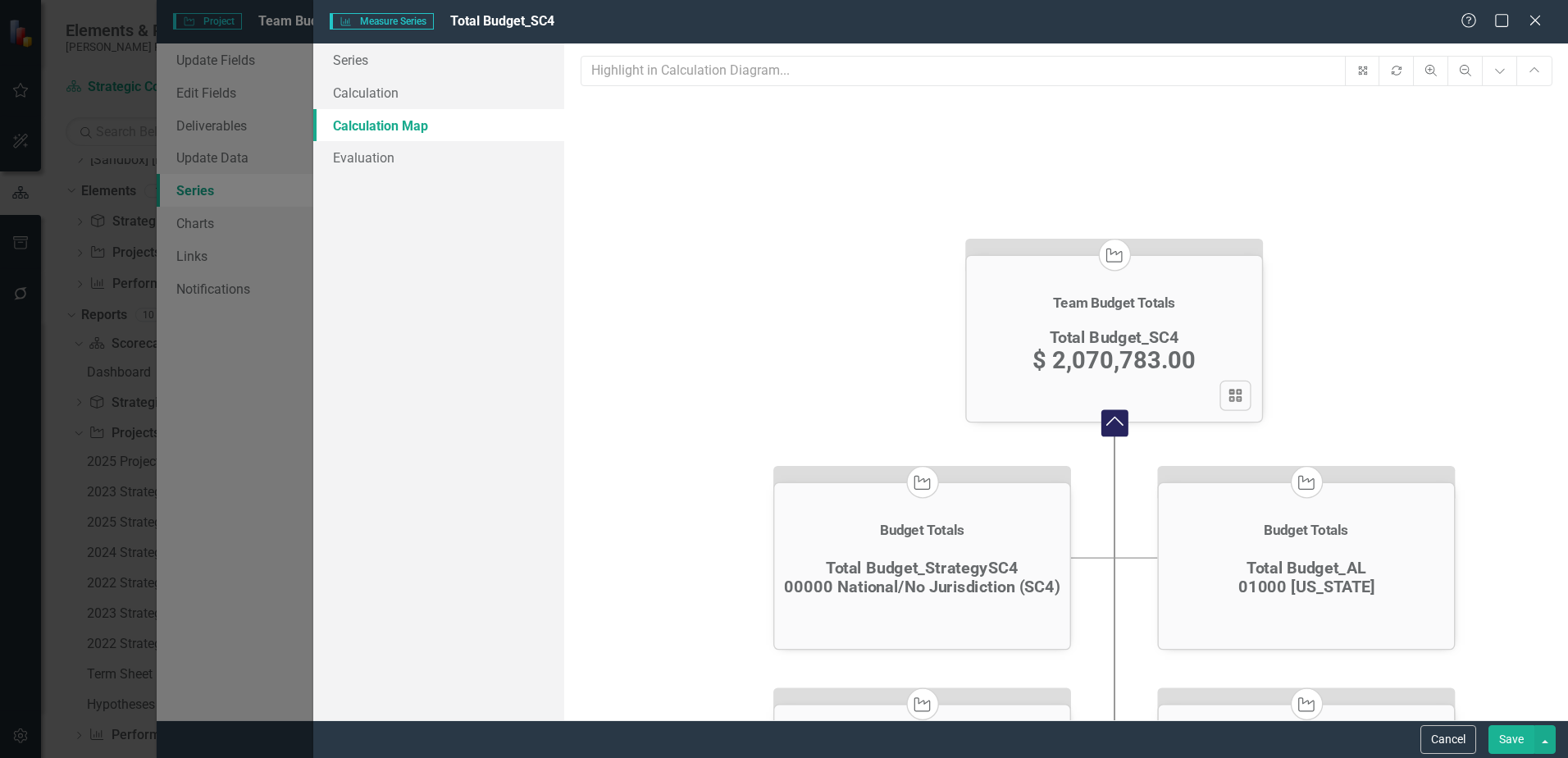
drag, startPoint x: 749, startPoint y: 366, endPoint x: 851, endPoint y: 216, distance: 181.4
click at [851, 216] on icon "Project Team Budget Totals Total Budget_SC4 $ 2,070,783.00 View Calculation ico…" at bounding box center [1066, 436] width 971 height 675
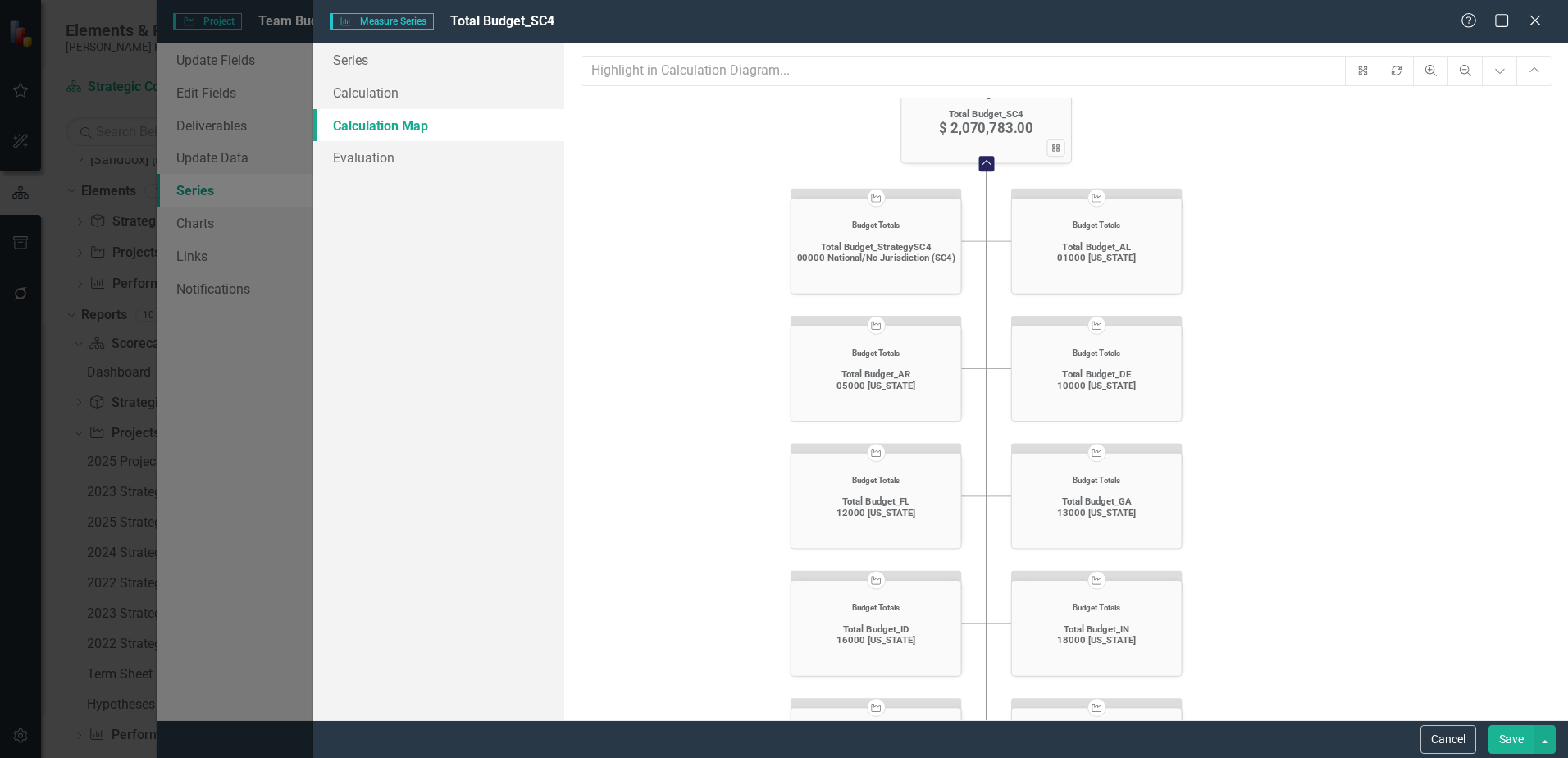
drag, startPoint x: 752, startPoint y: 377, endPoint x: 746, endPoint y: 206, distance: 171.1
click at [746, 206] on icon "Project Team Budget Totals Total Budget_SC4 $ 2,070,783.00 View Calculation ico…" at bounding box center [1066, 436] width 971 height 675
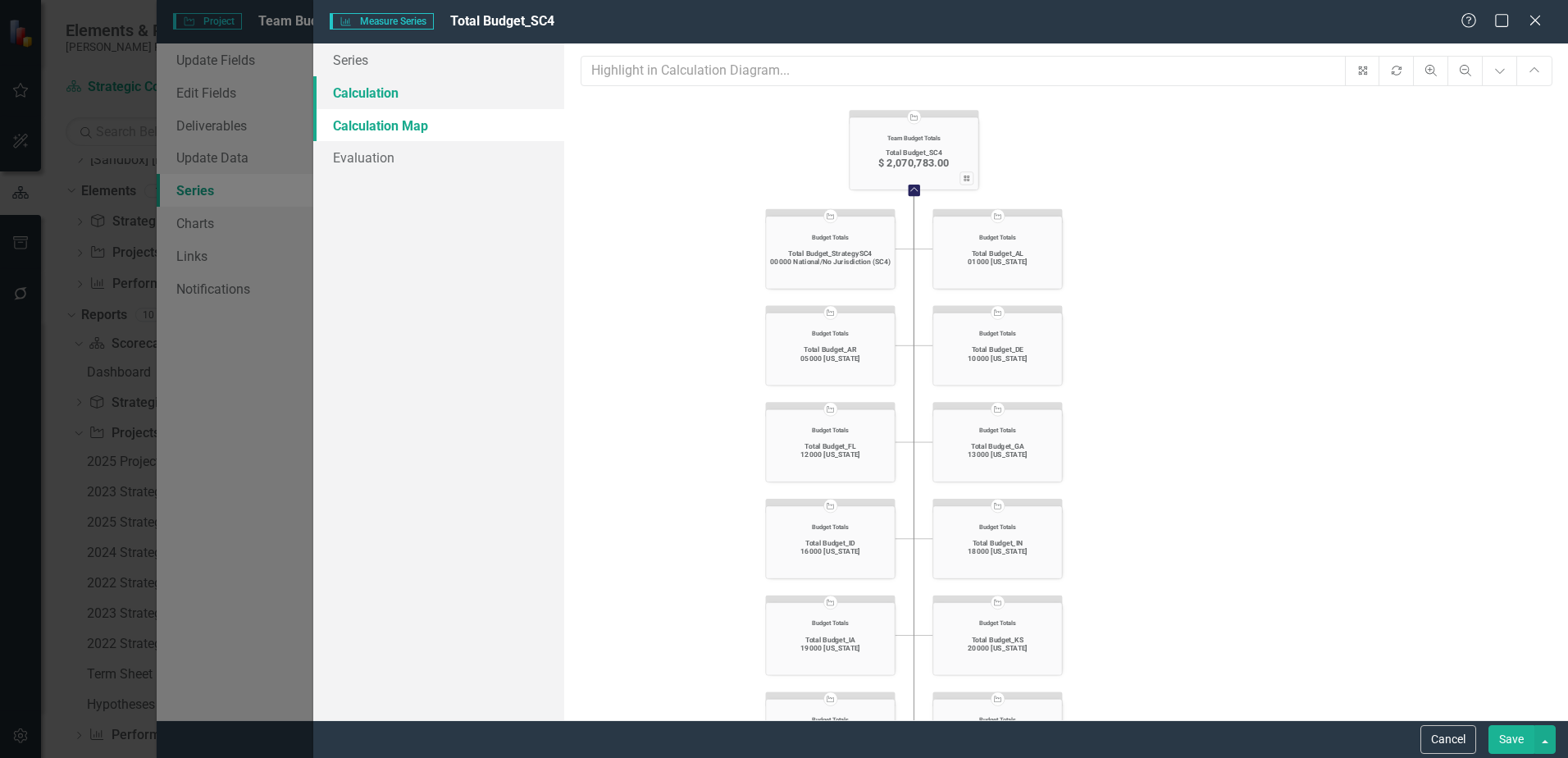
click at [456, 87] on link "Calculation" at bounding box center [438, 92] width 251 height 33
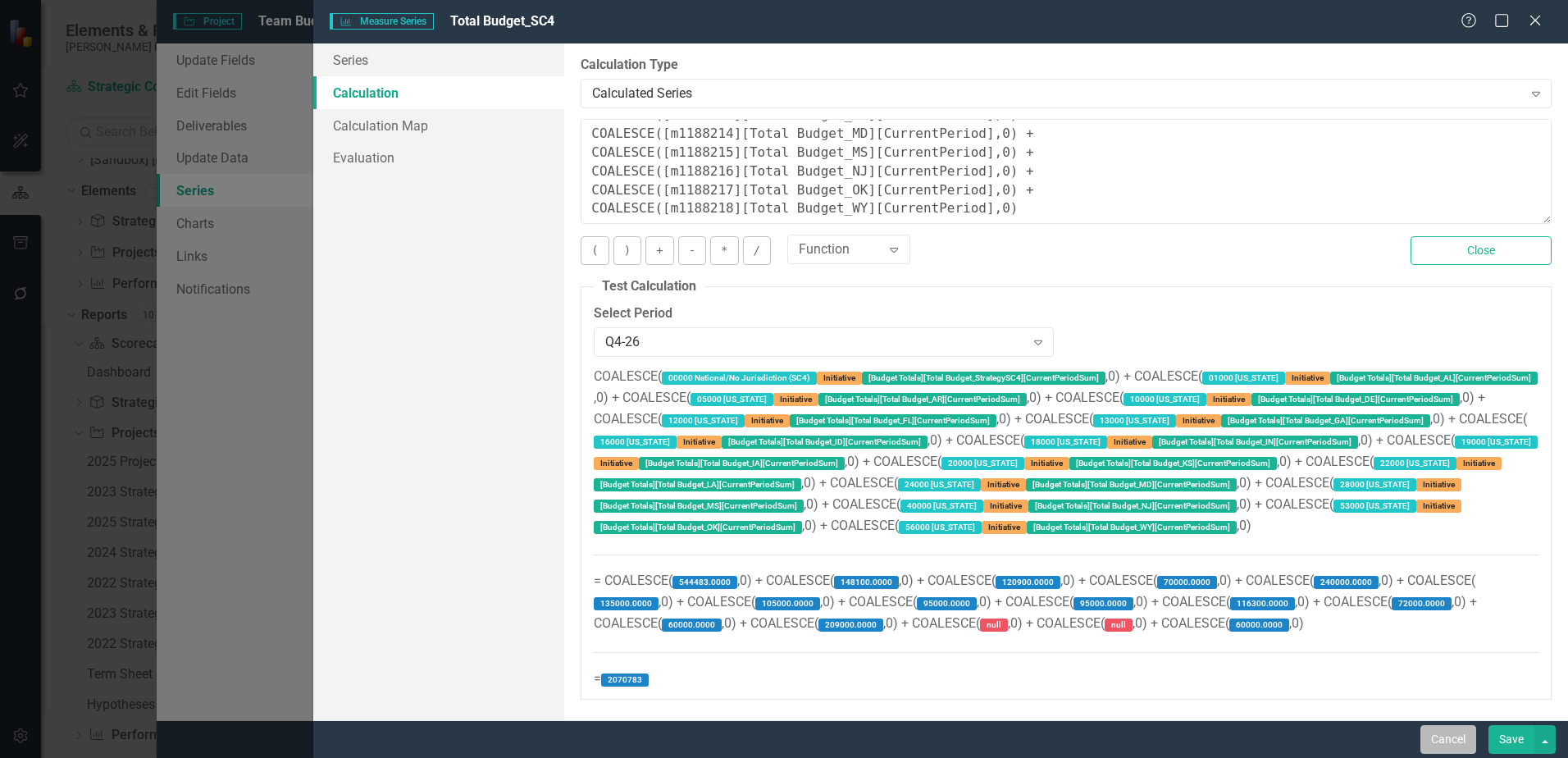
click at [1449, 741] on button "Cancel" at bounding box center [1448, 739] width 55 height 29
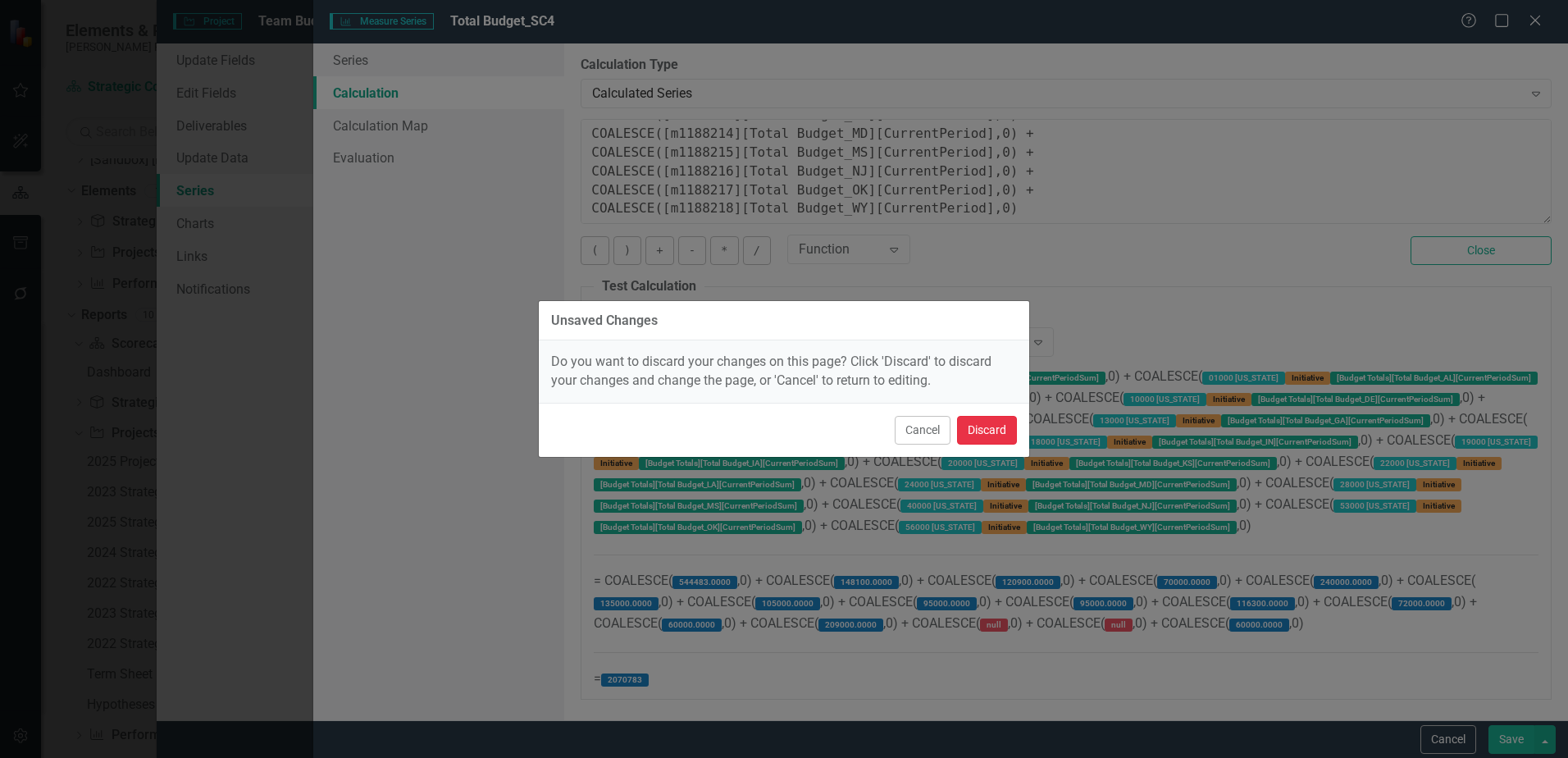
click at [966, 419] on button "Discard" at bounding box center [987, 430] width 60 height 29
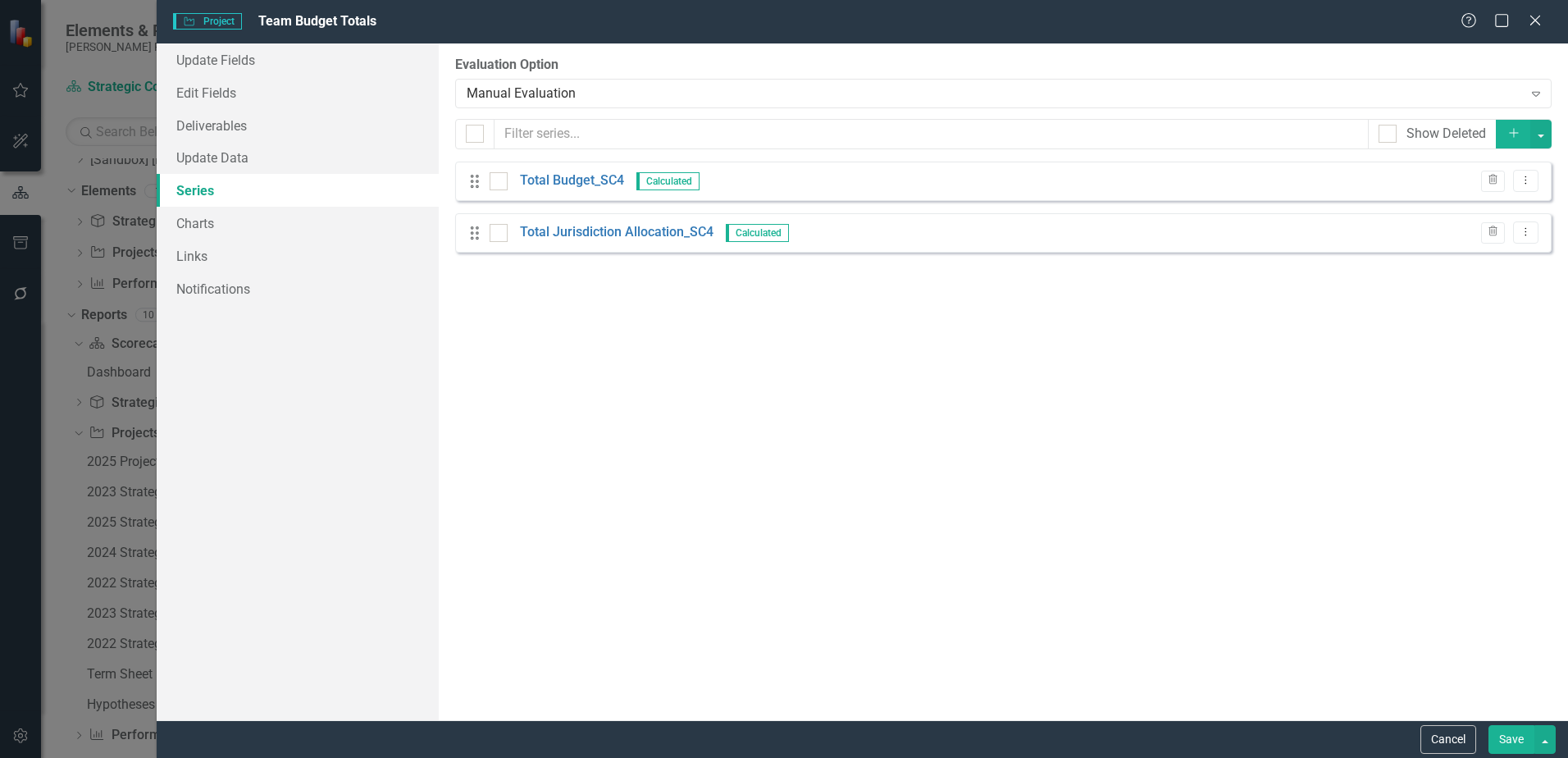
click at [1432, 728] on button "Cancel" at bounding box center [1448, 739] width 55 height 29
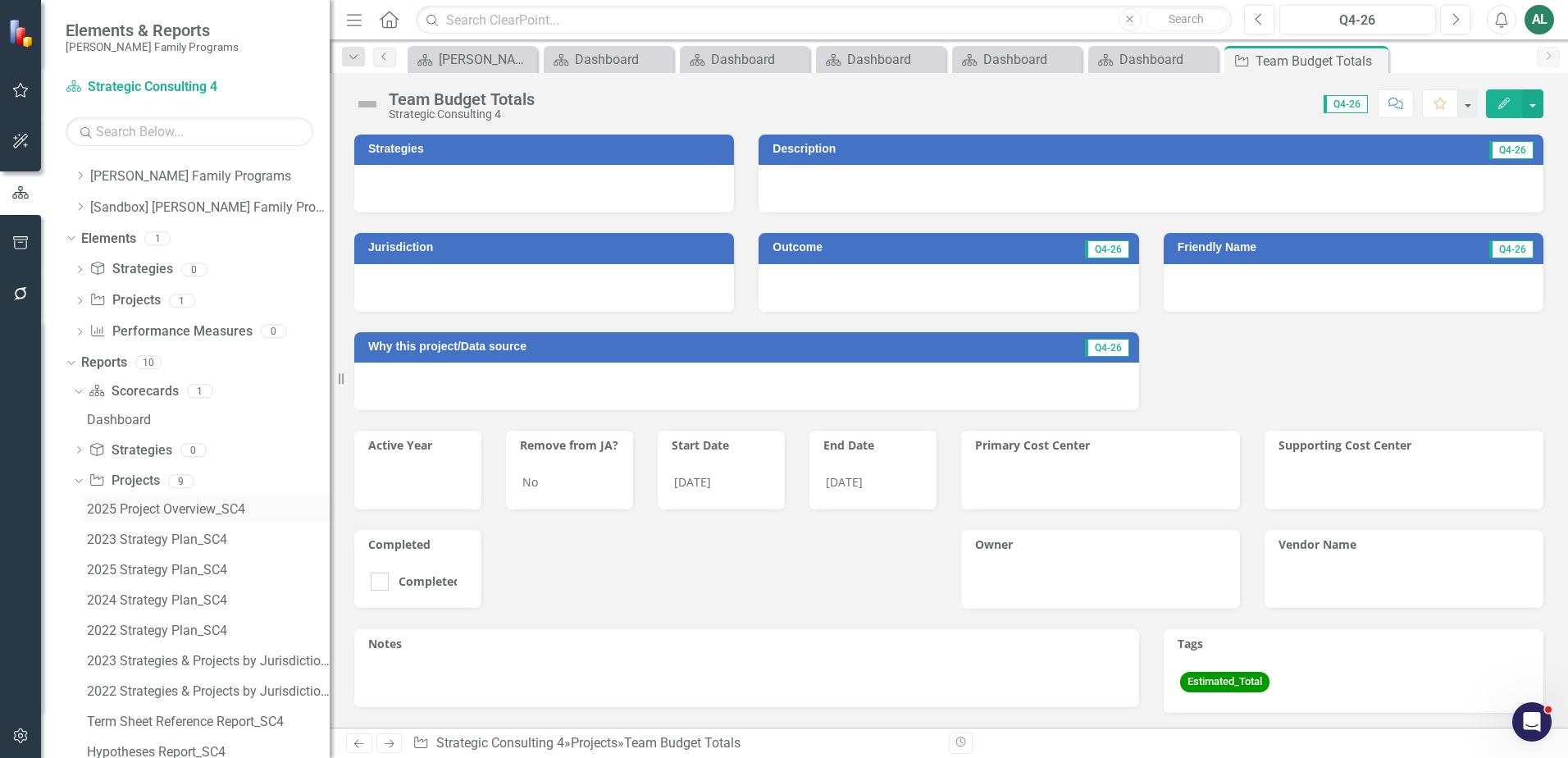
scroll to position [0, 0]
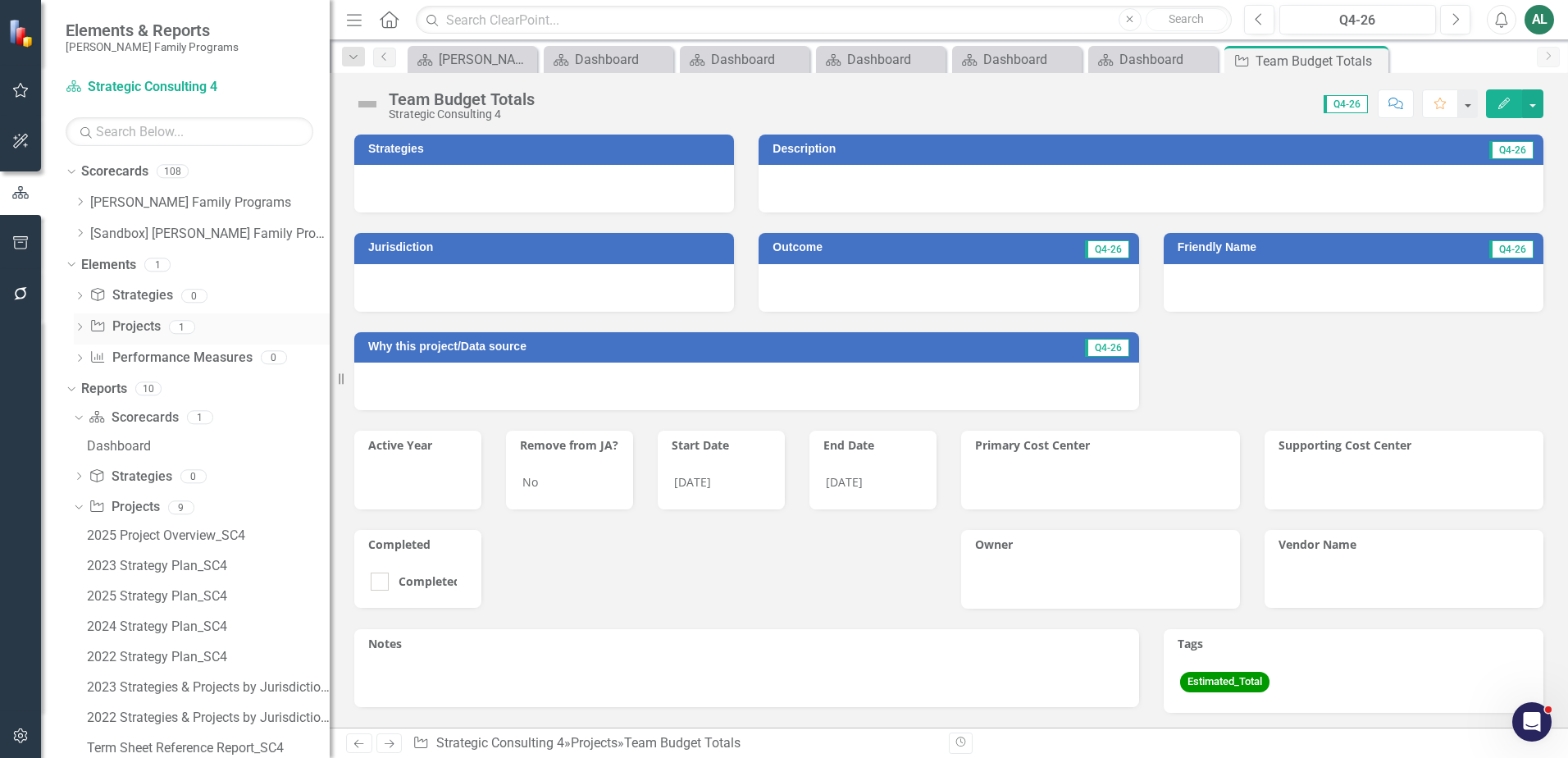
click at [78, 326] on icon "Dropdown" at bounding box center [79, 328] width 11 height 9
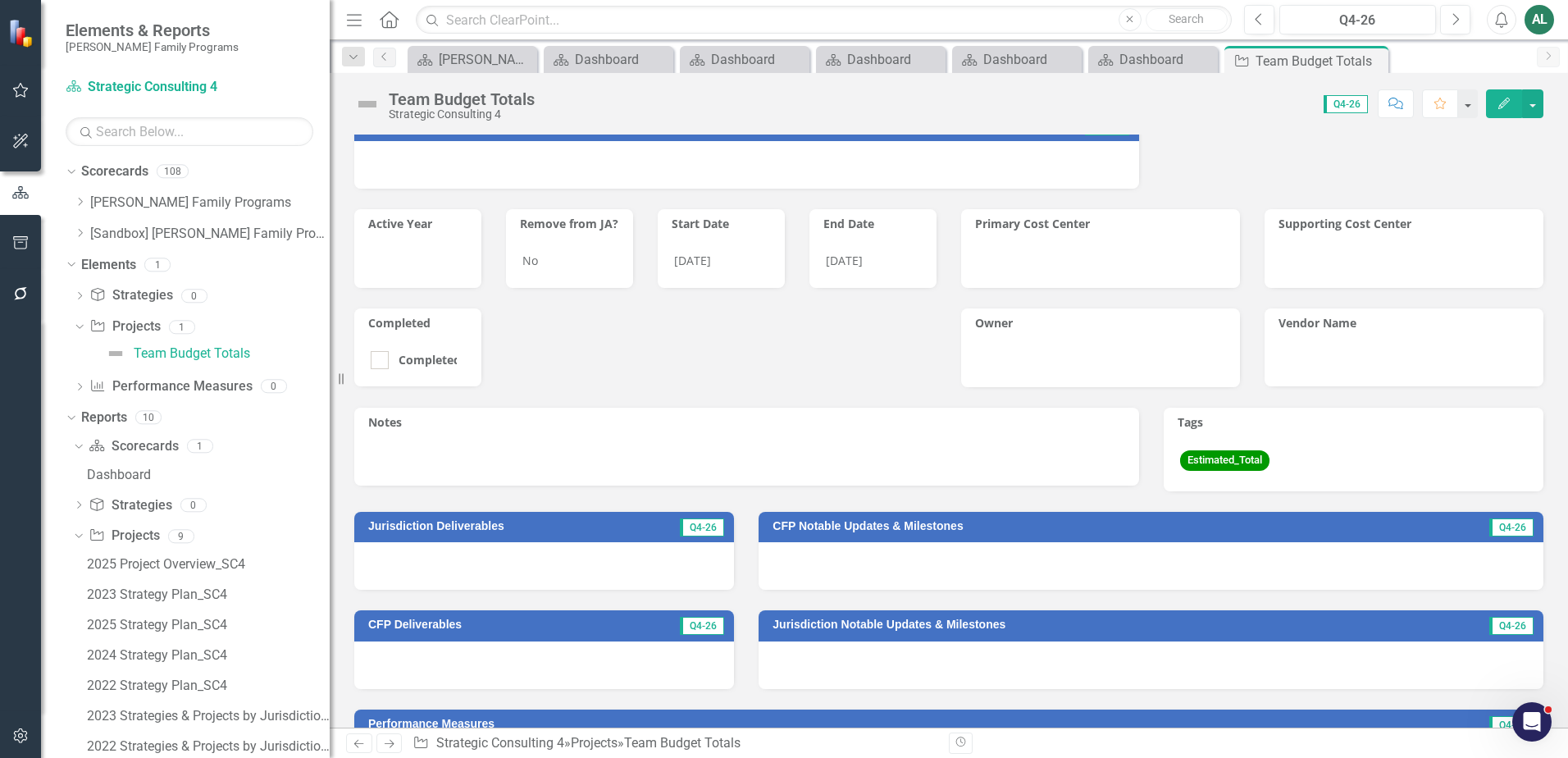
scroll to position [17, 0]
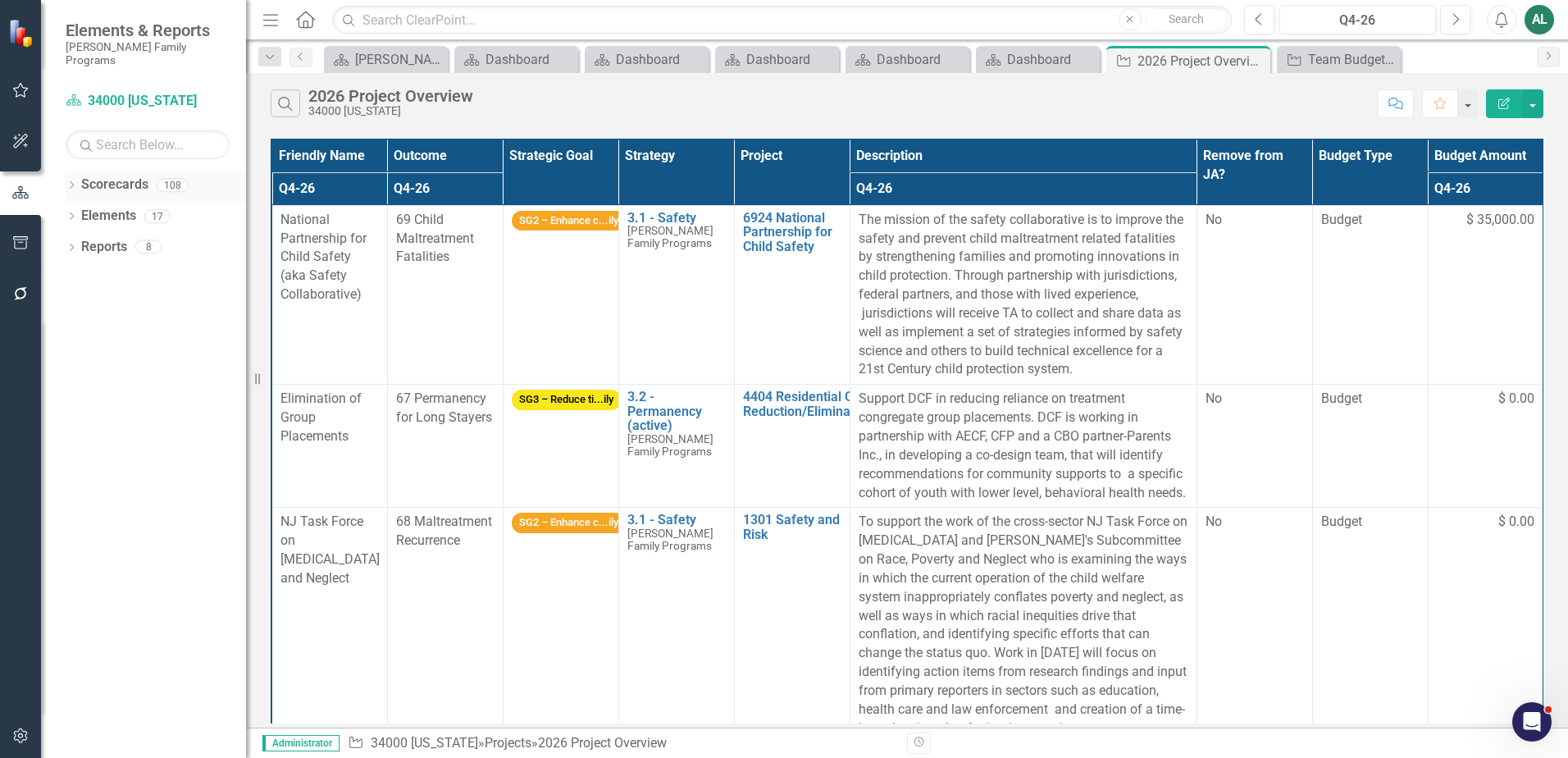
click at [67, 182] on icon "Dropdown" at bounding box center [71, 187] width 11 height 9
click at [78, 211] on icon "Dropdown" at bounding box center [79, 215] width 12 height 9
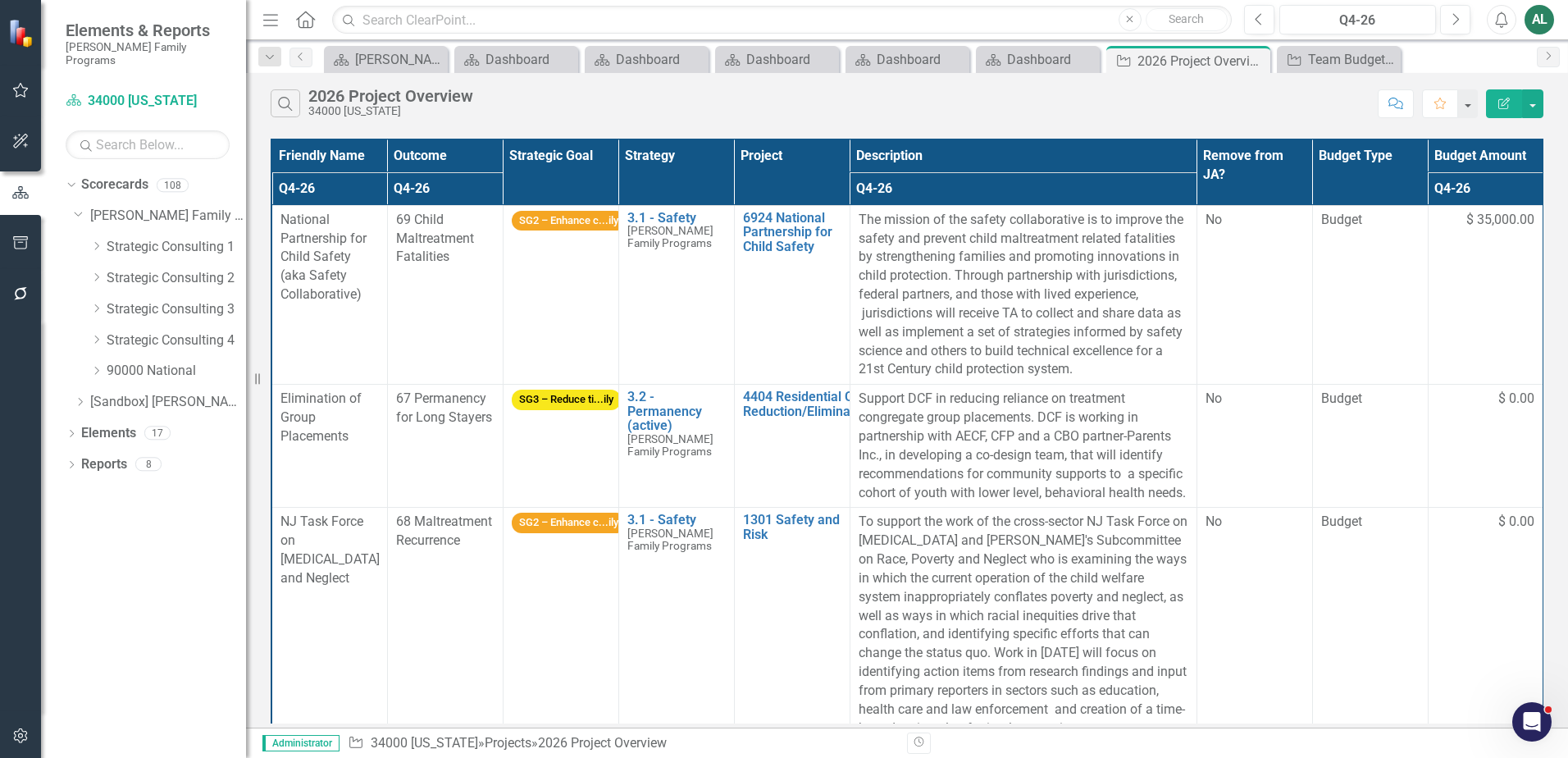
click at [85, 304] on div "Dropdown Strategic Consulting 3" at bounding box center [159, 311] width 172 height 31
click at [97, 304] on icon "Dropdown" at bounding box center [96, 308] width 12 height 9
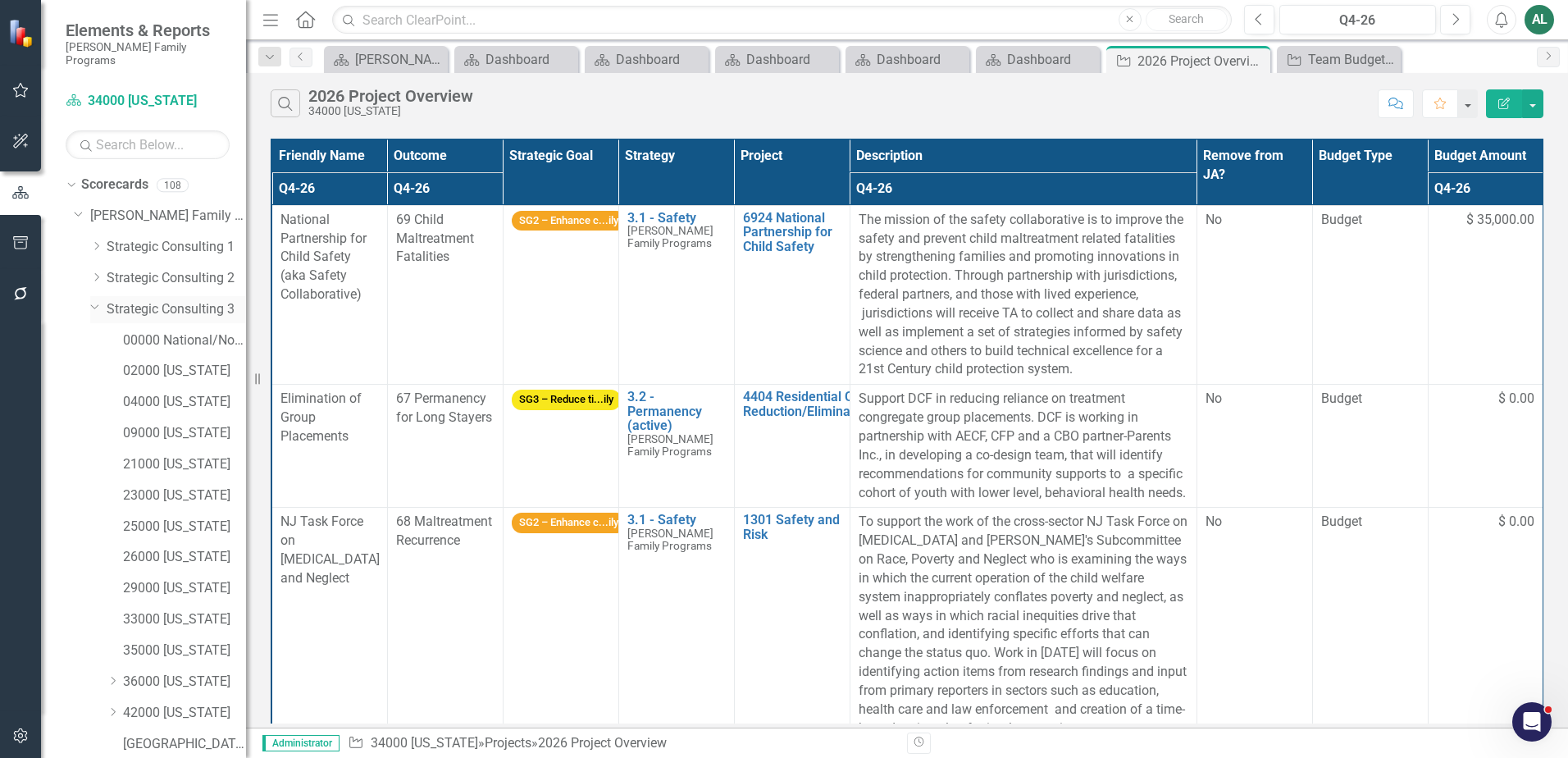
click at [98, 300] on icon "Dropdown" at bounding box center [95, 306] width 9 height 12
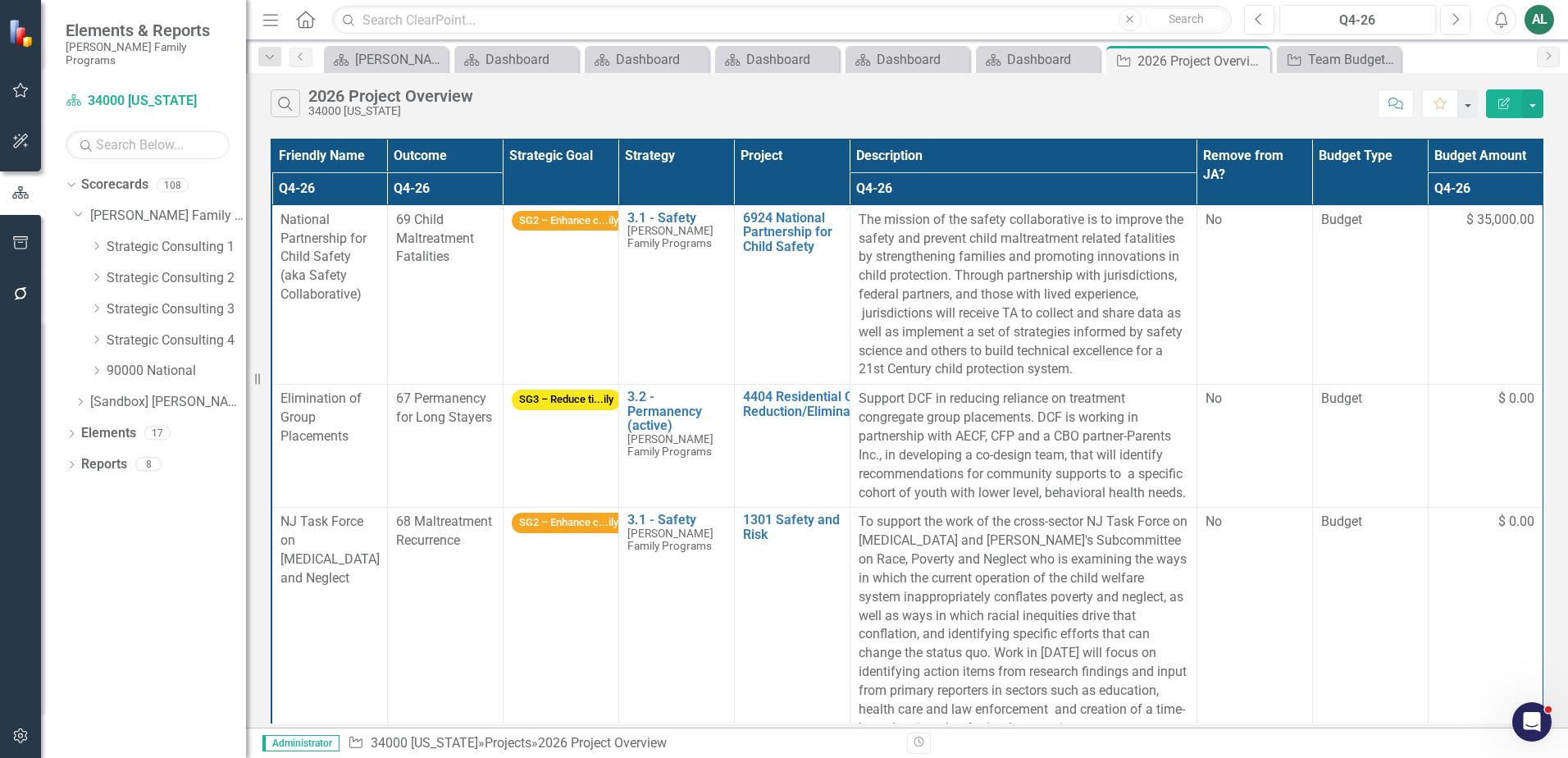
click at [89, 327] on div "Dropdown Strategic Consulting 4" at bounding box center [159, 342] width 172 height 31
click at [100, 335] on icon "Dropdown" at bounding box center [96, 340] width 12 height 9
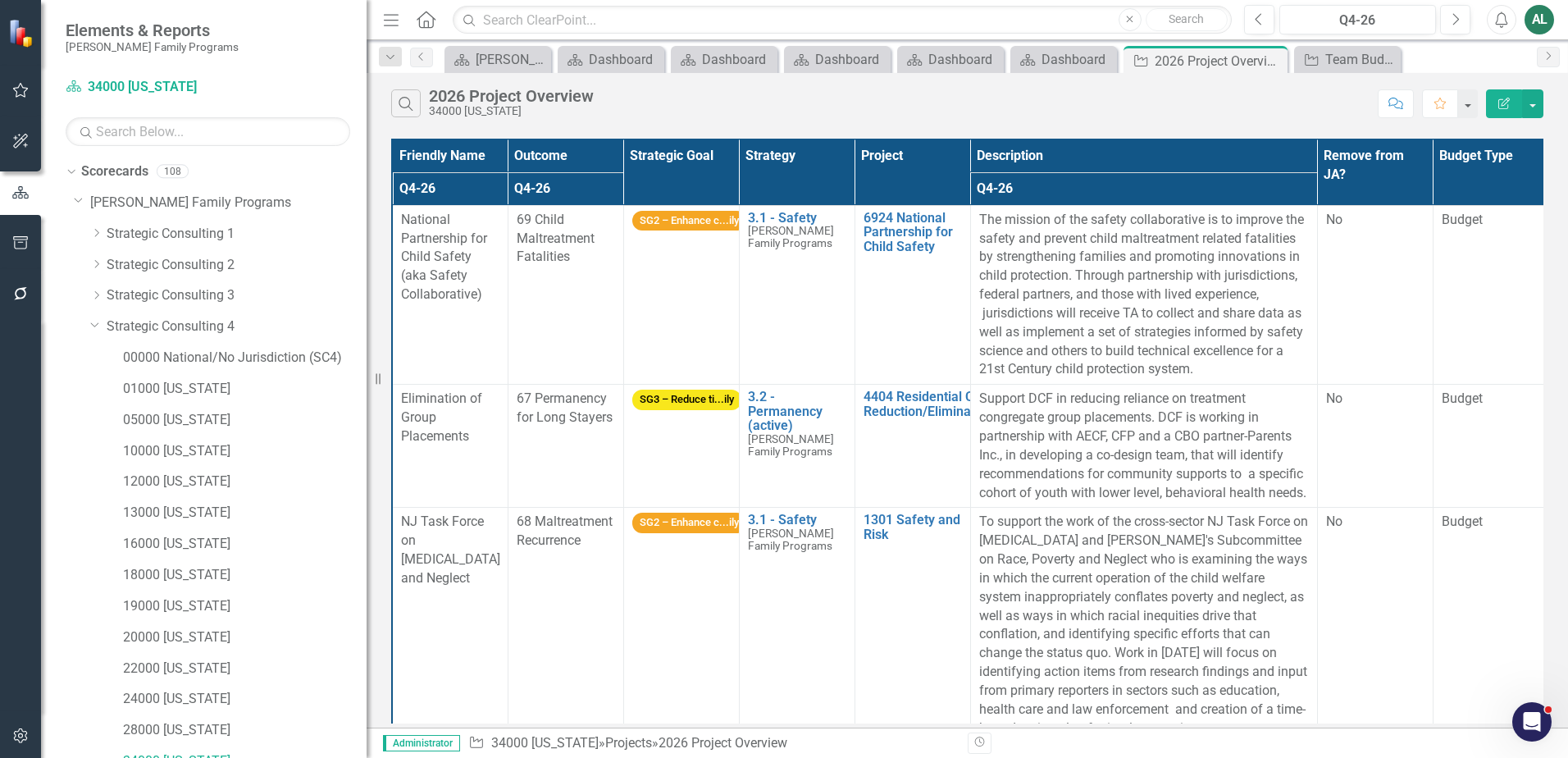
drag, startPoint x: 247, startPoint y: 277, endPoint x: 356, endPoint y: 278, distance: 109.0
click at [367, 278] on div "Resize" at bounding box center [373, 379] width 13 height 758
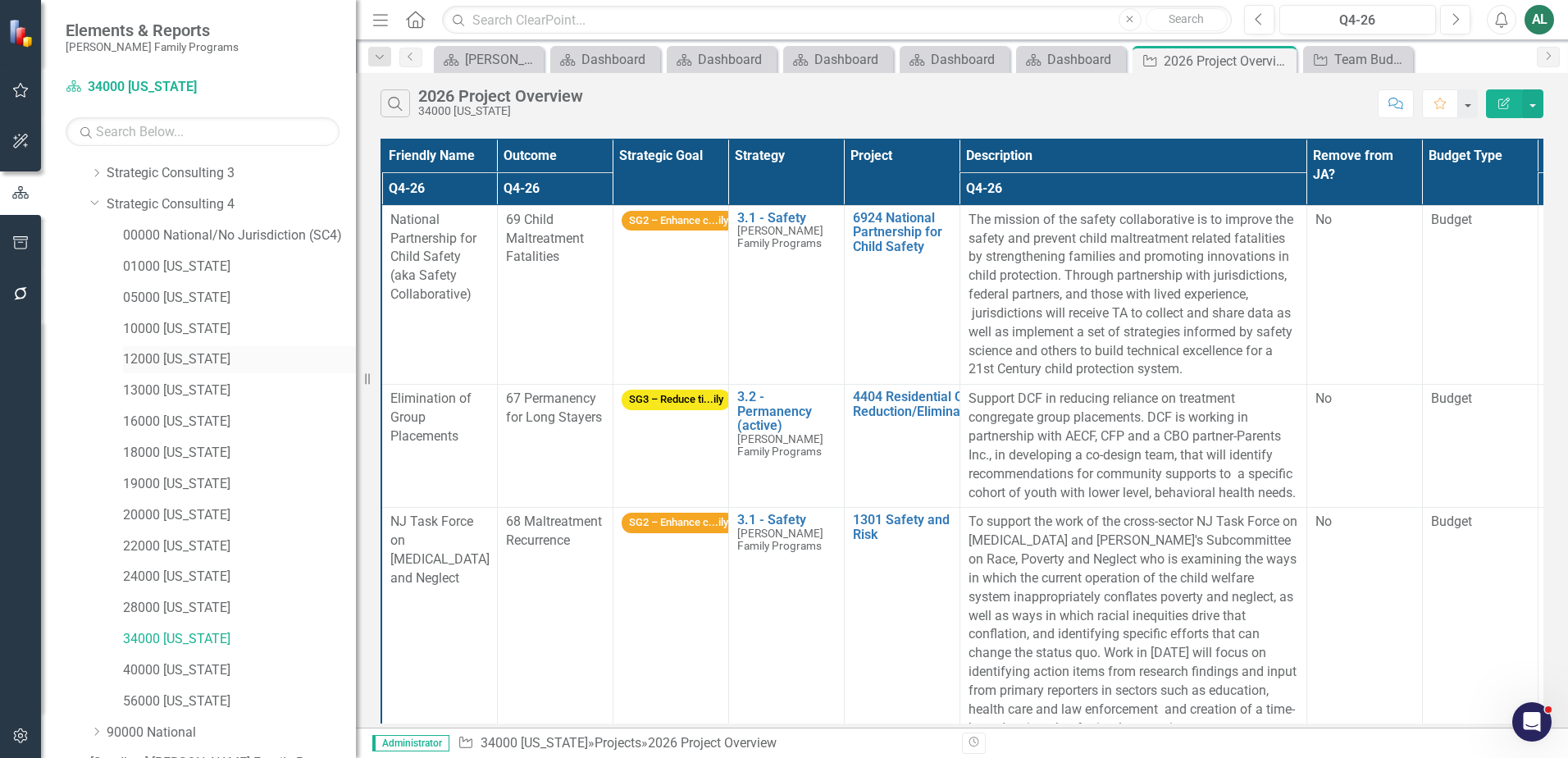
scroll to position [208, 0]
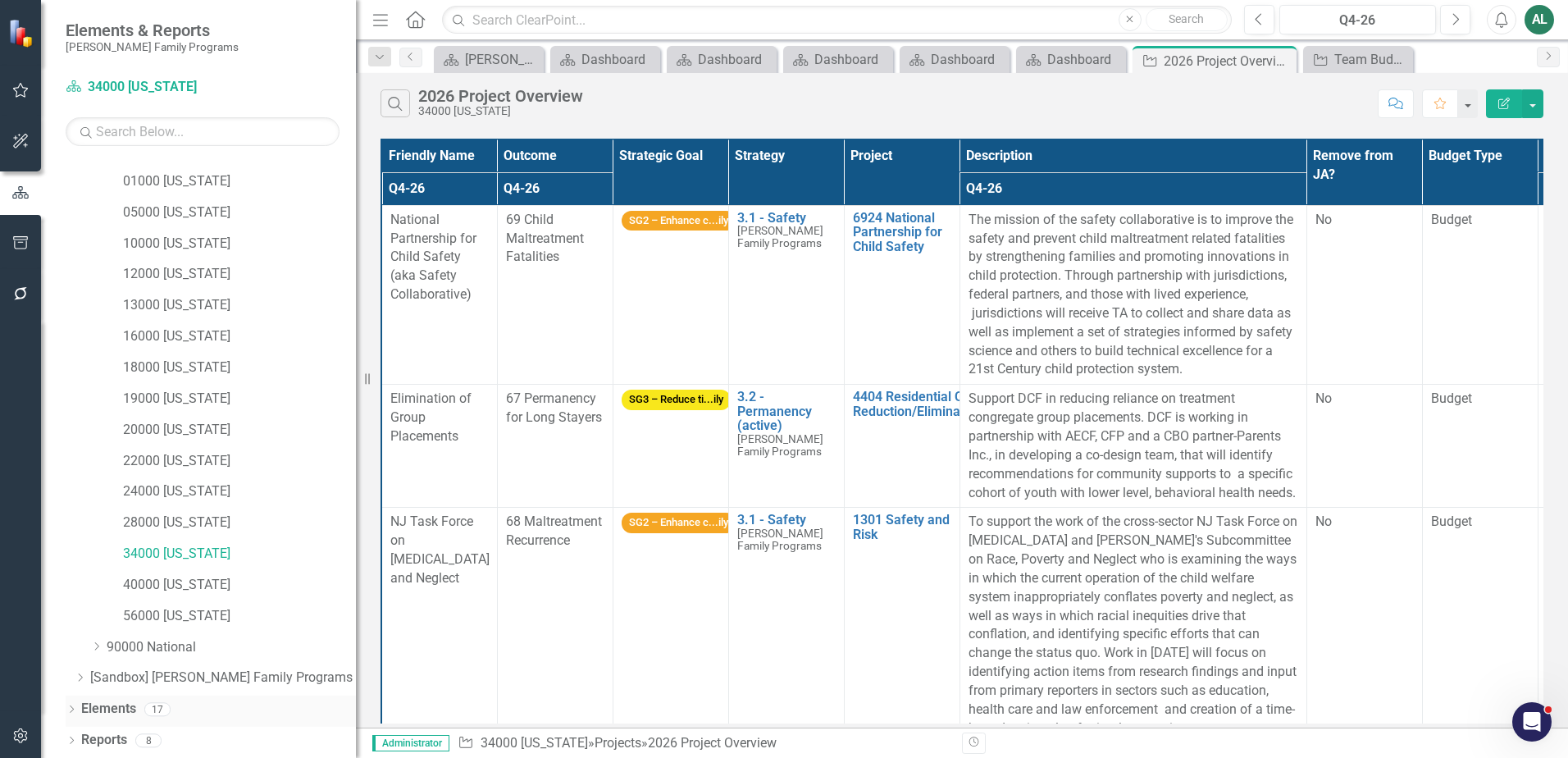
click at [68, 708] on icon "Dropdown" at bounding box center [71, 711] width 11 height 9
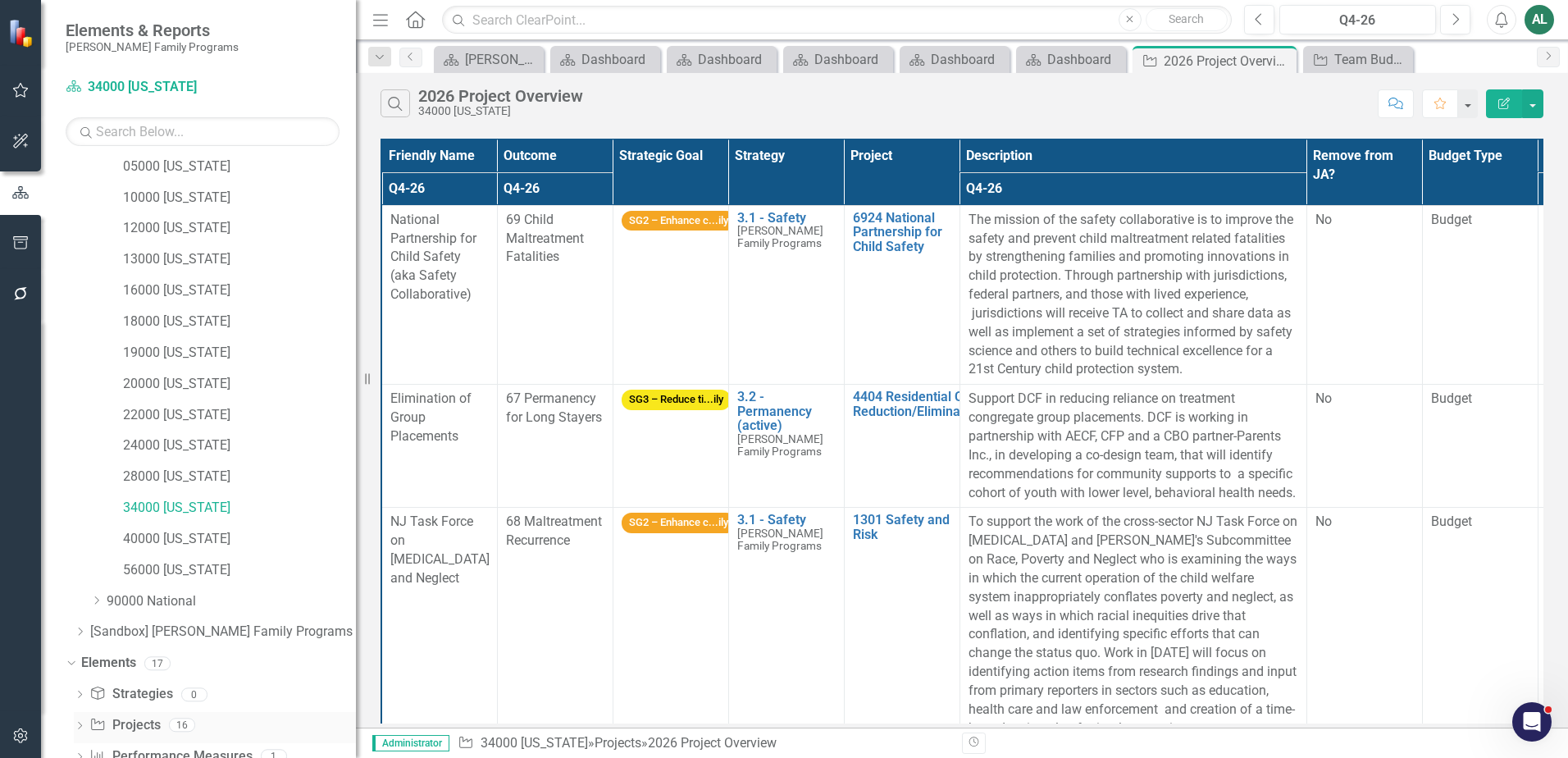
scroll to position [300, 0]
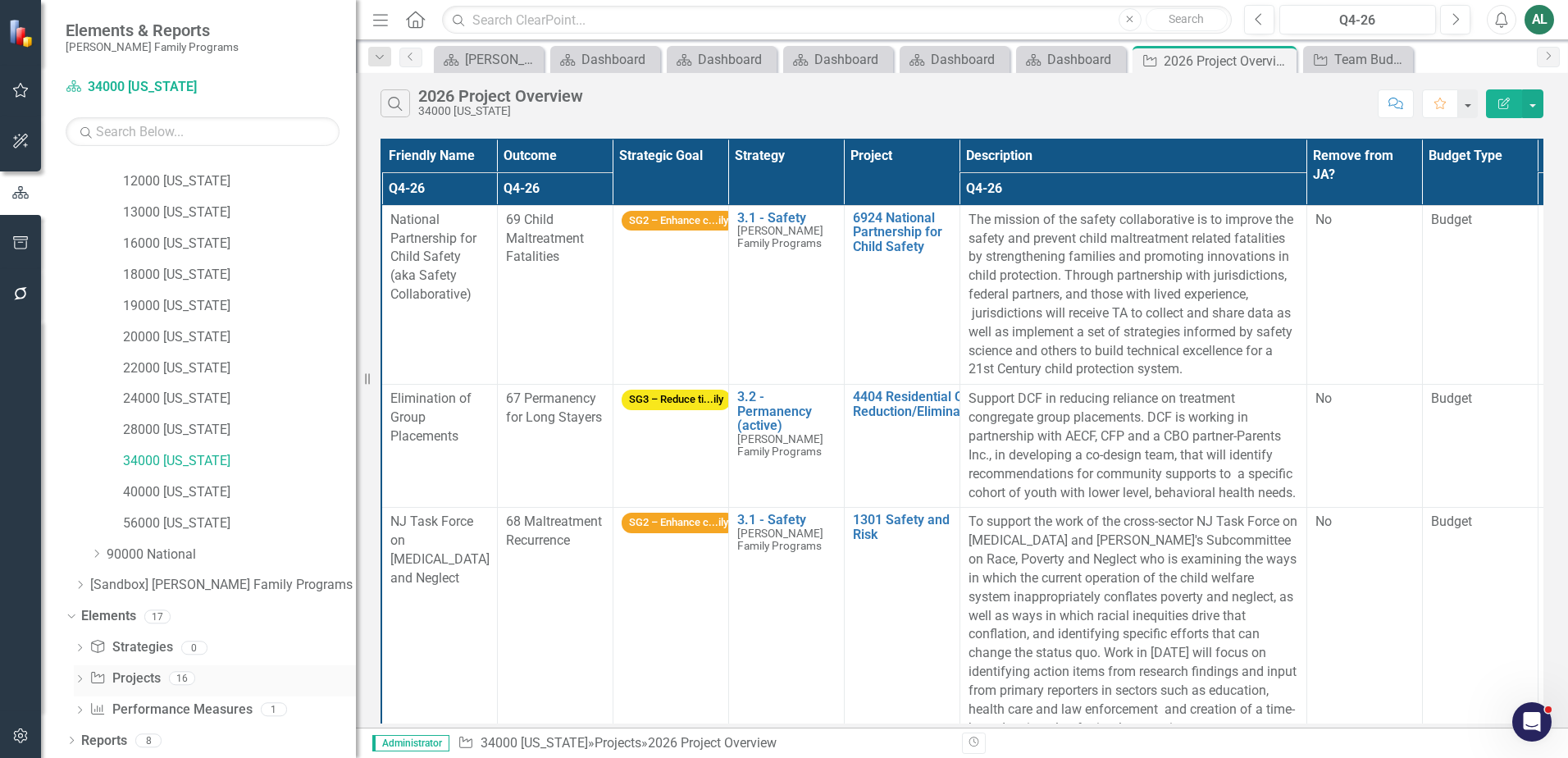
click at [78, 682] on icon "Dropdown" at bounding box center [79, 680] width 11 height 9
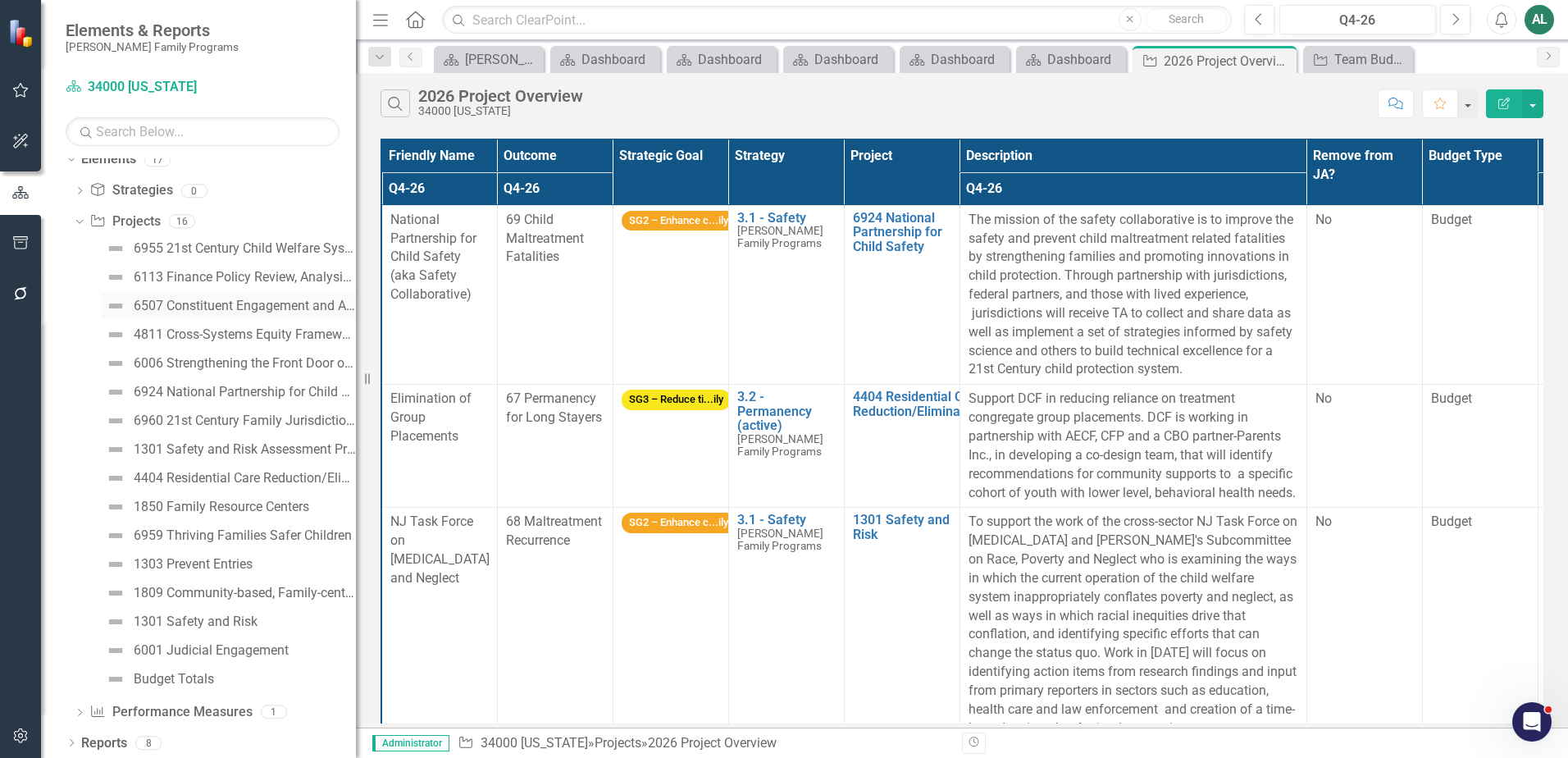
scroll to position [759, 0]
click at [160, 678] on div "Budget Totals" at bounding box center [173, 676] width 80 height 15
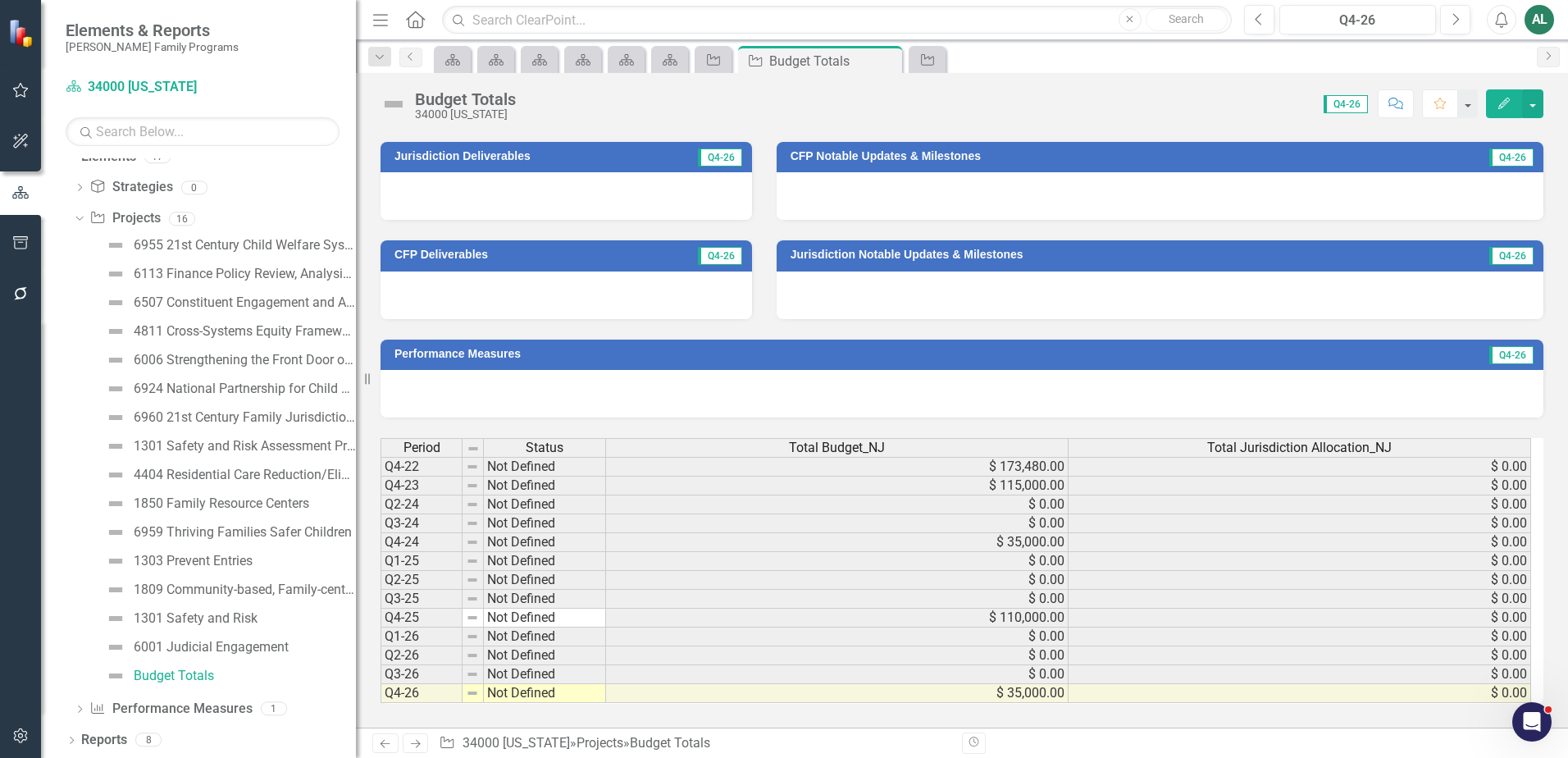
scroll to position [71, 0]
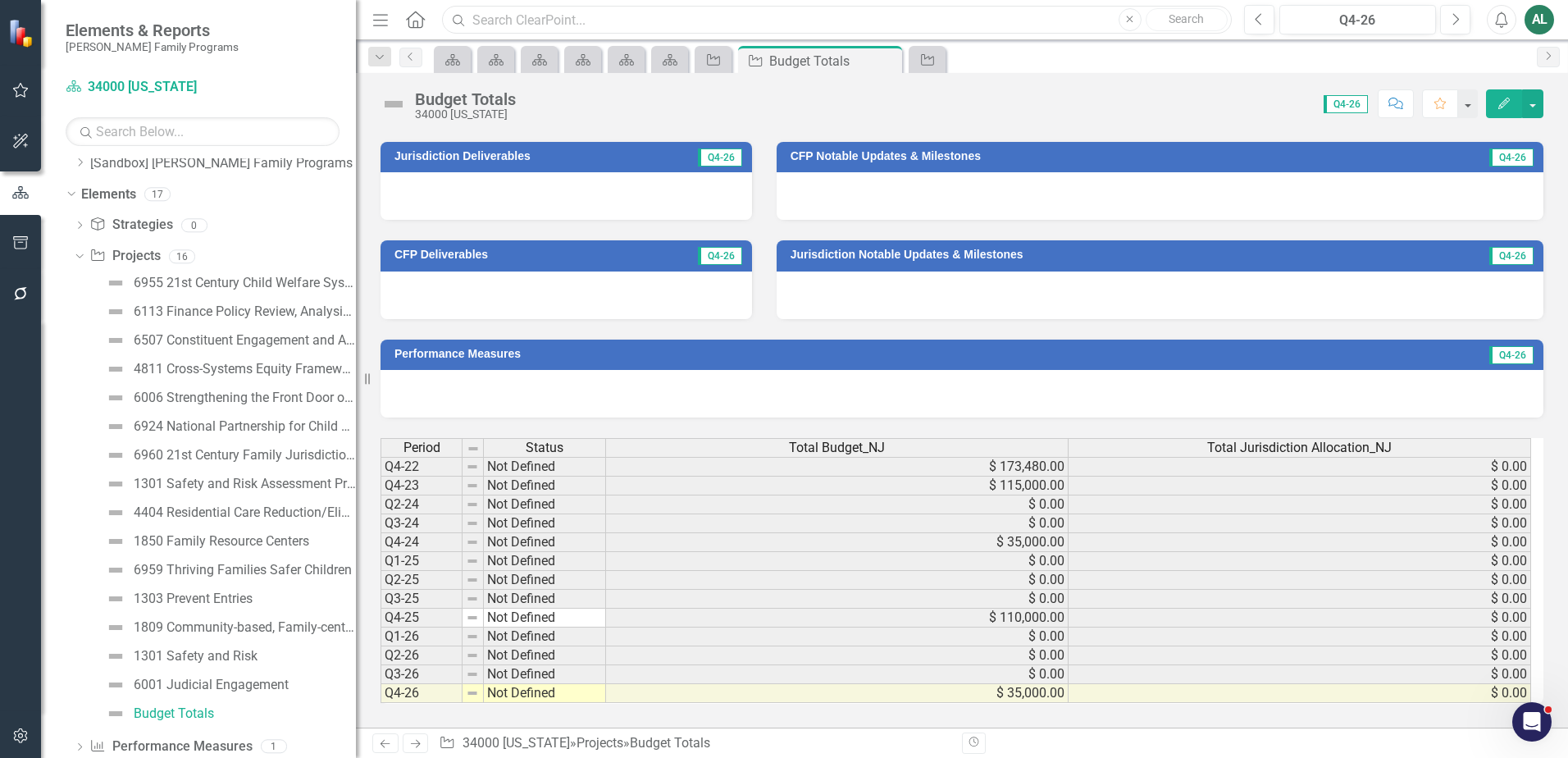
click at [486, 23] on input "text" at bounding box center [837, 20] width 790 height 29
paste input "m1188215"
click at [1186, 19] on link "Search" at bounding box center [1186, 20] width 82 height 23
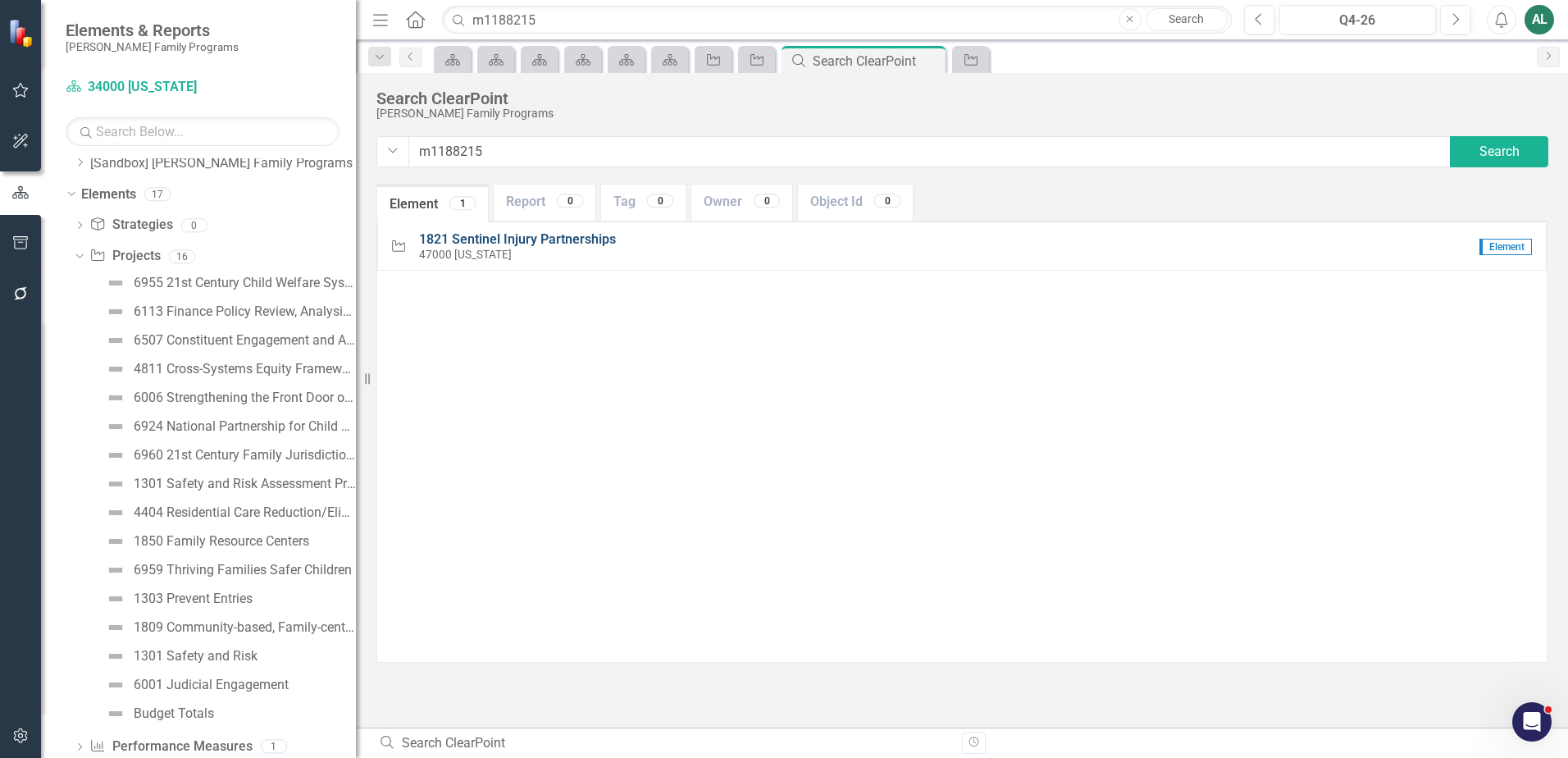
click at [604, 241] on span "1821 Sentinel Injury Partnerships" at bounding box center [517, 239] width 197 height 16
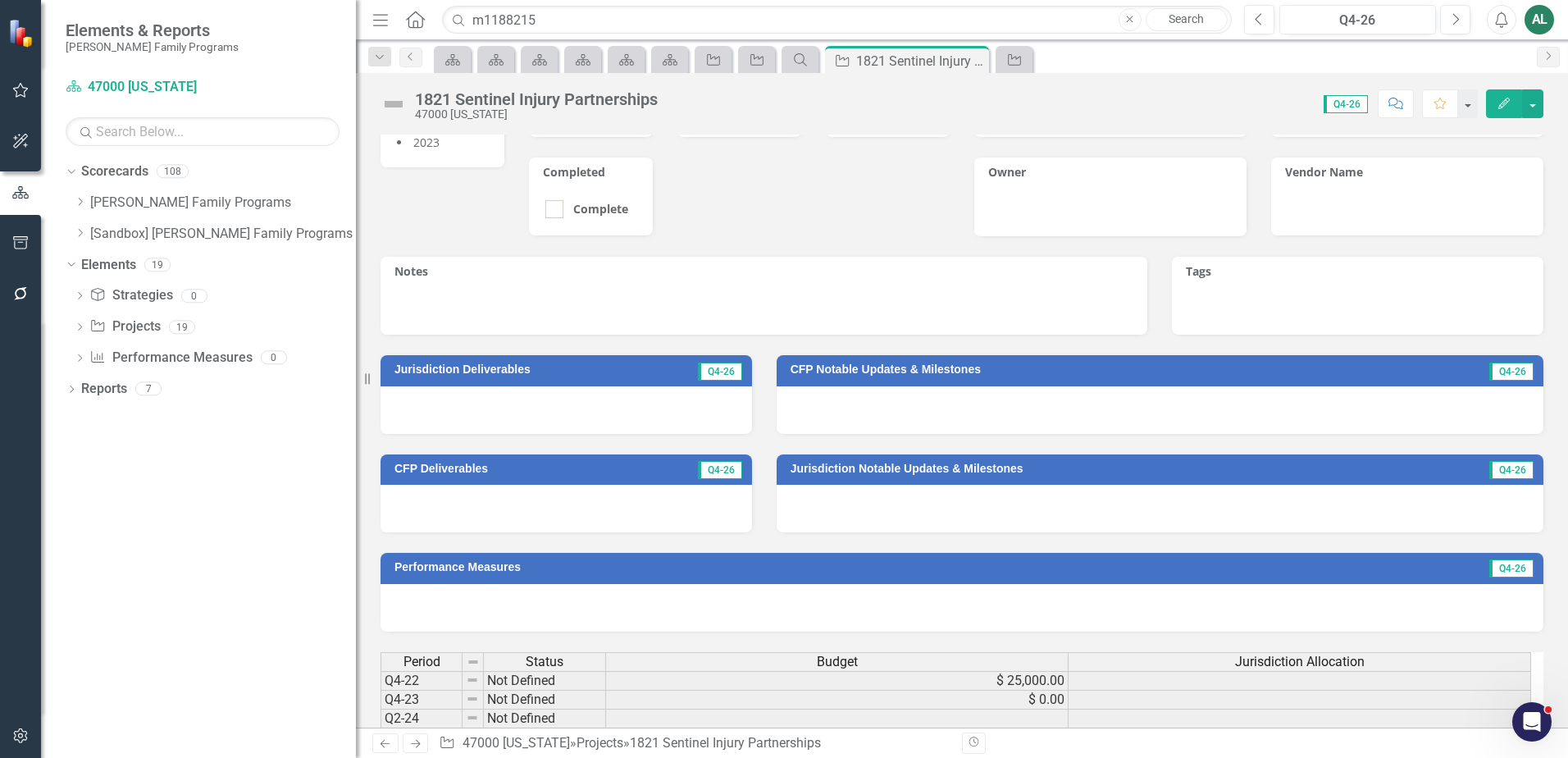
scroll to position [119, 0]
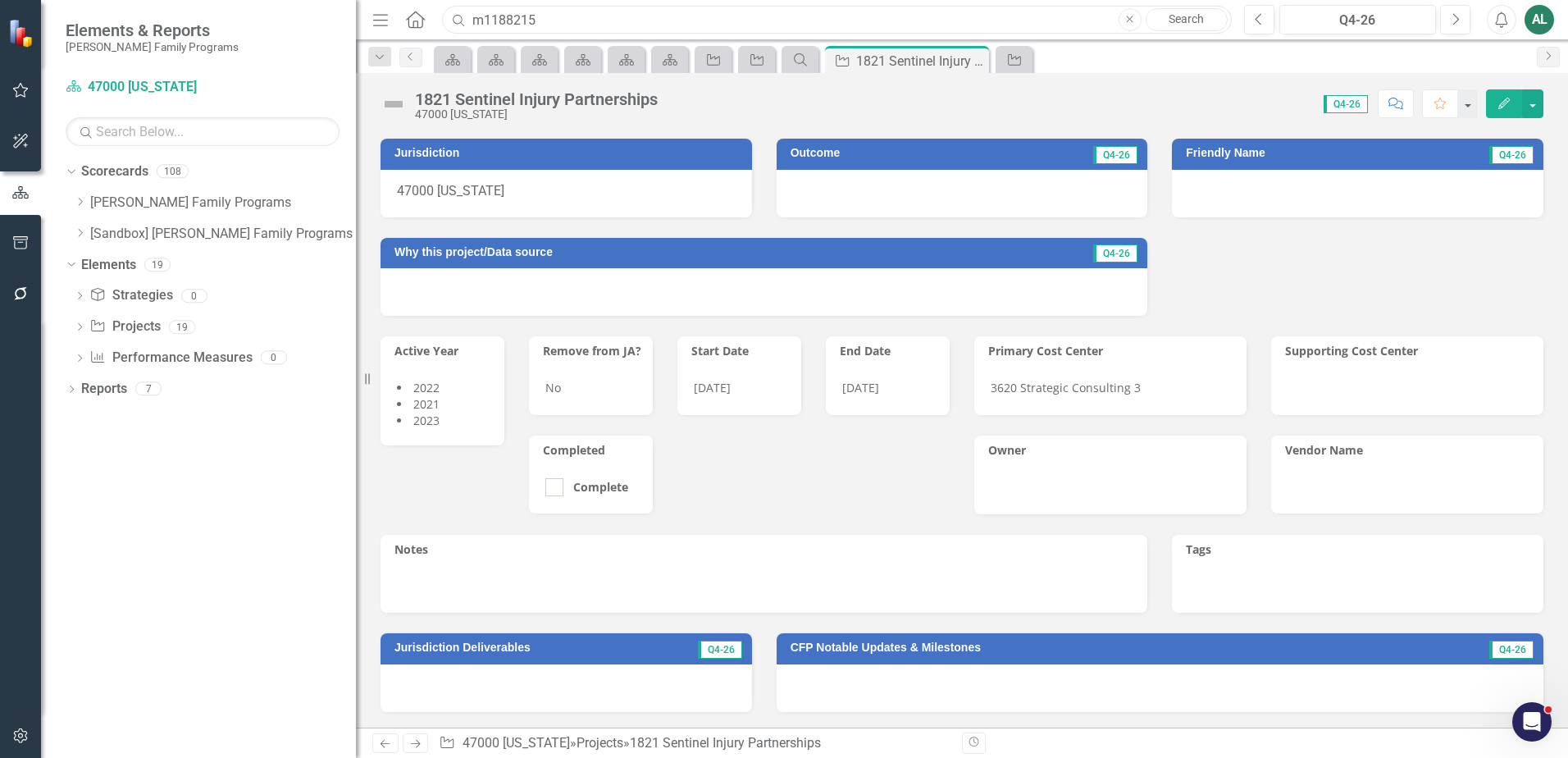
drag, startPoint x: 602, startPoint y: 19, endPoint x: 390, endPoint y: 36, distance: 212.7
click at [390, 36] on div "Menu Home Search m1188215 Close Search Previous Q4-26 Next Alerts AL User Edit …" at bounding box center [961, 20] width 1212 height 40
paste input "08"
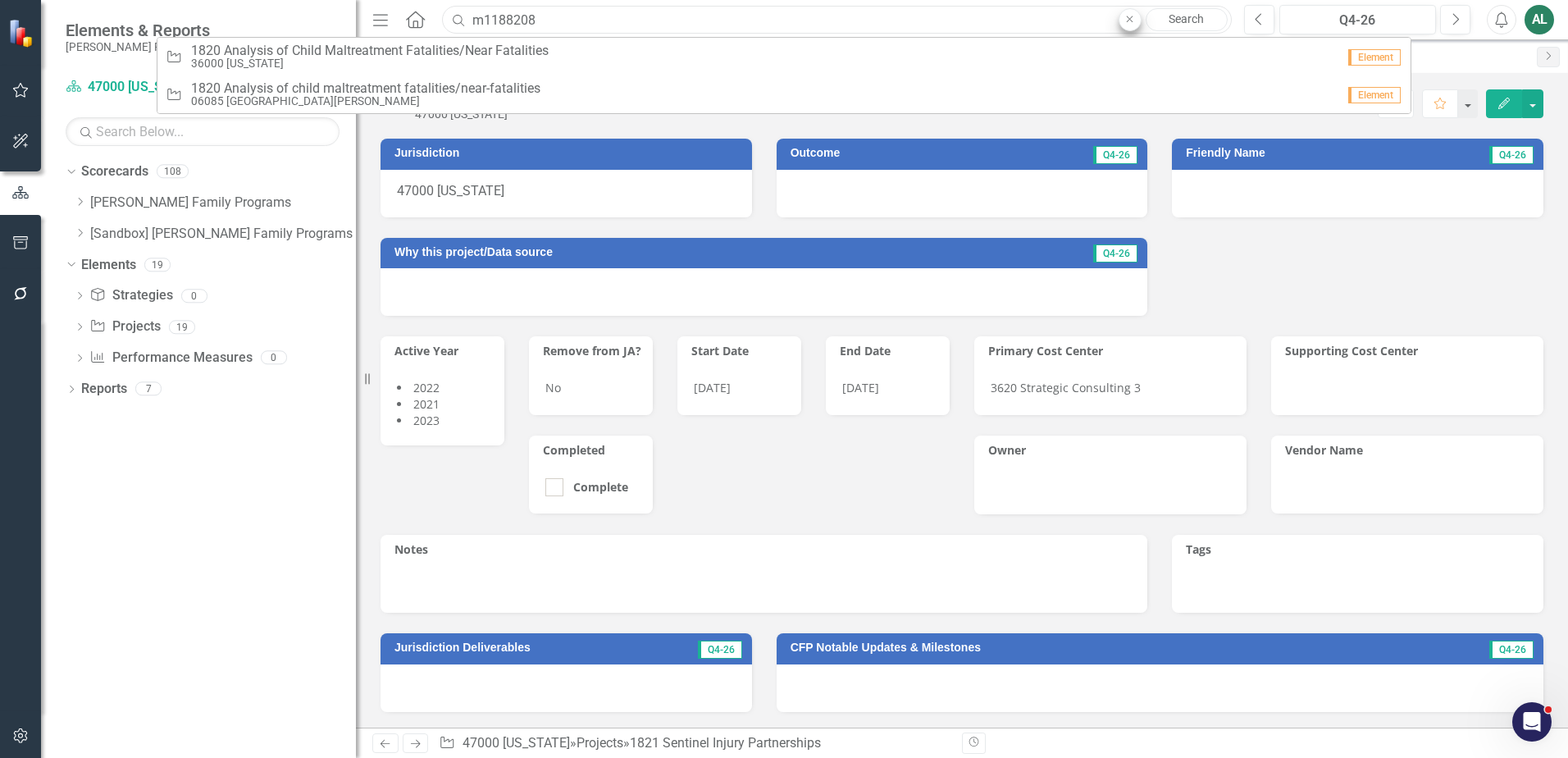
type input "m1188208"
click at [1134, 23] on button "Close" at bounding box center [1130, 20] width 23 height 23
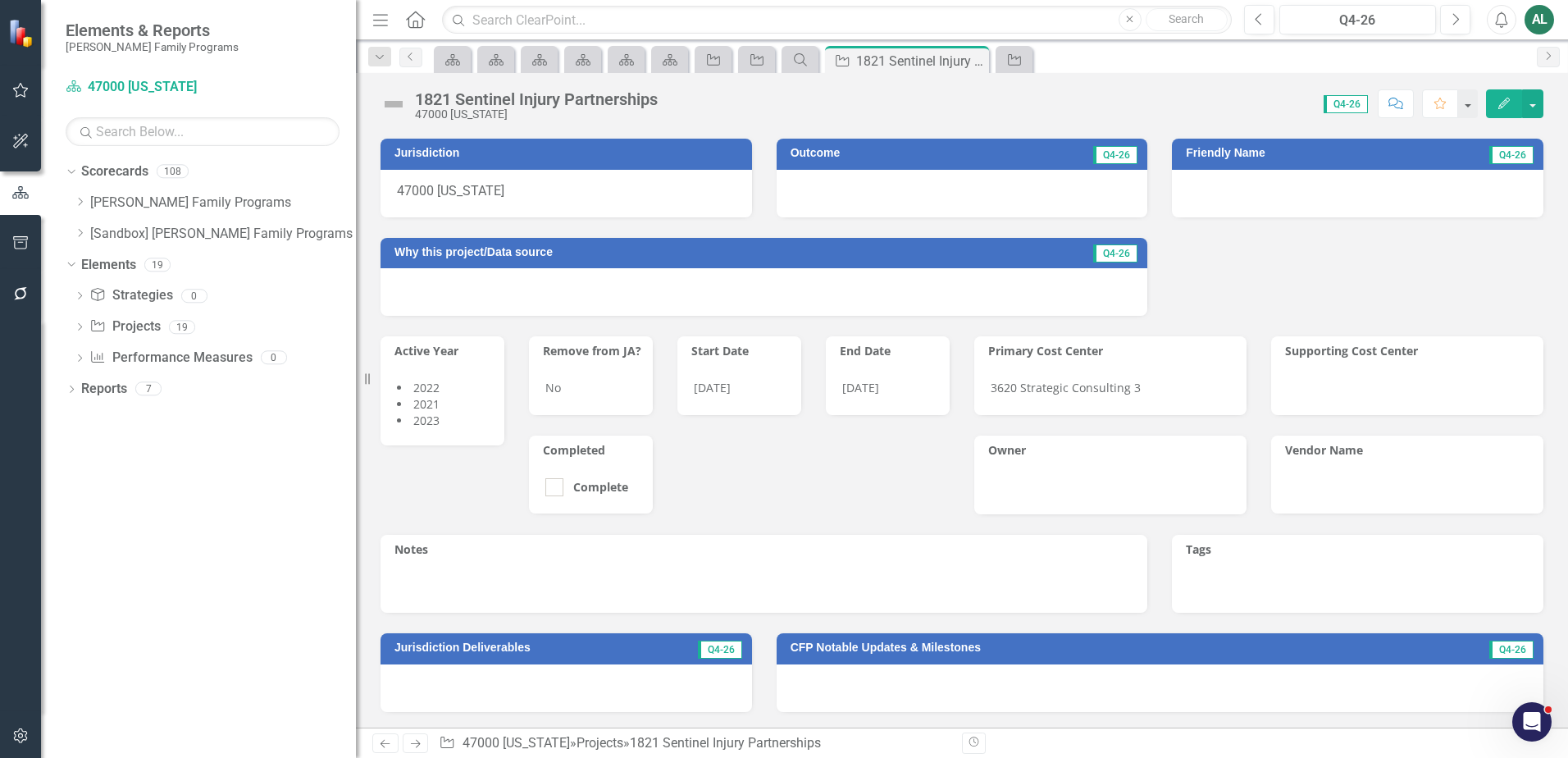
click at [1366, 282] on div "Jurisdiction 47000 Tennessee Outcome Q4-26 Friendly Name Q4-26 Why this project…" at bounding box center [961, 217] width 1187 height 197
